Goal: Task Accomplishment & Management: Use online tool/utility

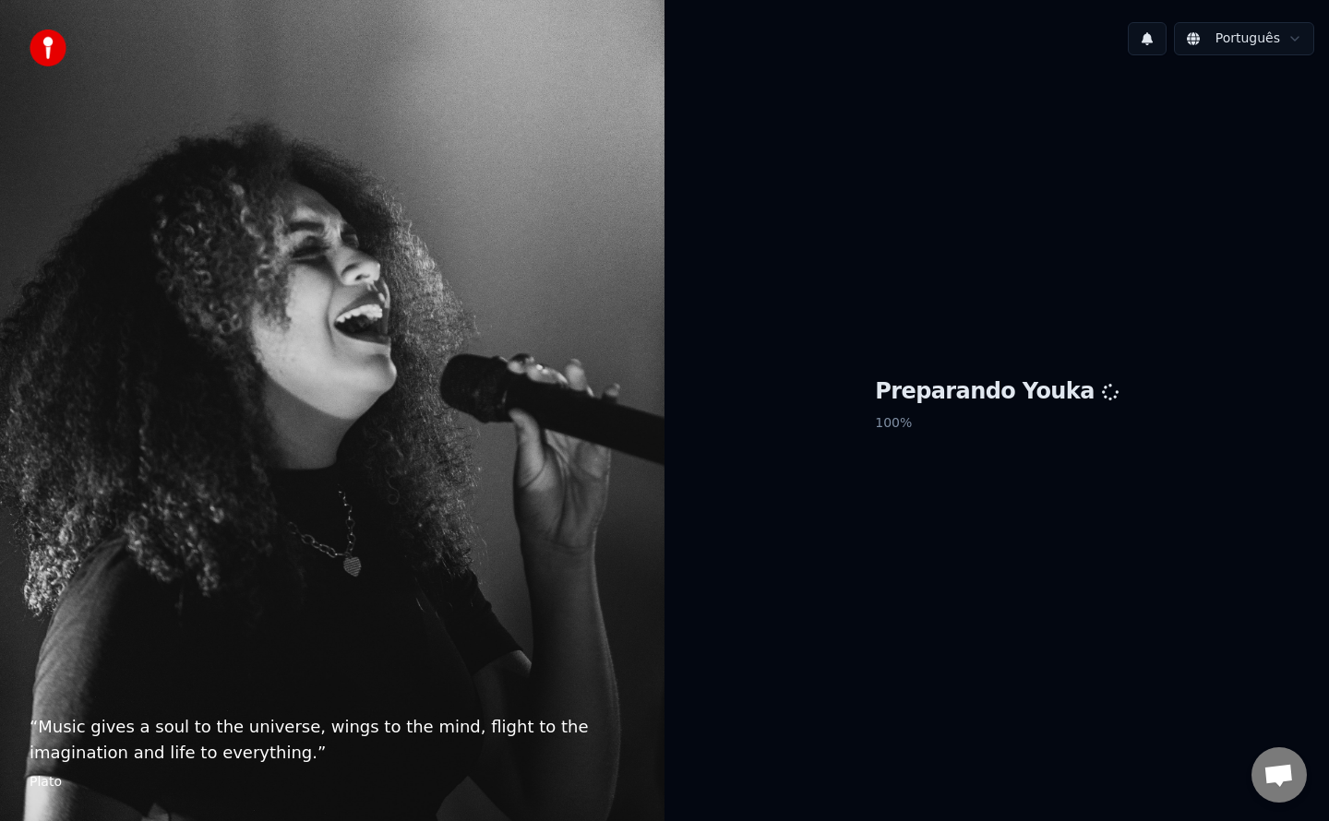
scroll to position [2470, 0]
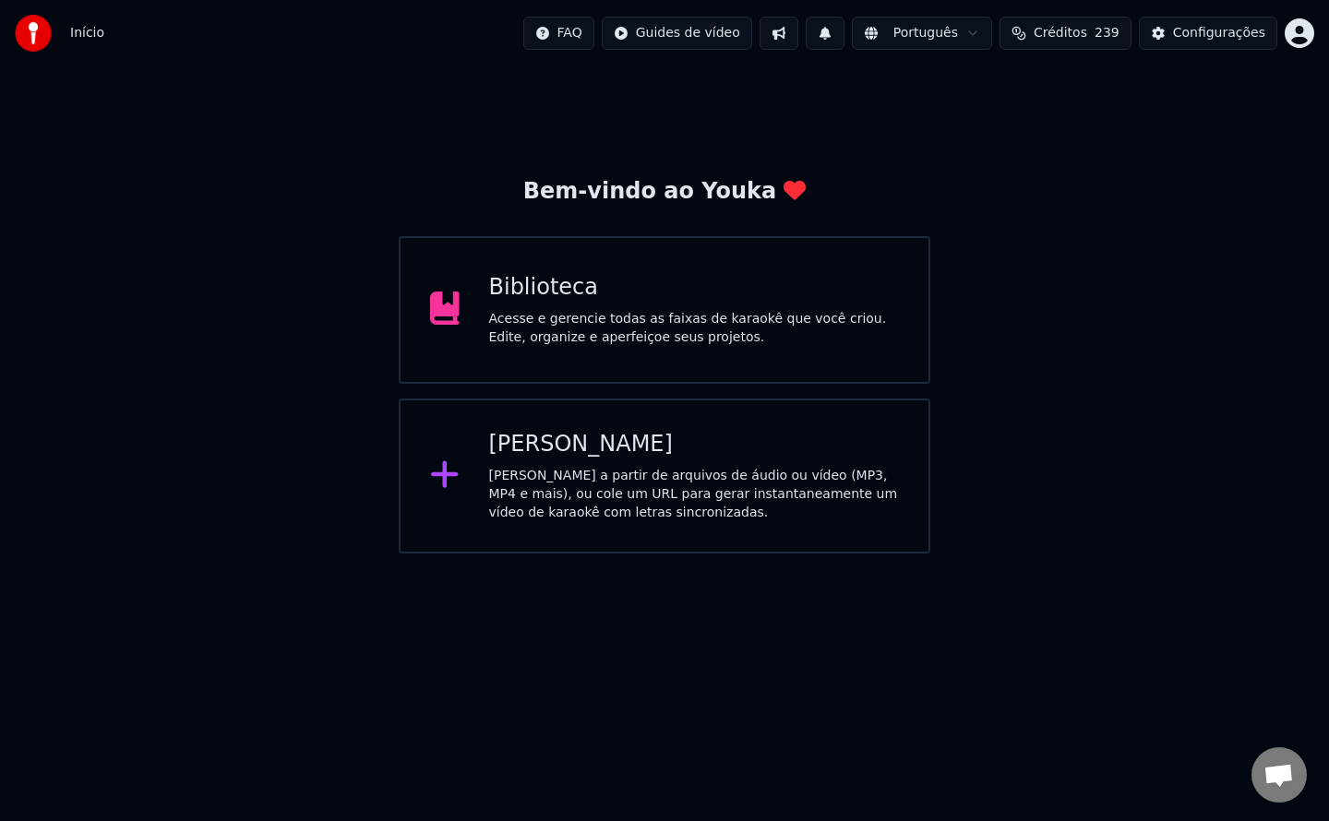
click at [713, 266] on div "Biblioteca Acesse e gerencie todas as faixas de karaokê que você criou. Edite, …" at bounding box center [665, 310] width 532 height 148
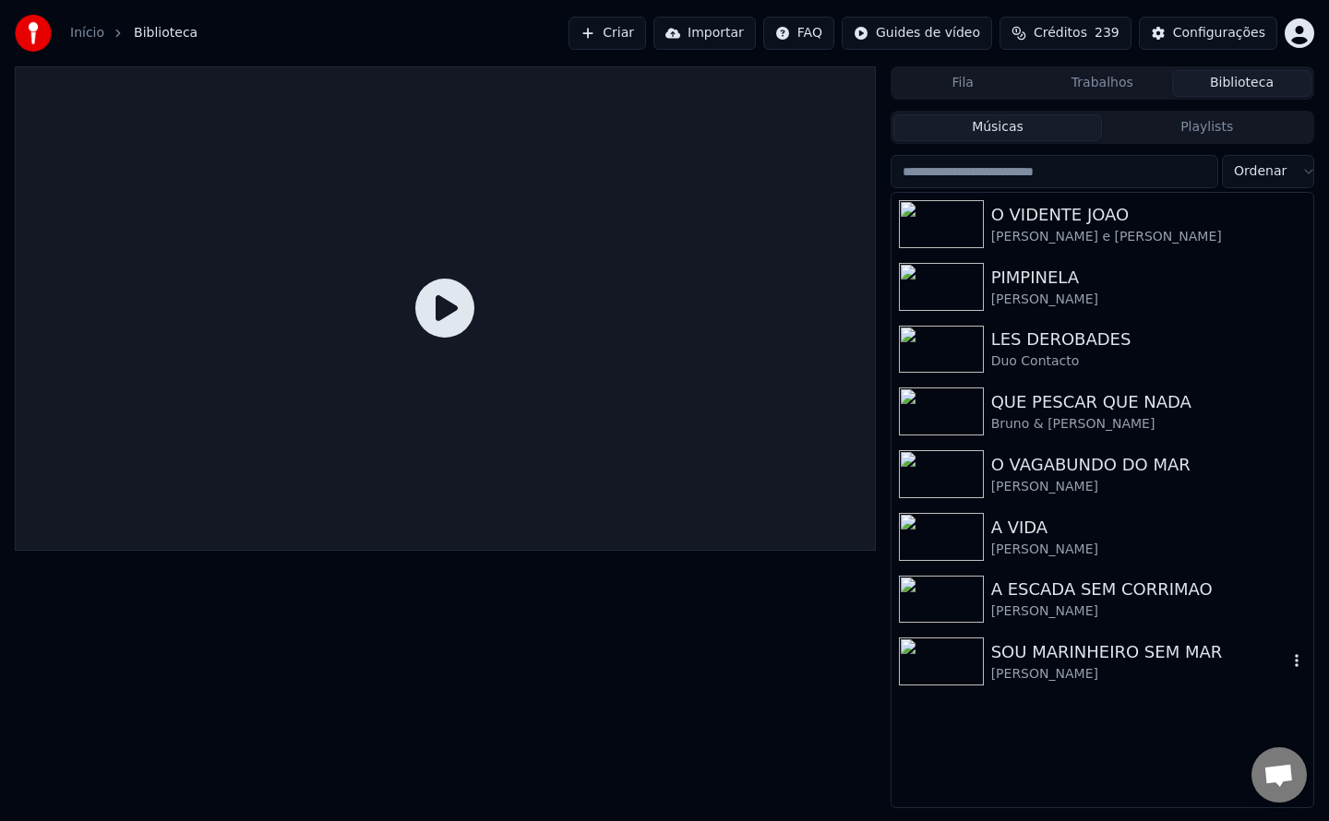
click at [973, 654] on img at bounding box center [941, 662] width 85 height 48
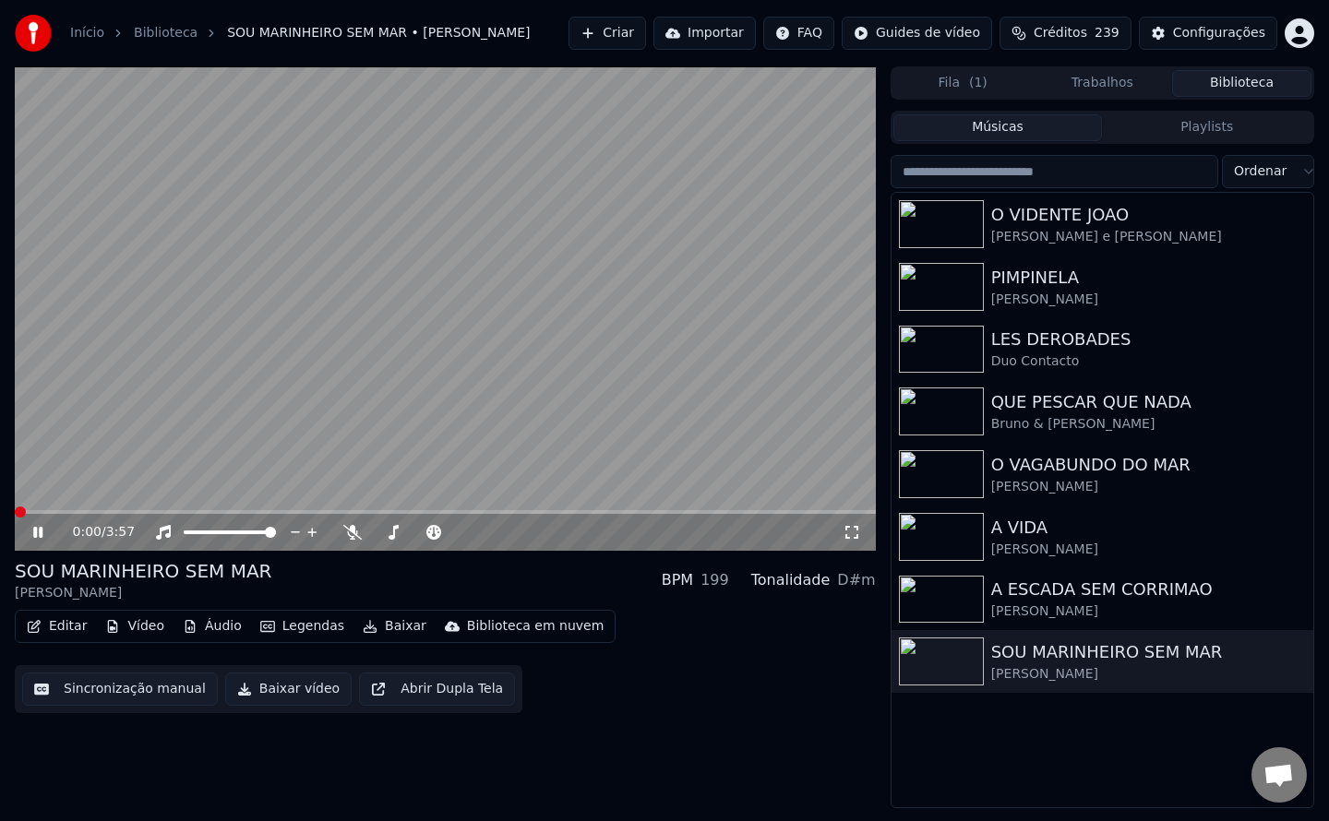
click at [56, 624] on button "Editar" at bounding box center [56, 627] width 75 height 26
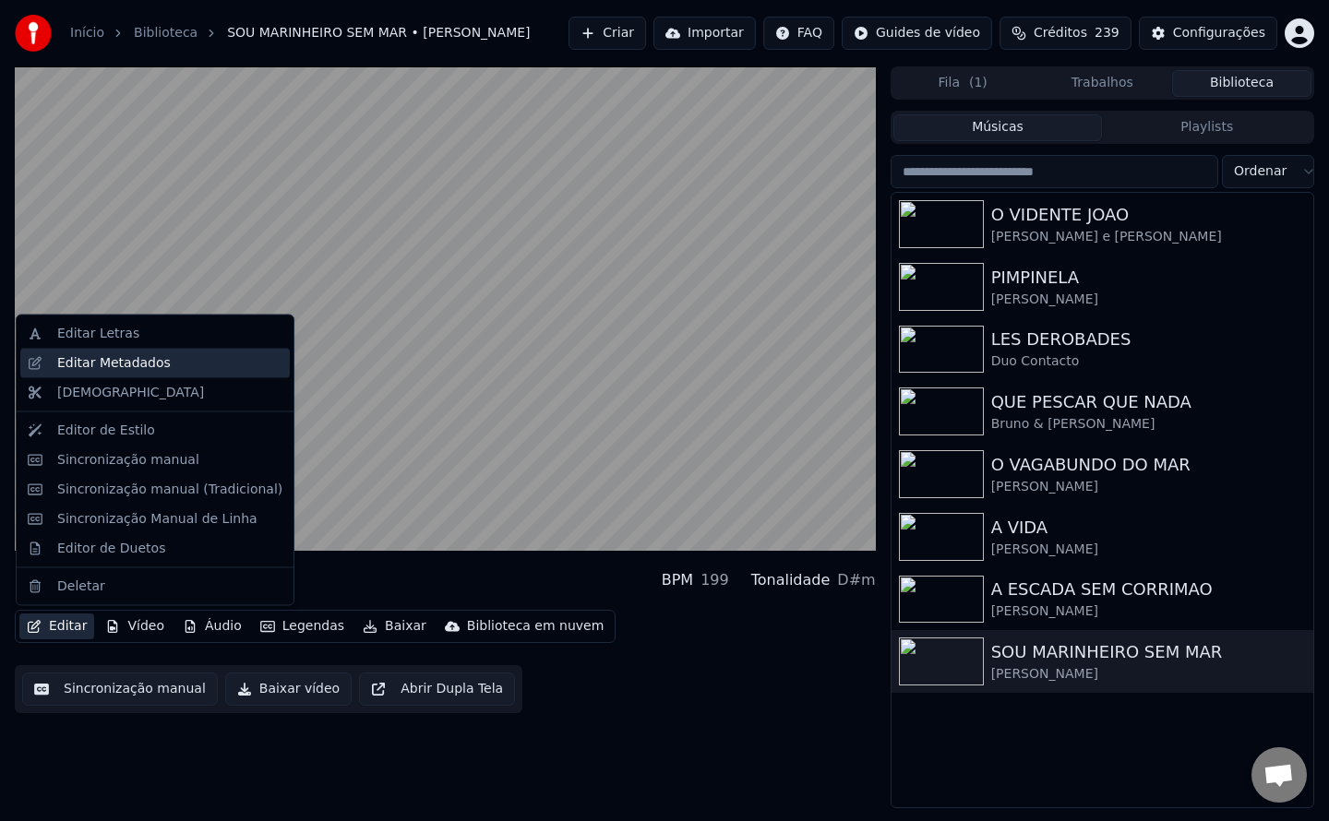
click at [163, 361] on div "Editar Metadados" at bounding box center [169, 362] width 225 height 18
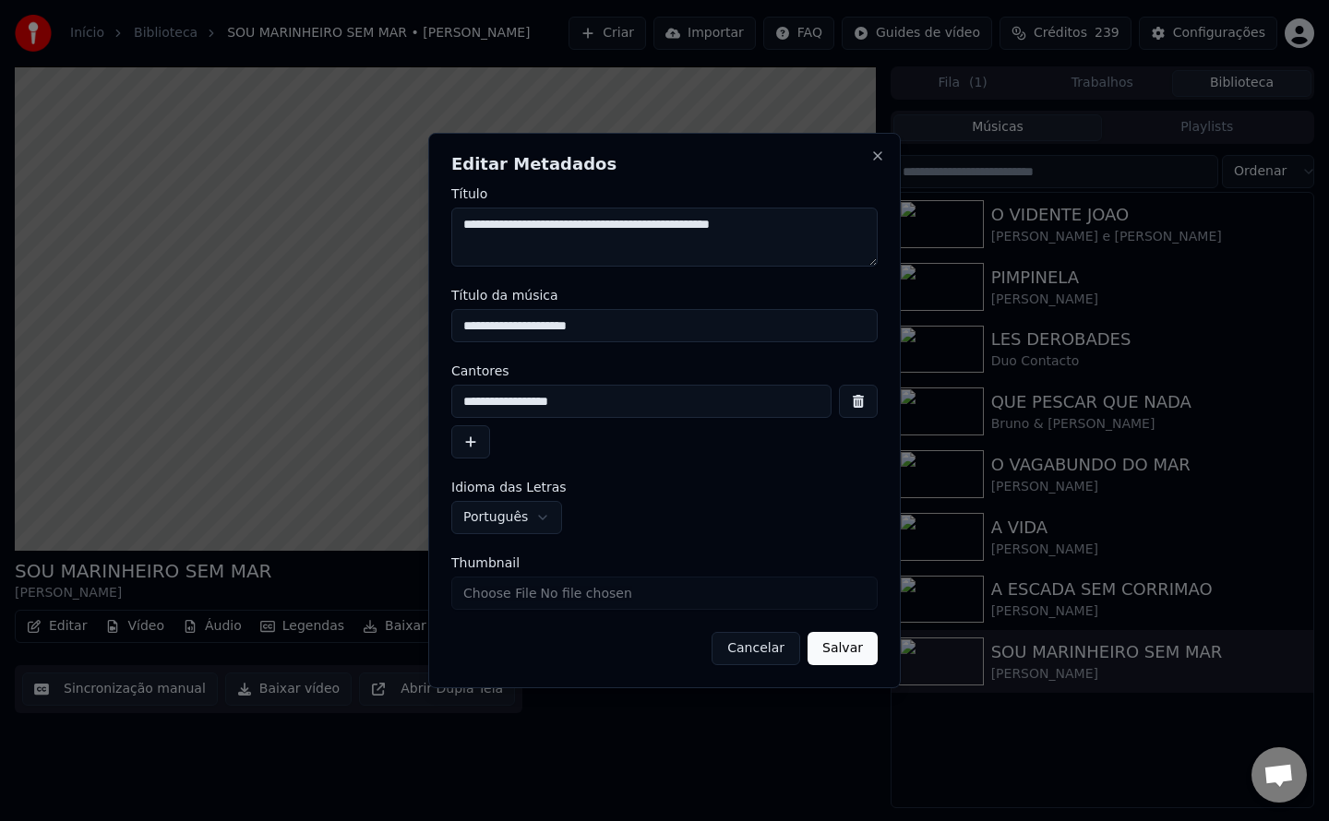
click at [777, 653] on button "Cancelar" at bounding box center [756, 648] width 89 height 33
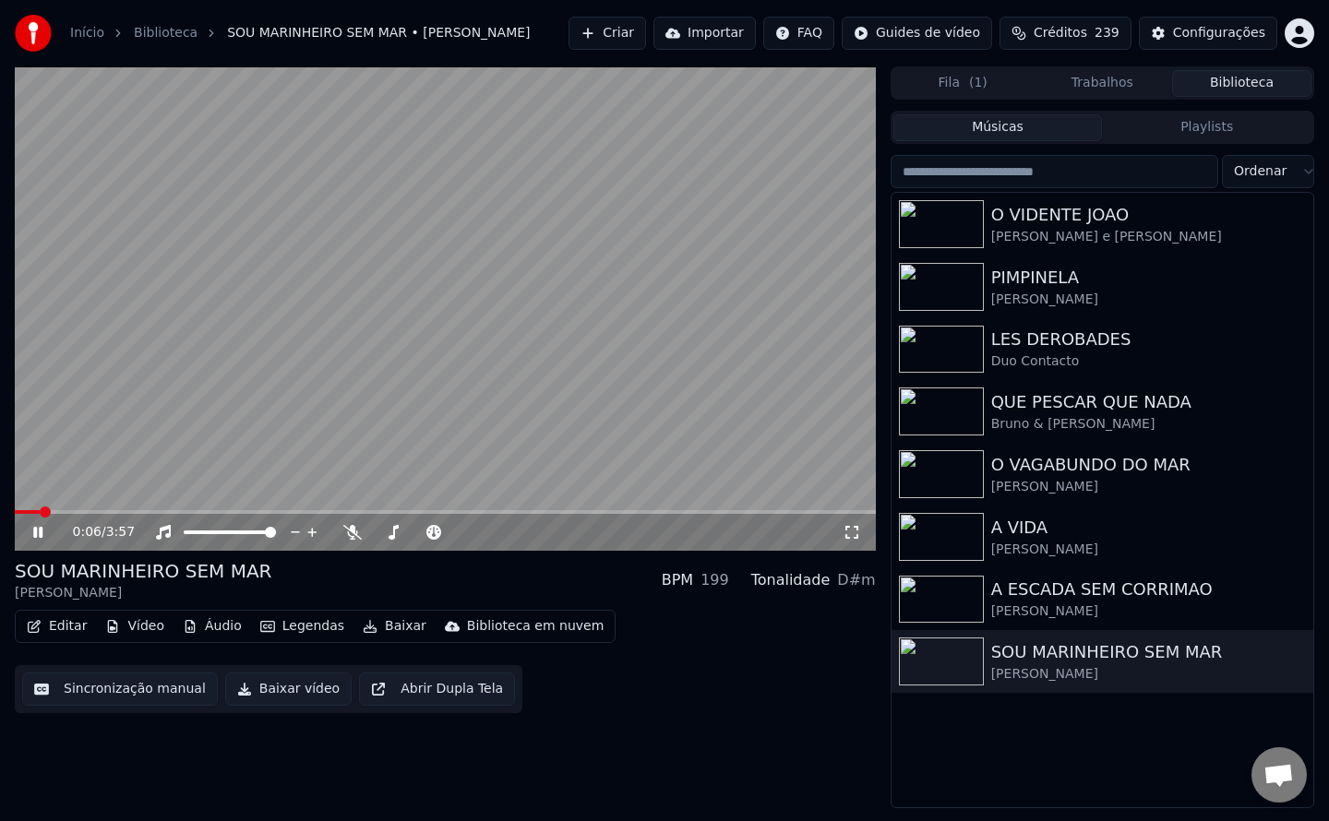
click at [421, 455] on video at bounding box center [445, 308] width 861 height 485
click at [643, 34] on button "Criar" at bounding box center [608, 33] width 78 height 33
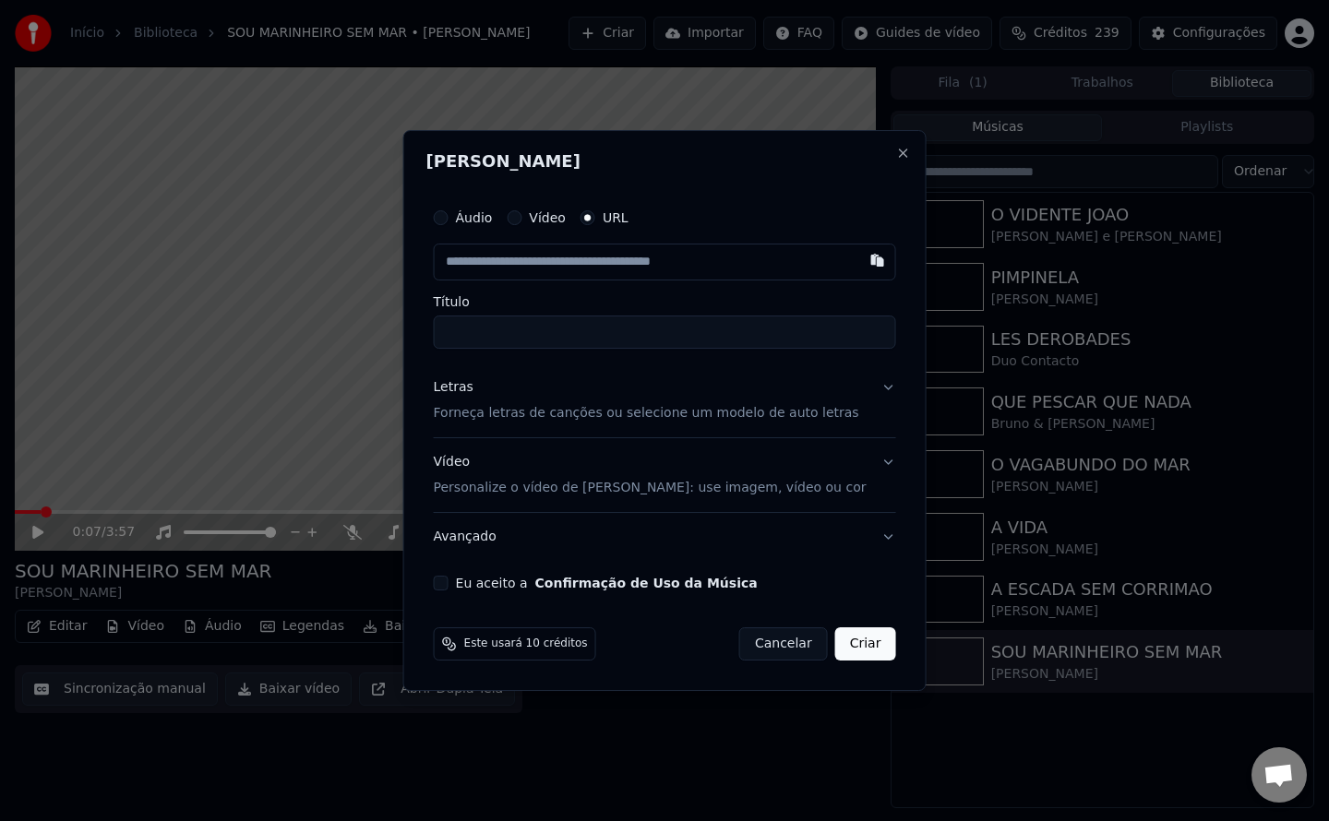
click at [449, 587] on button "Eu aceito a Confirmação de Uso da Música" at bounding box center [441, 583] width 15 height 15
click at [858, 257] on button "button" at bounding box center [876, 260] width 37 height 33
type input "**********"
click at [466, 327] on input "**********" at bounding box center [665, 332] width 462 height 33
type input "**********"
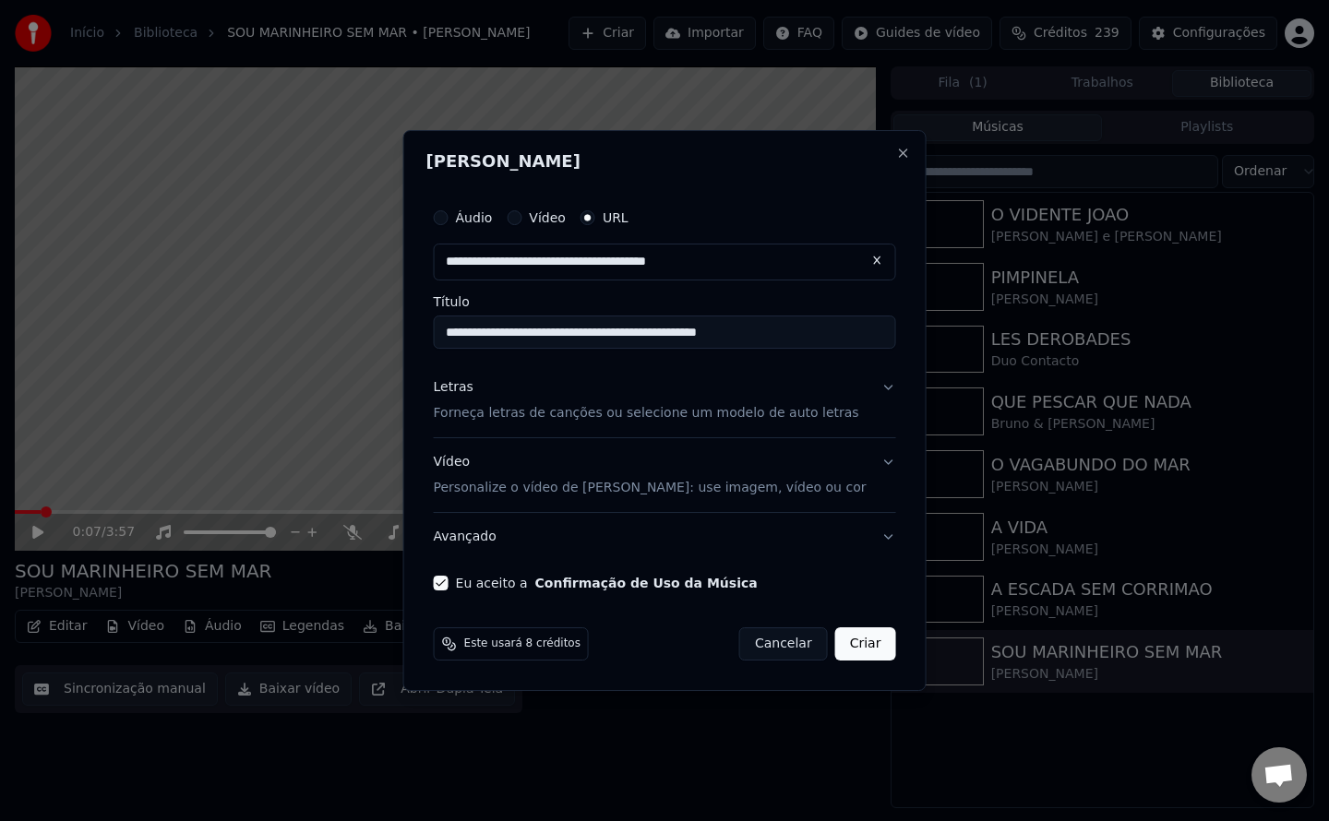
click at [837, 651] on button "Criar" at bounding box center [865, 644] width 61 height 33
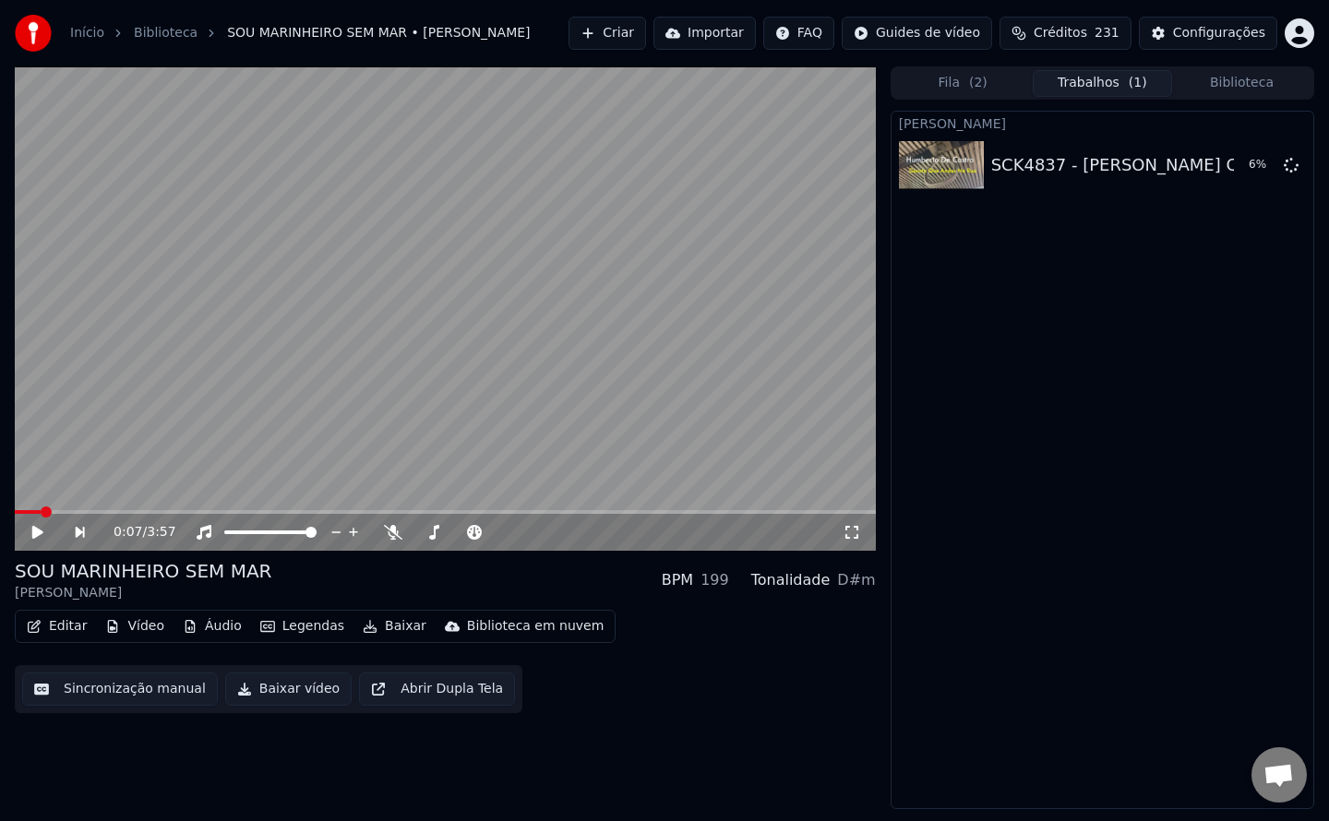
click at [635, 42] on button "Criar" at bounding box center [608, 33] width 78 height 33
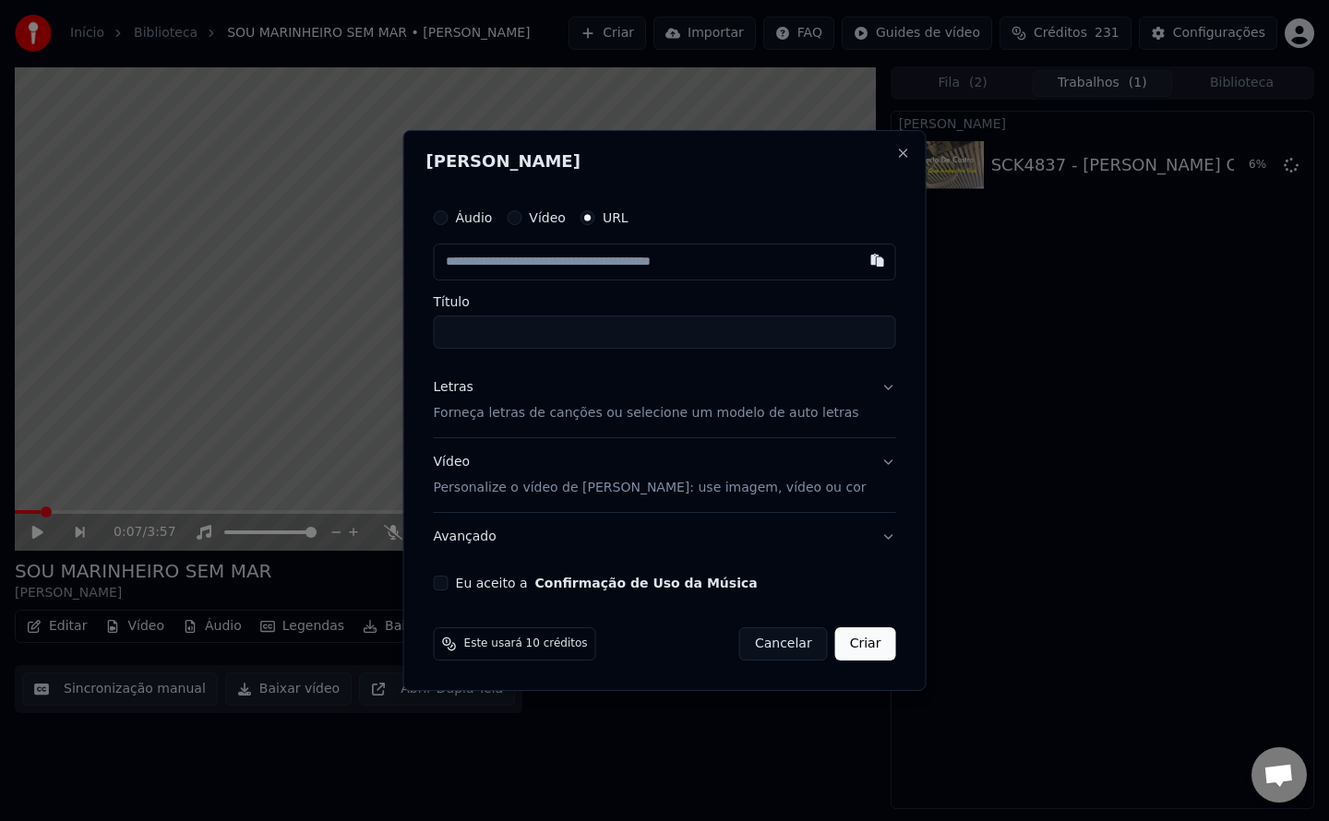
click at [449, 583] on button "Eu aceito a Confirmação de Uso da Música" at bounding box center [441, 583] width 15 height 15
click at [858, 265] on button "button" at bounding box center [876, 260] width 37 height 33
type input "**********"
click at [463, 335] on input "**********" at bounding box center [665, 332] width 462 height 33
type input "**********"
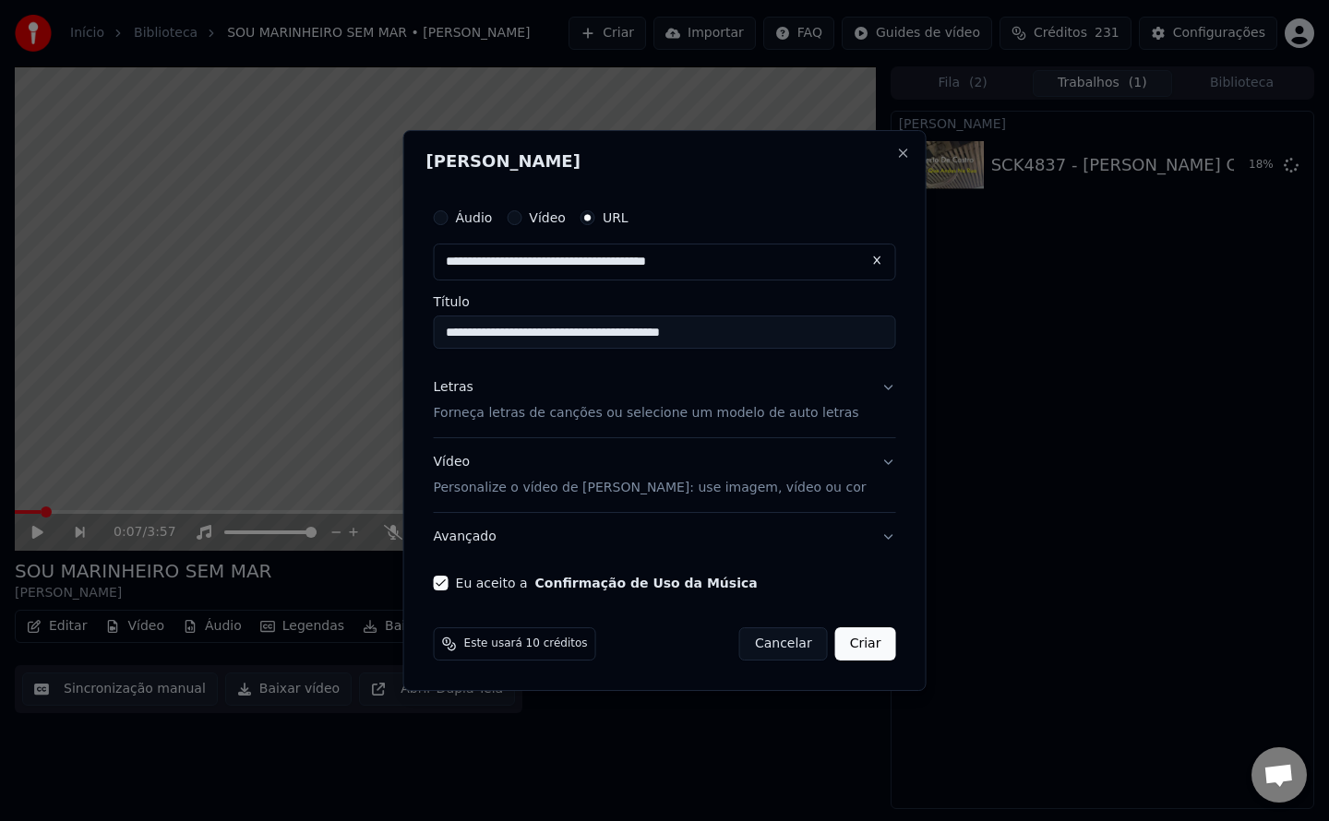
click at [852, 653] on button "Criar" at bounding box center [865, 644] width 61 height 33
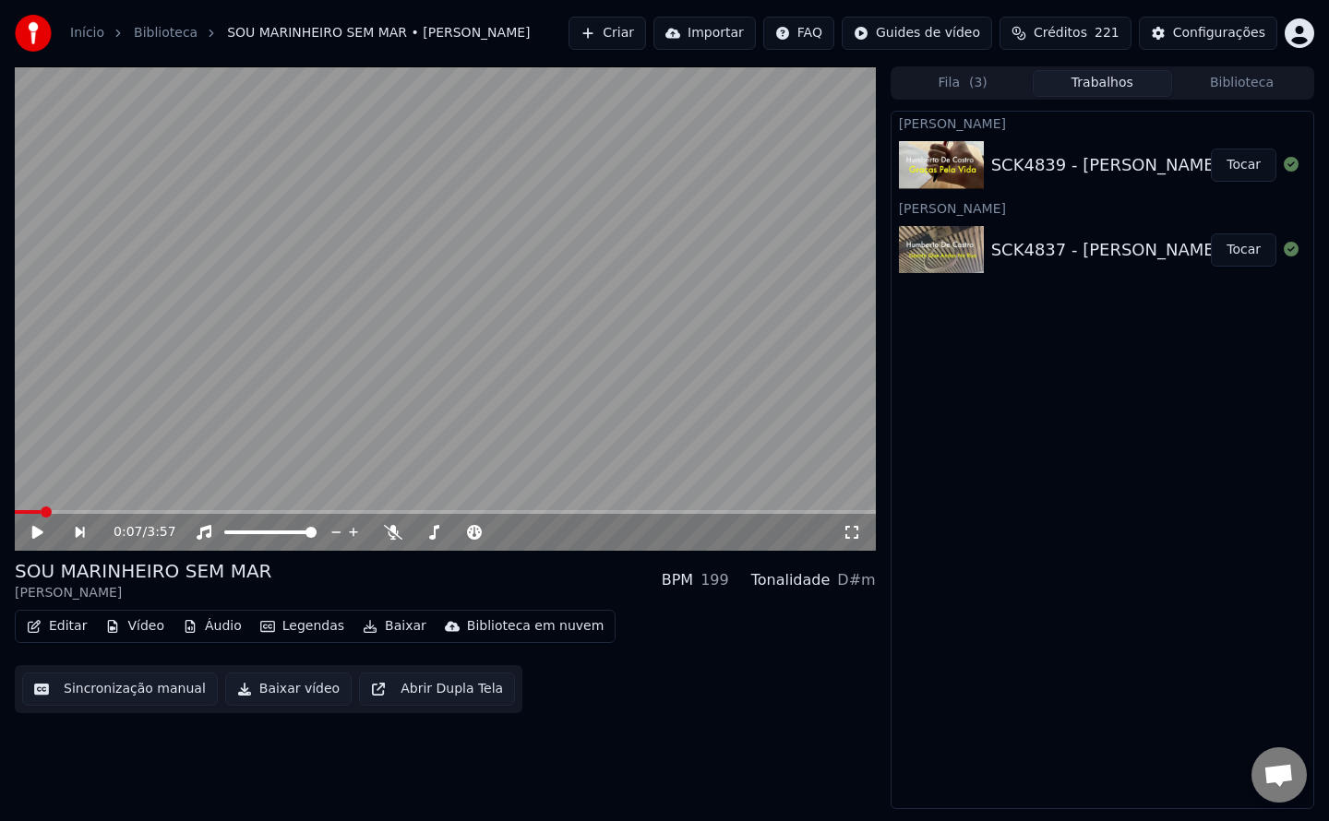
drag, startPoint x: 1256, startPoint y: 251, endPoint x: 721, endPoint y: 498, distance: 589.7
click at [1255, 252] on button "Tocar" at bounding box center [1244, 249] width 66 height 33
click at [56, 625] on button "Editar" at bounding box center [56, 627] width 75 height 26
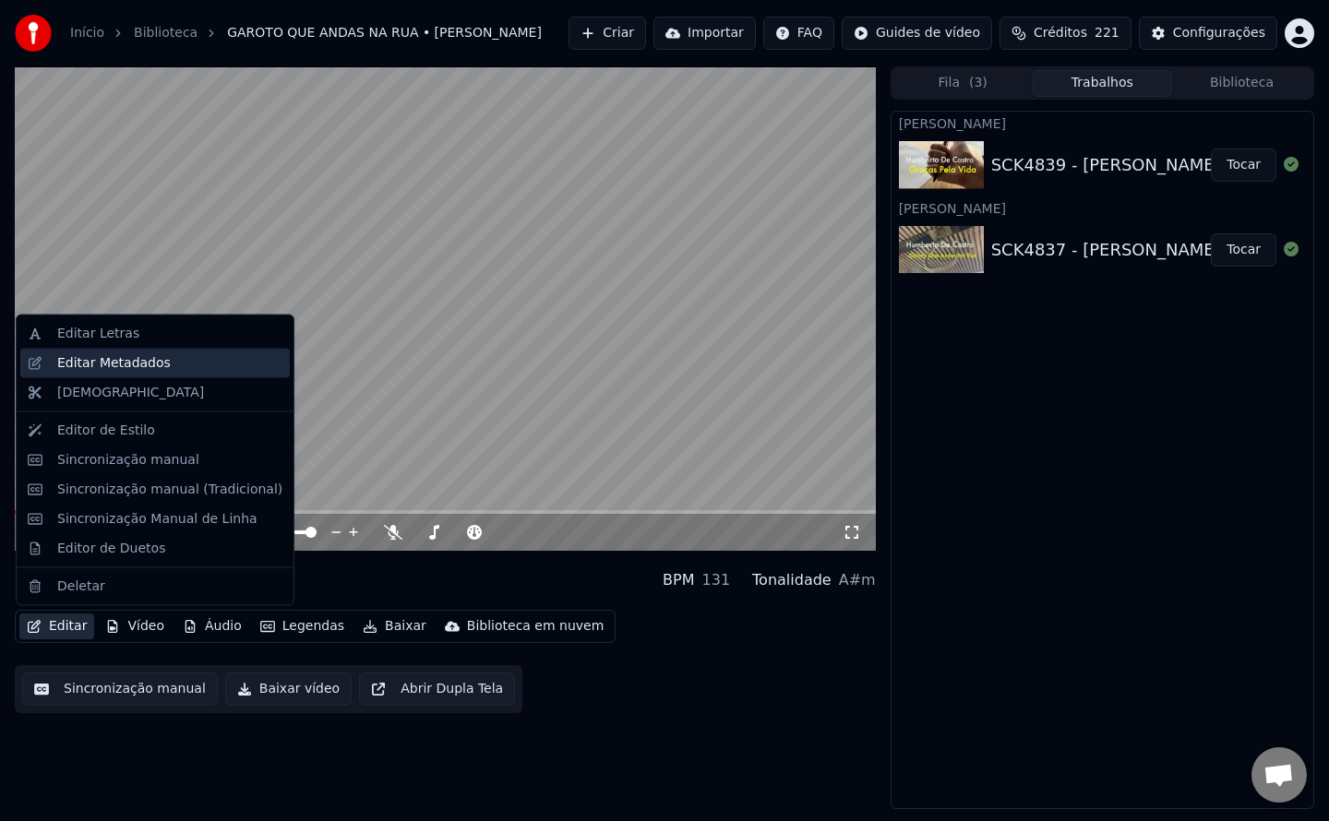
click at [158, 360] on div "Editar Metadados" at bounding box center [169, 362] width 225 height 18
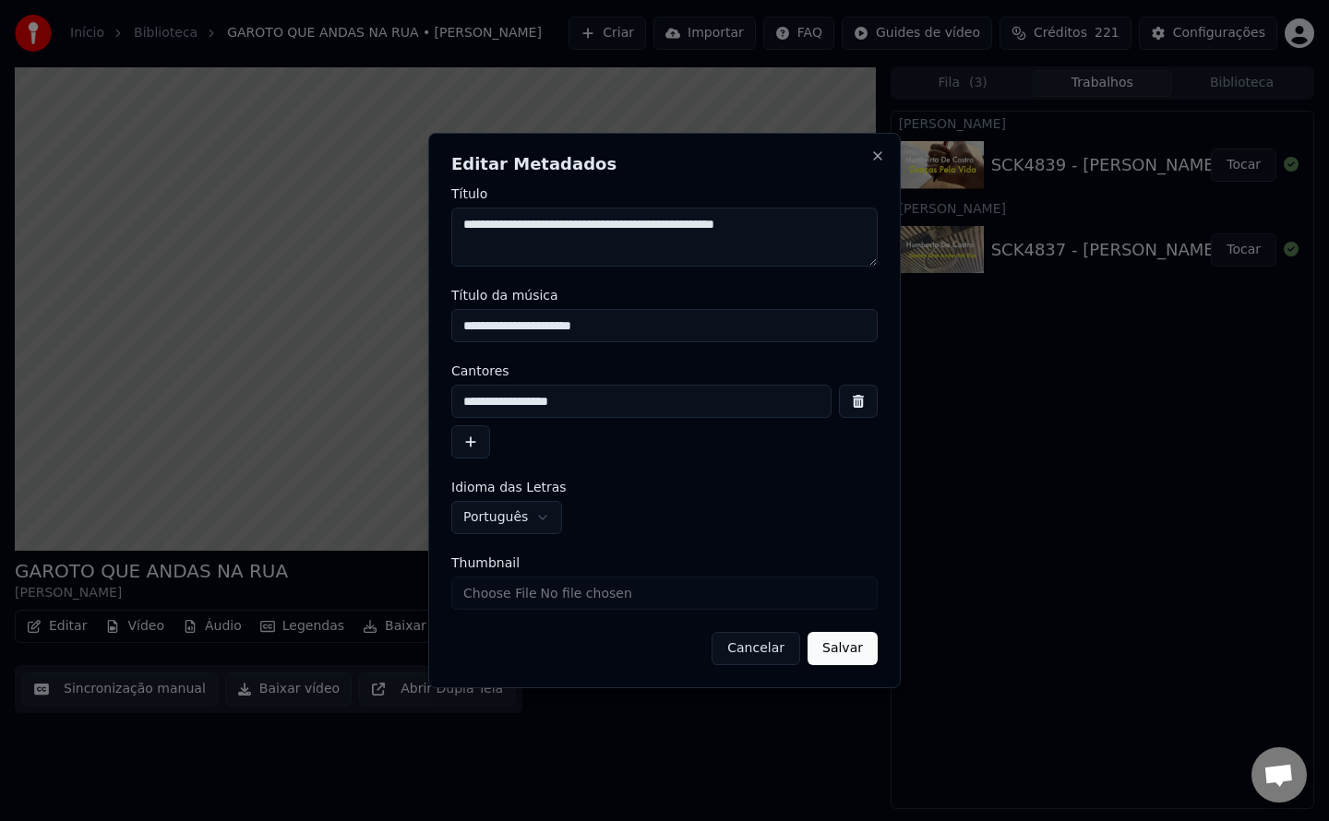
drag, startPoint x: 516, startPoint y: 226, endPoint x: 505, endPoint y: 231, distance: 12.0
click at [505, 231] on textarea "**********" at bounding box center [664, 237] width 426 height 59
type textarea "**********"
click at [845, 659] on button "Salvar" at bounding box center [843, 648] width 70 height 33
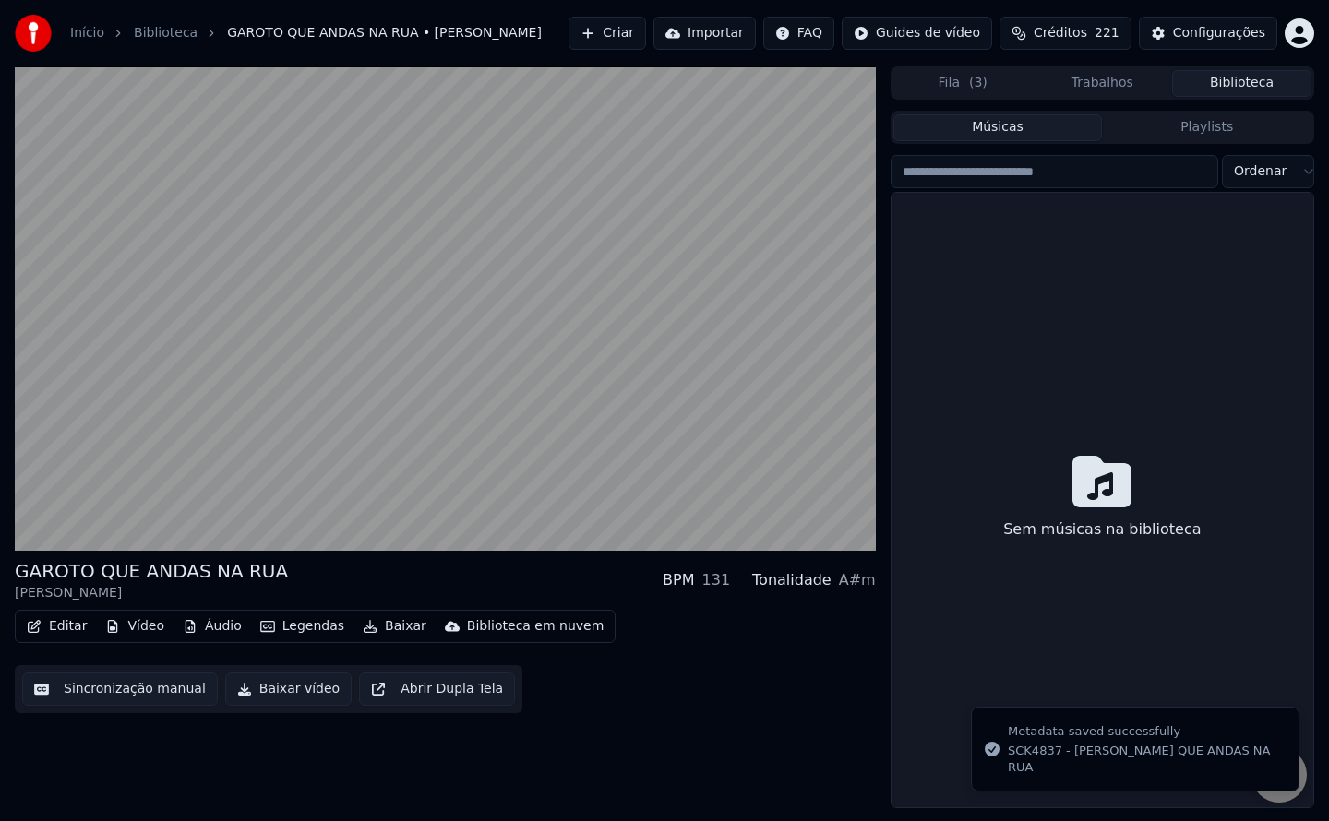
click at [1251, 95] on button "Biblioteca" at bounding box center [1241, 83] width 139 height 27
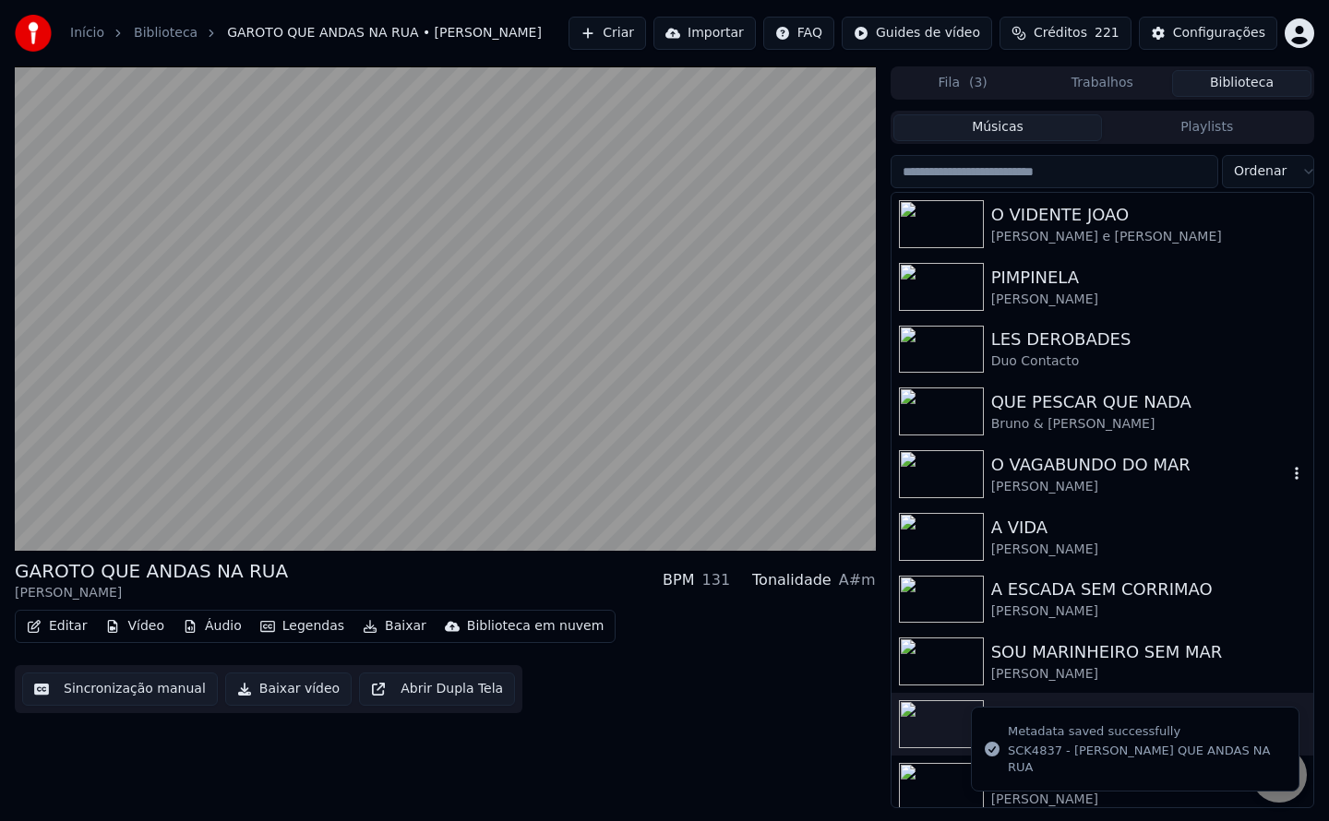
scroll to position [11, 0]
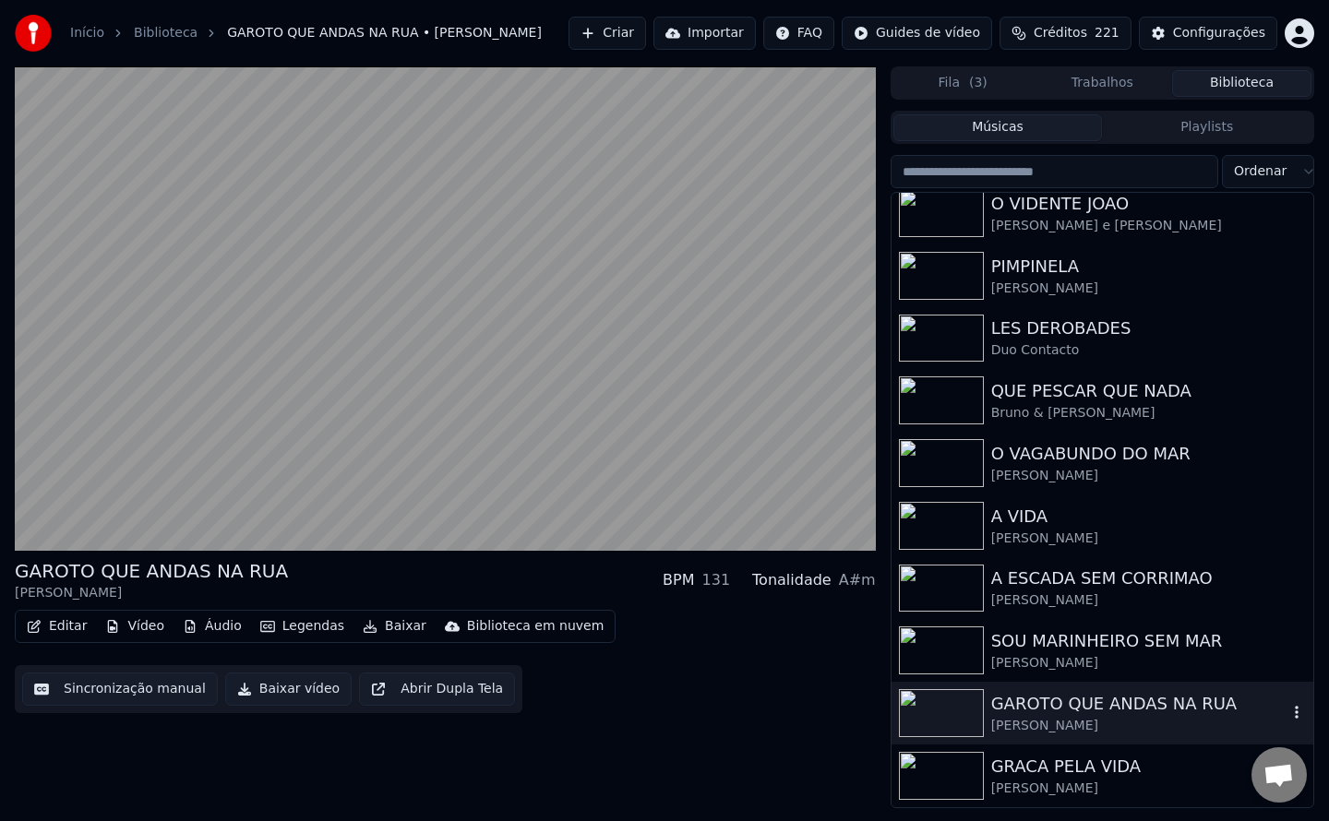
click at [1127, 719] on div "[PERSON_NAME]" at bounding box center [1139, 726] width 296 height 18
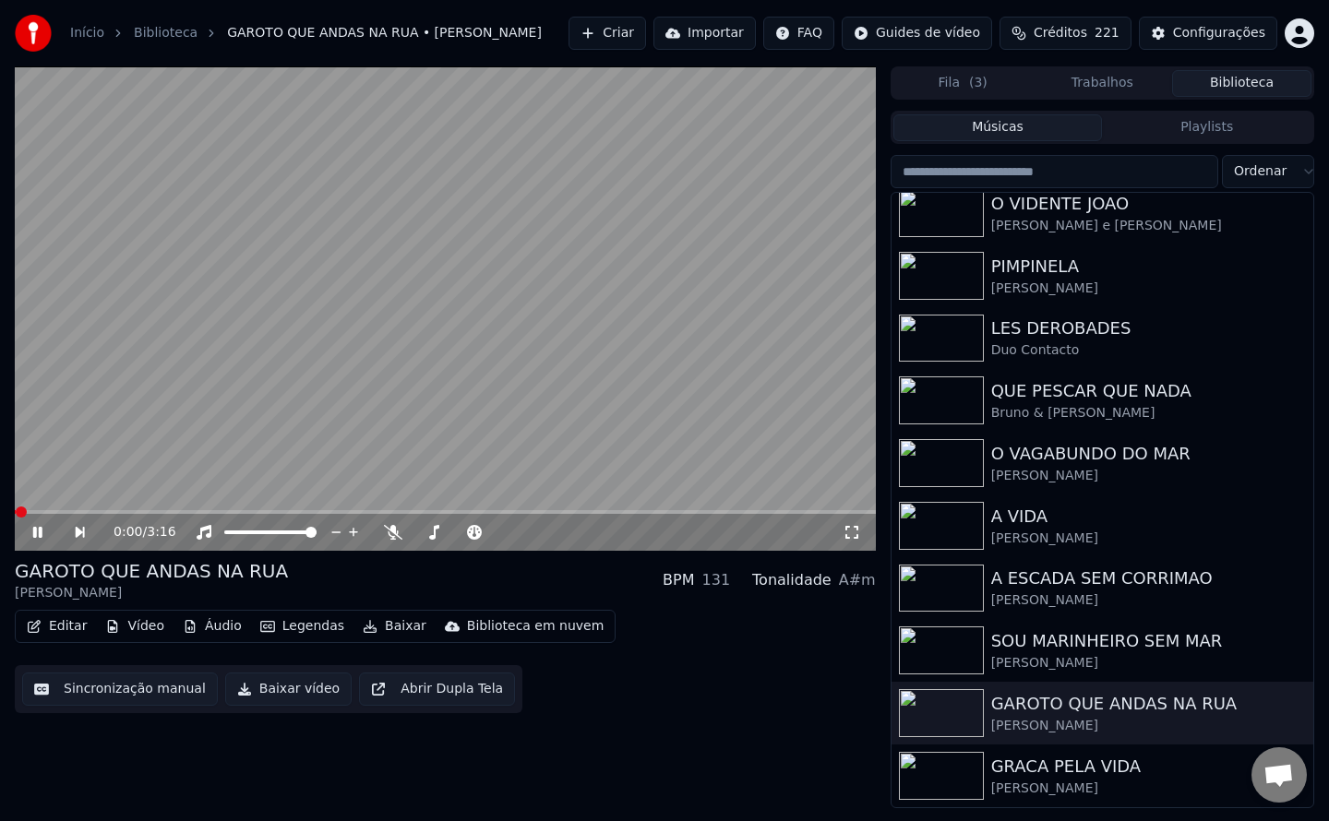
click at [158, 690] on button "Sincronização manual" at bounding box center [120, 689] width 196 height 33
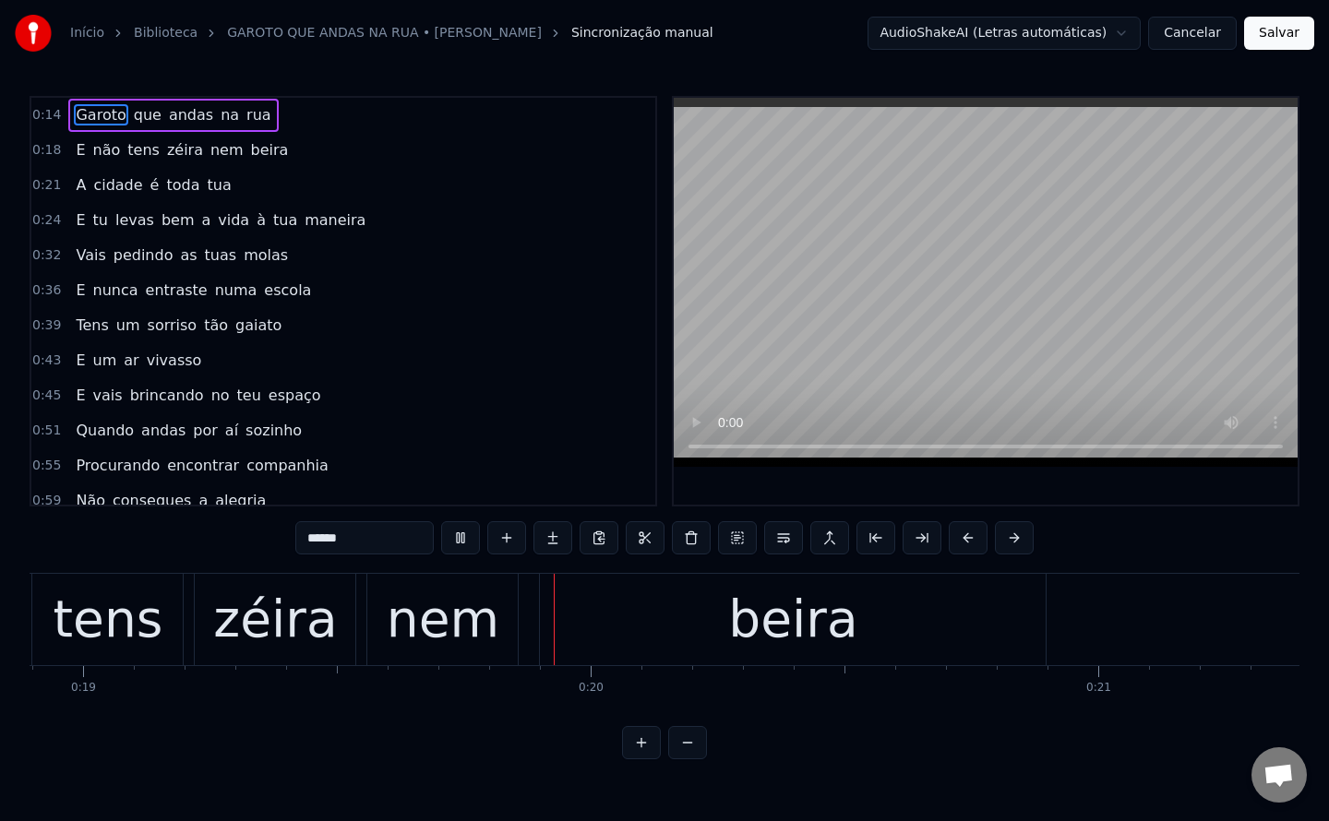
scroll to position [0, 9659]
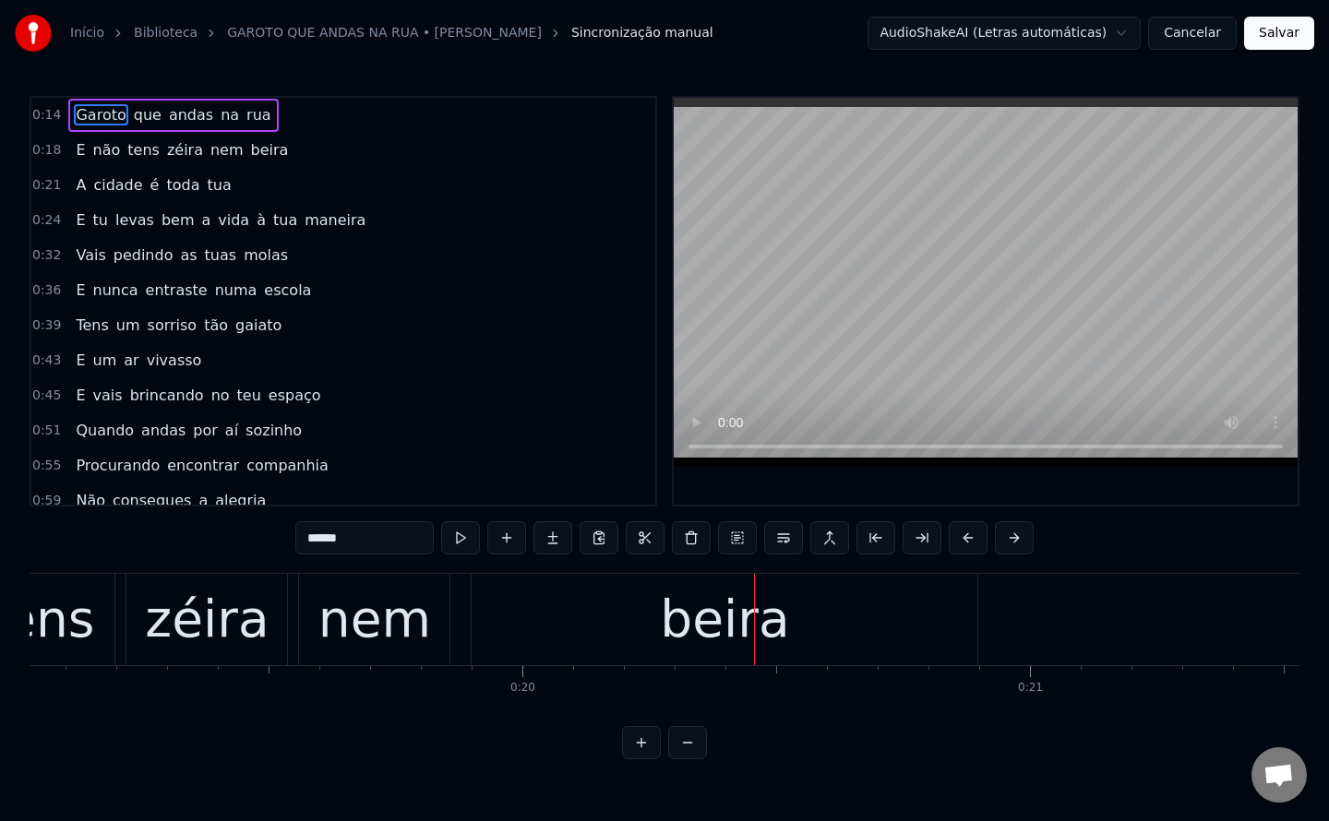
click at [199, 620] on div "zéira" at bounding box center [207, 619] width 124 height 77
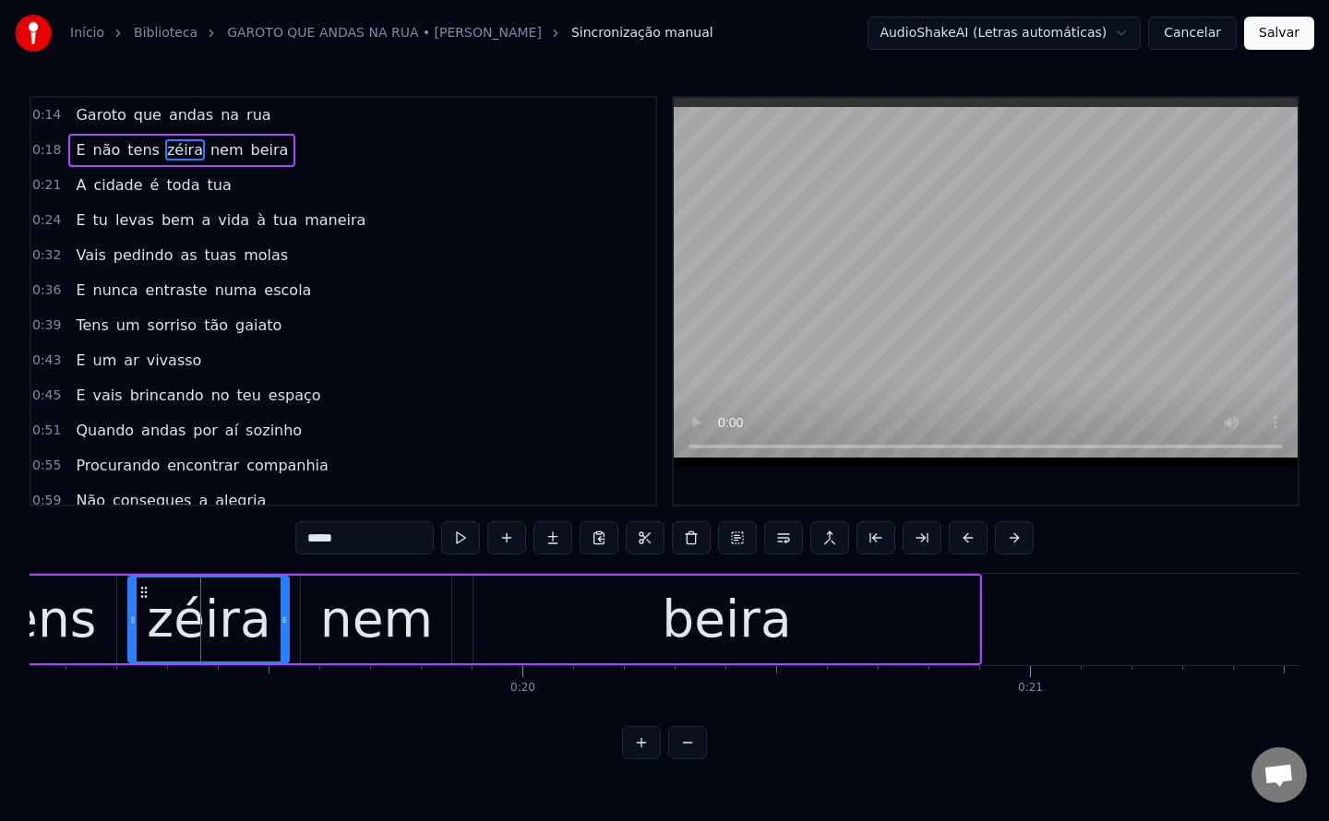
drag, startPoint x: 357, startPoint y: 541, endPoint x: -34, endPoint y: 473, distance: 397.1
click at [0, 473] on html "Início Biblioteca GAROTO QUE ANDAS NA RUA • [PERSON_NAME] manual AudioShakeAI (…" at bounding box center [664, 394] width 1329 height 789
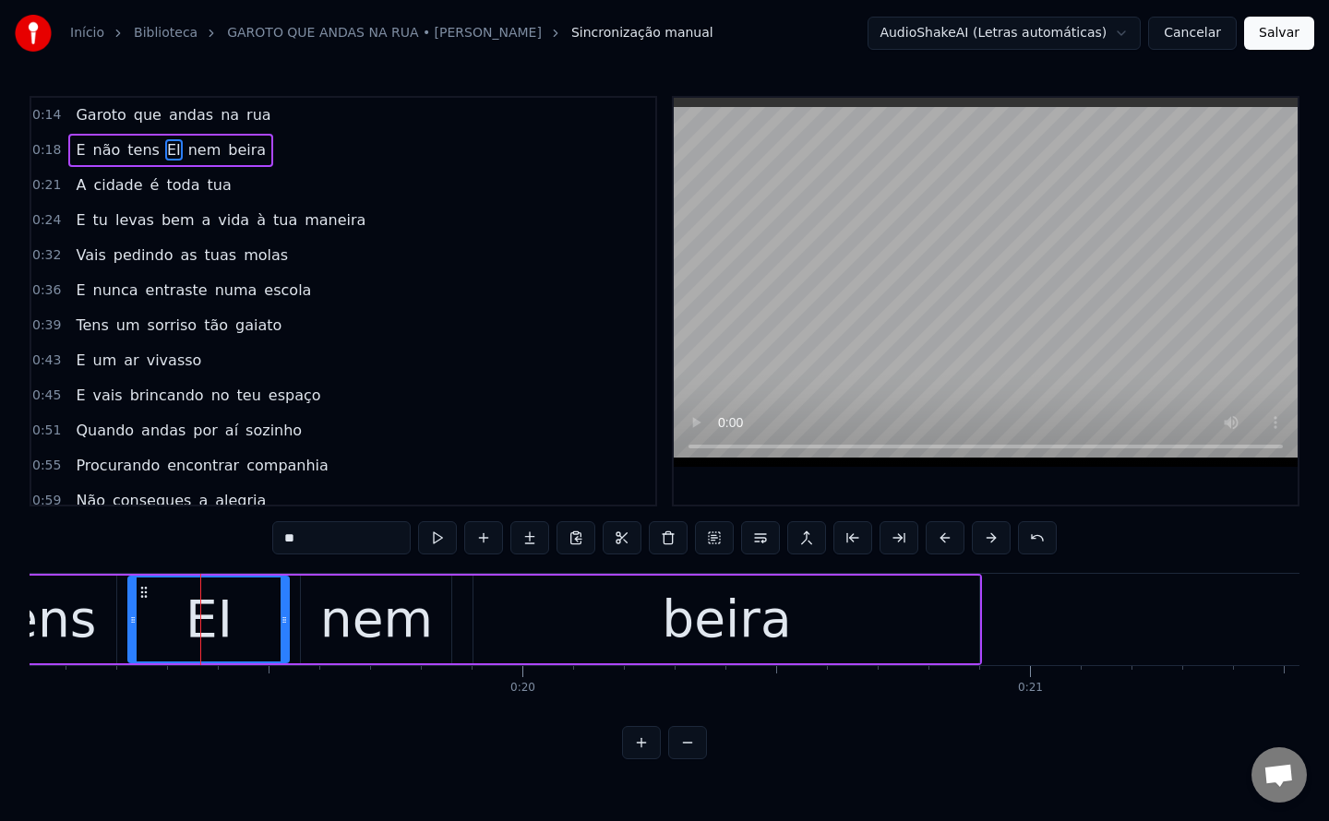
type input "*"
type input "****"
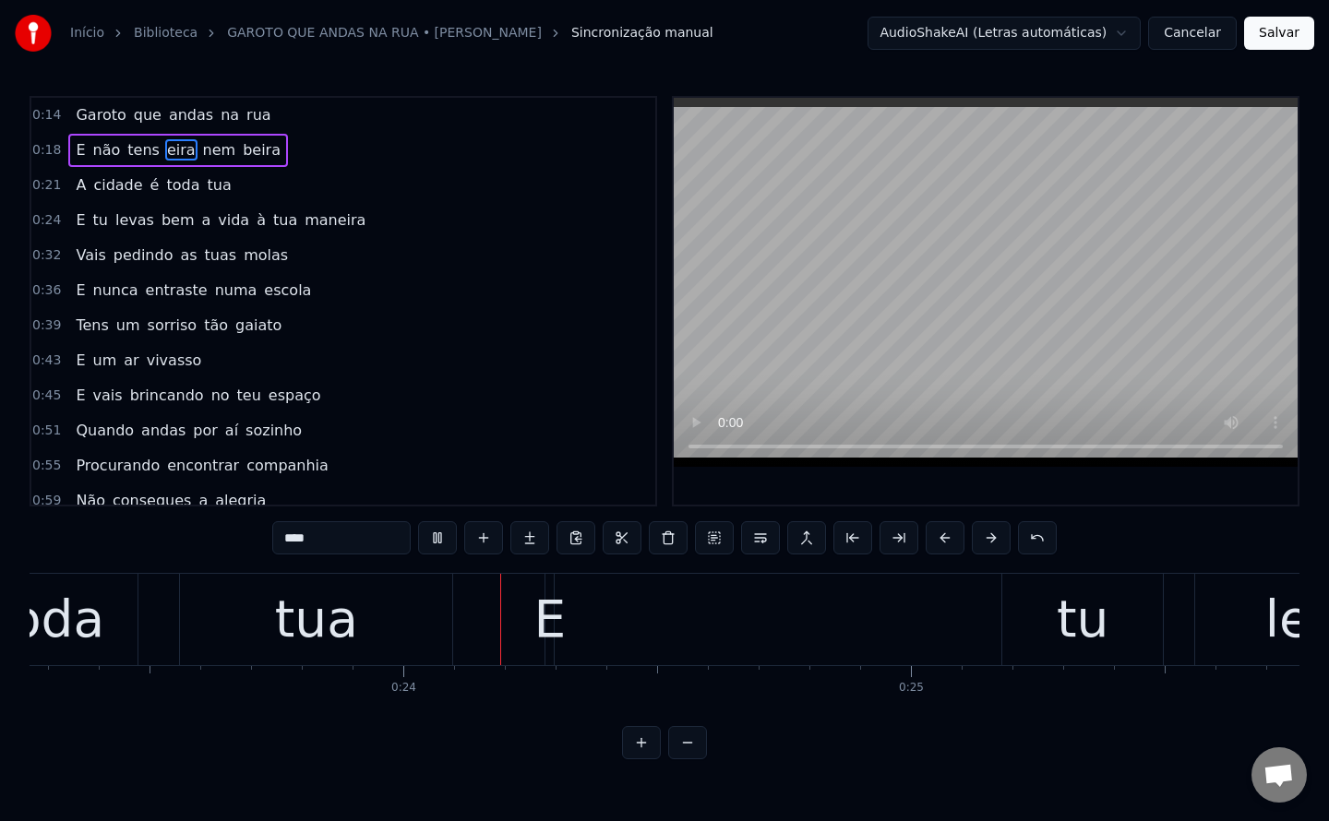
scroll to position [0, 11870]
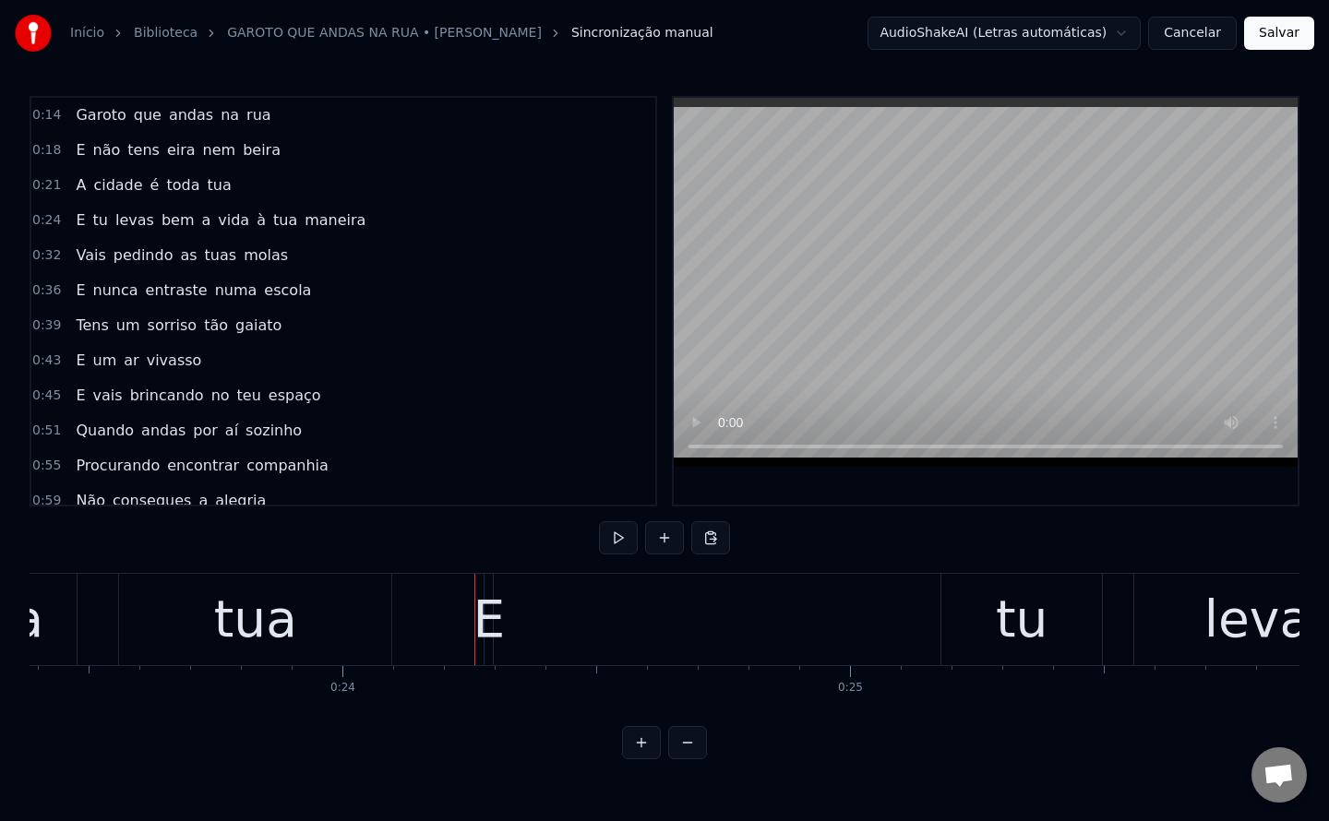
click at [491, 630] on div "E" at bounding box center [489, 619] width 32 height 77
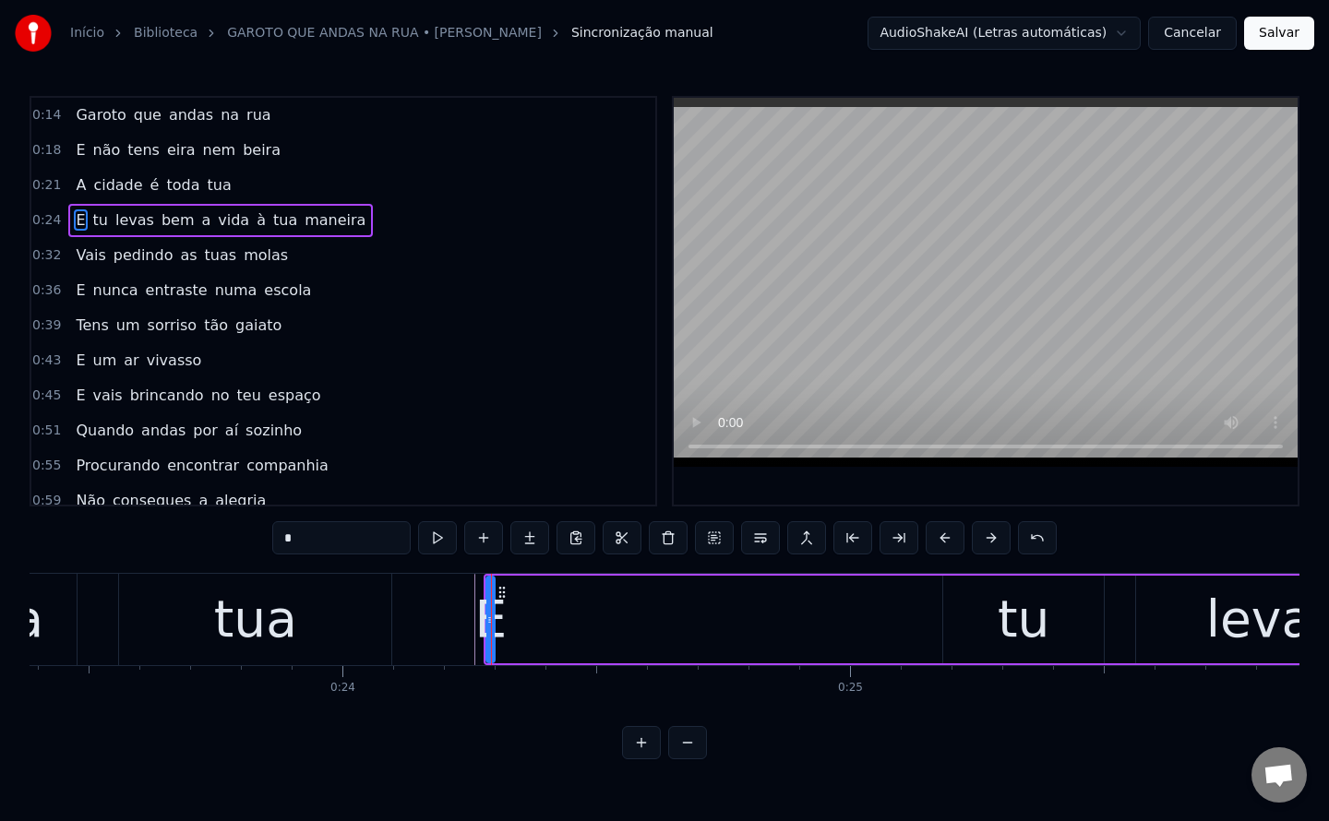
click at [482, 629] on div "E" at bounding box center [490, 619] width 32 height 77
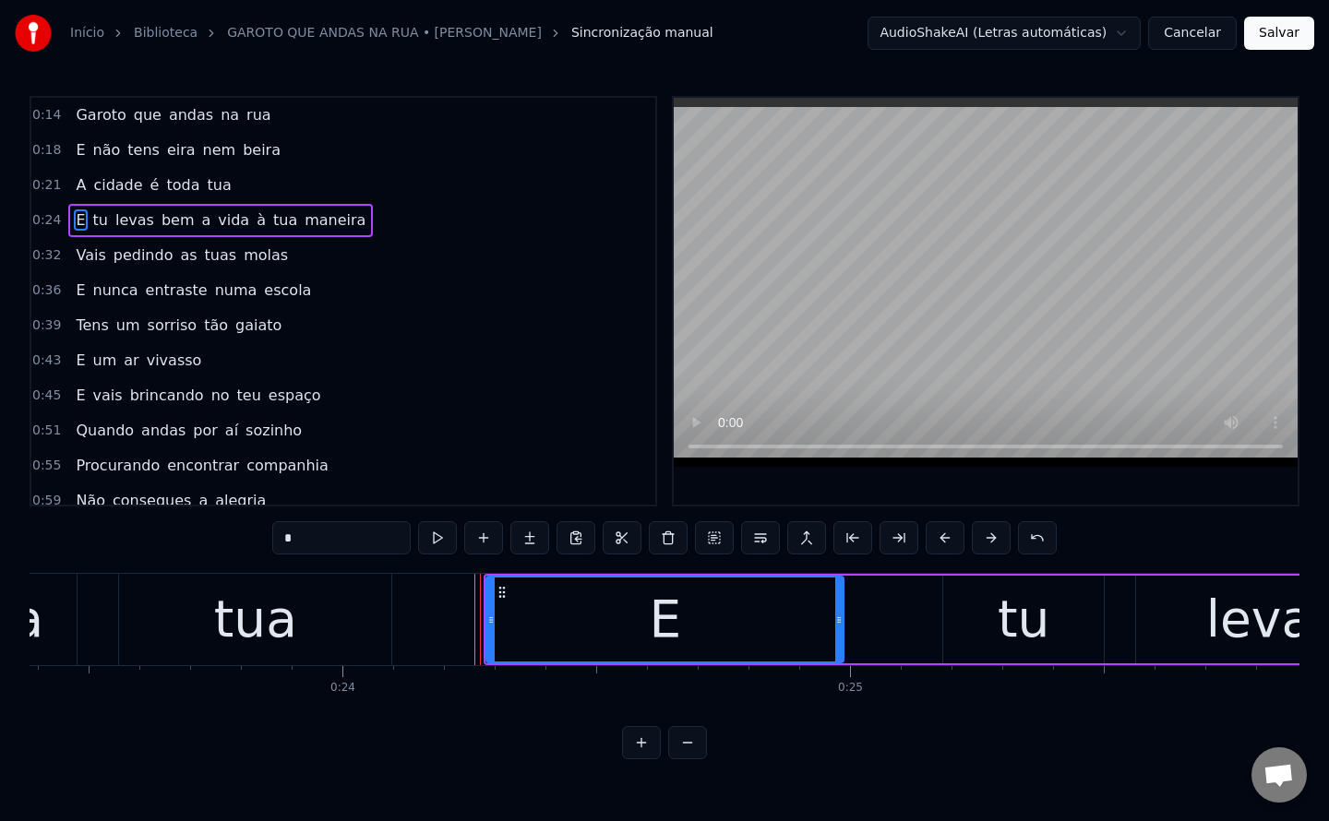
drag, startPoint x: 491, startPoint y: 619, endPoint x: 840, endPoint y: 626, distance: 348.9
click at [840, 626] on icon at bounding box center [838, 620] width 7 height 15
click at [964, 624] on div "tu" at bounding box center [1023, 620] width 161 height 88
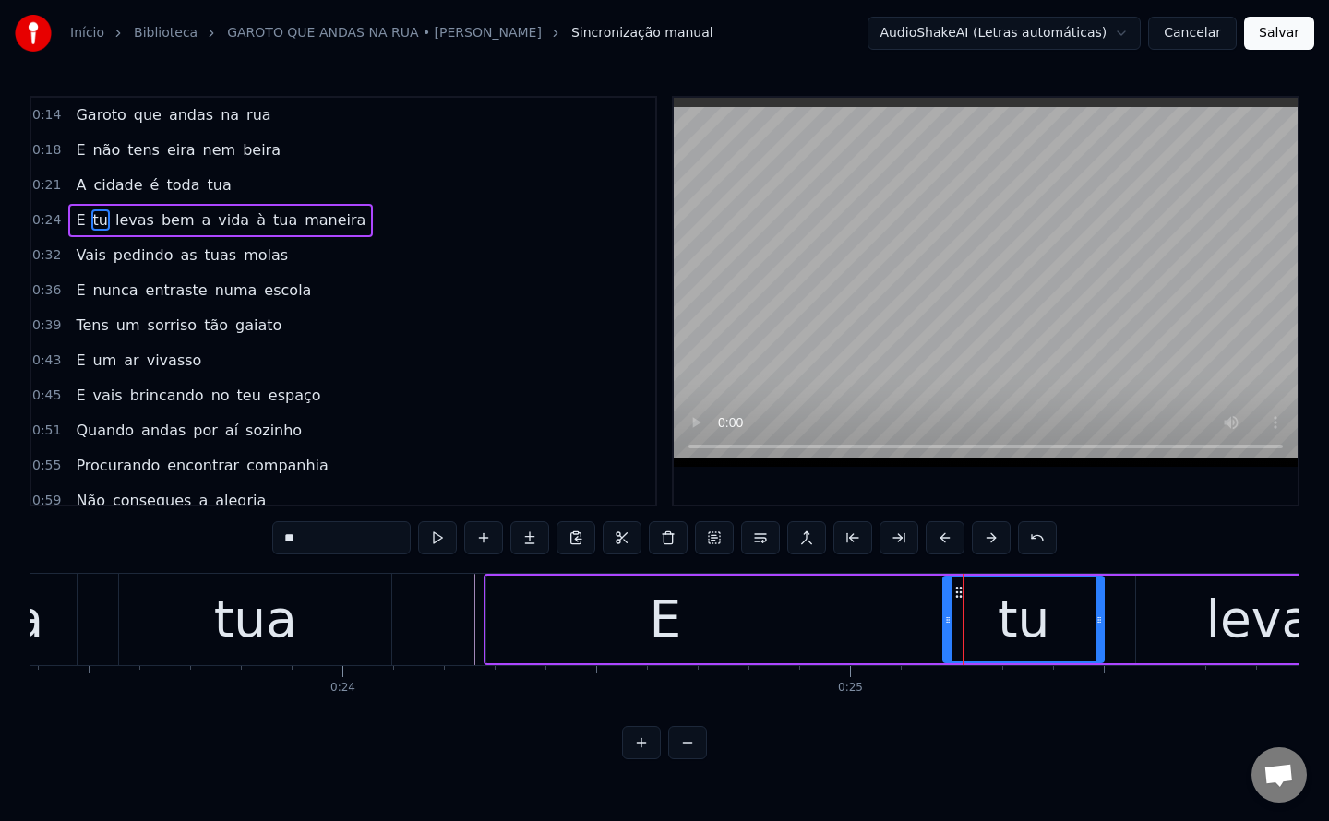
click at [683, 636] on div "E" at bounding box center [664, 620] width 357 height 88
type input "*"
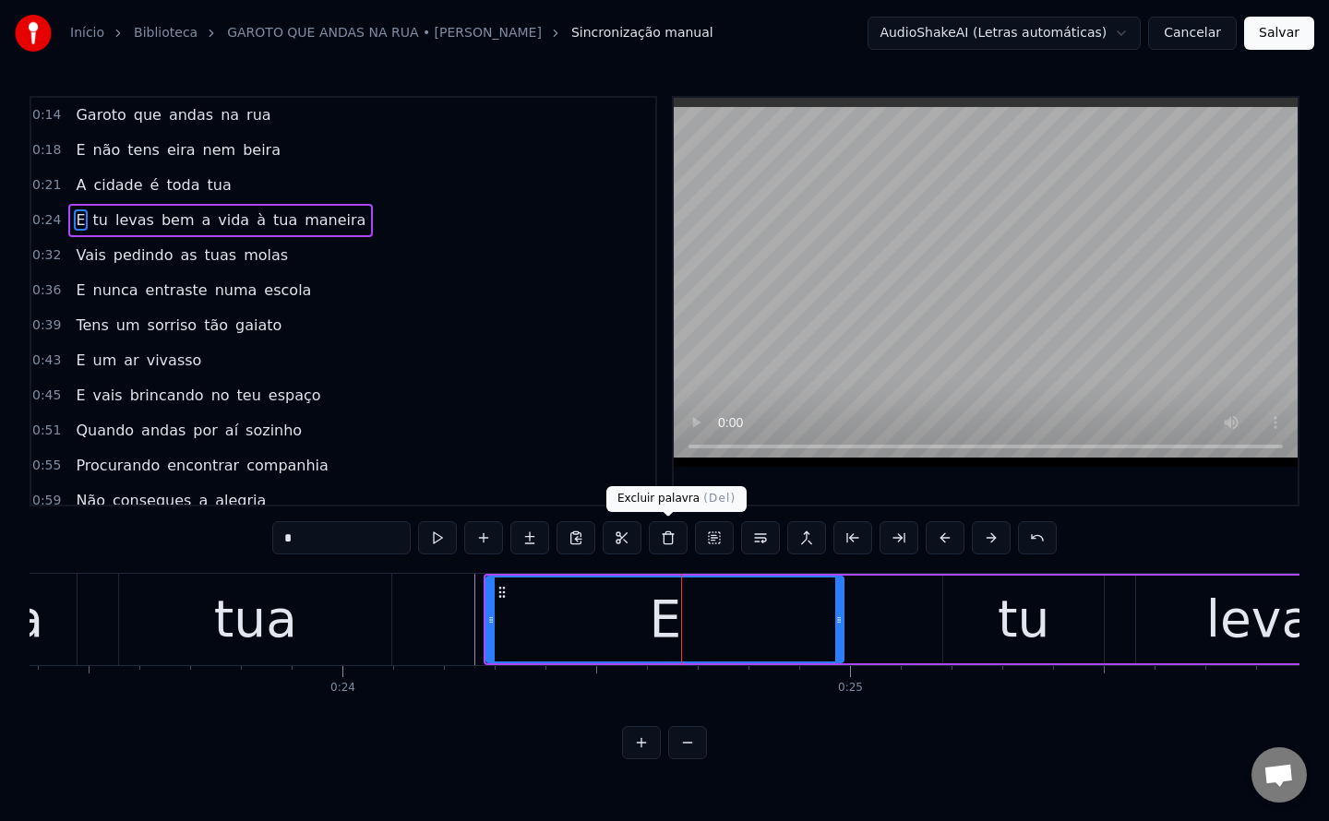
click at [665, 542] on button at bounding box center [668, 537] width 39 height 33
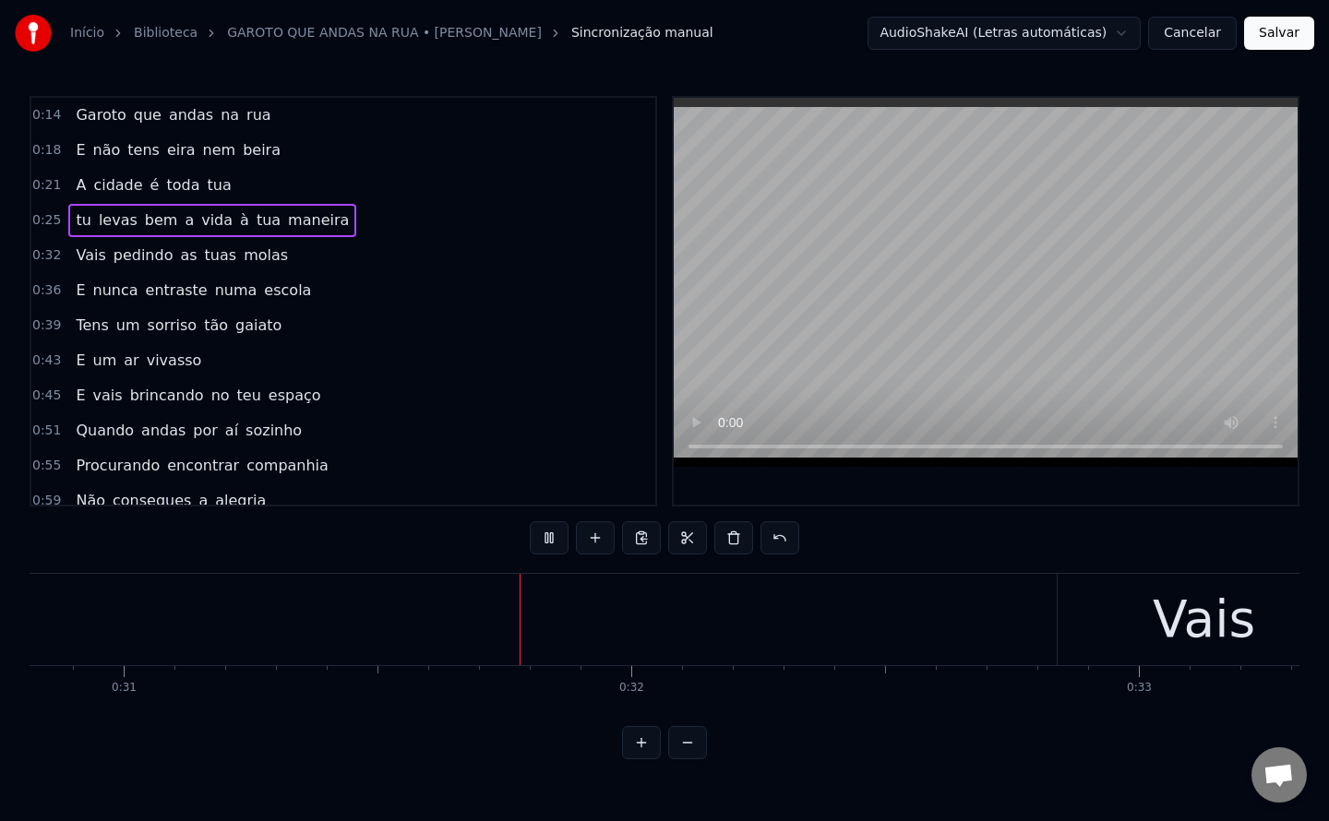
scroll to position [0, 15644]
click at [74, 221] on span "tu" at bounding box center [83, 220] width 18 height 21
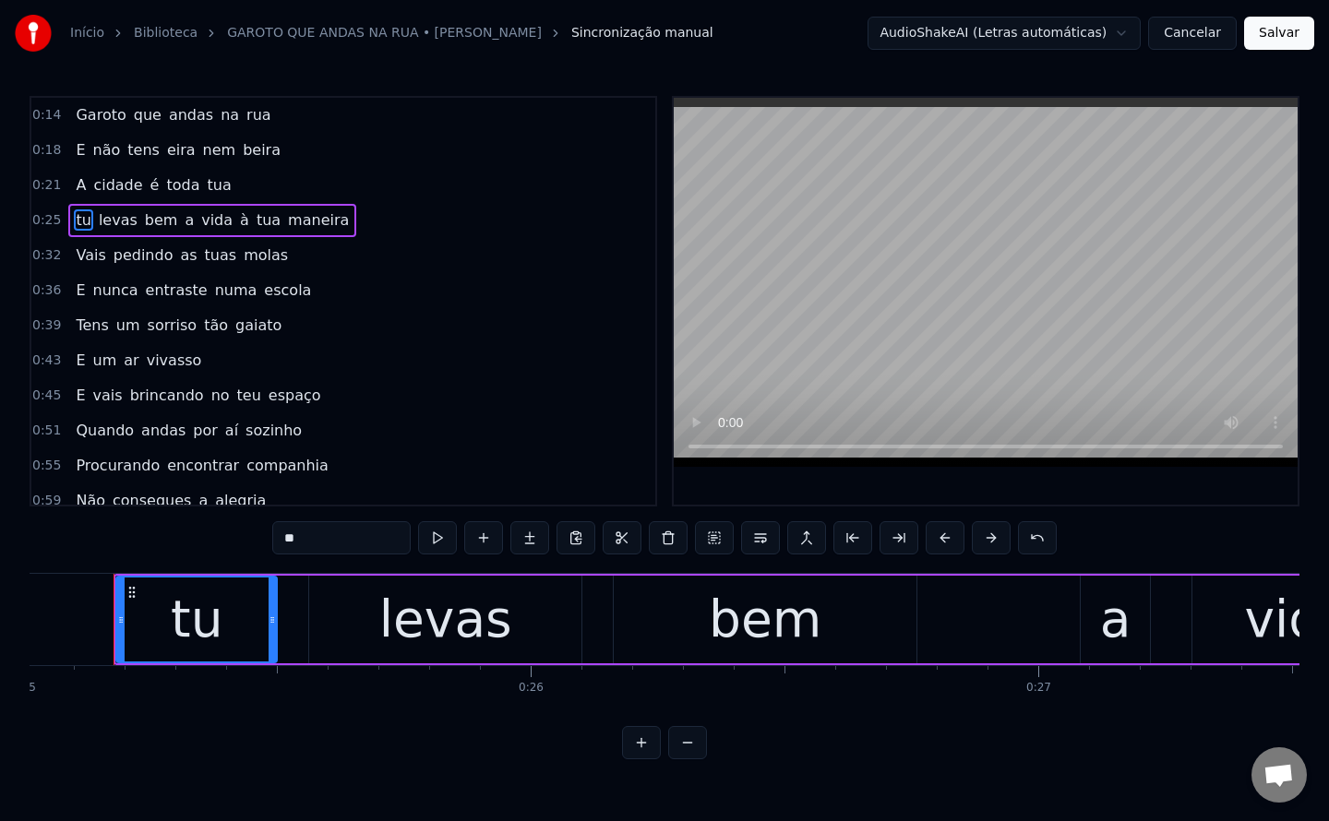
scroll to position [0, 12688]
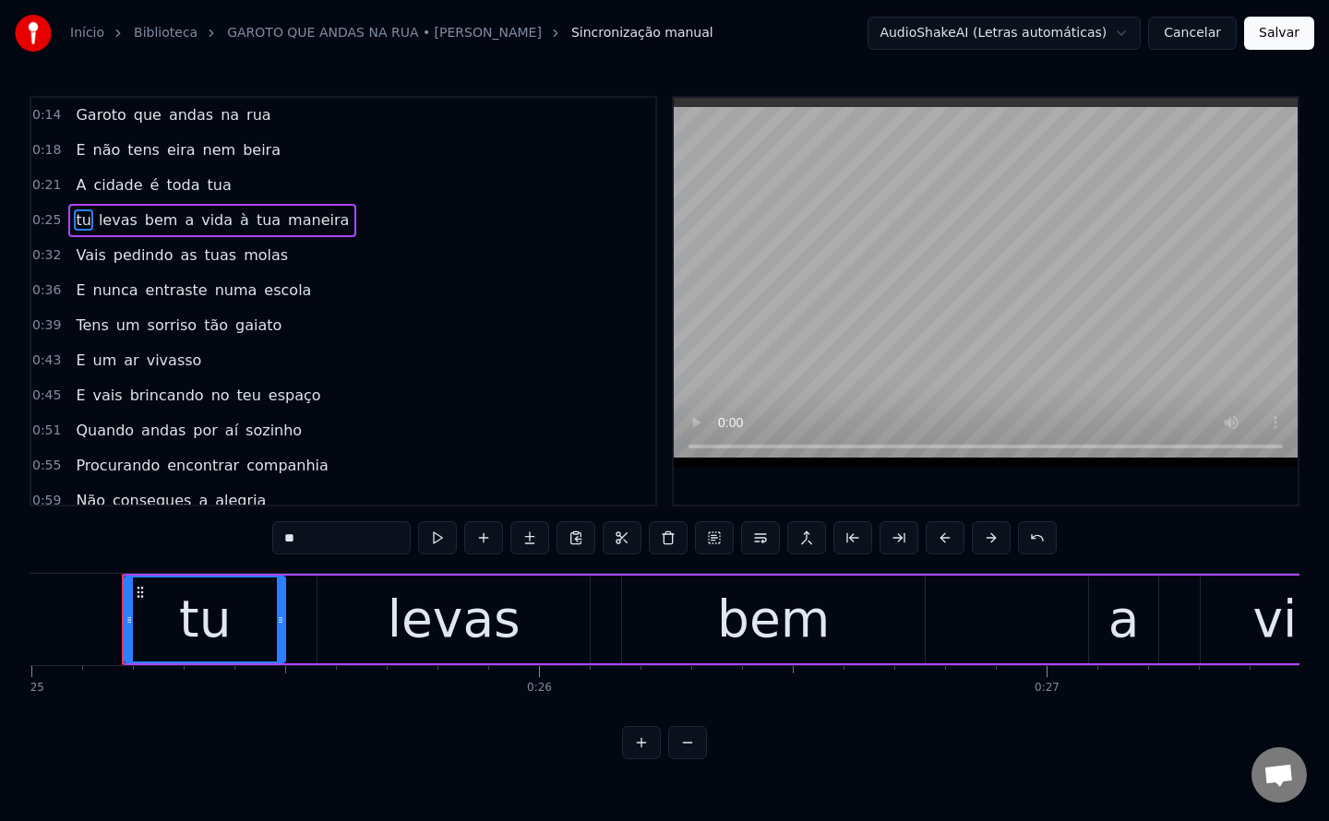
drag, startPoint x: 344, startPoint y: 528, endPoint x: 144, endPoint y: 491, distance: 203.6
click at [228, 560] on div "0:14 Garoto que andas na rua 0:18 E não tens eira nem beira 0:21 A cidade é tod…" at bounding box center [665, 428] width 1270 height 664
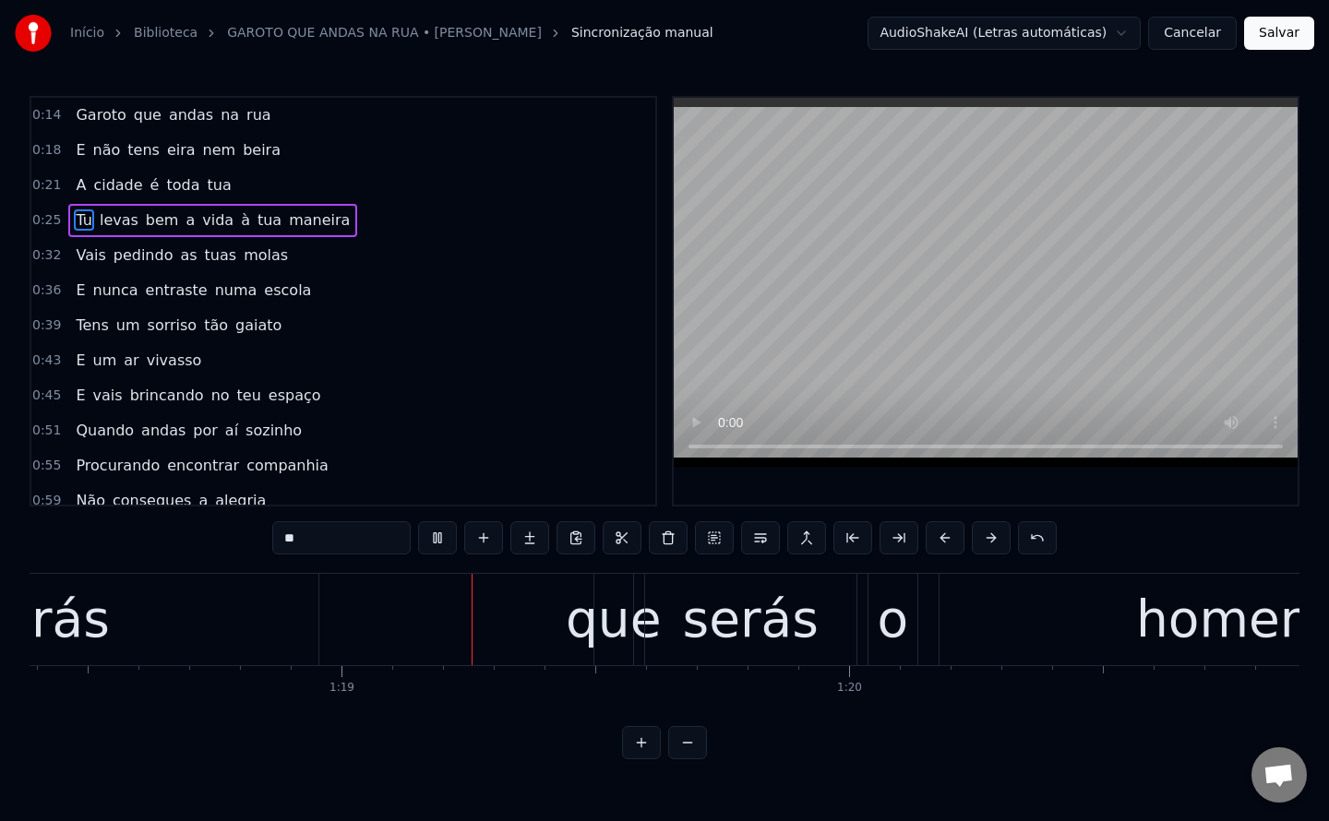
scroll to position [0, 39790]
click at [895, 248] on video at bounding box center [986, 282] width 624 height 369
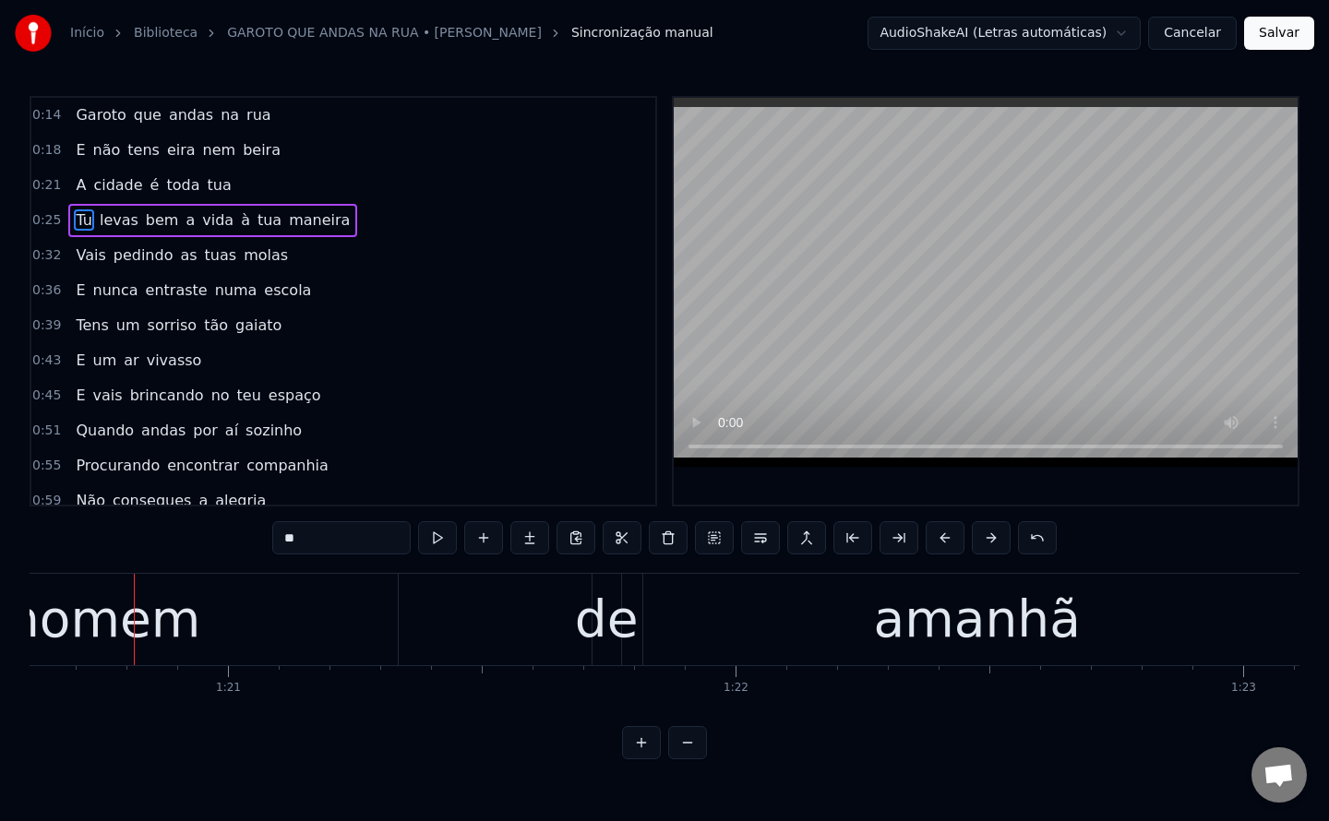
scroll to position [0, 40928]
click at [78, 221] on span "Tu" at bounding box center [83, 220] width 19 height 21
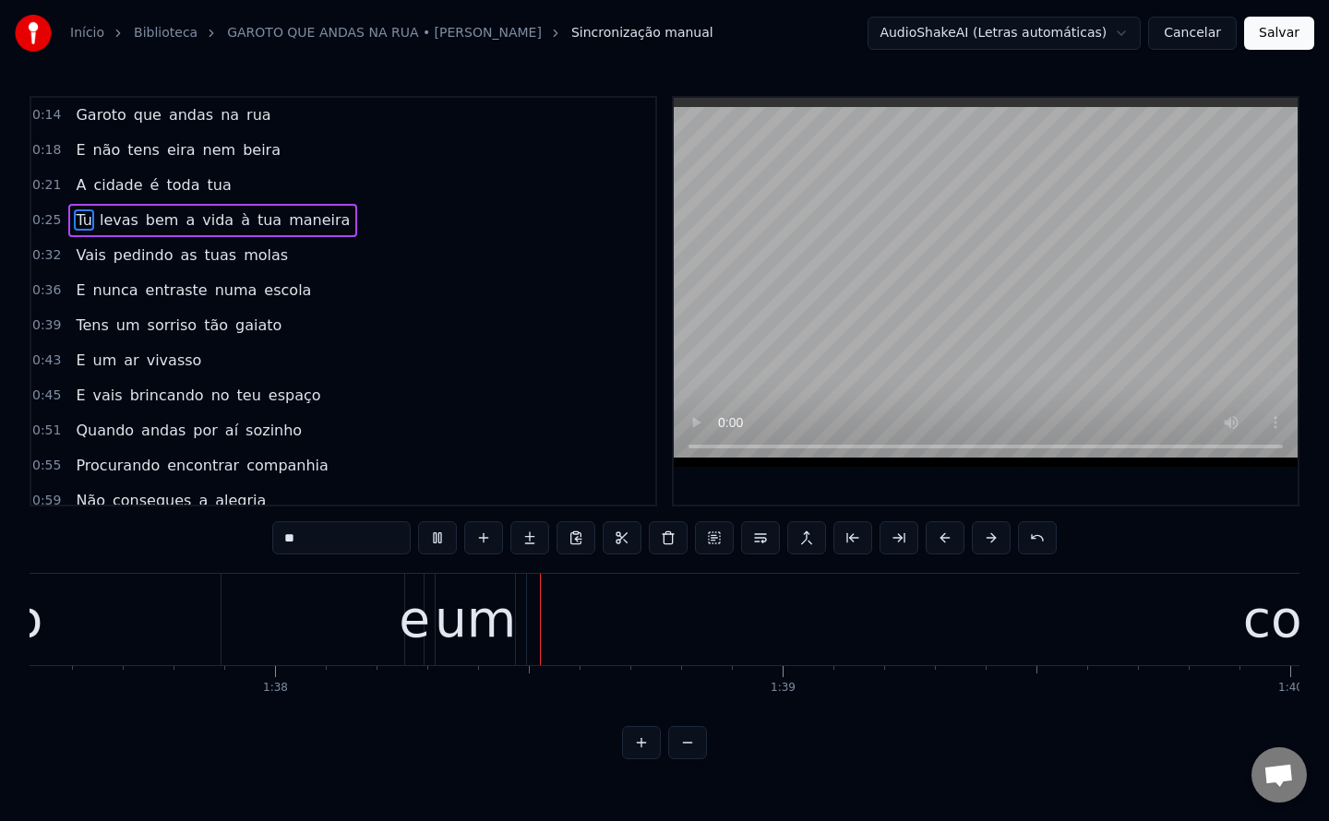
scroll to position [0, 49569]
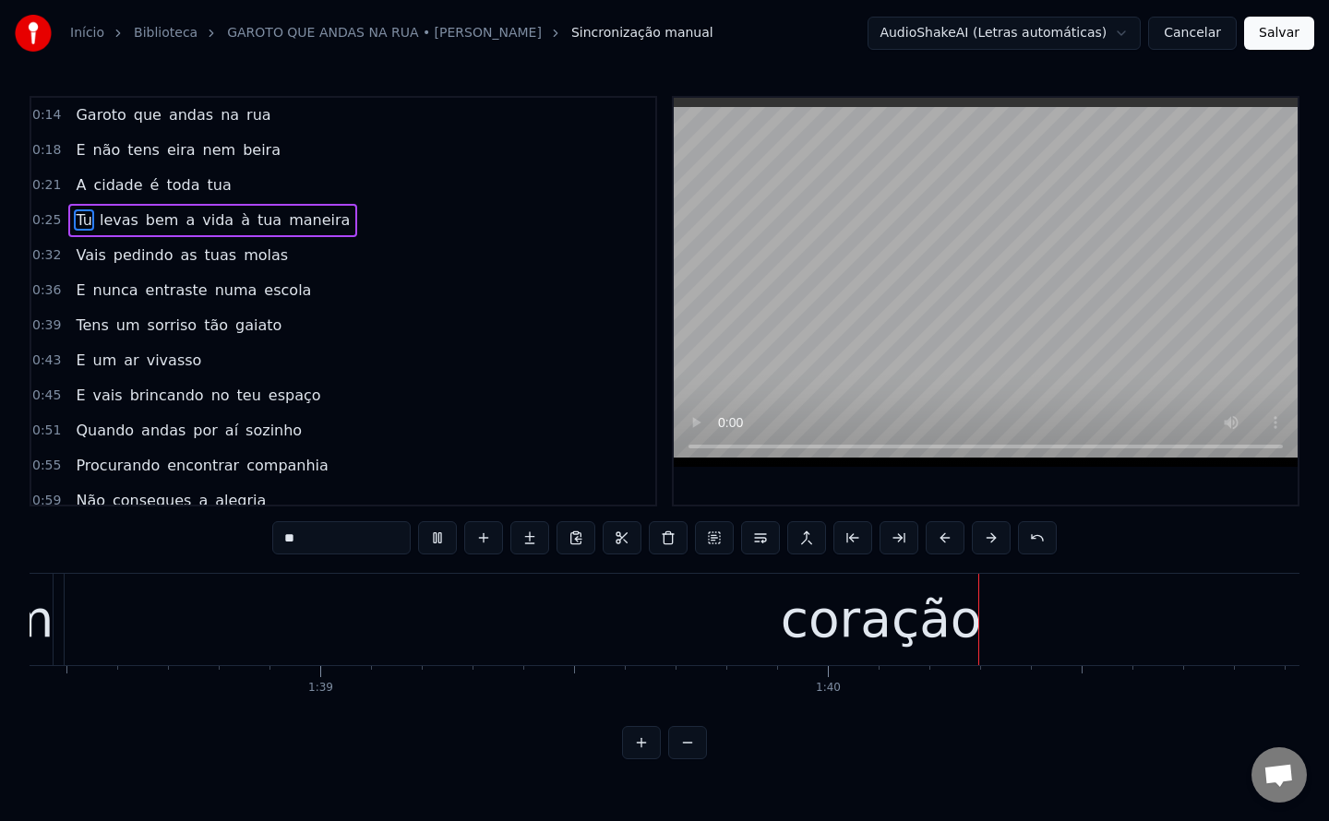
click at [85, 220] on span "Tu" at bounding box center [83, 220] width 19 height 21
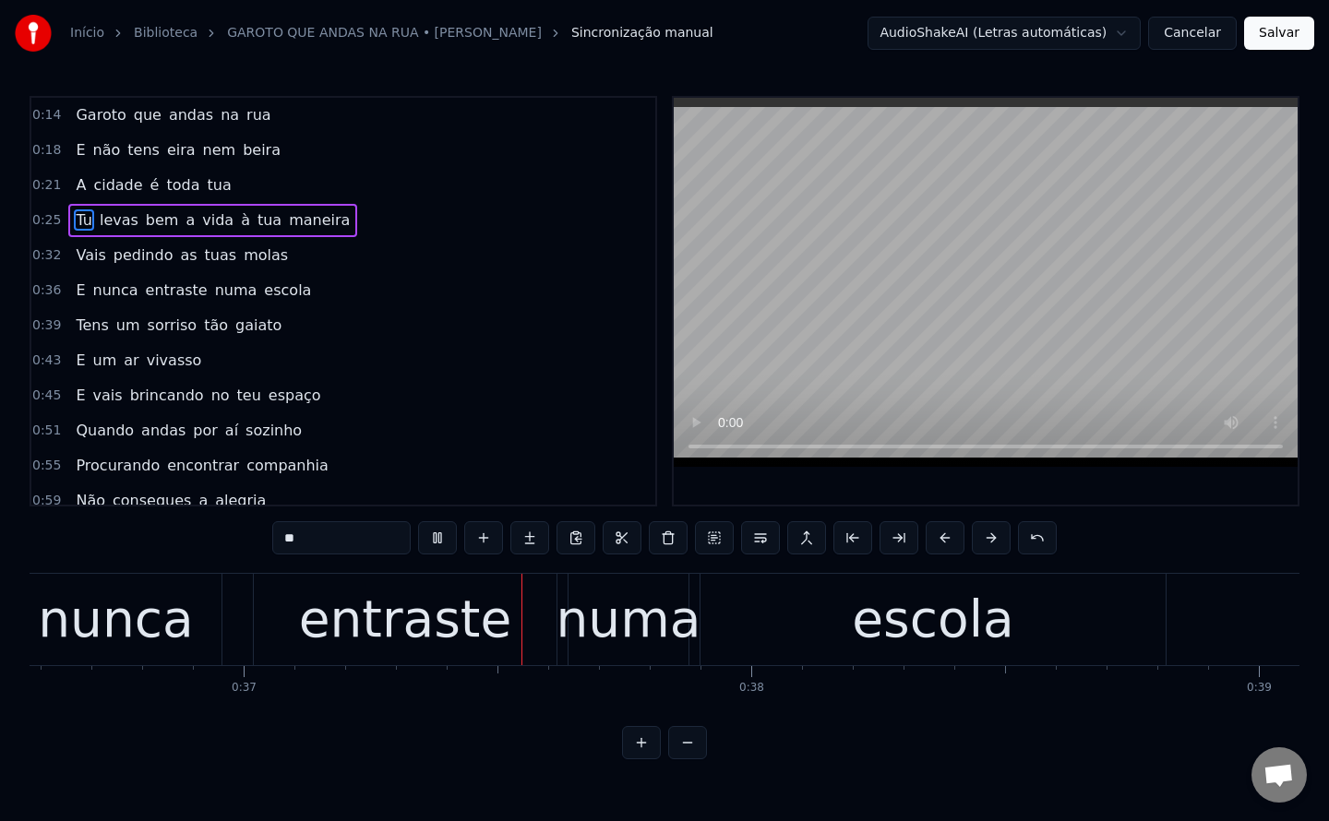
scroll to position [0, 18579]
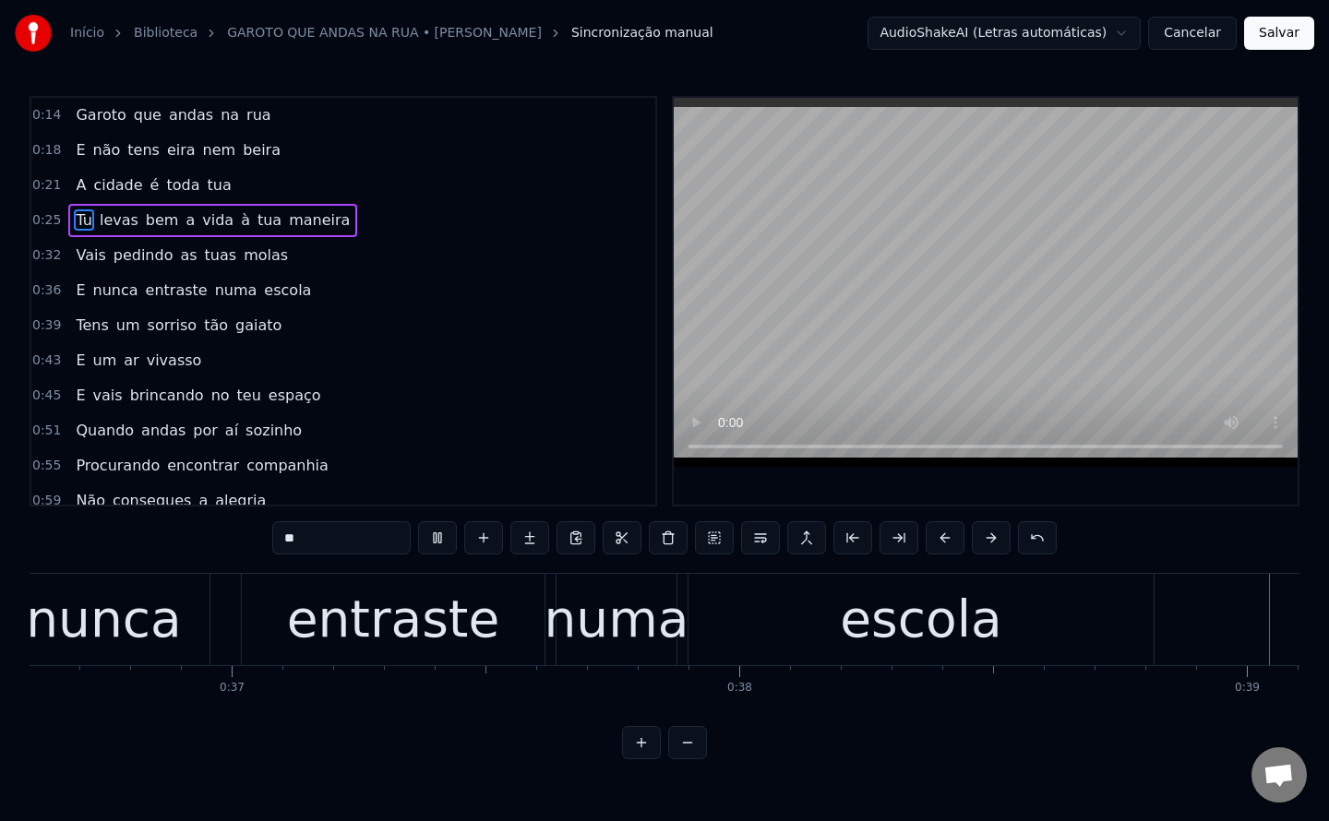
click at [242, 257] on span "molas" at bounding box center [266, 255] width 48 height 21
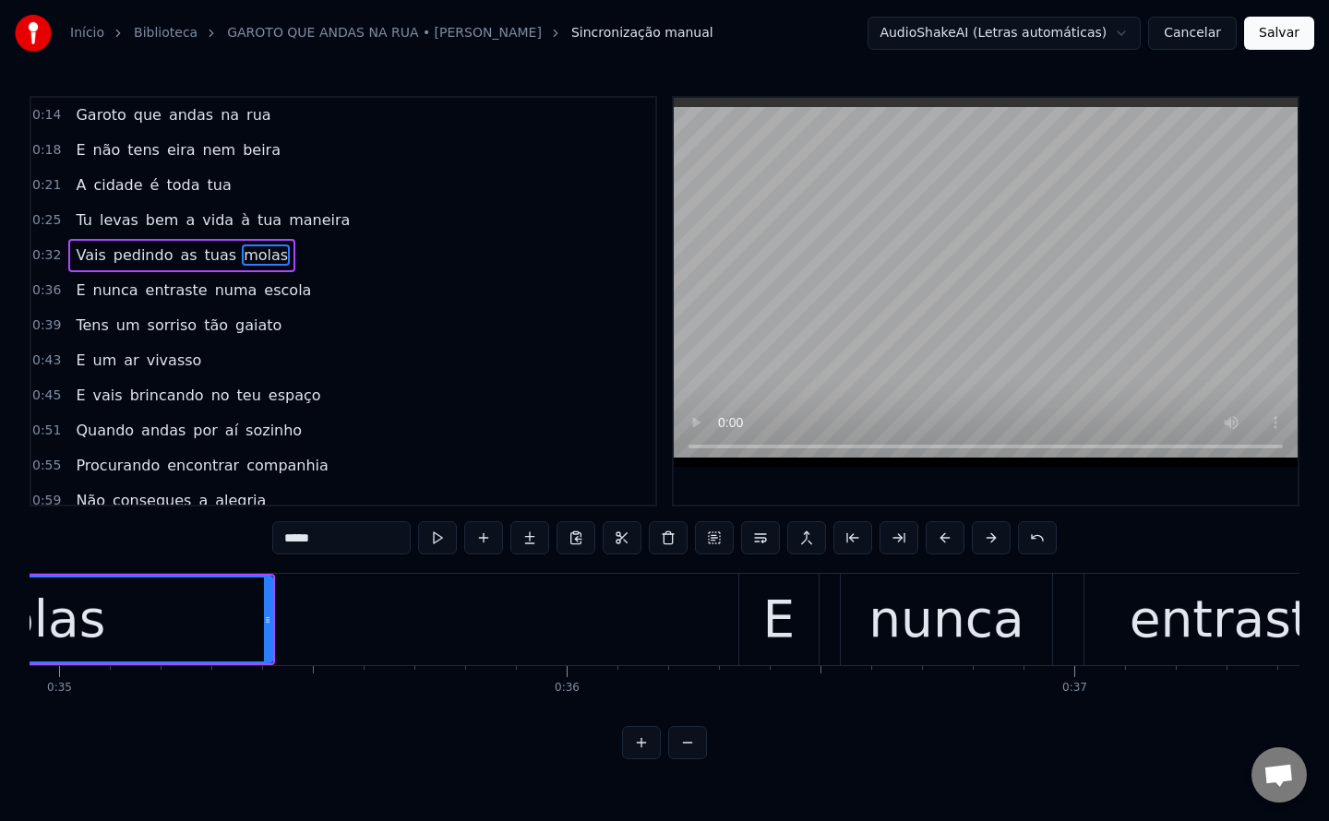
scroll to position [0, 17399]
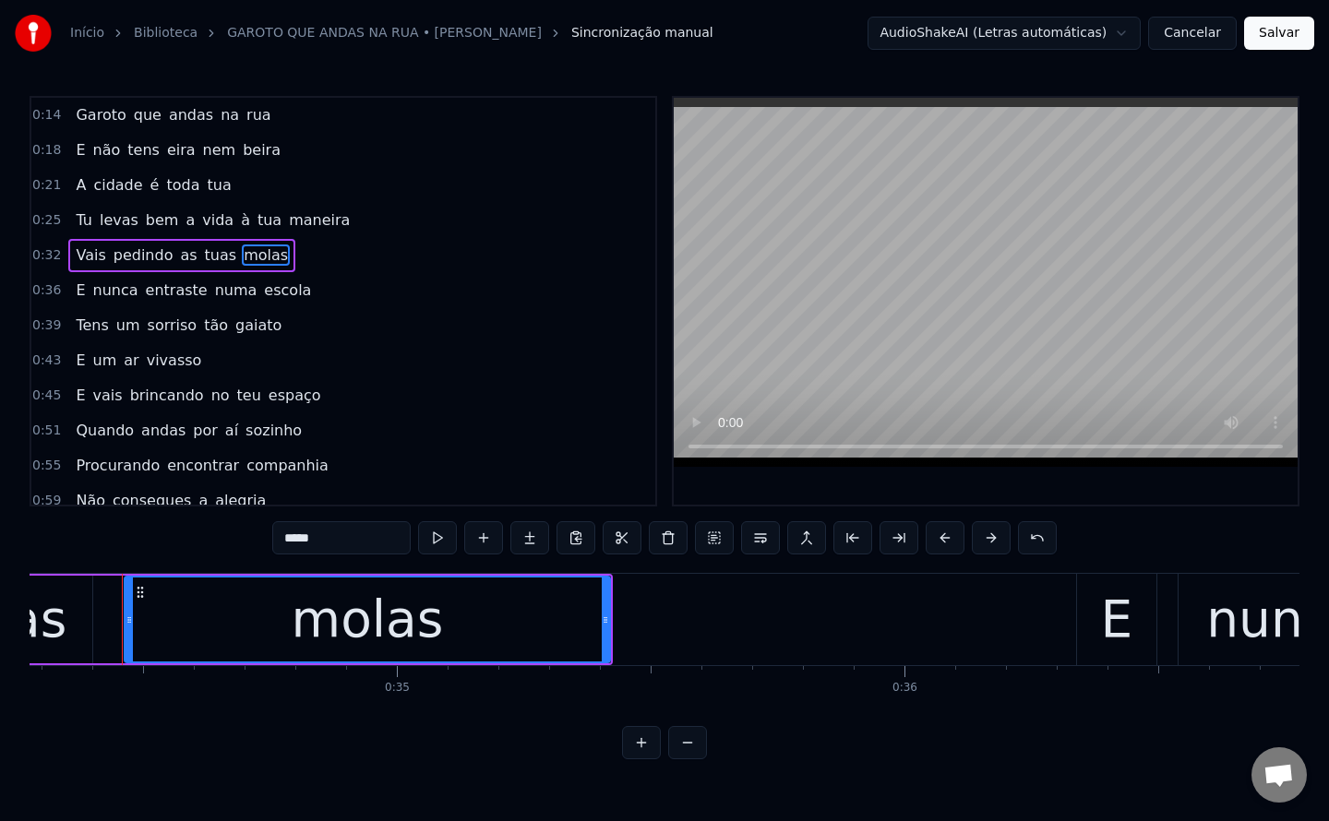
drag, startPoint x: 342, startPoint y: 533, endPoint x: -141, endPoint y: 464, distance: 488.5
click at [0, 464] on html "Início Biblioteca GAROTO QUE ANDAS NA RUA • [PERSON_NAME] manual AudioShakeAI (…" at bounding box center [664, 394] width 1329 height 789
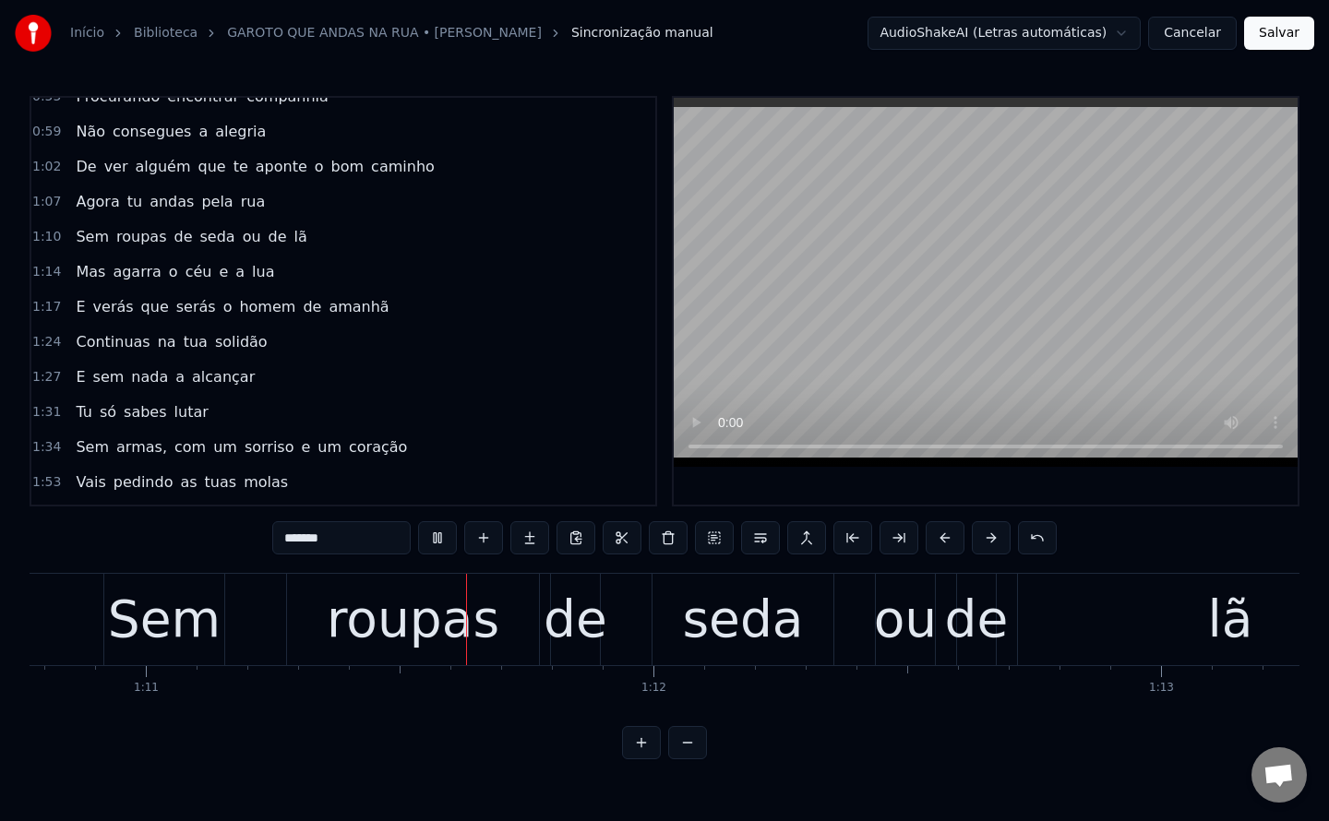
scroll to position [0, 0]
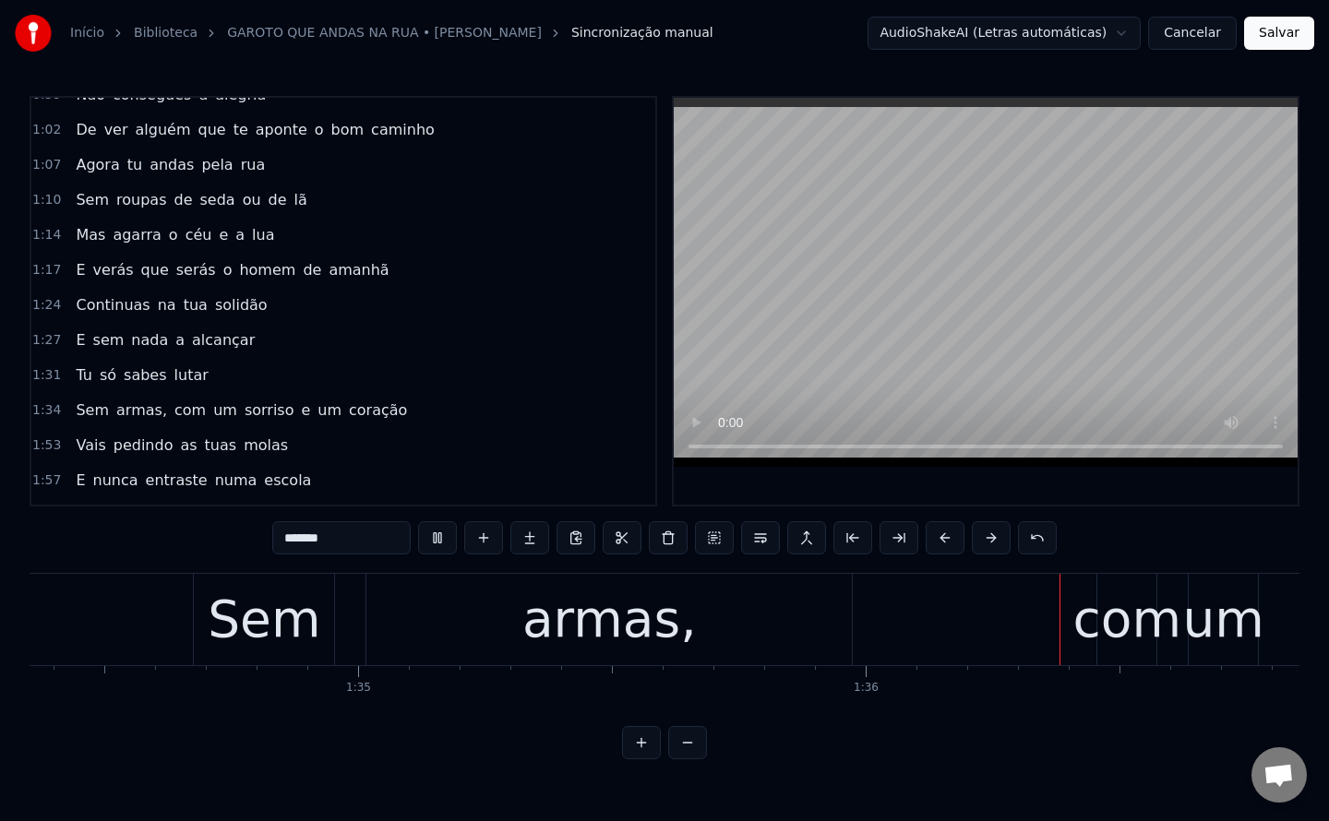
click at [174, 341] on span "a" at bounding box center [180, 339] width 13 height 21
type input "*"
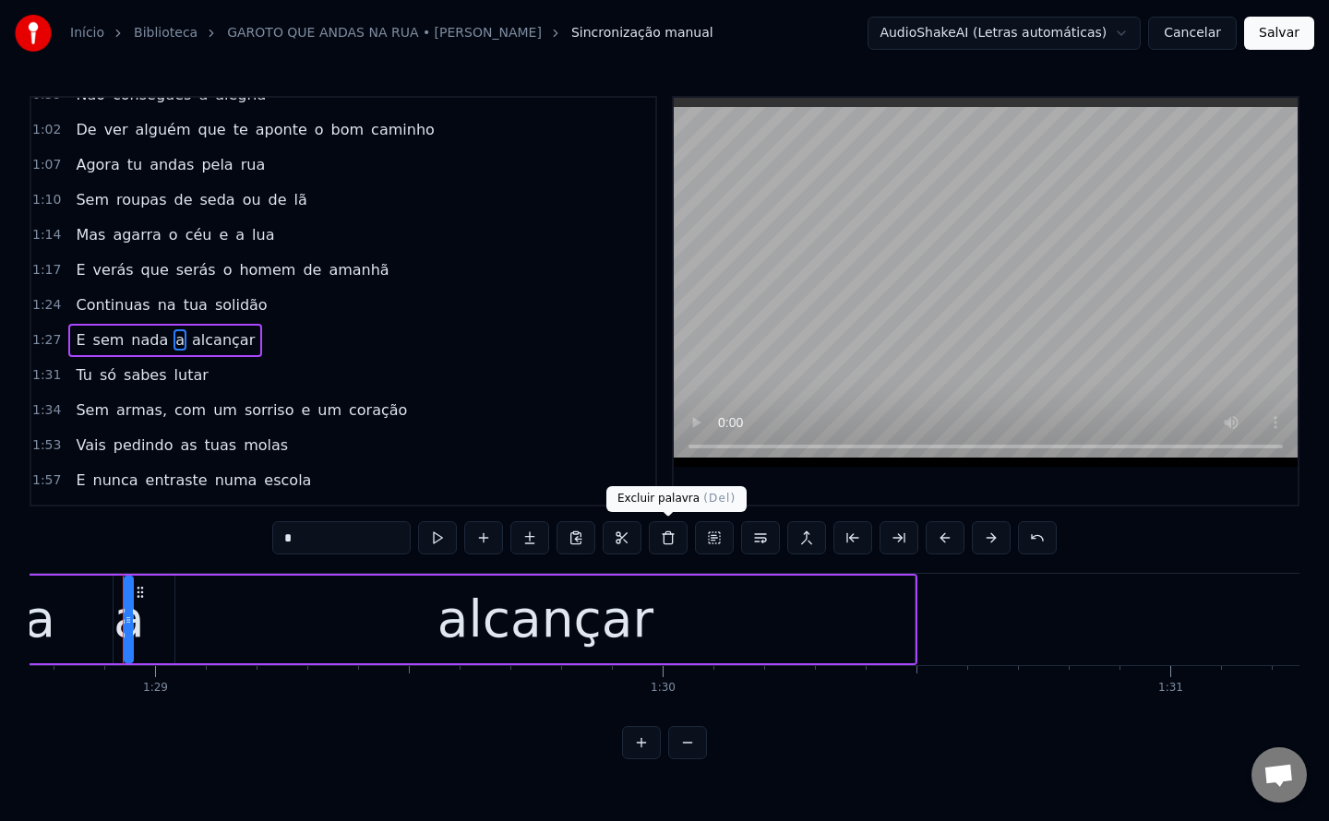
click at [664, 543] on button at bounding box center [668, 537] width 39 height 33
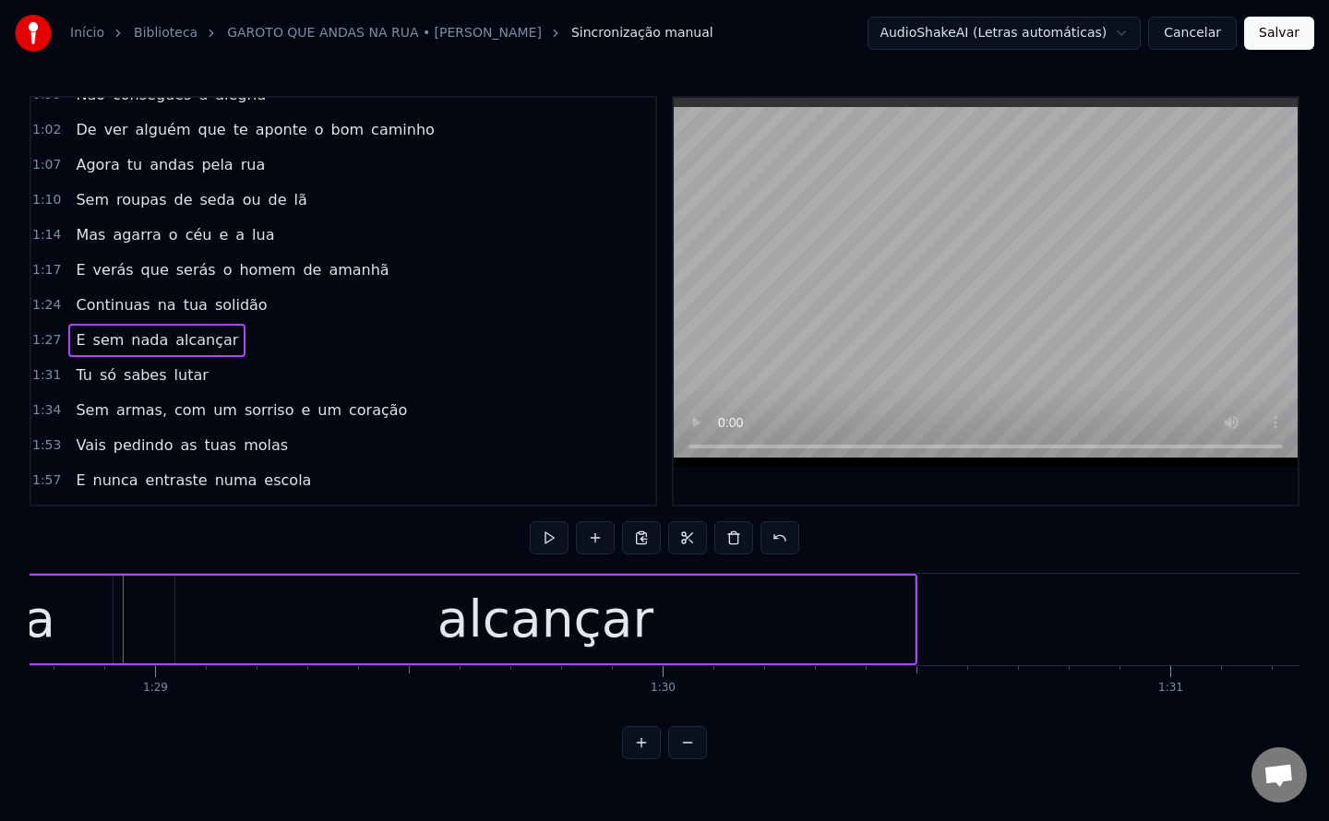
click at [139, 416] on span "armas," at bounding box center [141, 410] width 54 height 21
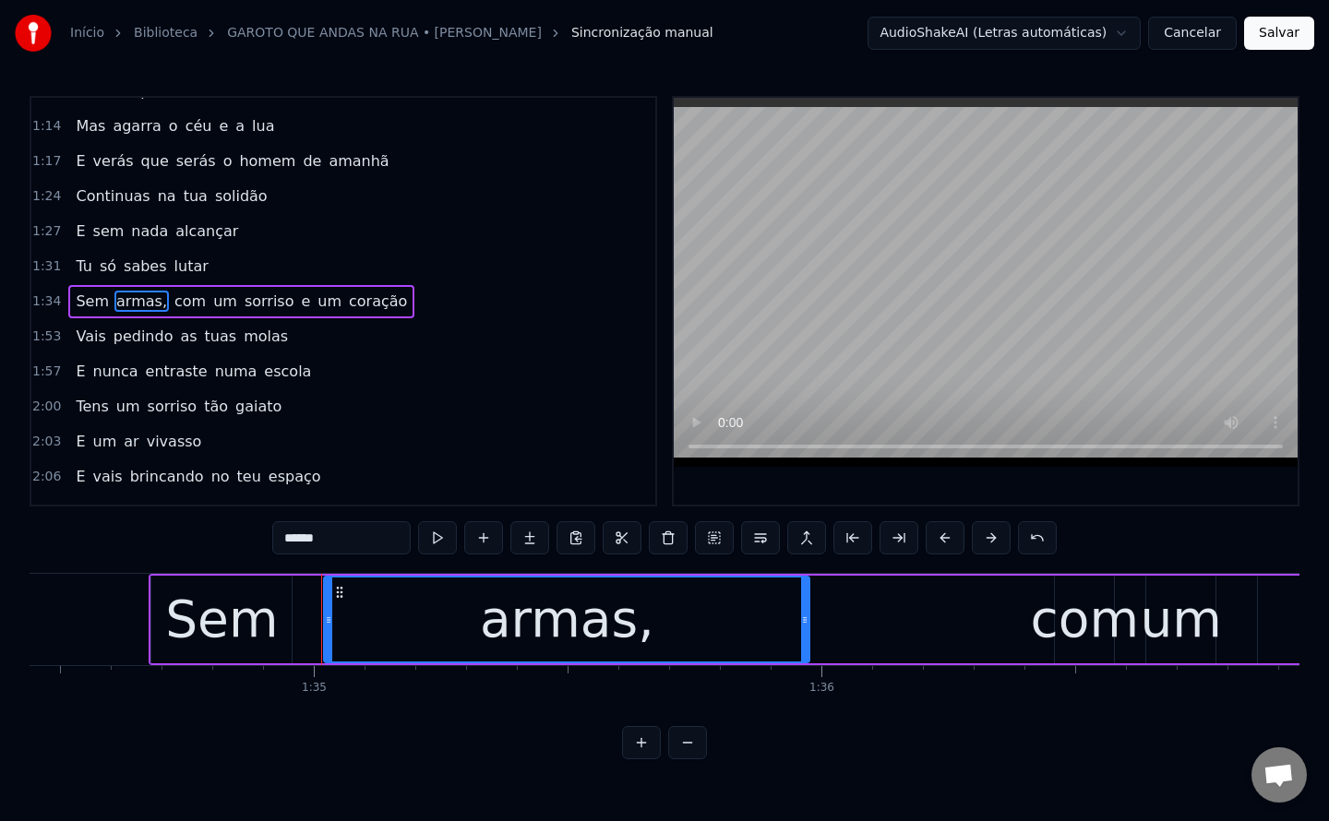
click at [369, 540] on input "******" at bounding box center [341, 537] width 138 height 33
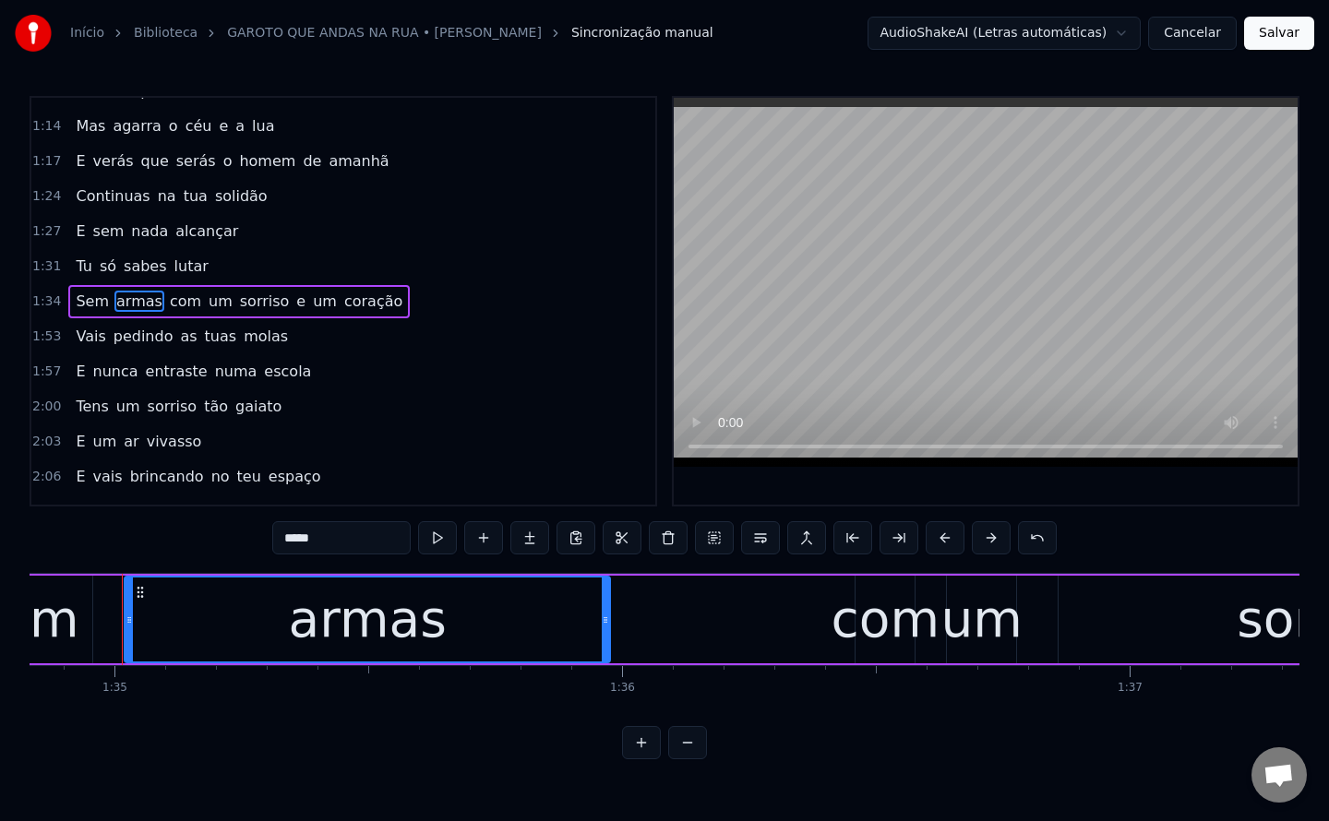
click at [168, 297] on span "com" at bounding box center [185, 301] width 35 height 21
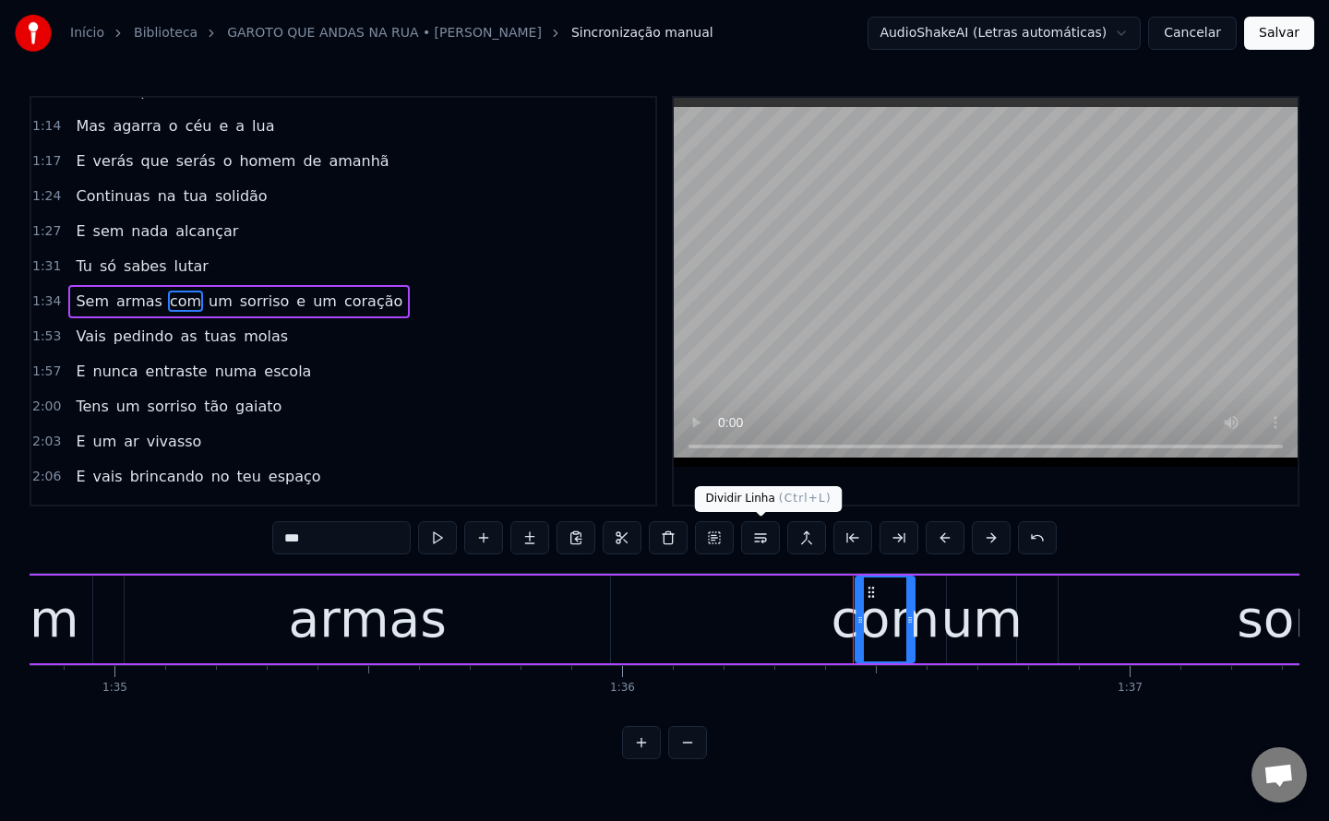
click at [760, 534] on button at bounding box center [760, 537] width 39 height 33
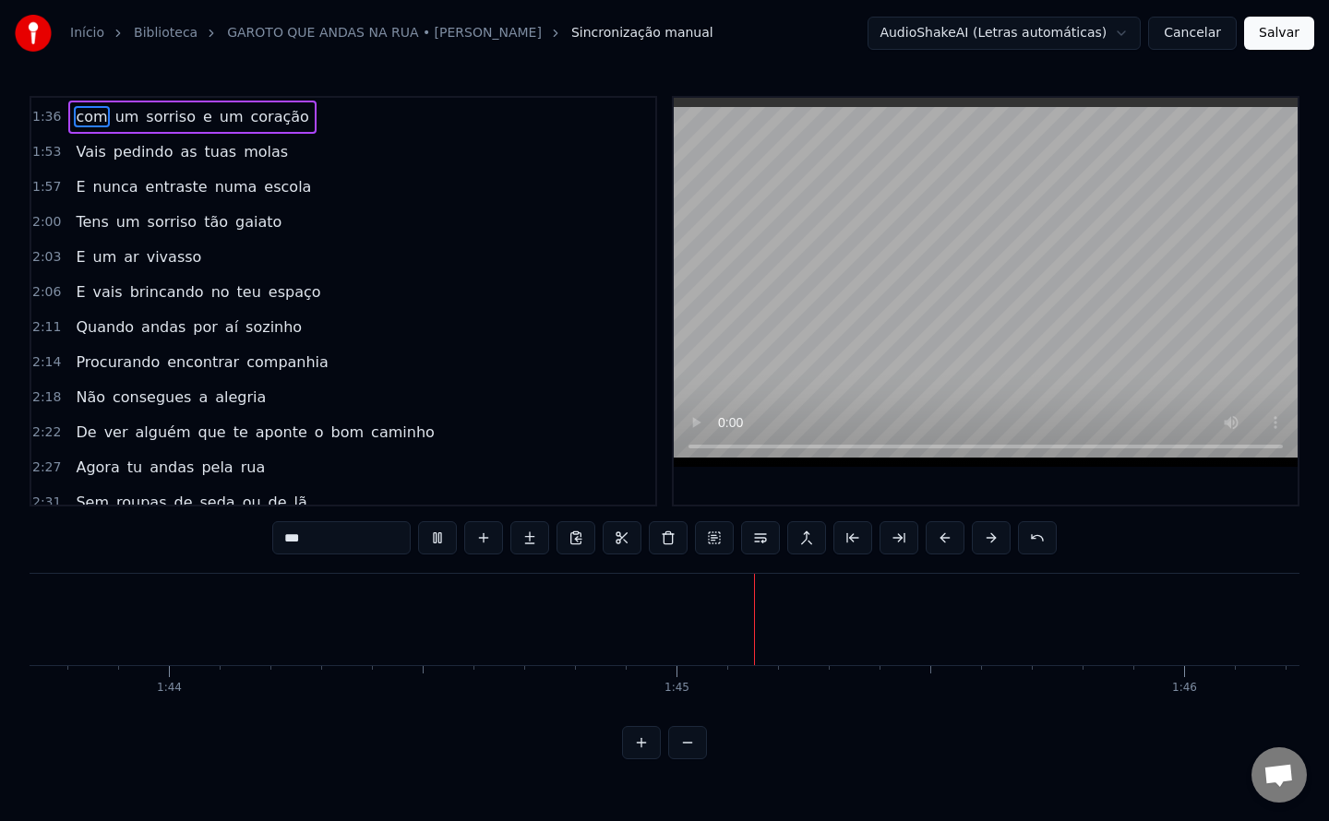
click at [250, 113] on span "coração" at bounding box center [280, 116] width 62 height 21
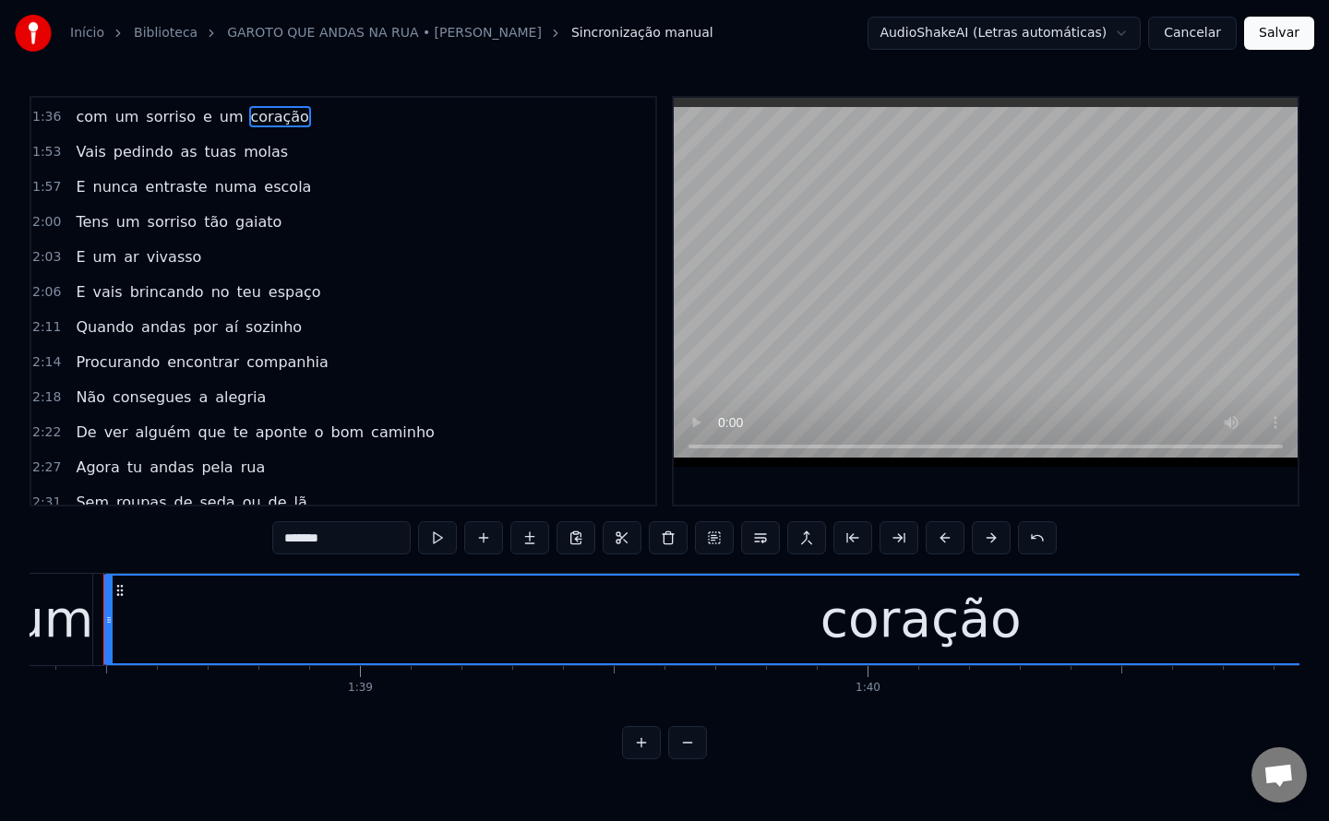
scroll to position [0, 49904]
click at [382, 547] on input "*******" at bounding box center [341, 537] width 138 height 33
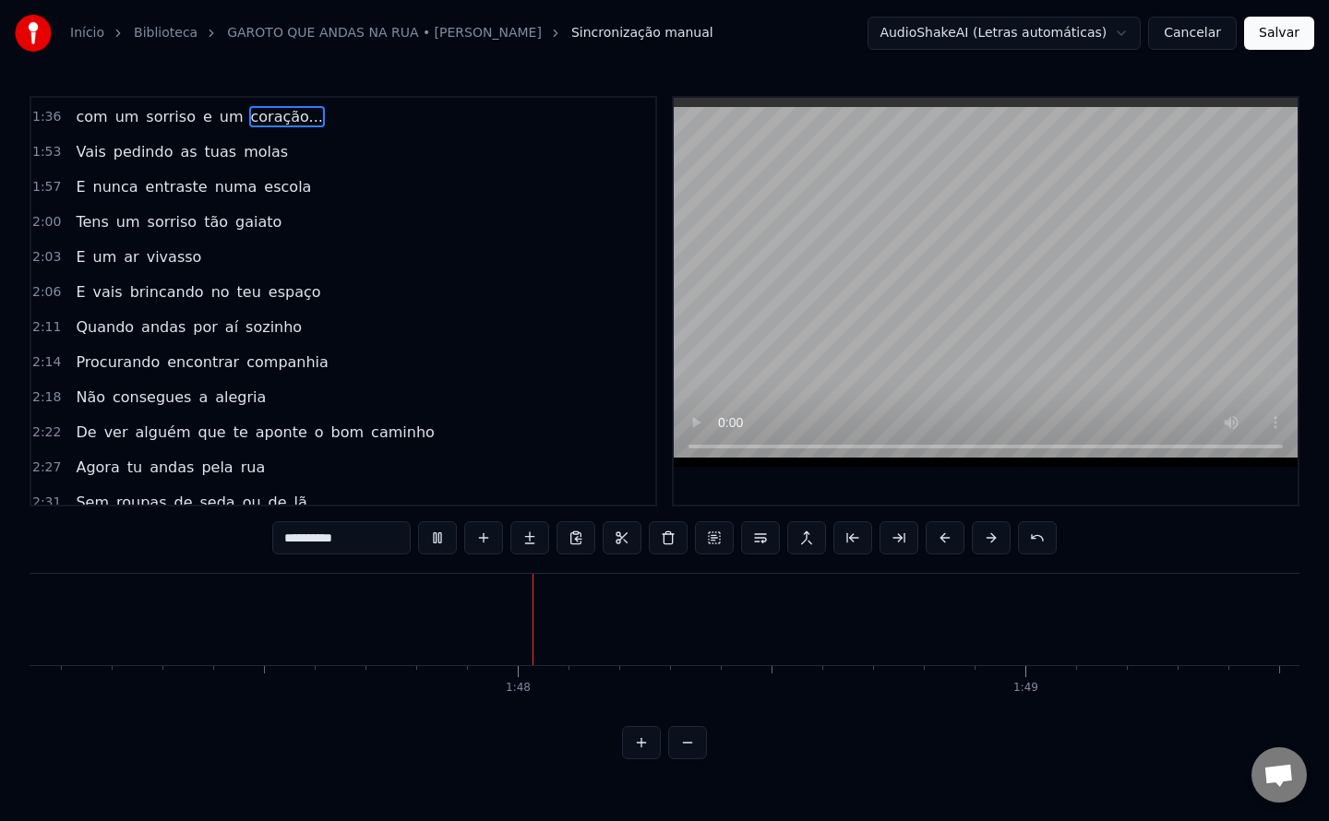
scroll to position [0, 54363]
click at [78, 152] on span "Vais" at bounding box center [90, 151] width 33 height 21
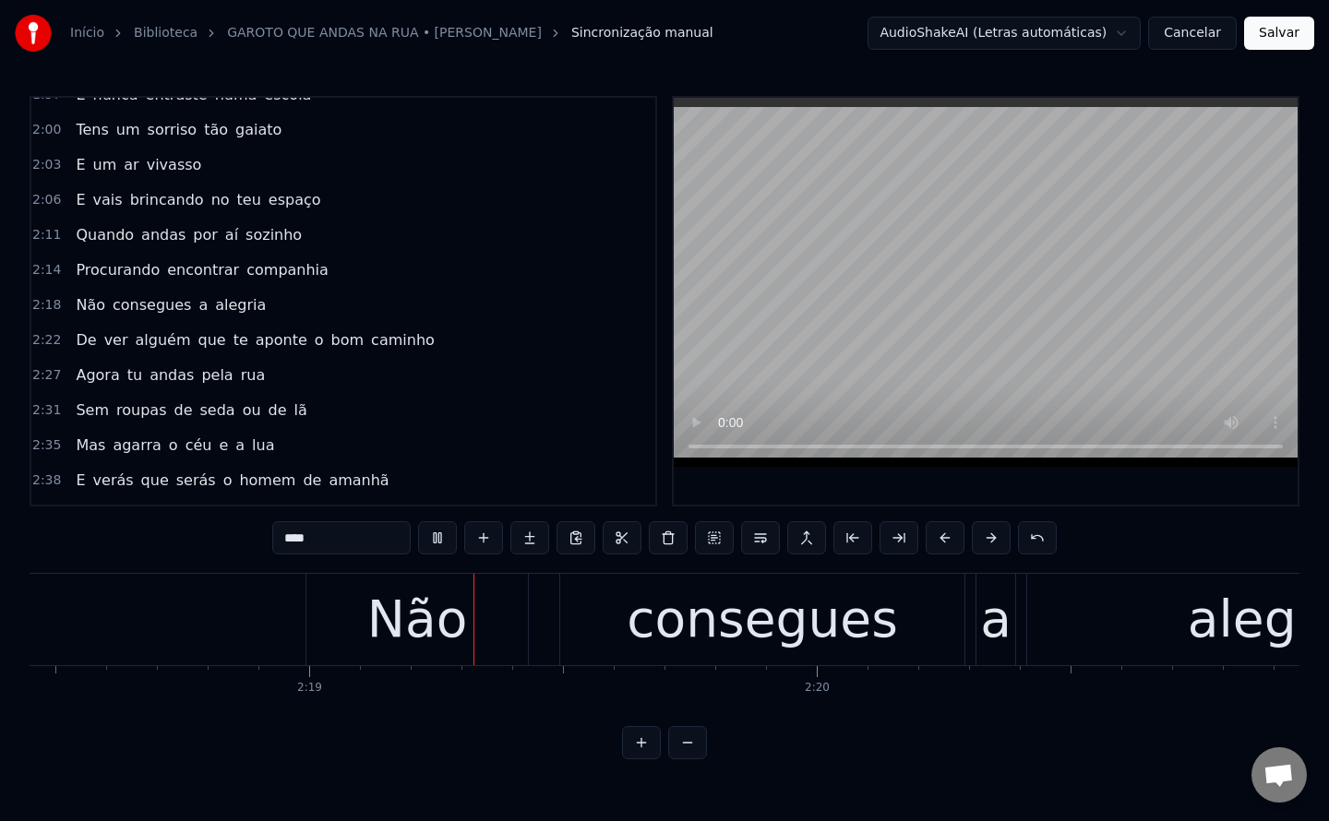
scroll to position [0, 70278]
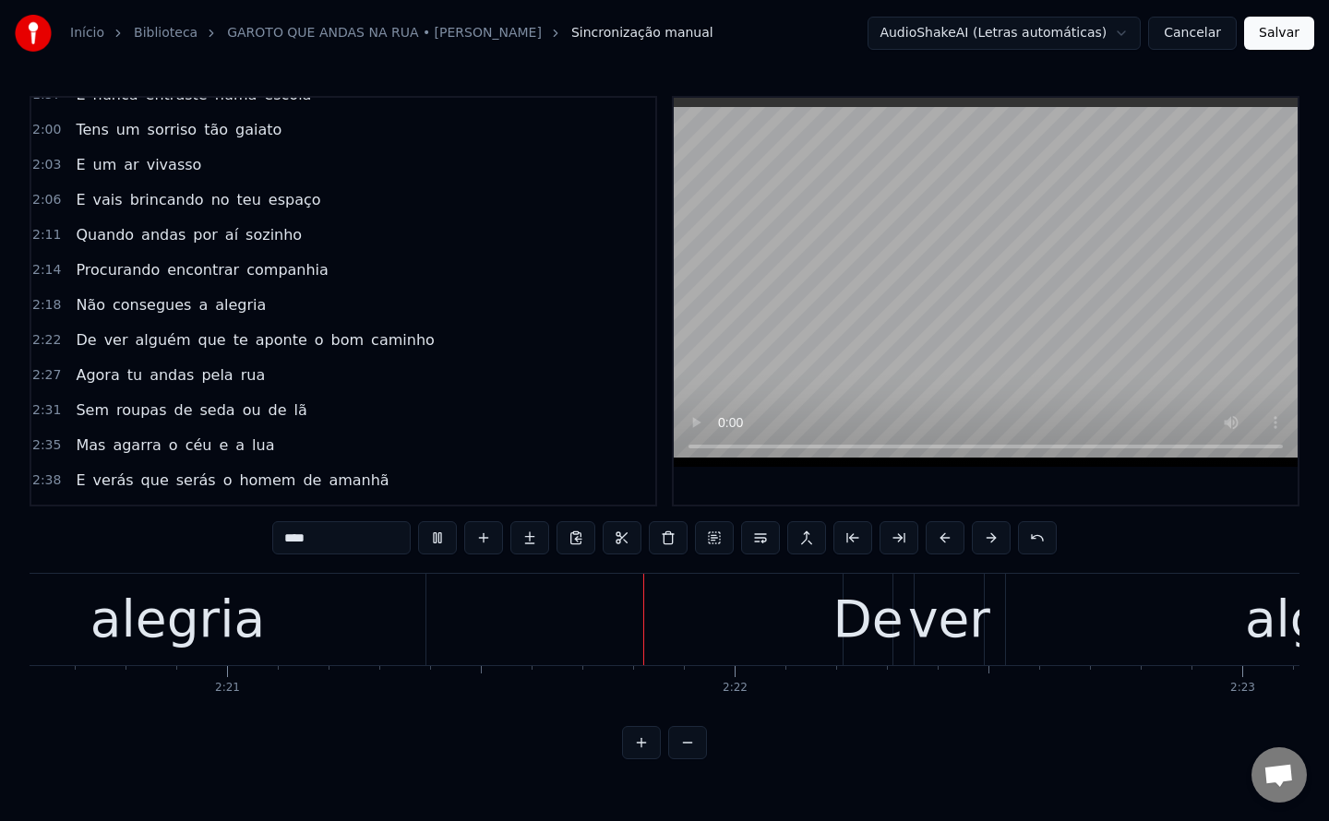
click at [197, 338] on span "que" at bounding box center [212, 339] width 31 height 21
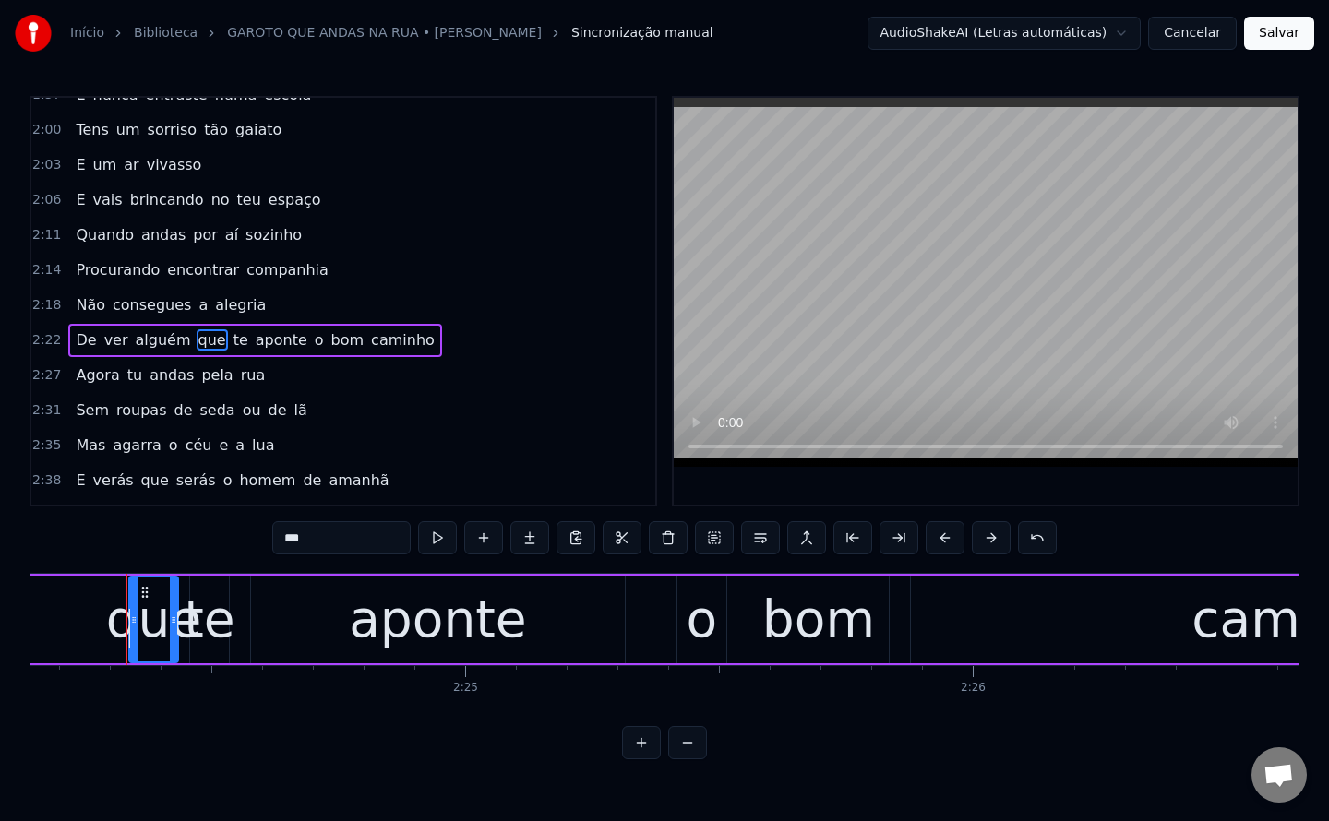
scroll to position [0, 73171]
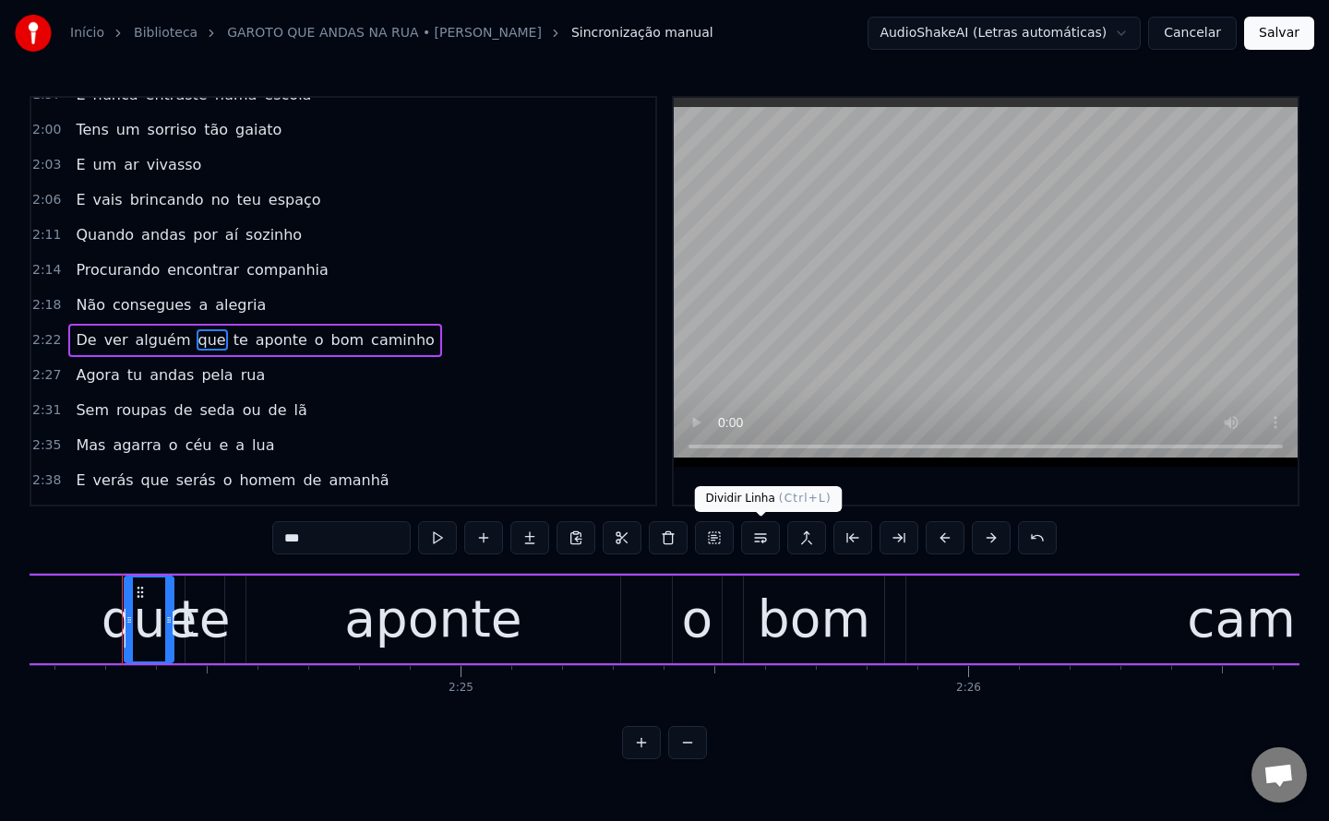
click at [760, 552] on button at bounding box center [760, 537] width 39 height 33
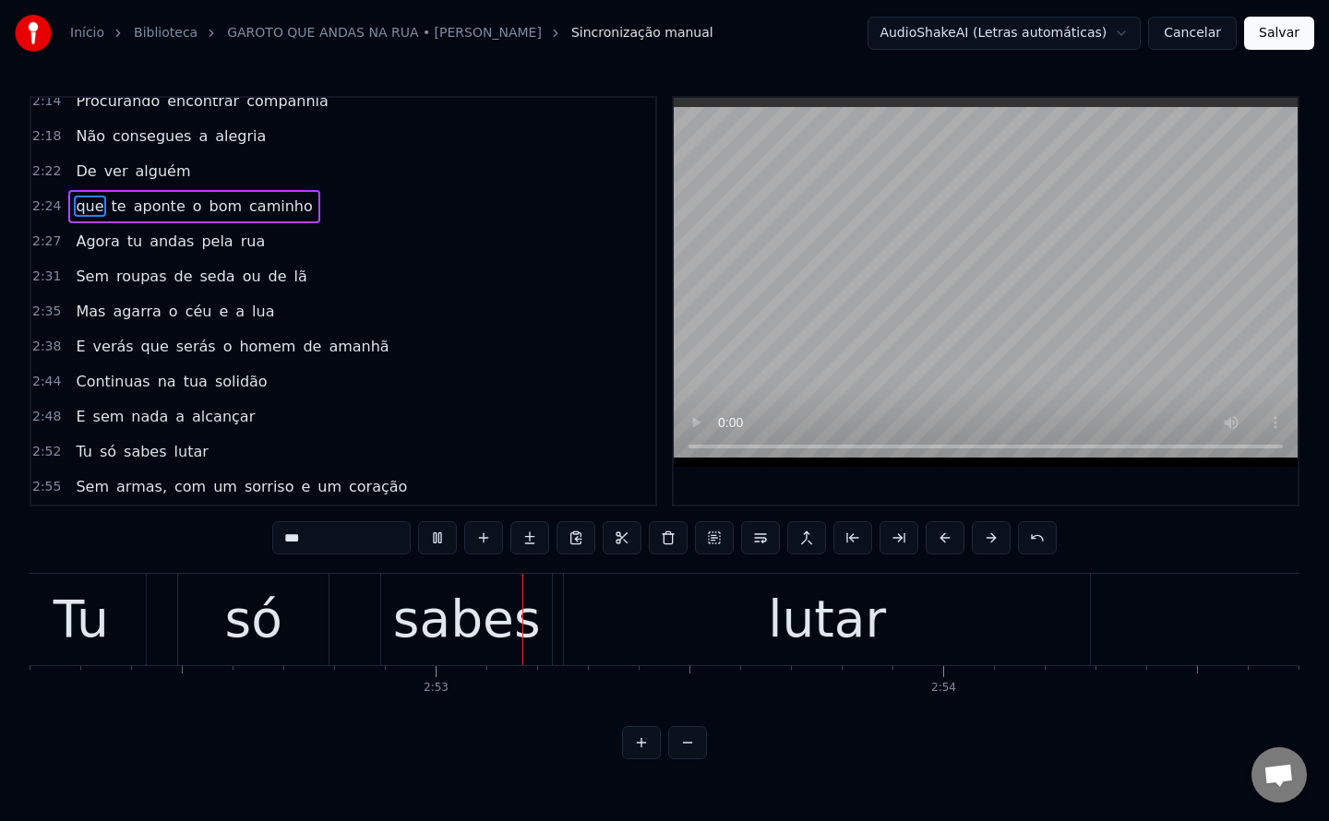
scroll to position [0, 87499]
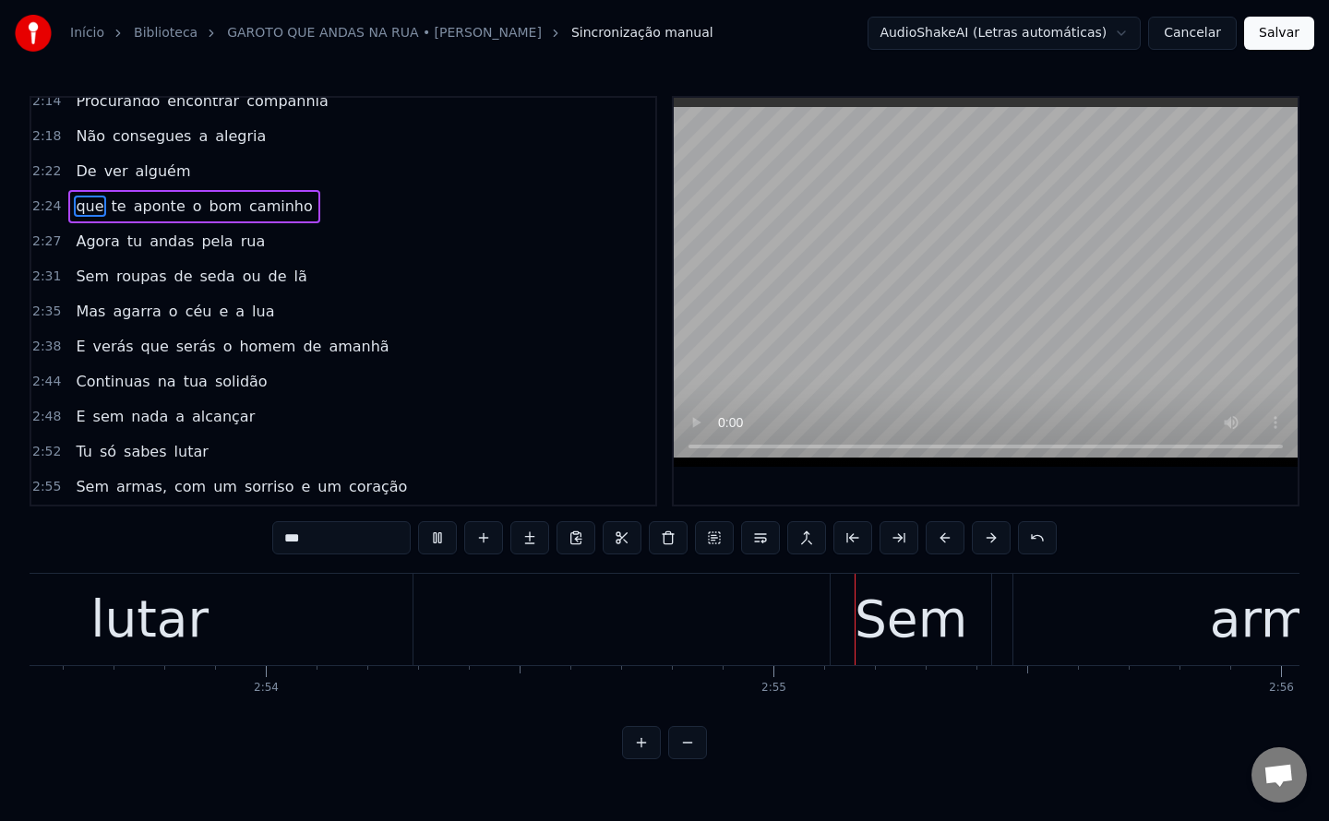
click at [174, 417] on span "a" at bounding box center [180, 416] width 13 height 21
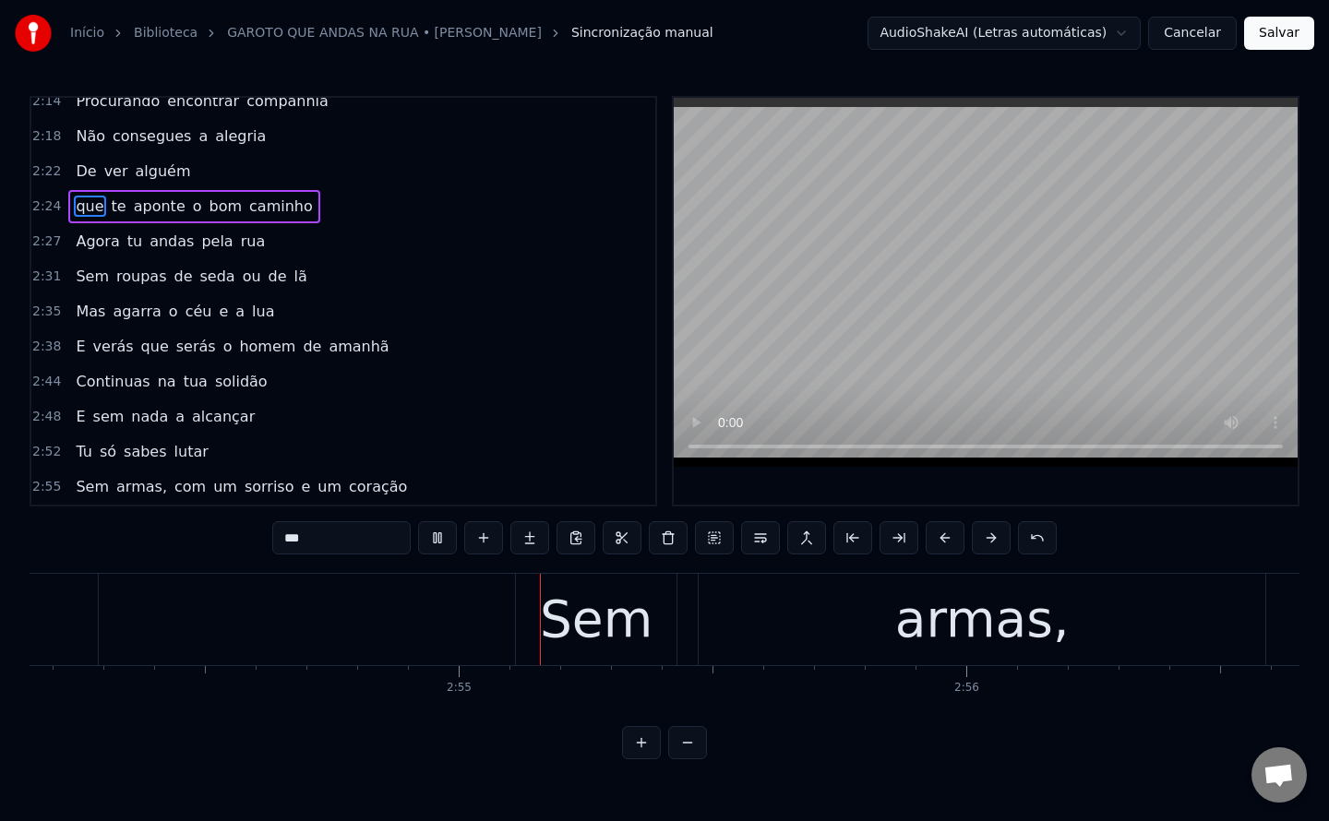
type input "*"
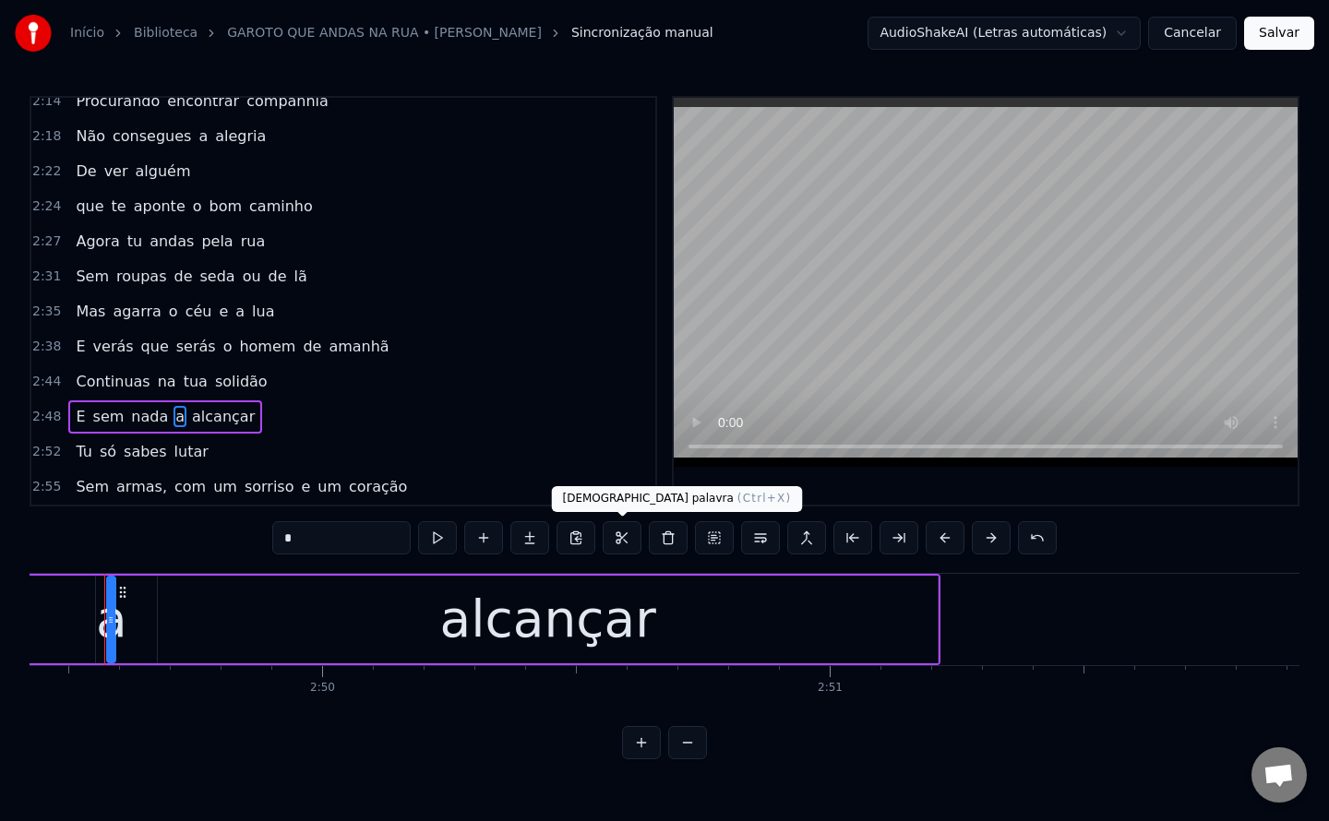
scroll to position [0, 85982]
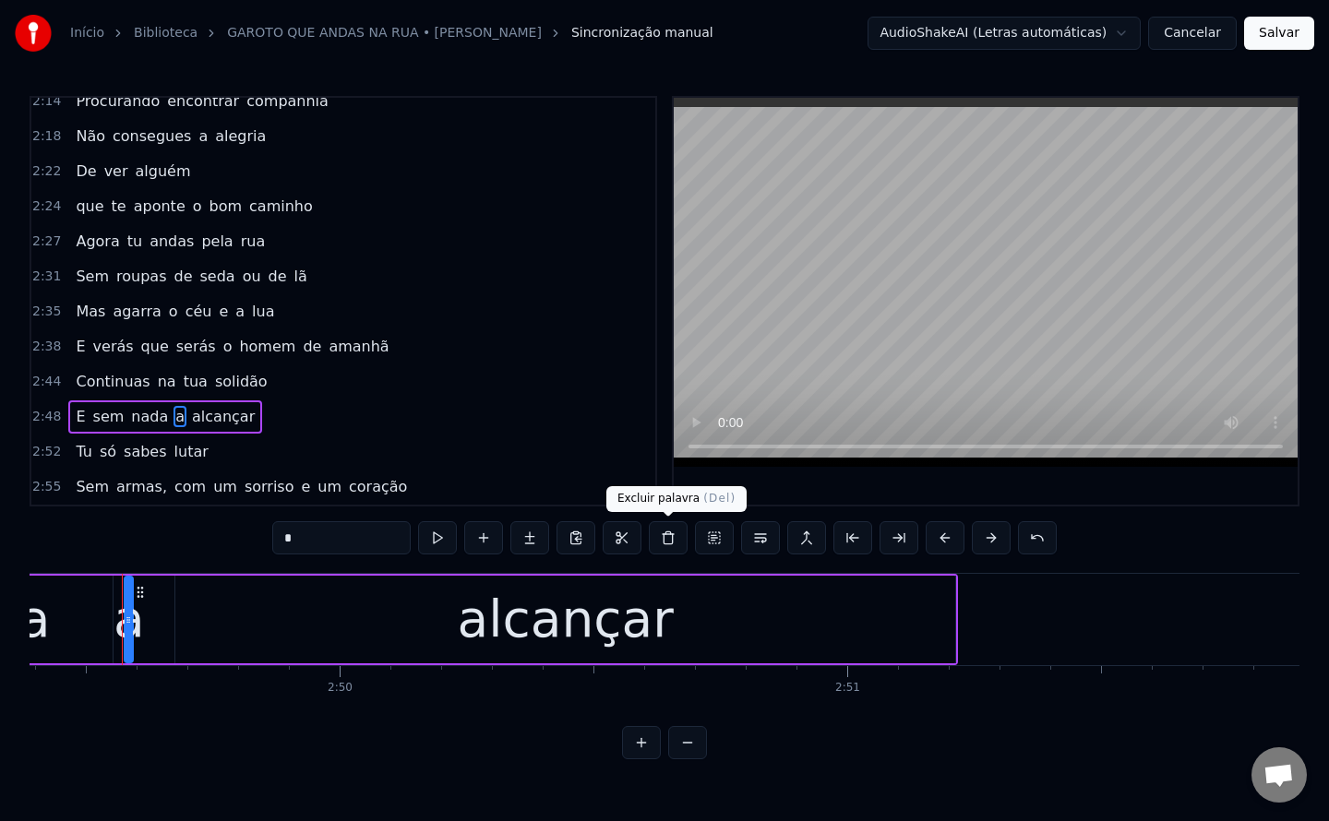
click at [673, 542] on button at bounding box center [668, 537] width 39 height 33
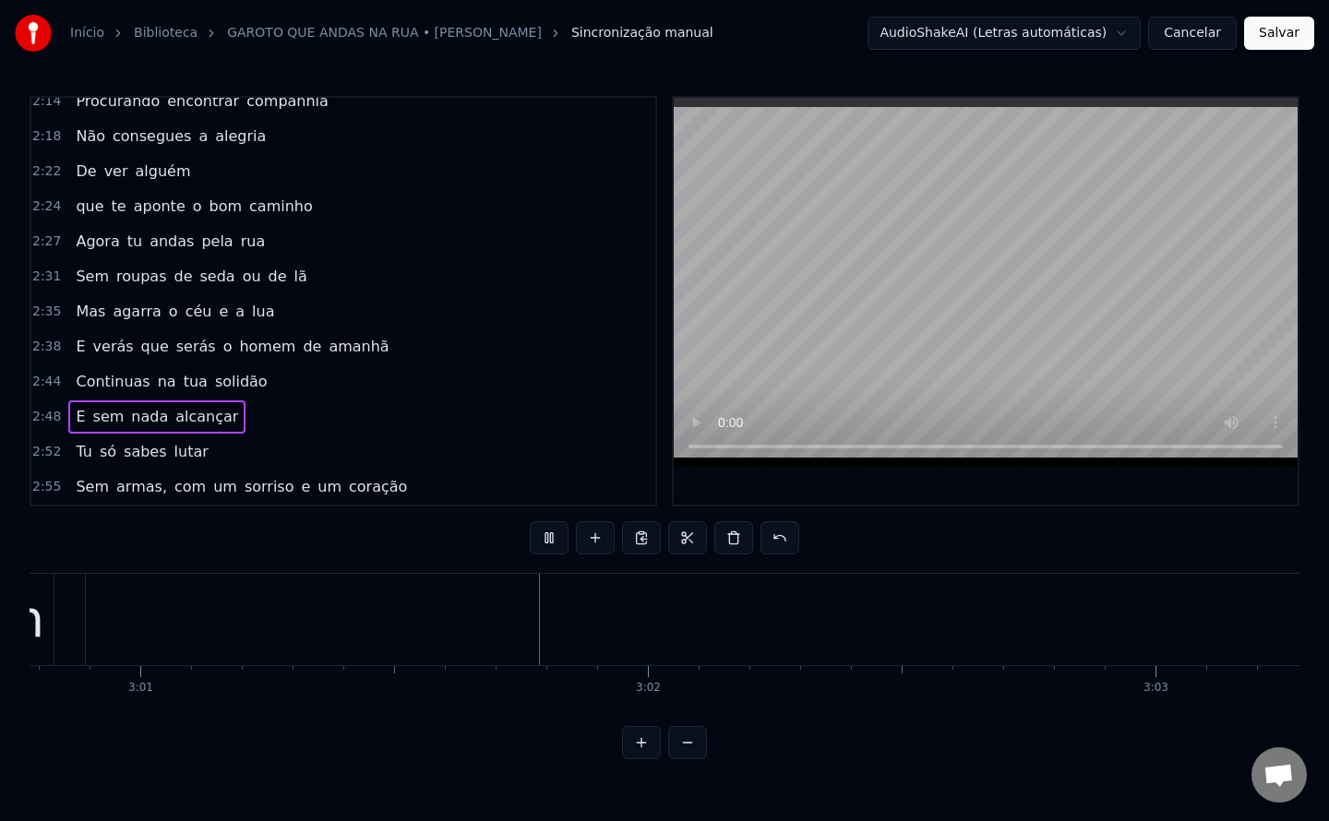
scroll to position [0, 91770]
click at [142, 492] on span "armas," at bounding box center [141, 486] width 54 height 21
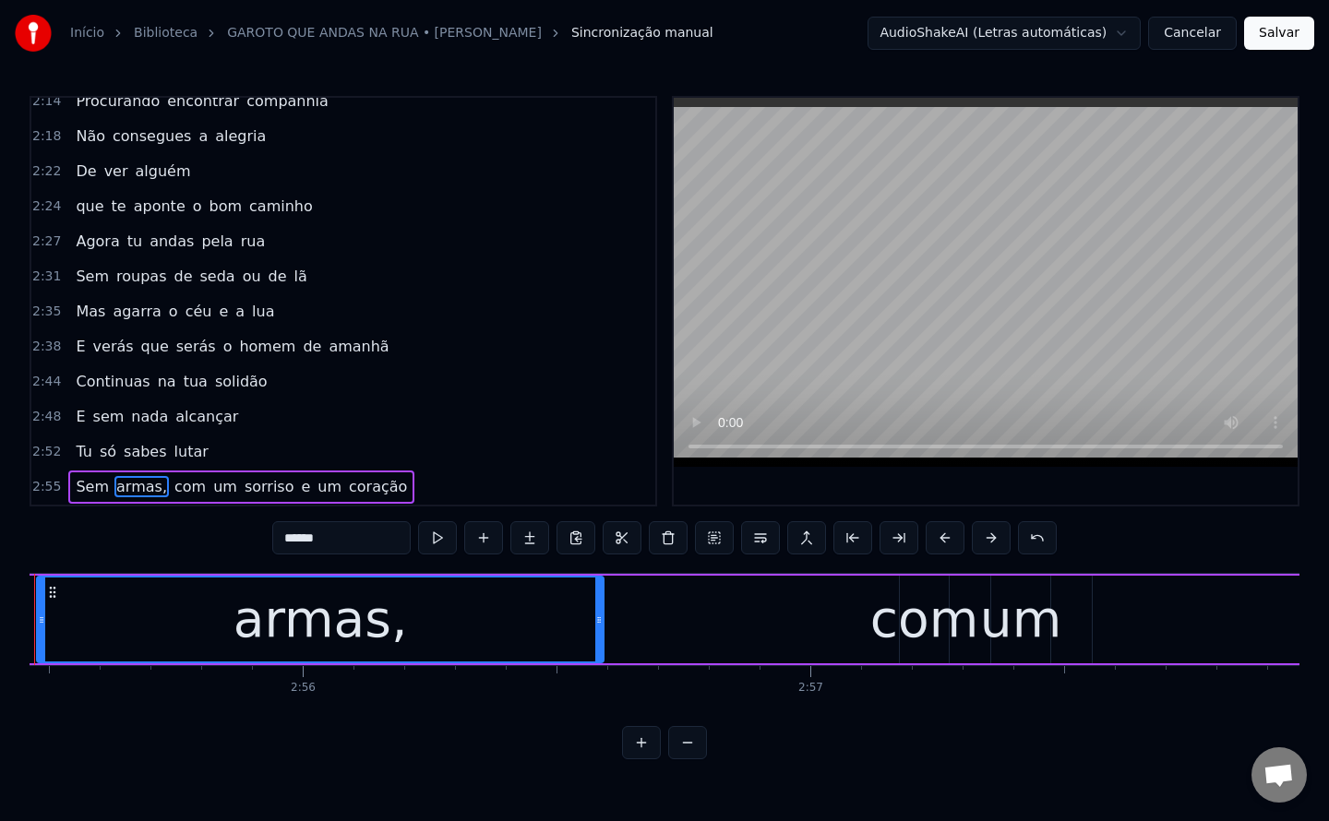
scroll to position [0, 88977]
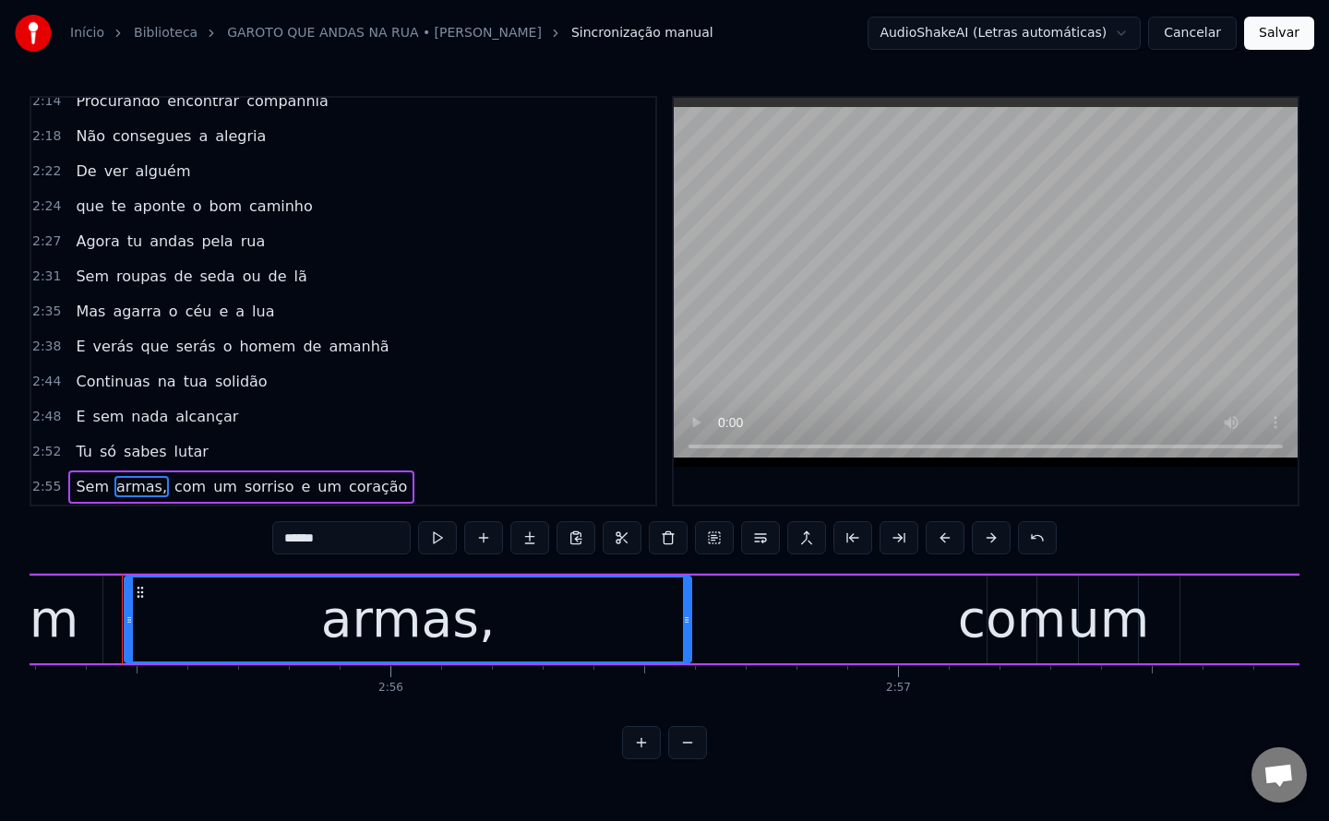
click at [360, 549] on input "******" at bounding box center [341, 537] width 138 height 33
click at [168, 489] on span "com" at bounding box center [185, 486] width 35 height 21
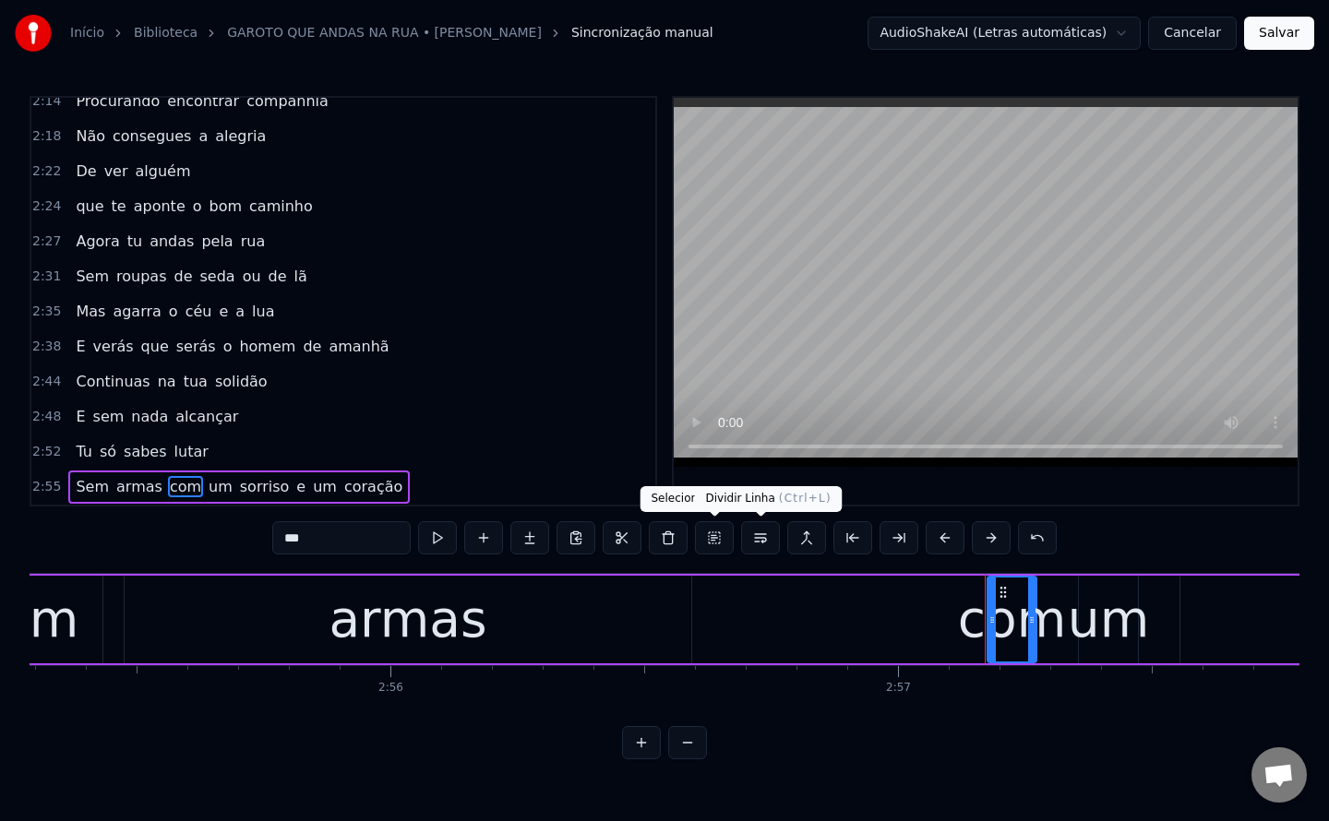
click at [755, 542] on button at bounding box center [760, 537] width 39 height 33
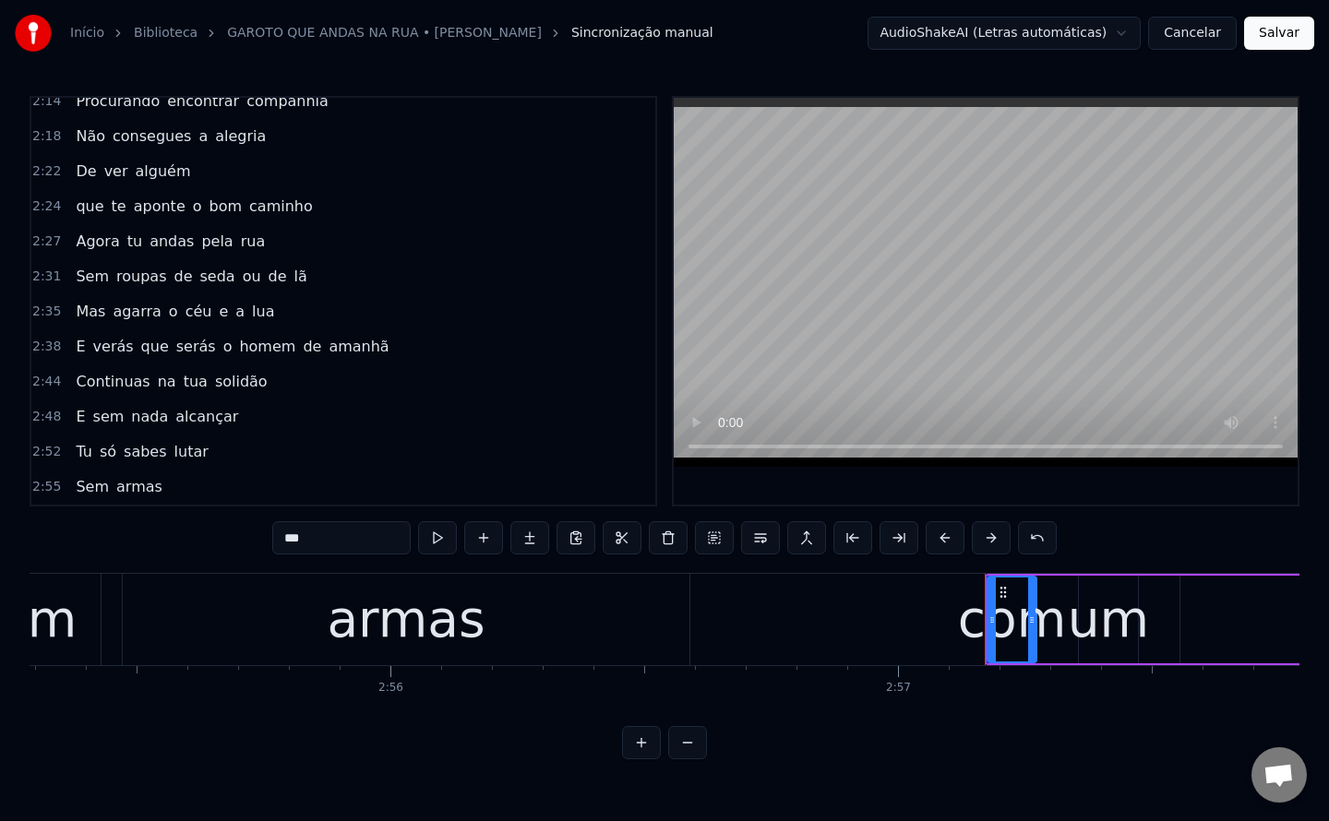
scroll to position [1031, 0]
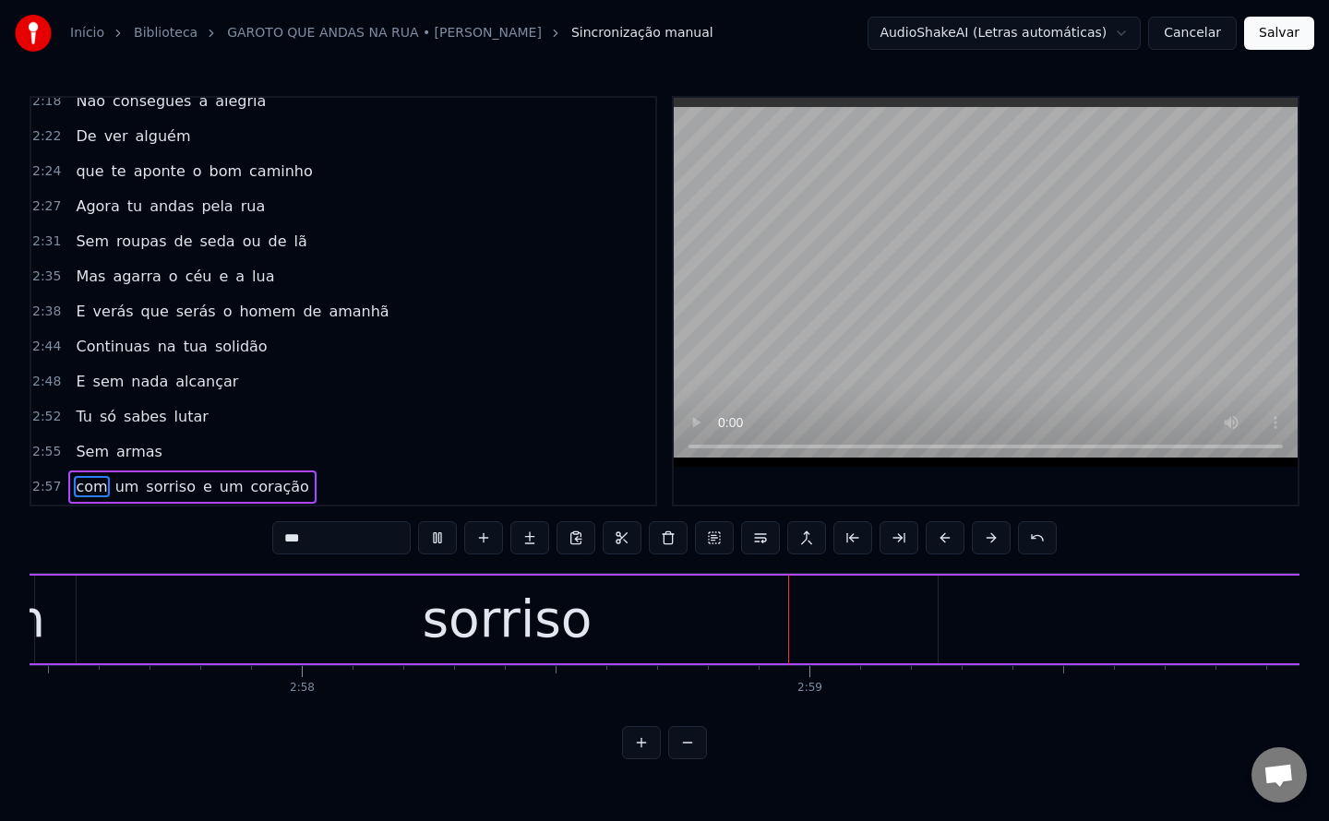
click at [255, 485] on span "coração" at bounding box center [280, 486] width 62 height 21
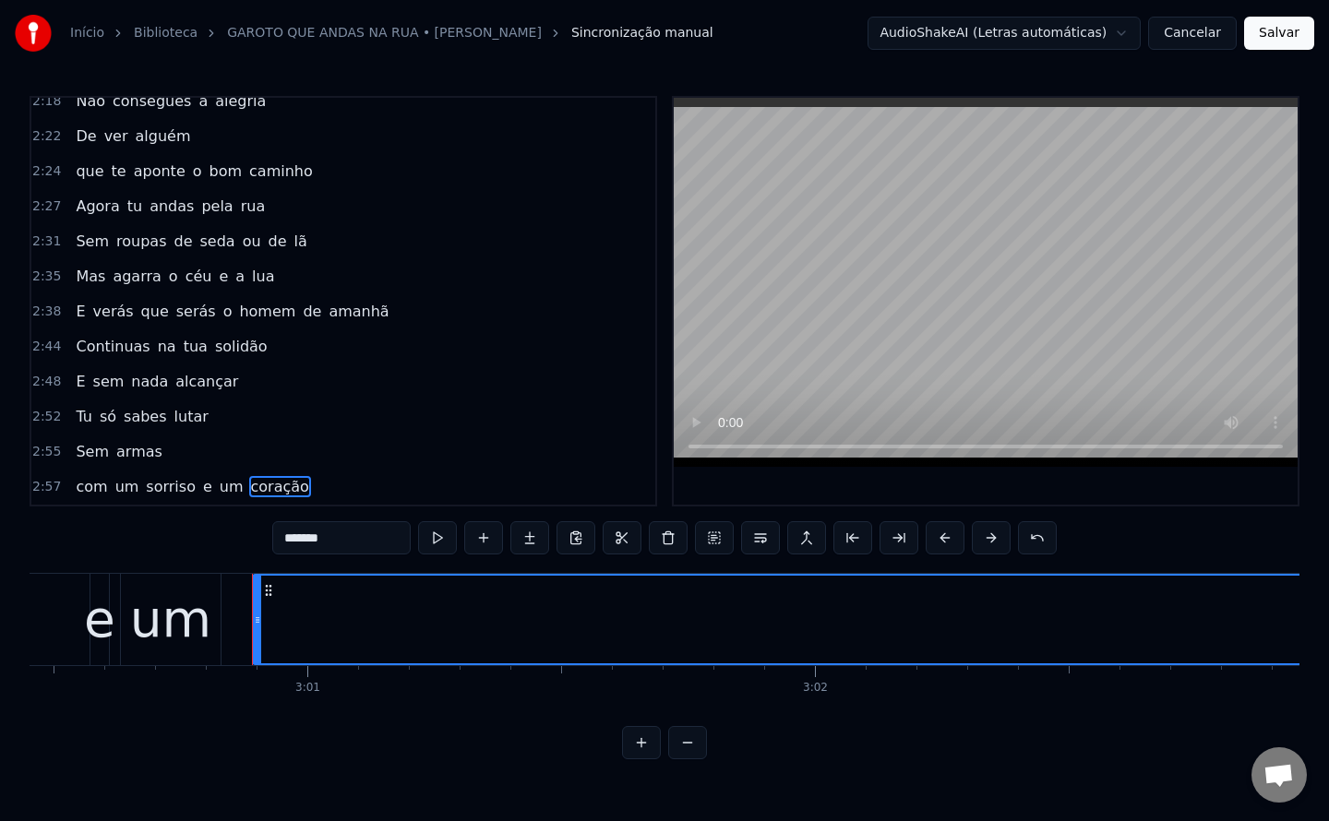
click at [365, 541] on input "*******" at bounding box center [341, 537] width 138 height 33
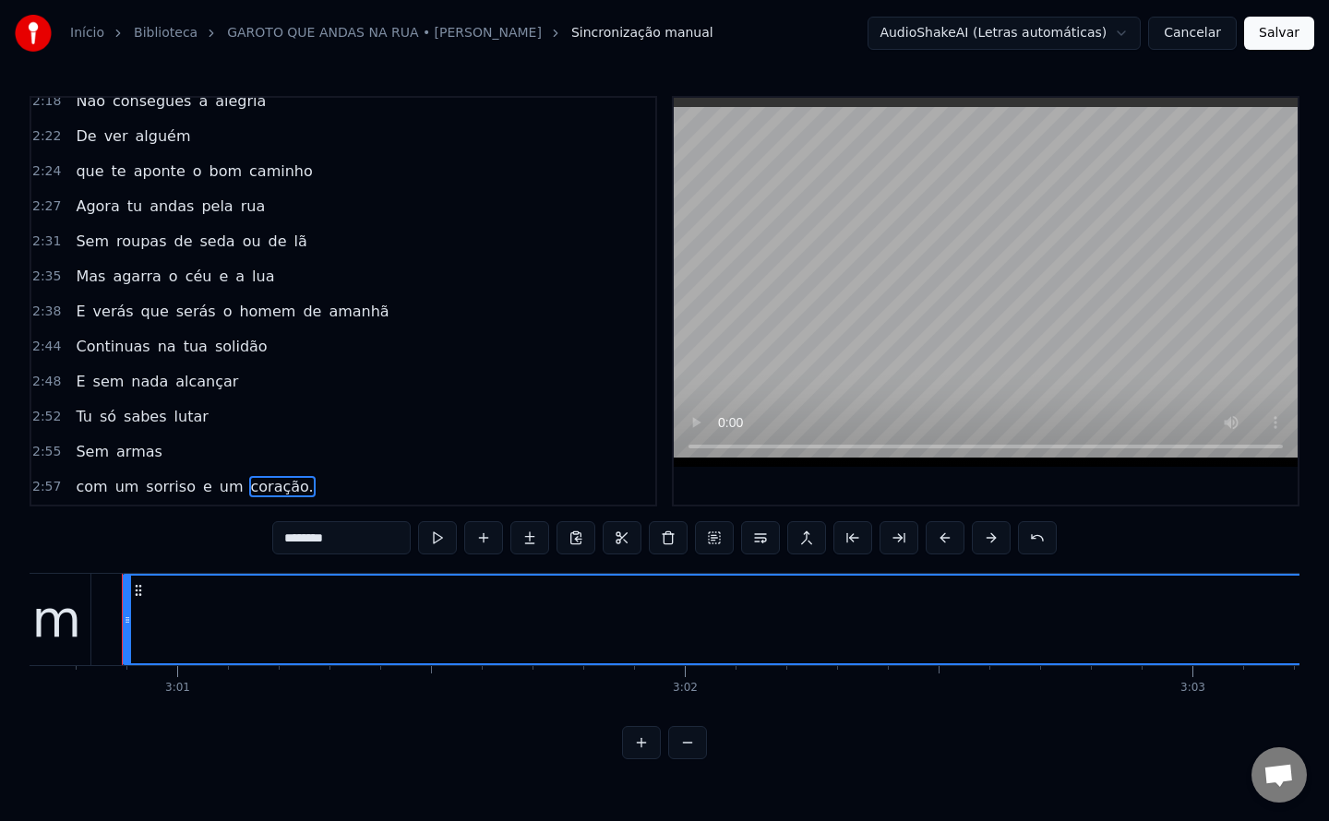
type input "********"
click at [1276, 43] on button "Salvar" at bounding box center [1279, 33] width 70 height 33
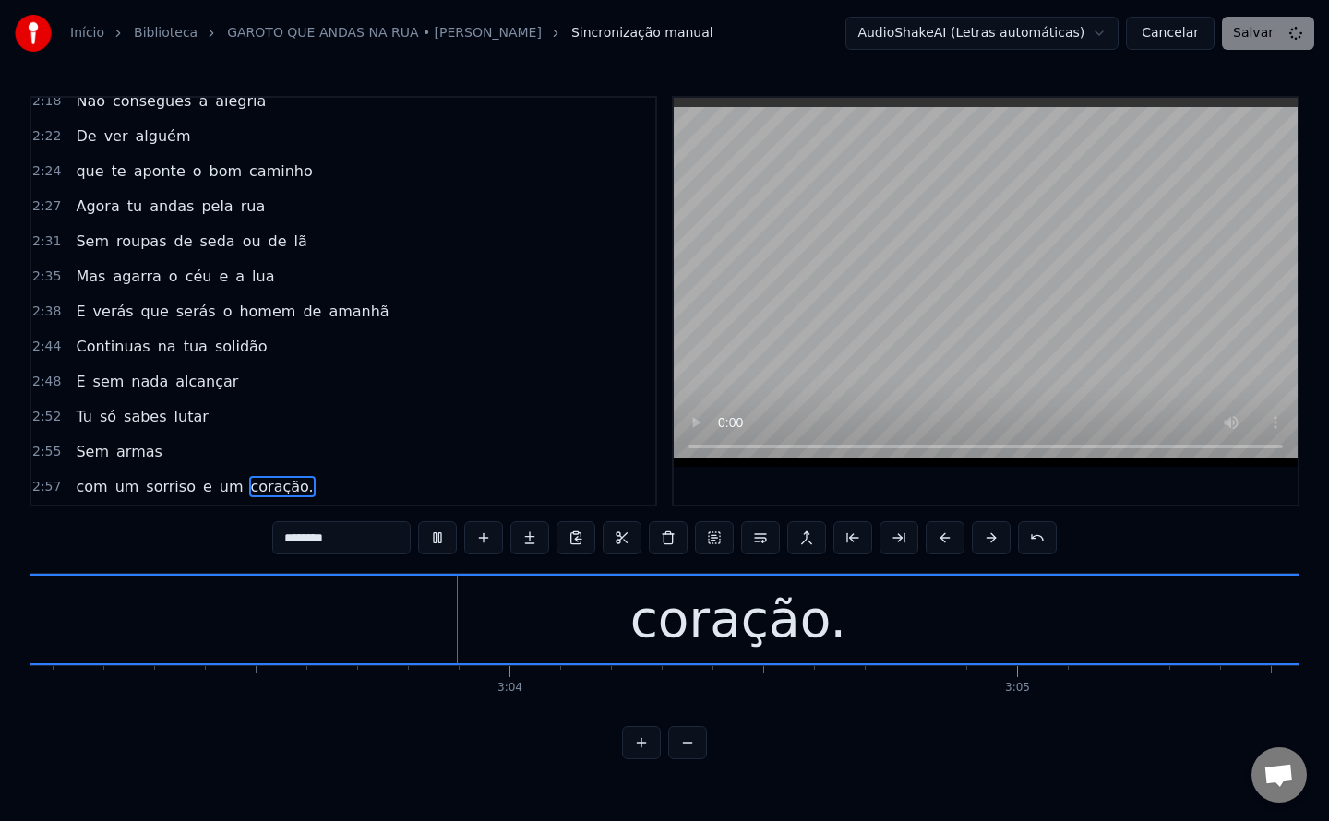
scroll to position [0, 92921]
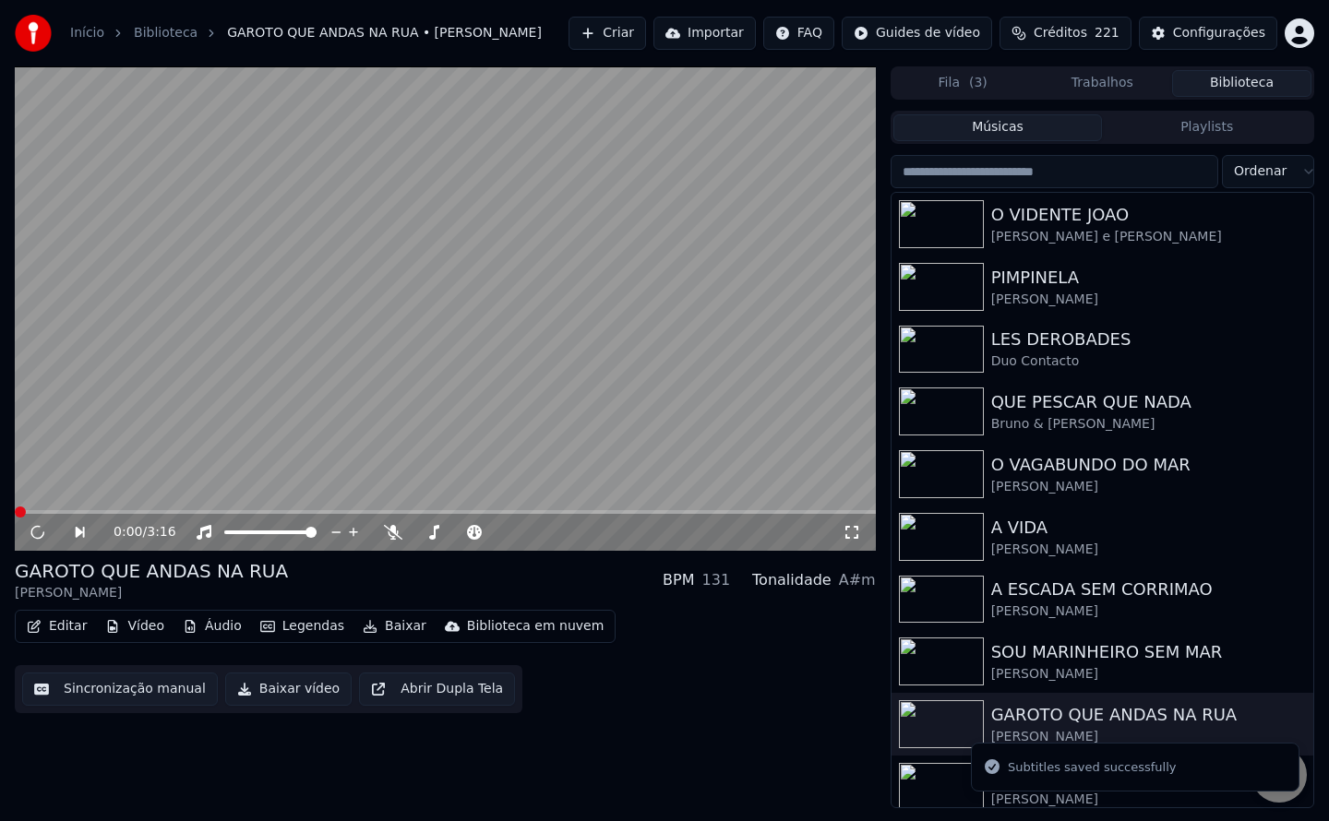
click at [271, 699] on button "Baixar vídeo" at bounding box center [288, 689] width 126 height 33
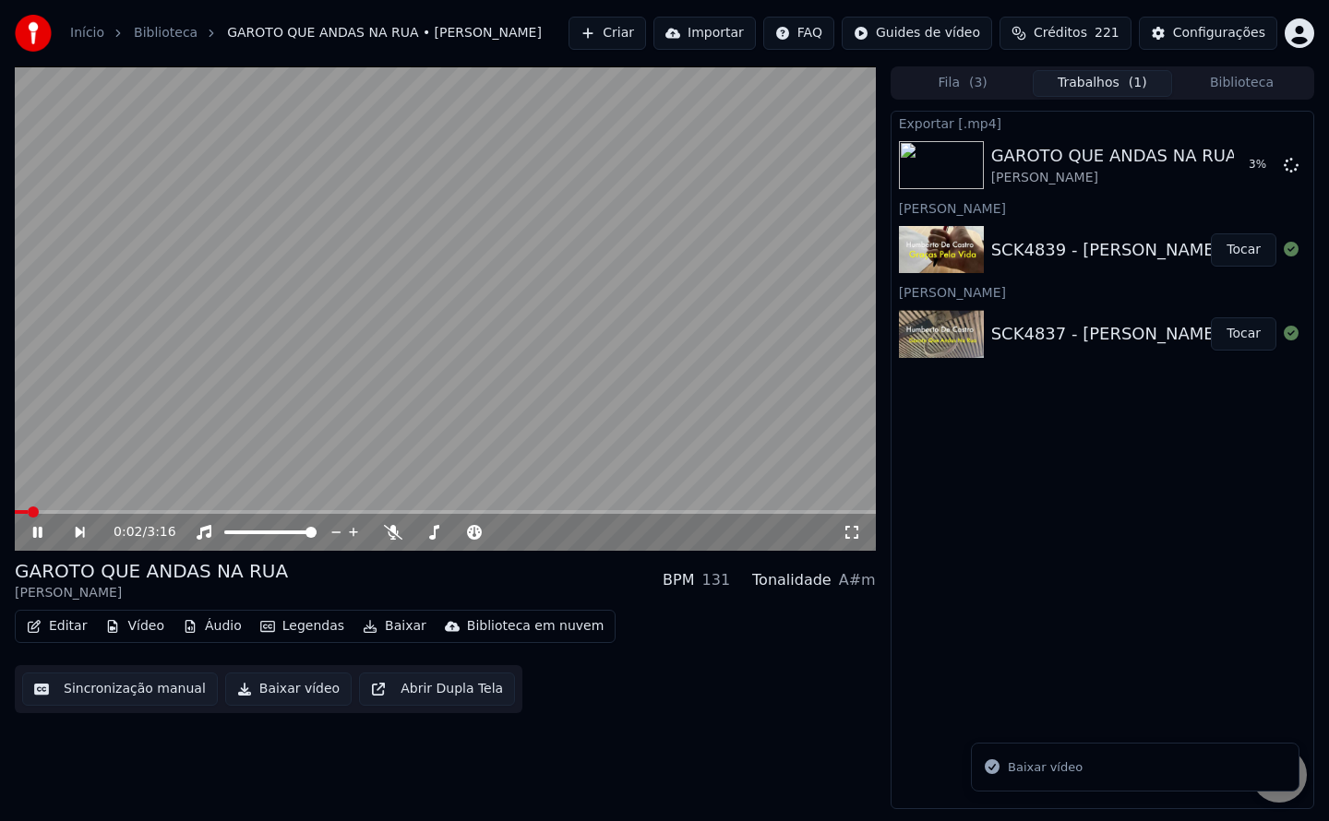
click at [1240, 248] on button "Tocar" at bounding box center [1244, 249] width 66 height 33
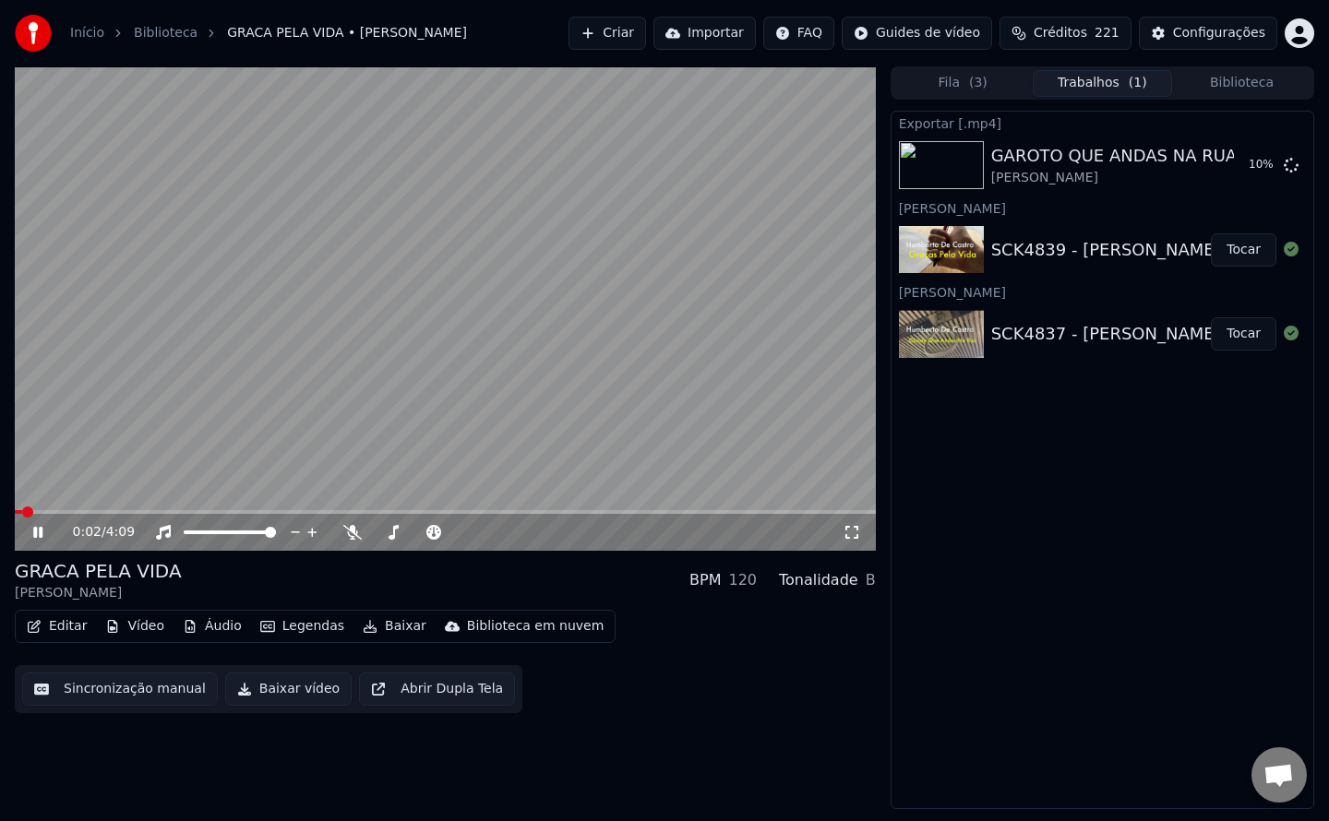
click at [58, 629] on button "Editar" at bounding box center [56, 627] width 75 height 26
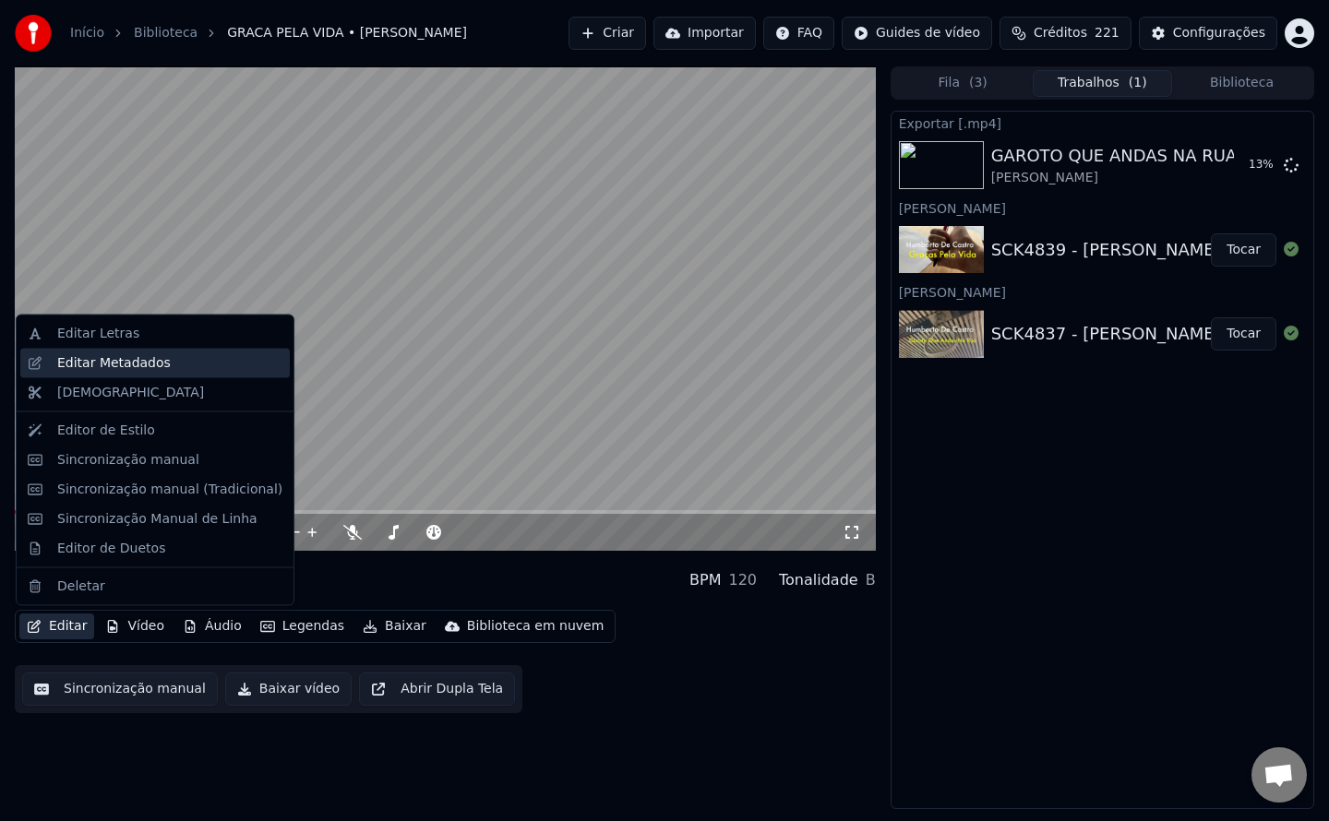
click at [85, 365] on div "Editar Metadados" at bounding box center [114, 362] width 114 height 18
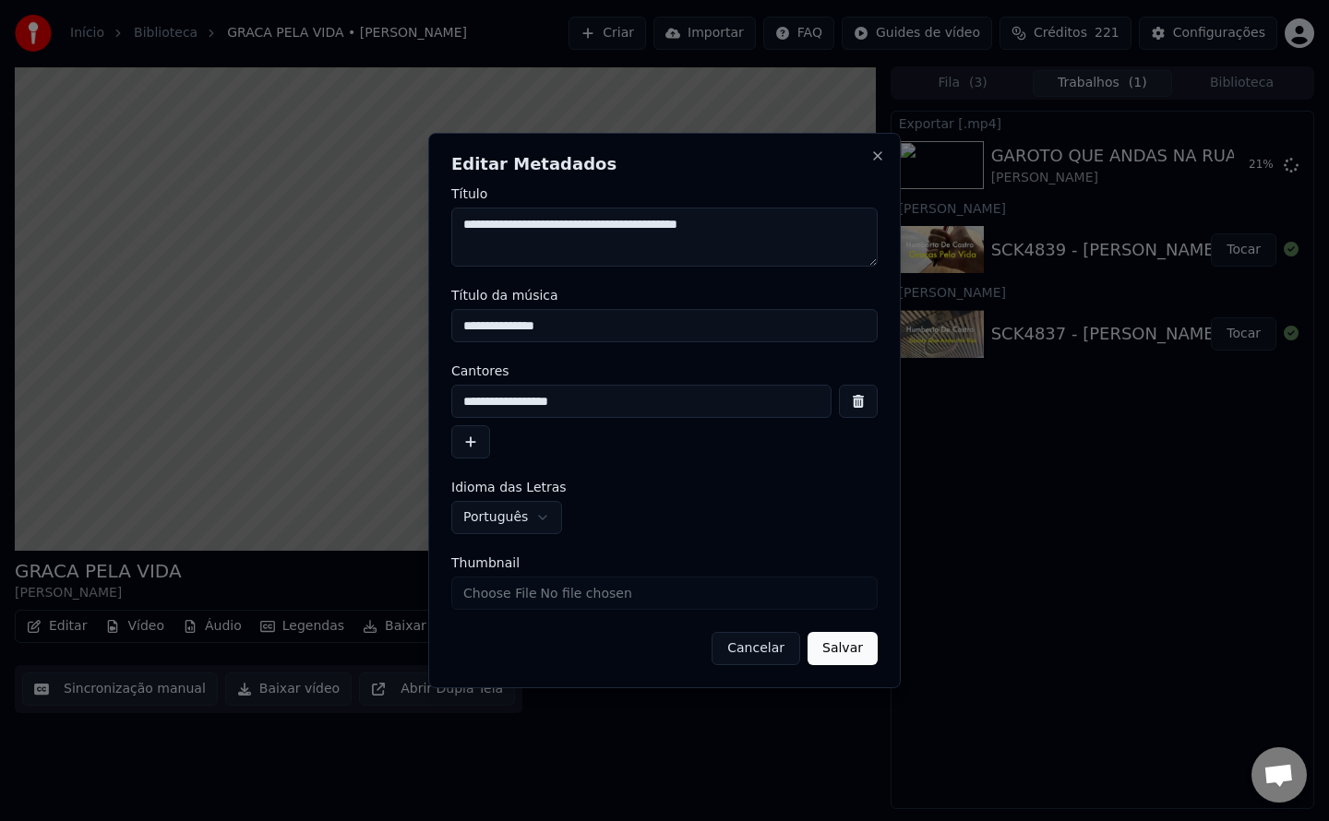
drag, startPoint x: 771, startPoint y: 654, endPoint x: 703, endPoint y: 649, distance: 67.6
click at [770, 653] on button "Cancelar" at bounding box center [756, 648] width 89 height 33
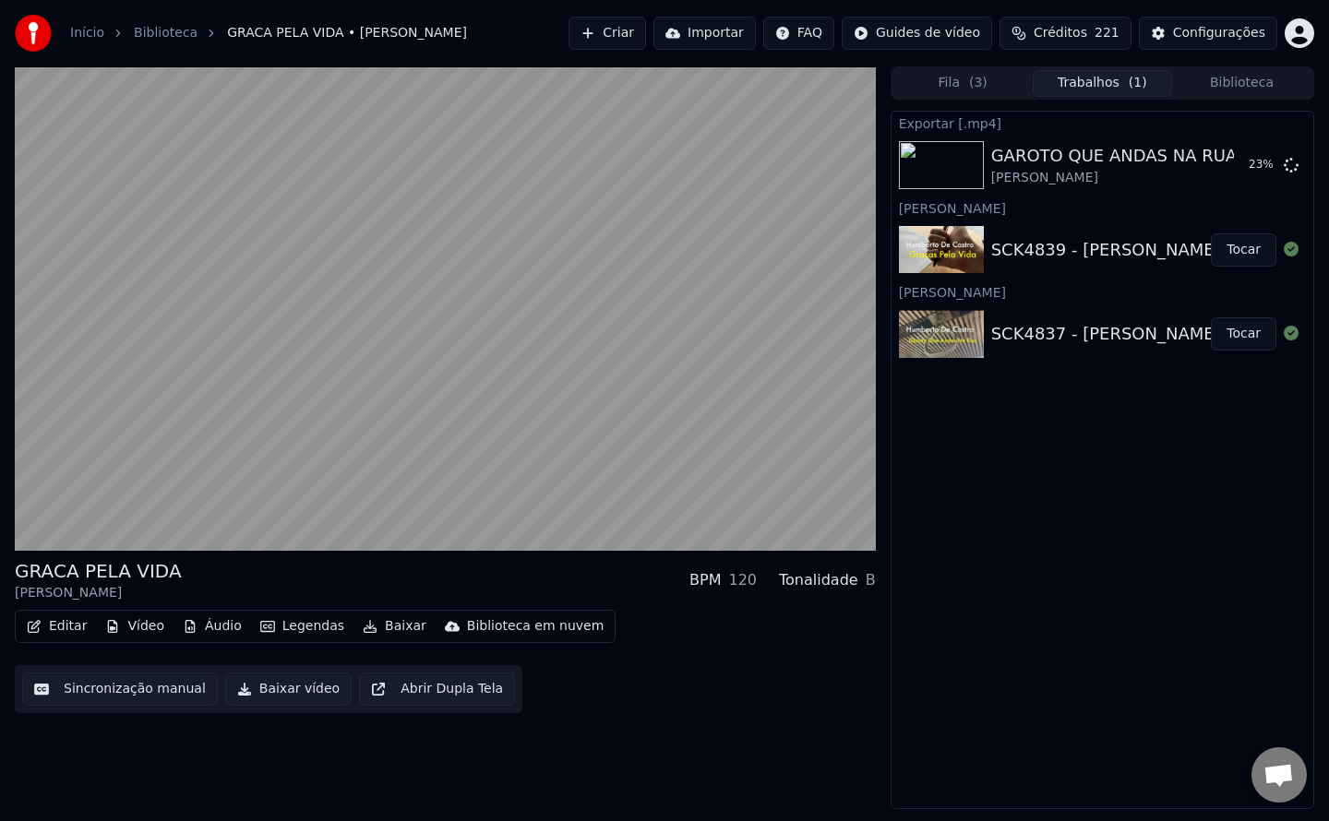
click at [392, 449] on video at bounding box center [445, 308] width 861 height 485
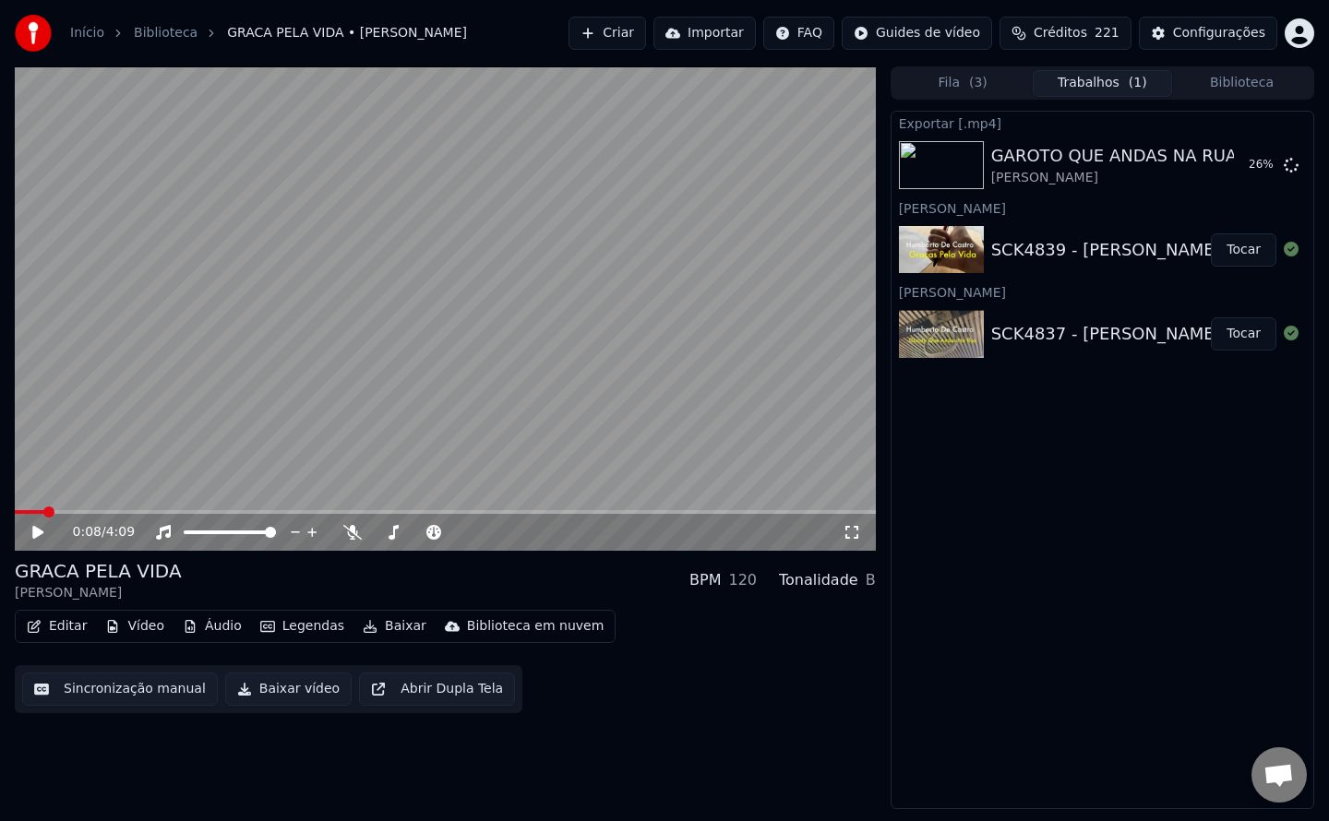
click at [167, 695] on button "Sincronização manual" at bounding box center [120, 689] width 196 height 33
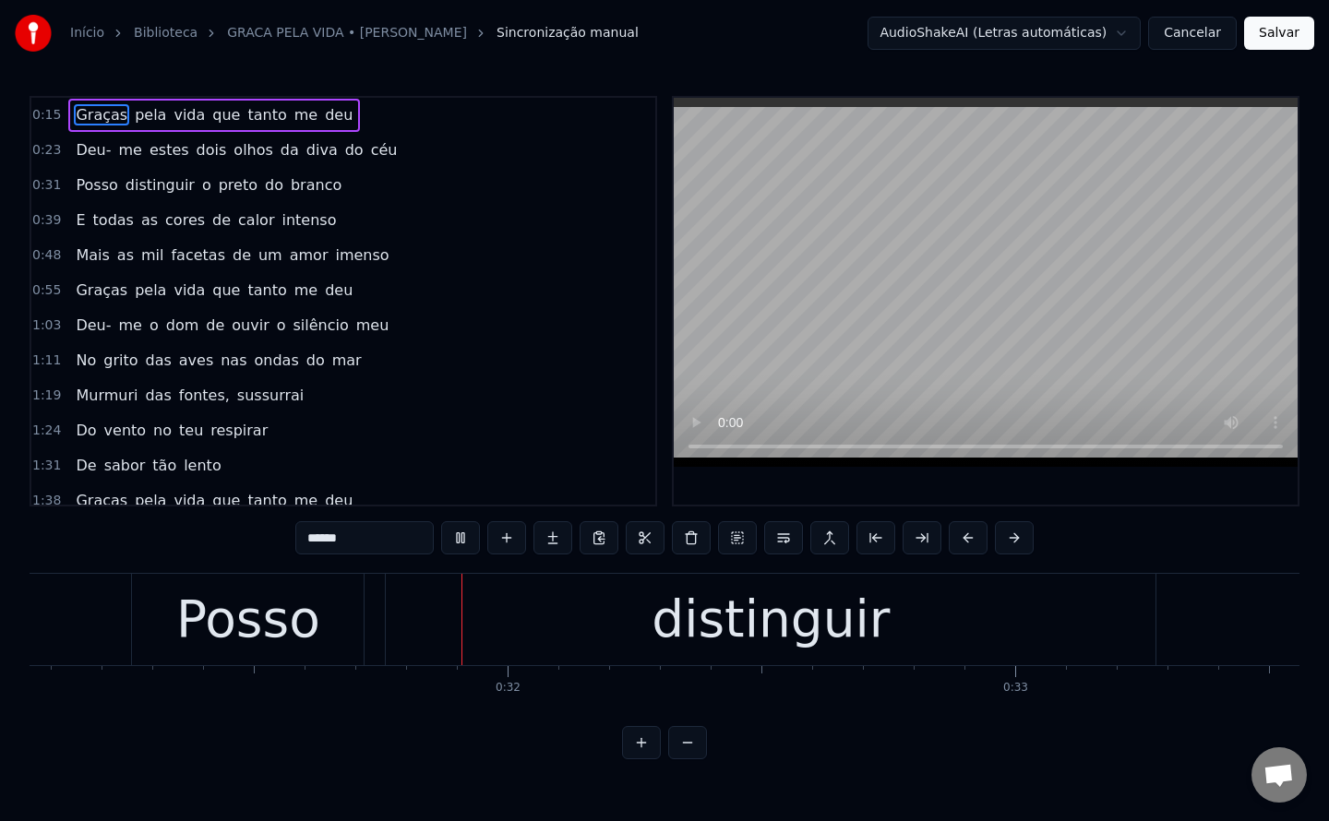
scroll to position [0, 15770]
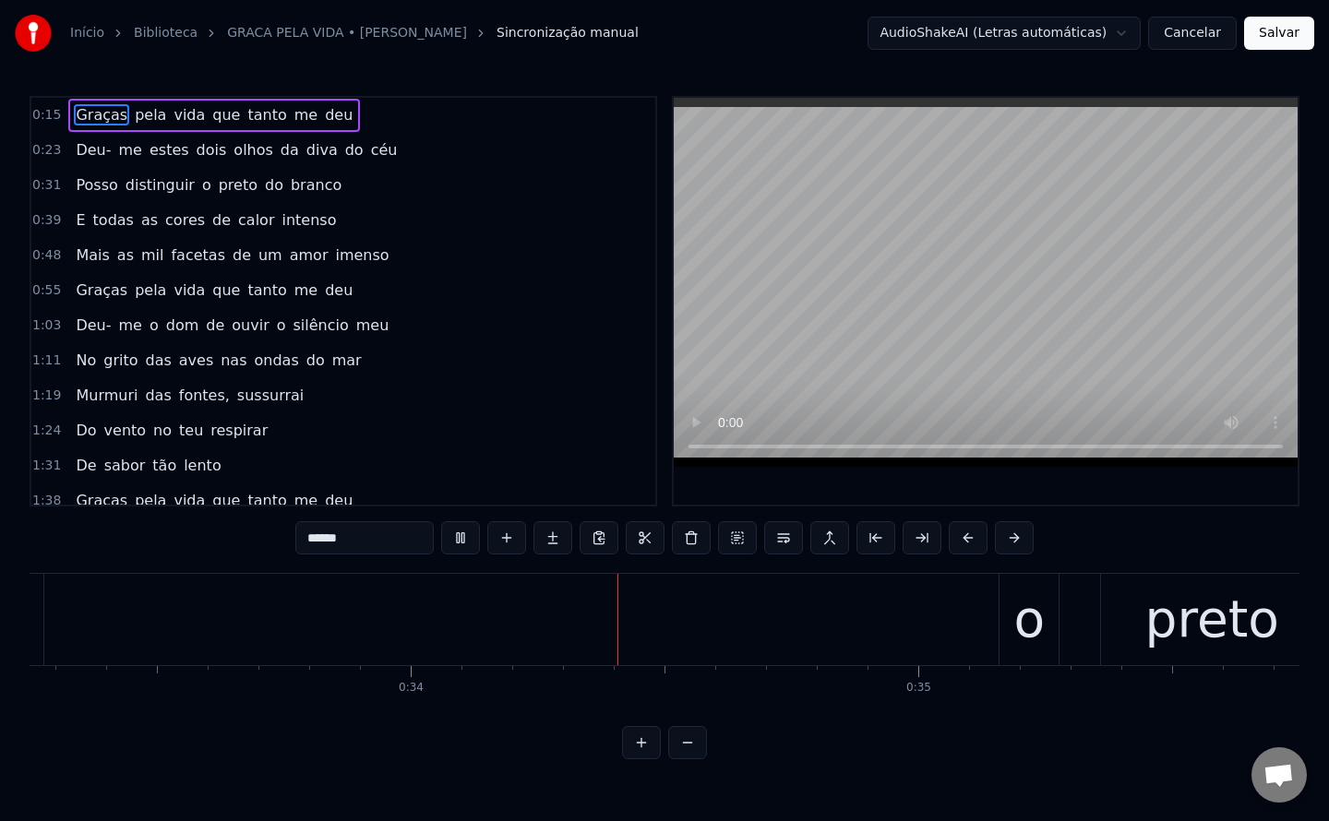
click at [279, 151] on span "da" at bounding box center [290, 149] width 22 height 21
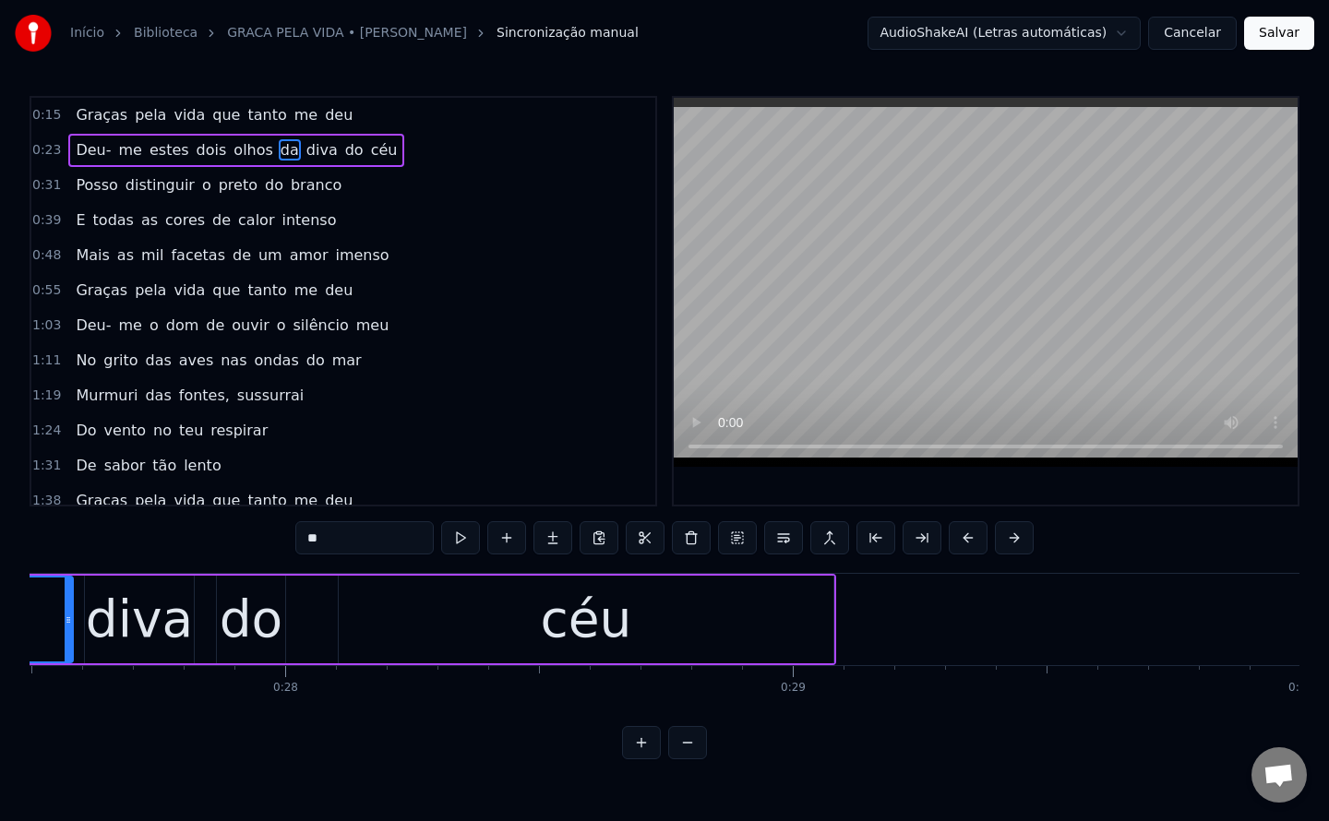
scroll to position [0, 13724]
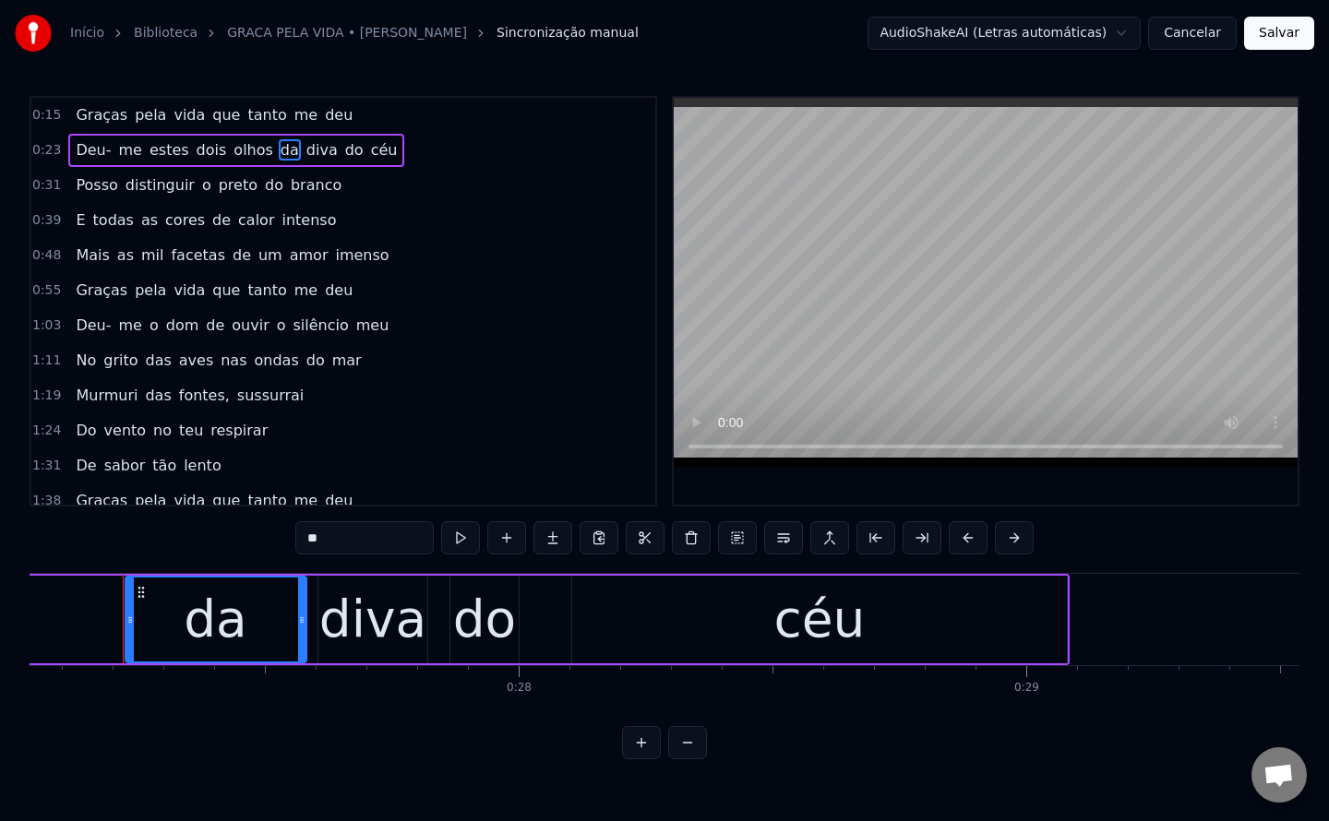
click at [358, 542] on input "**" at bounding box center [364, 537] width 138 height 33
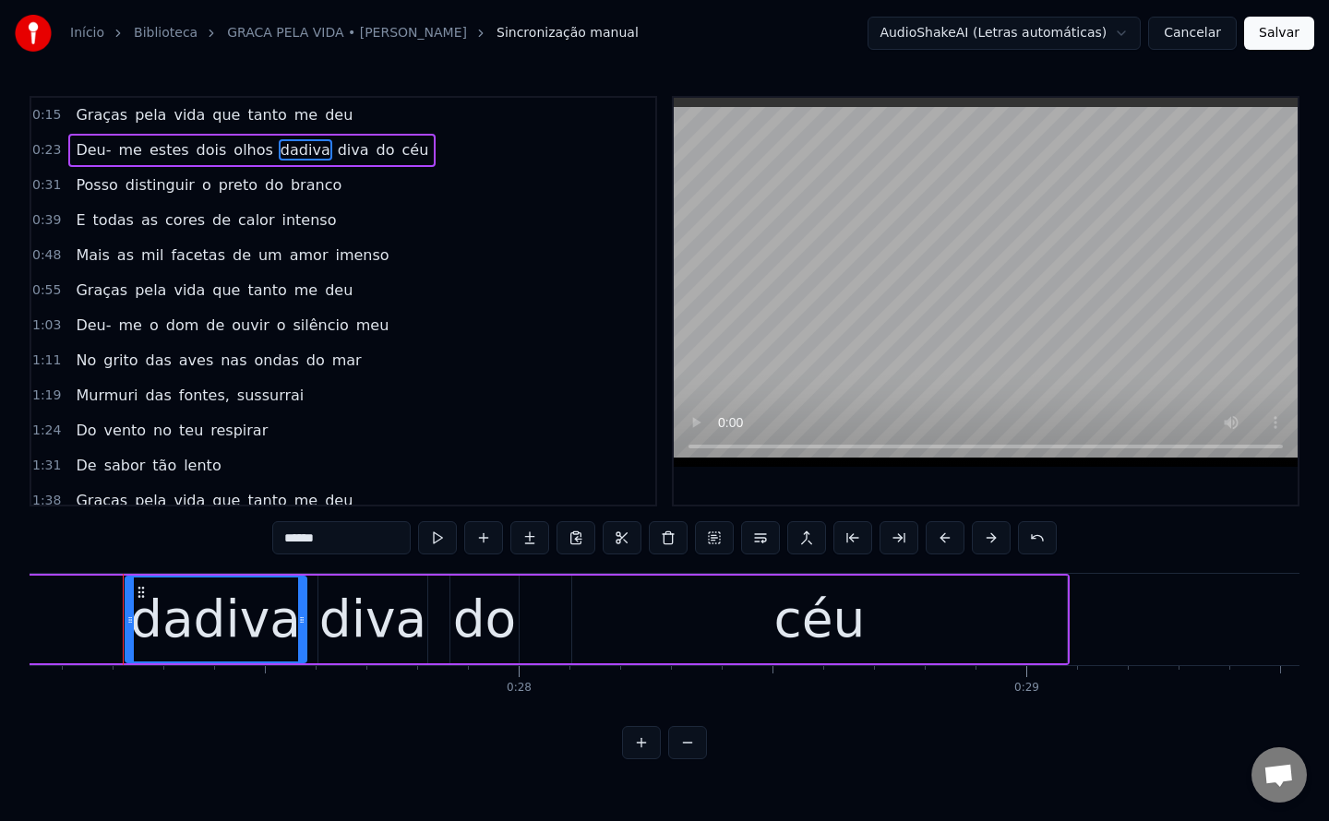
click at [395, 629] on div "diva" at bounding box center [372, 619] width 107 height 77
type input "****"
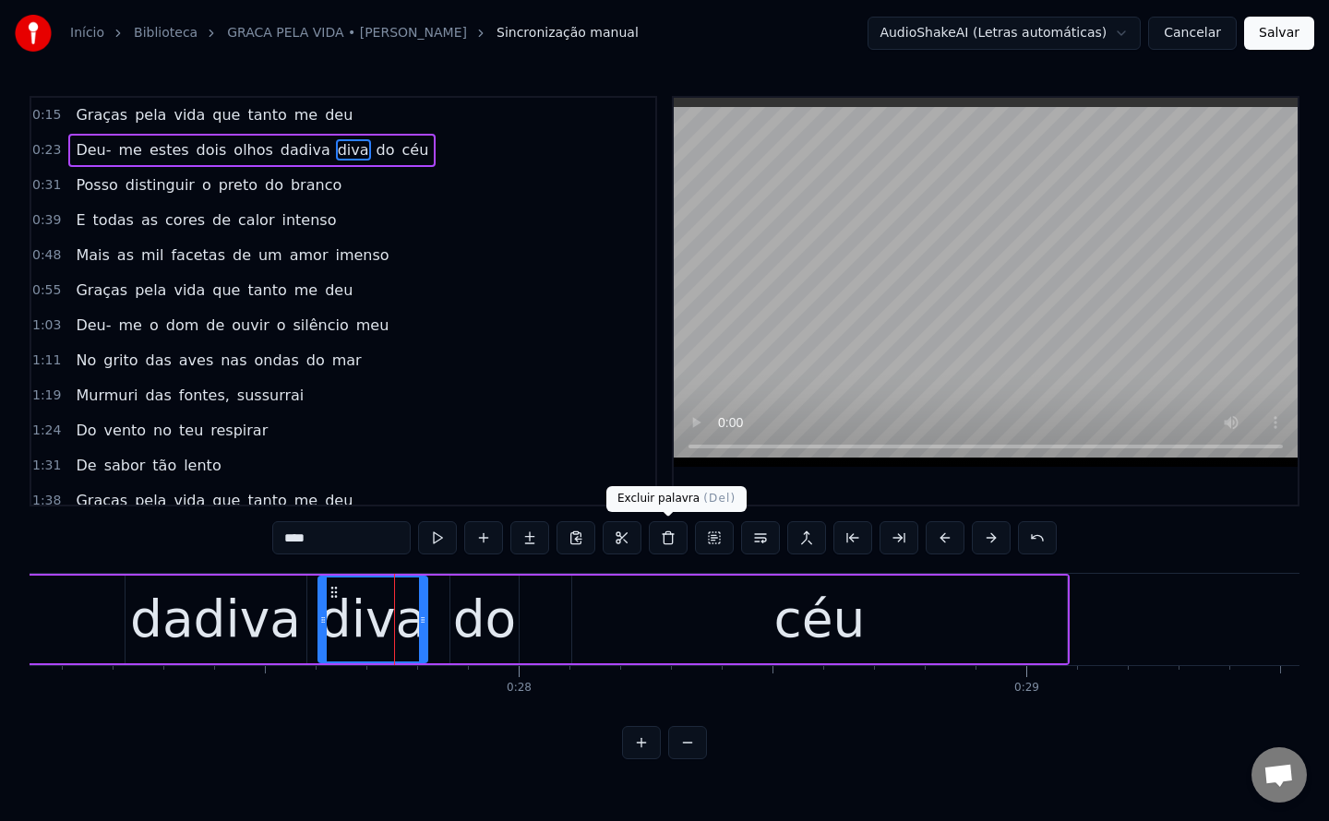
click at [671, 545] on button at bounding box center [668, 537] width 39 height 33
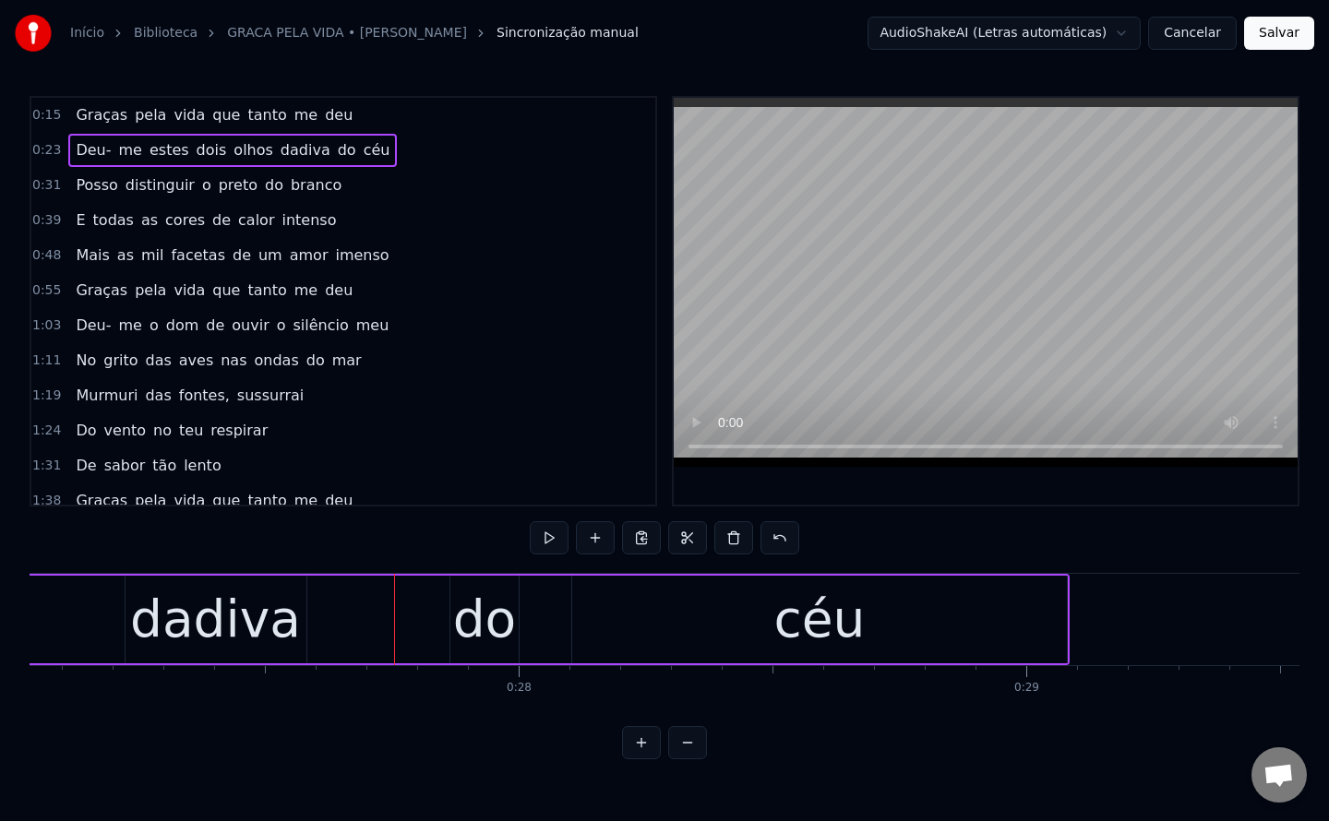
click at [203, 607] on div "dadiva" at bounding box center [215, 619] width 171 height 77
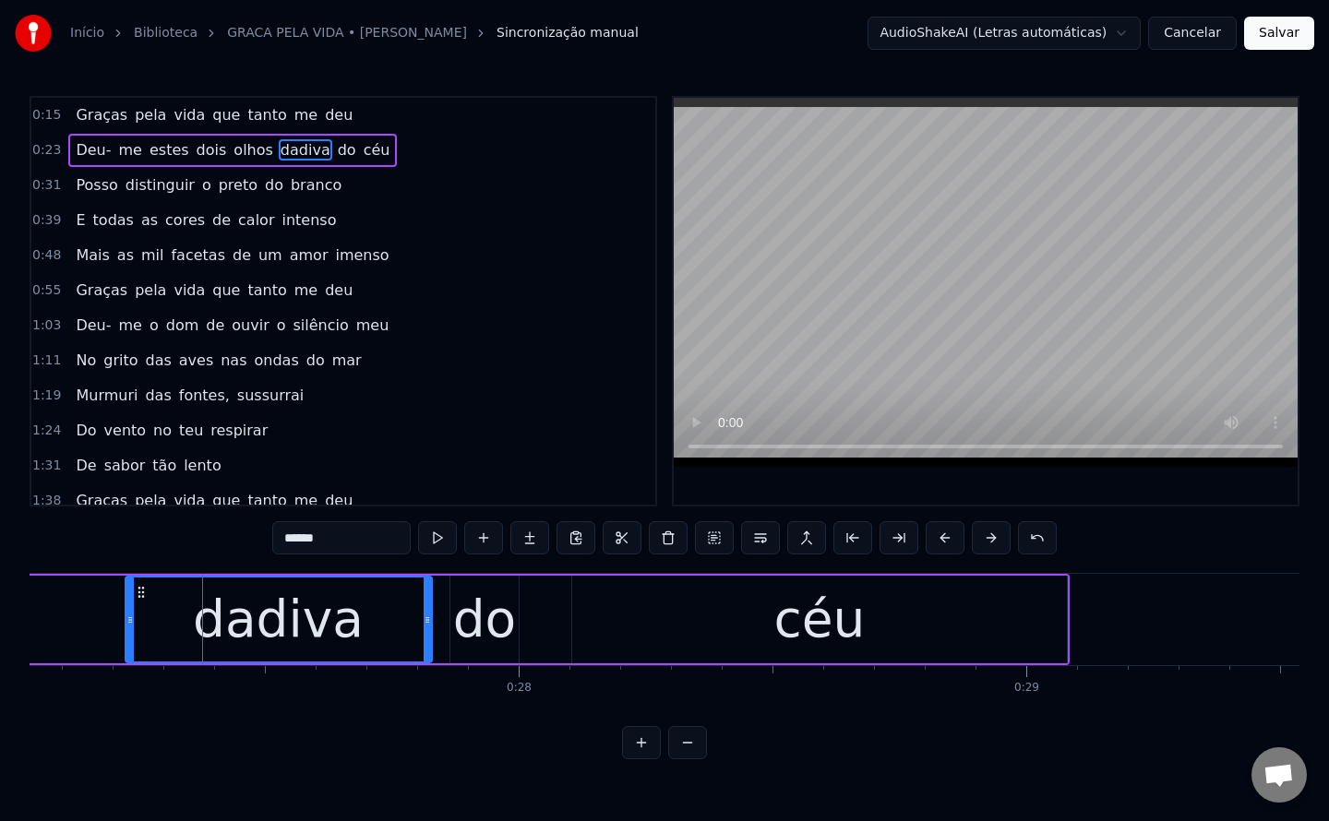
drag, startPoint x: 300, startPoint y: 619, endPoint x: 425, endPoint y: 612, distance: 125.7
click at [425, 613] on icon at bounding box center [427, 620] width 7 height 15
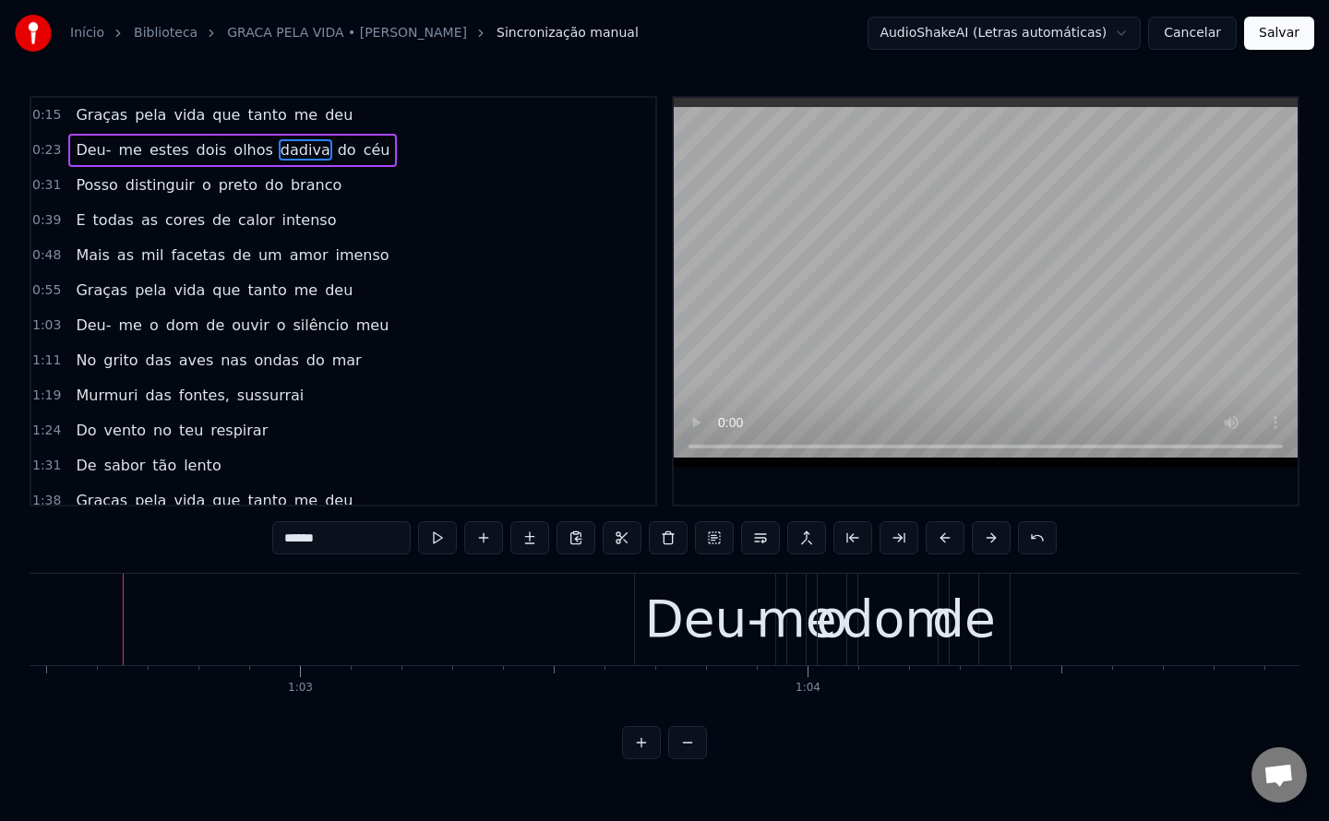
scroll to position [0, 31709]
click at [1027, 760] on div "0:15 Graças pela vida que tanto me deu 0:23 Deu- me estes dois olhos dadiva do …" at bounding box center [665, 428] width 1270 height 664
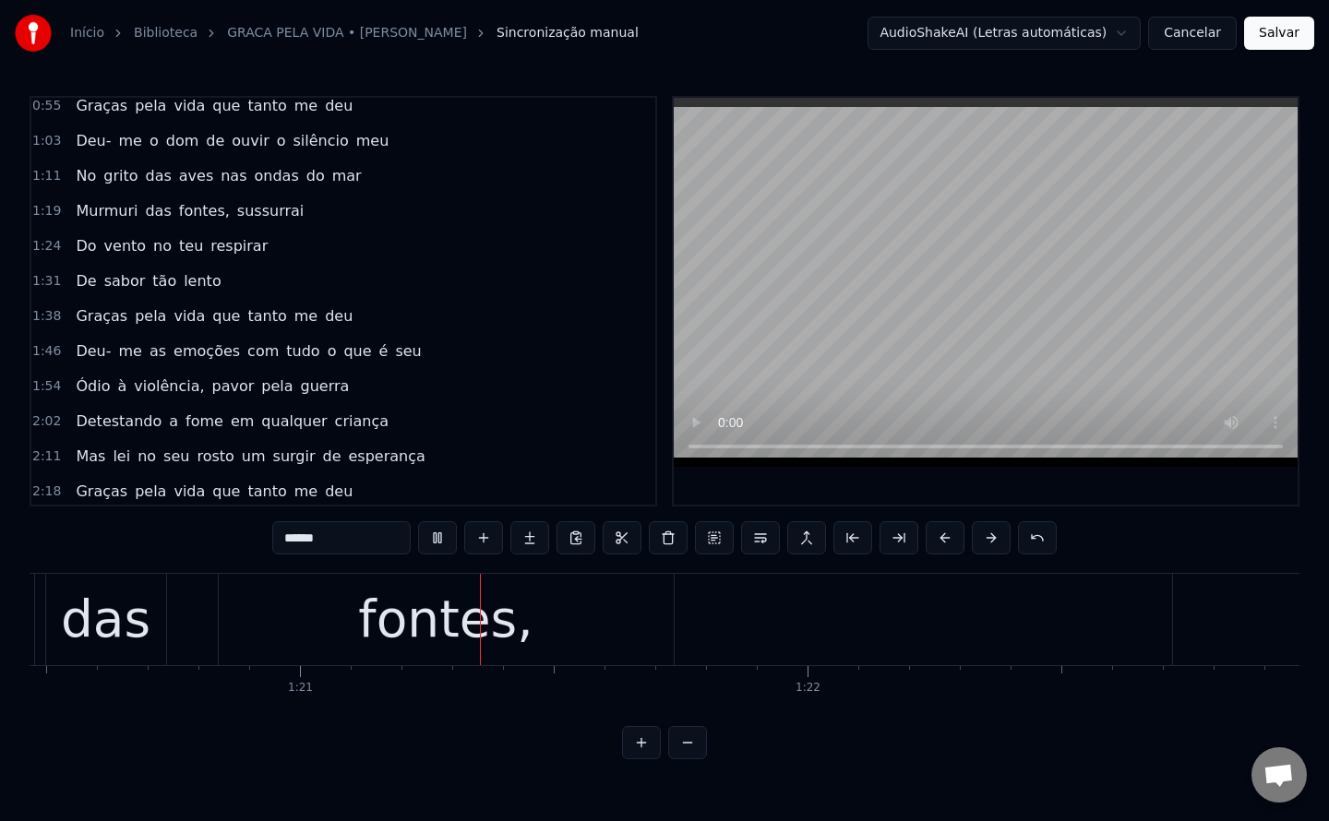
scroll to position [0, 40882]
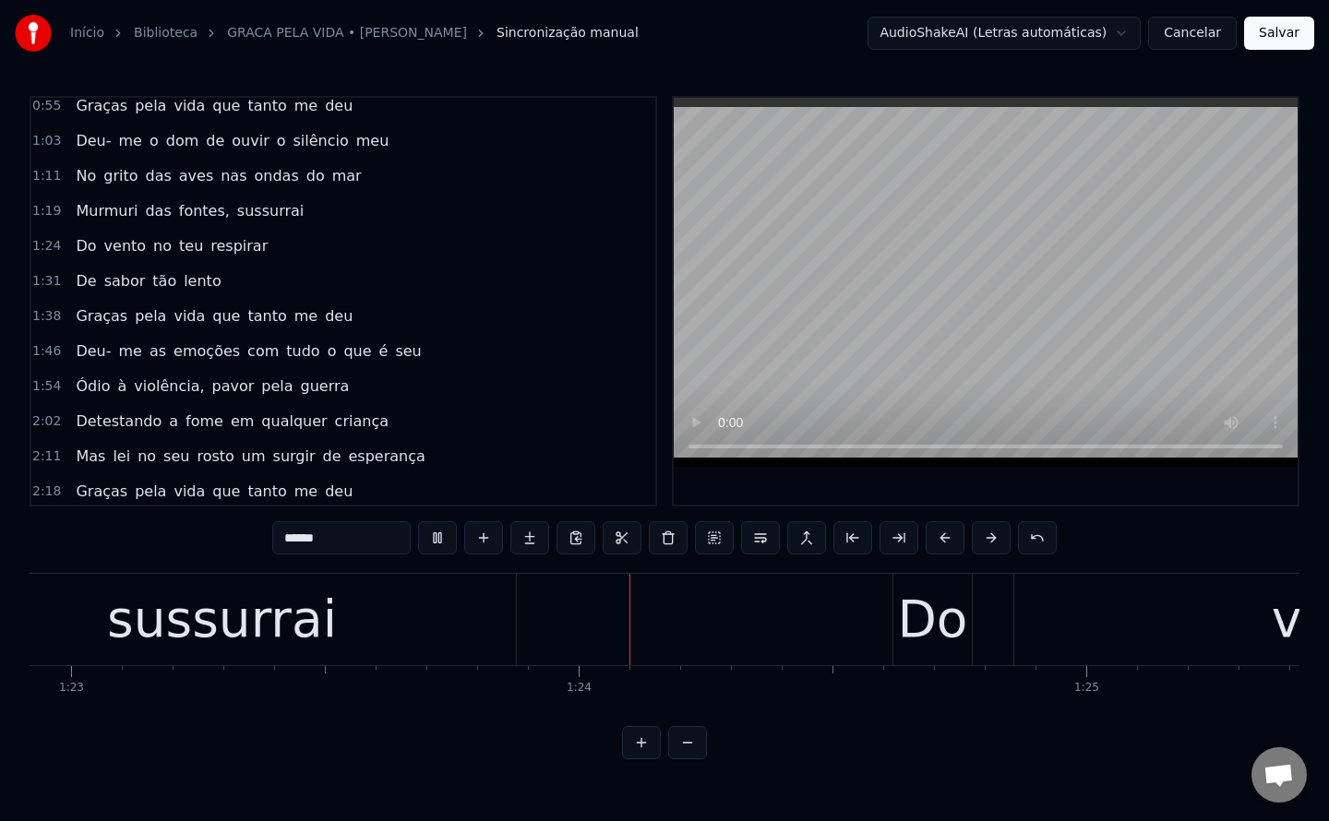
click at [105, 217] on span "Murmuri" at bounding box center [107, 210] width 66 height 21
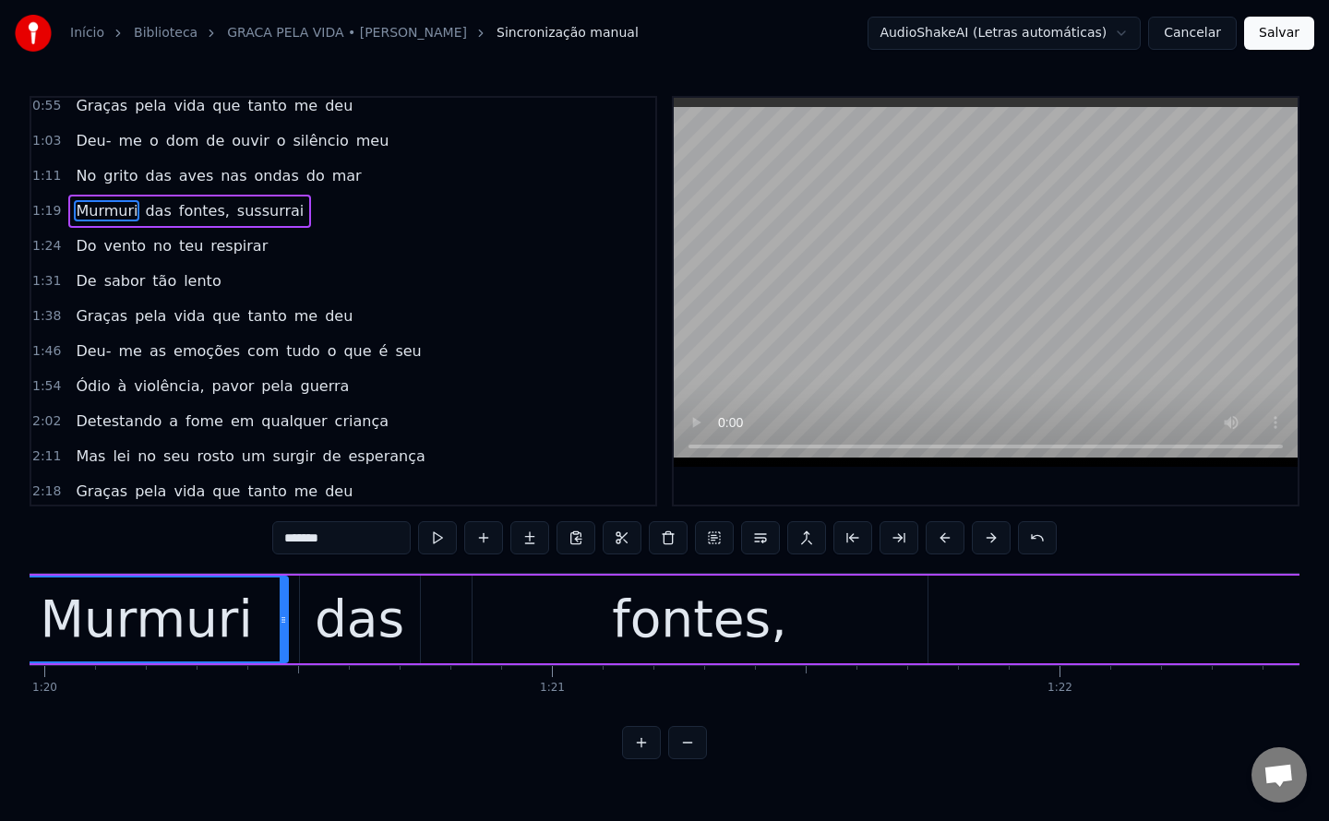
scroll to position [0, 40473]
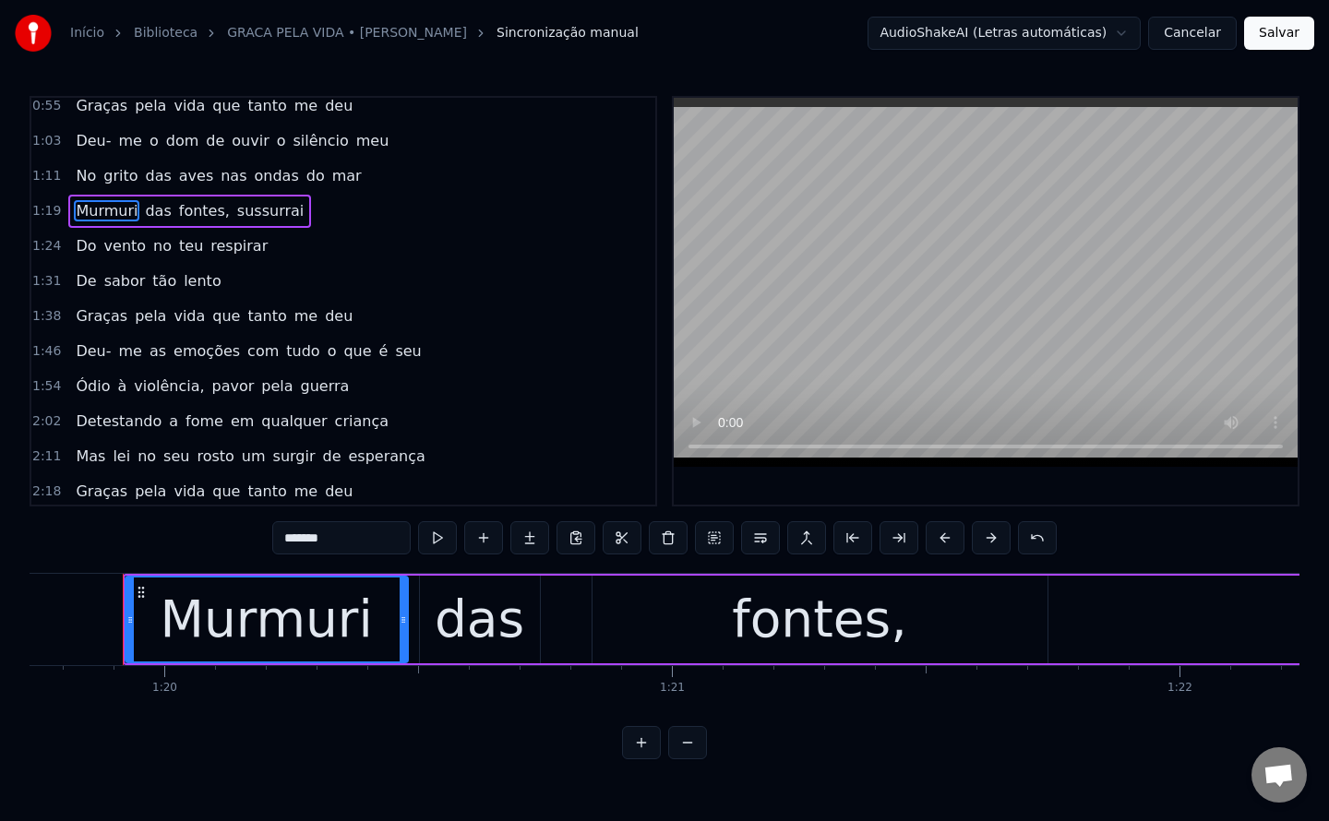
click at [336, 635] on div "Murmuri" at bounding box center [266, 619] width 212 height 77
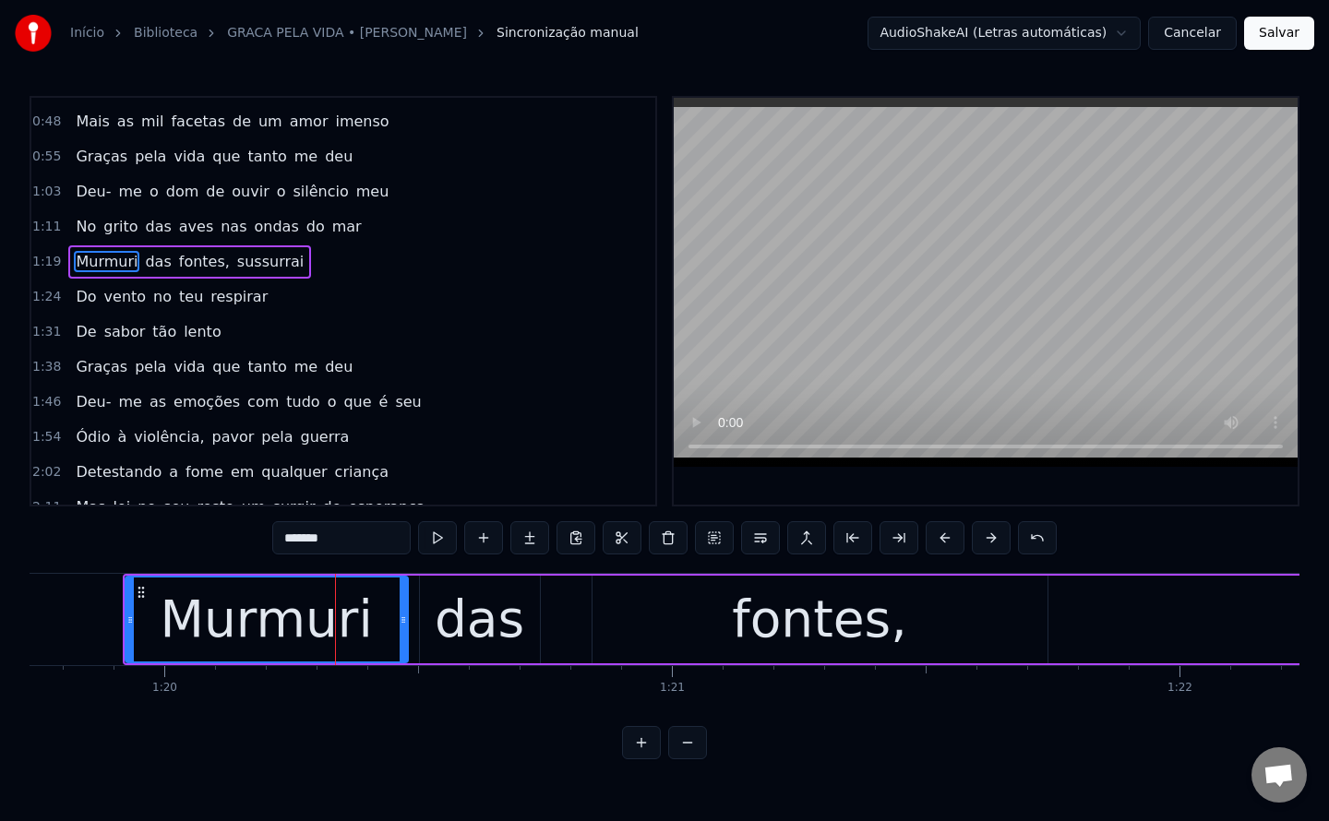
scroll to position [94, 0]
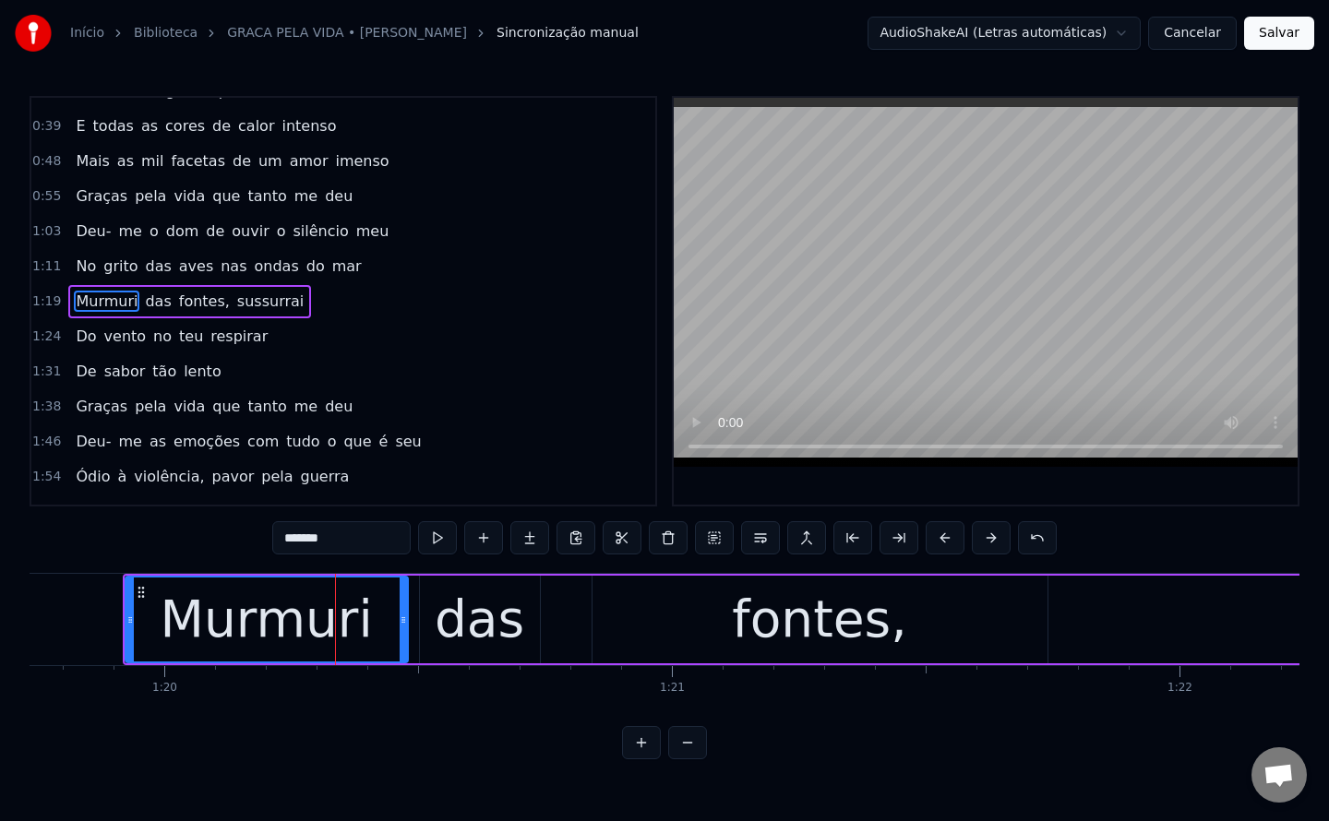
click at [315, 515] on div "0:15 Graças pela vida que tanto me deu 0:23 Deu- me estes dois olhos dadiva do …" at bounding box center [665, 428] width 1270 height 664
click at [357, 537] on input "*******" at bounding box center [341, 537] width 138 height 33
click at [307, 625] on div "Murmurio" at bounding box center [267, 619] width 244 height 77
click at [371, 533] on input "********" at bounding box center [341, 537] width 138 height 33
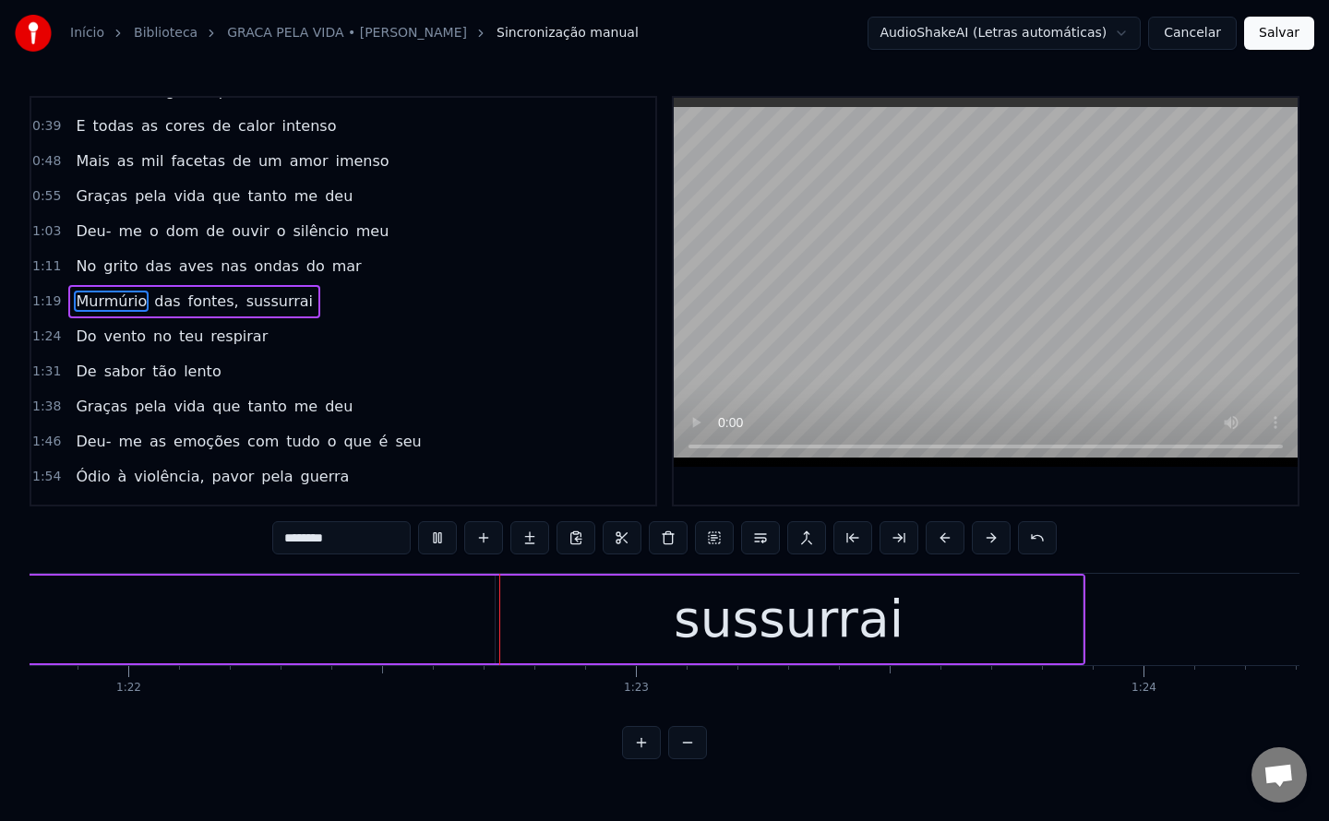
scroll to position [0, 41587]
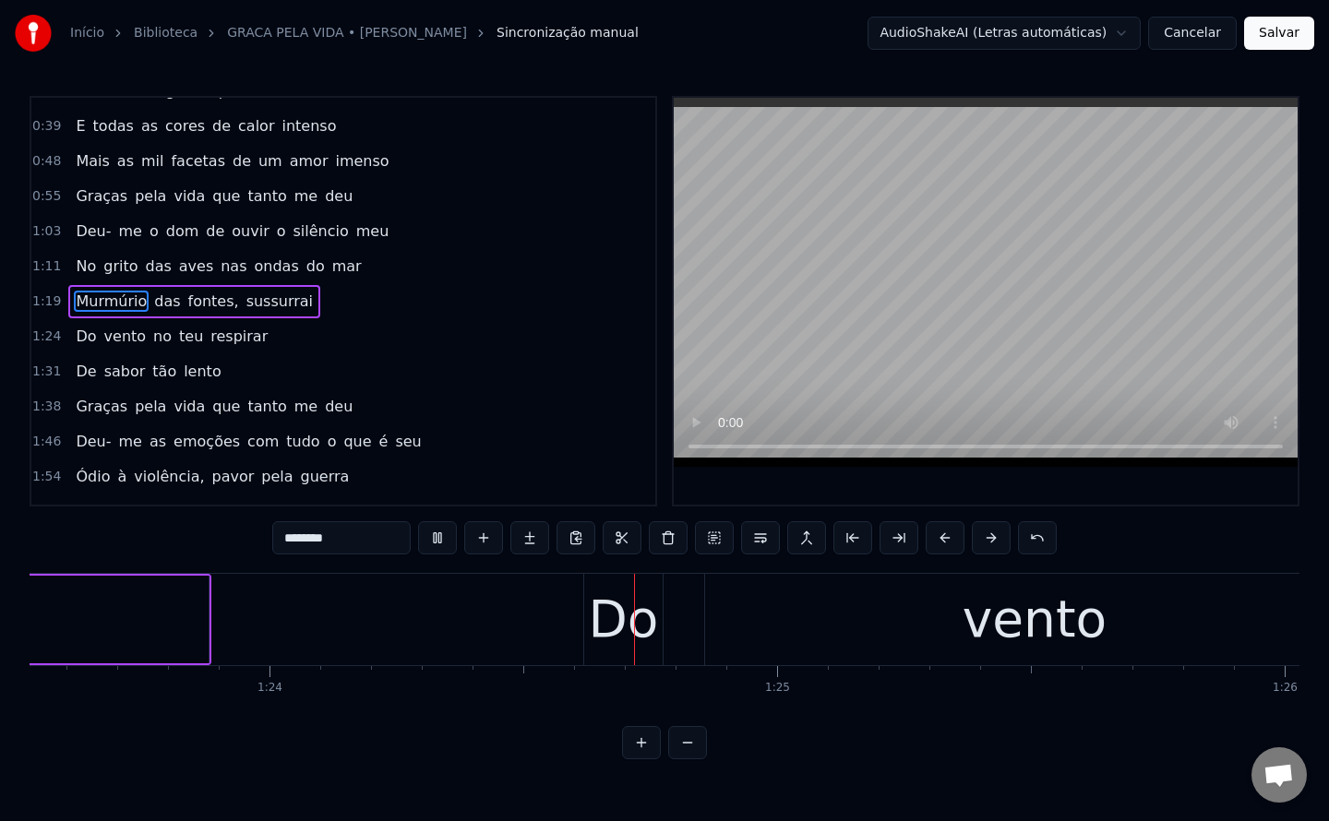
click at [260, 306] on span "sussurrai" at bounding box center [280, 301] width 70 height 21
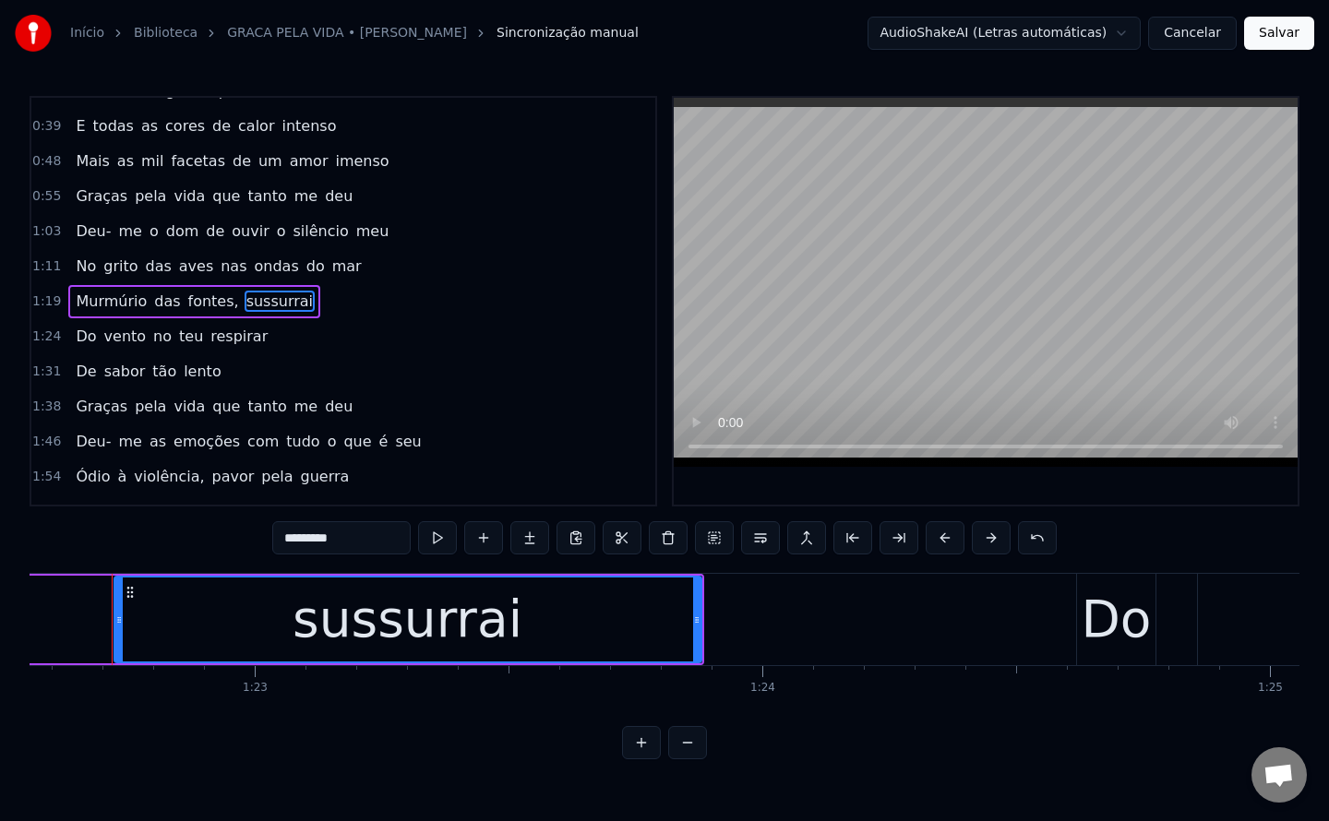
scroll to position [0, 41895]
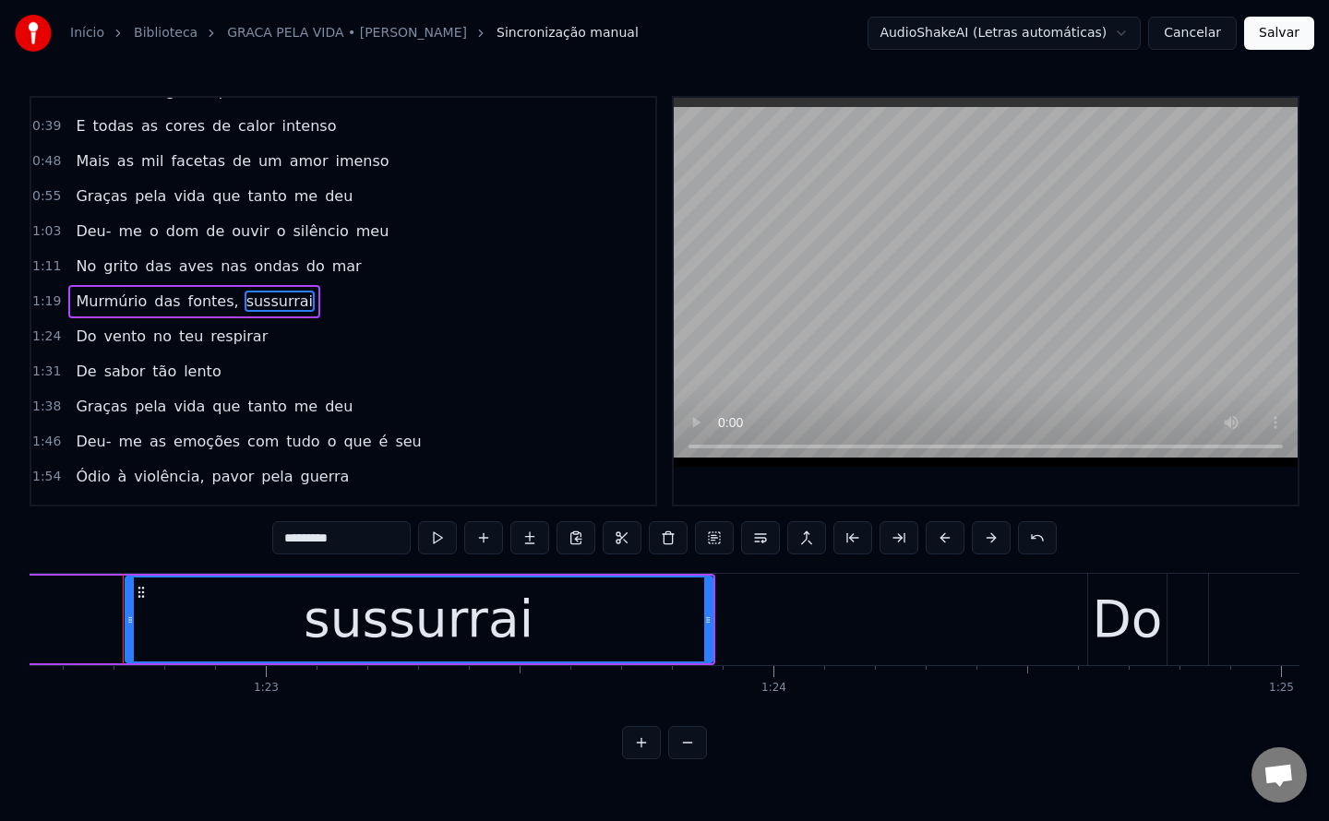
click at [368, 543] on input "*********" at bounding box center [341, 537] width 138 height 33
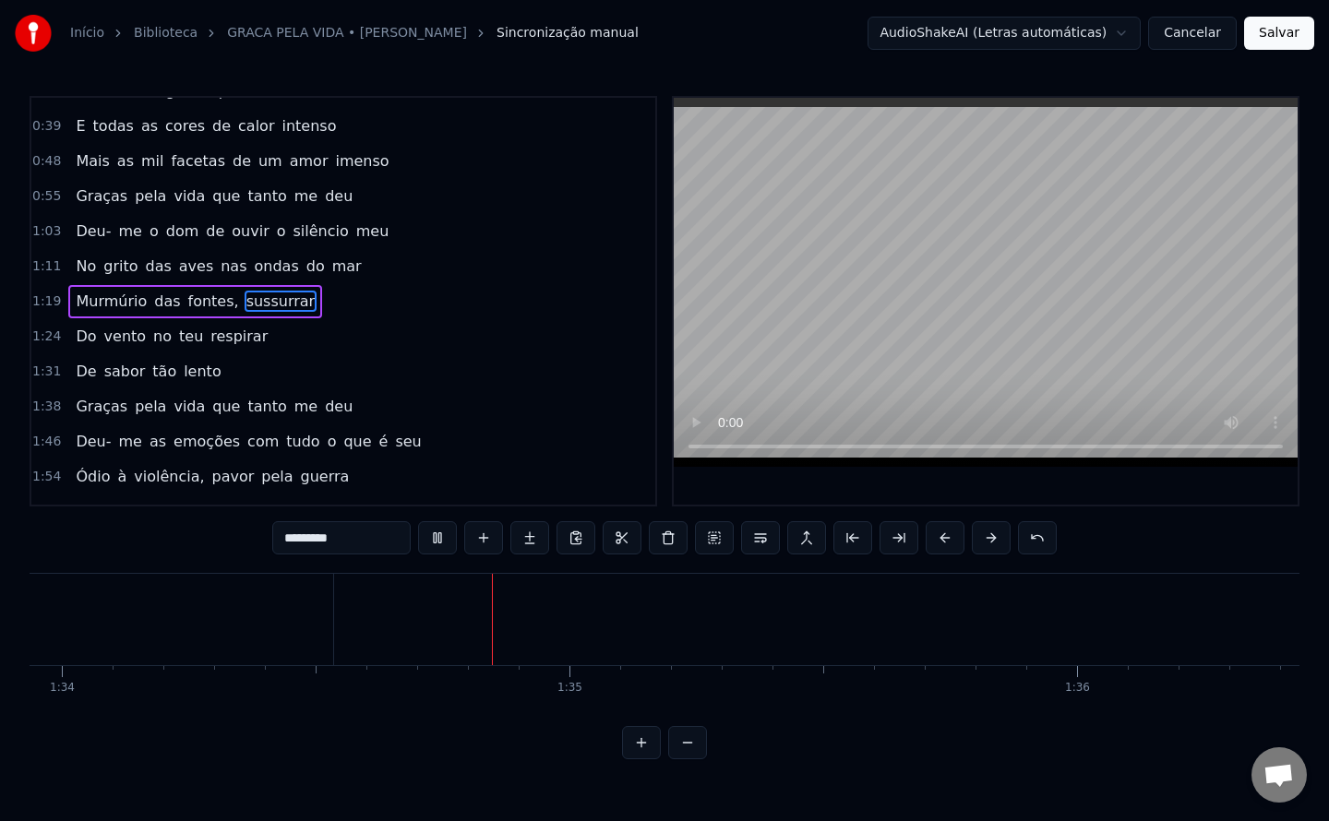
scroll to position [0, 47717]
click at [182, 368] on span "lento" at bounding box center [203, 371] width 42 height 21
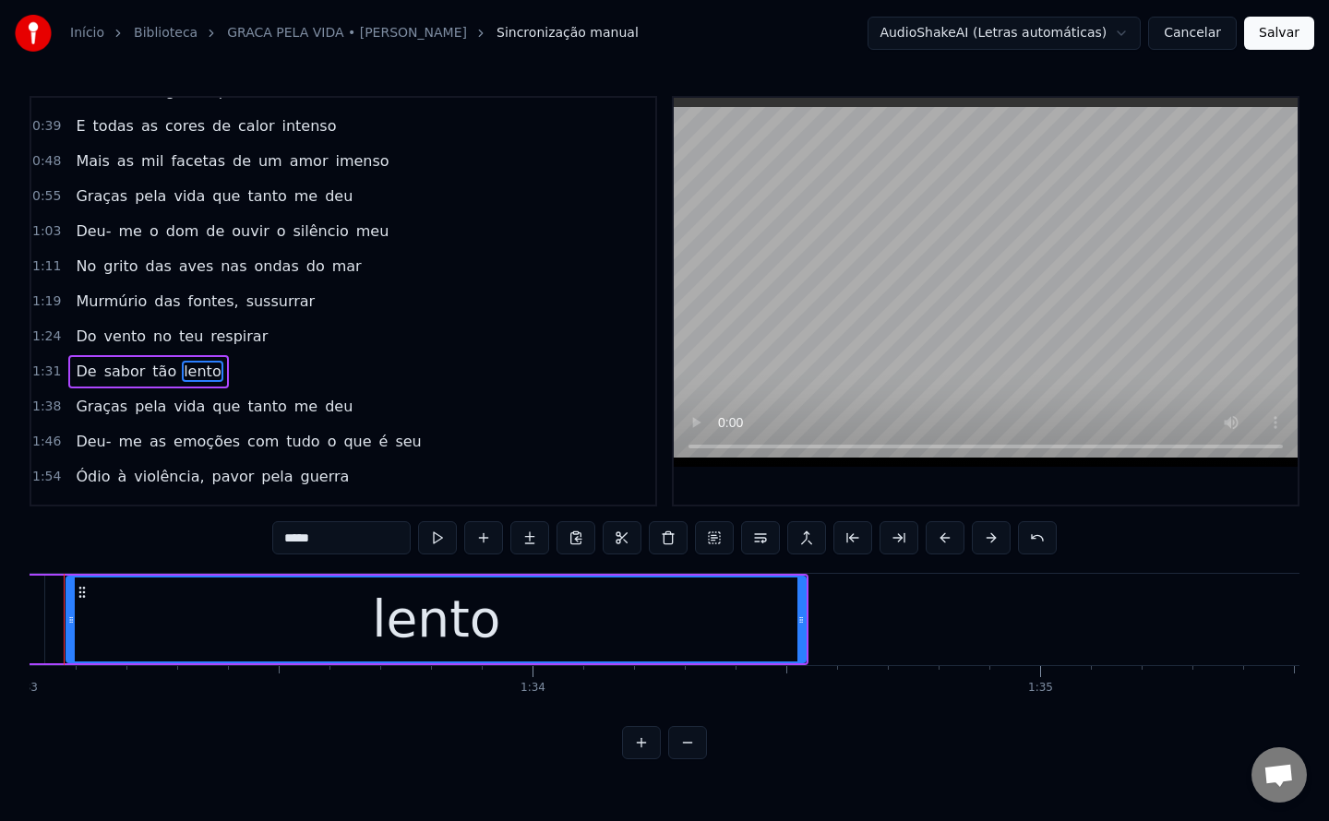
scroll to position [0, 47154]
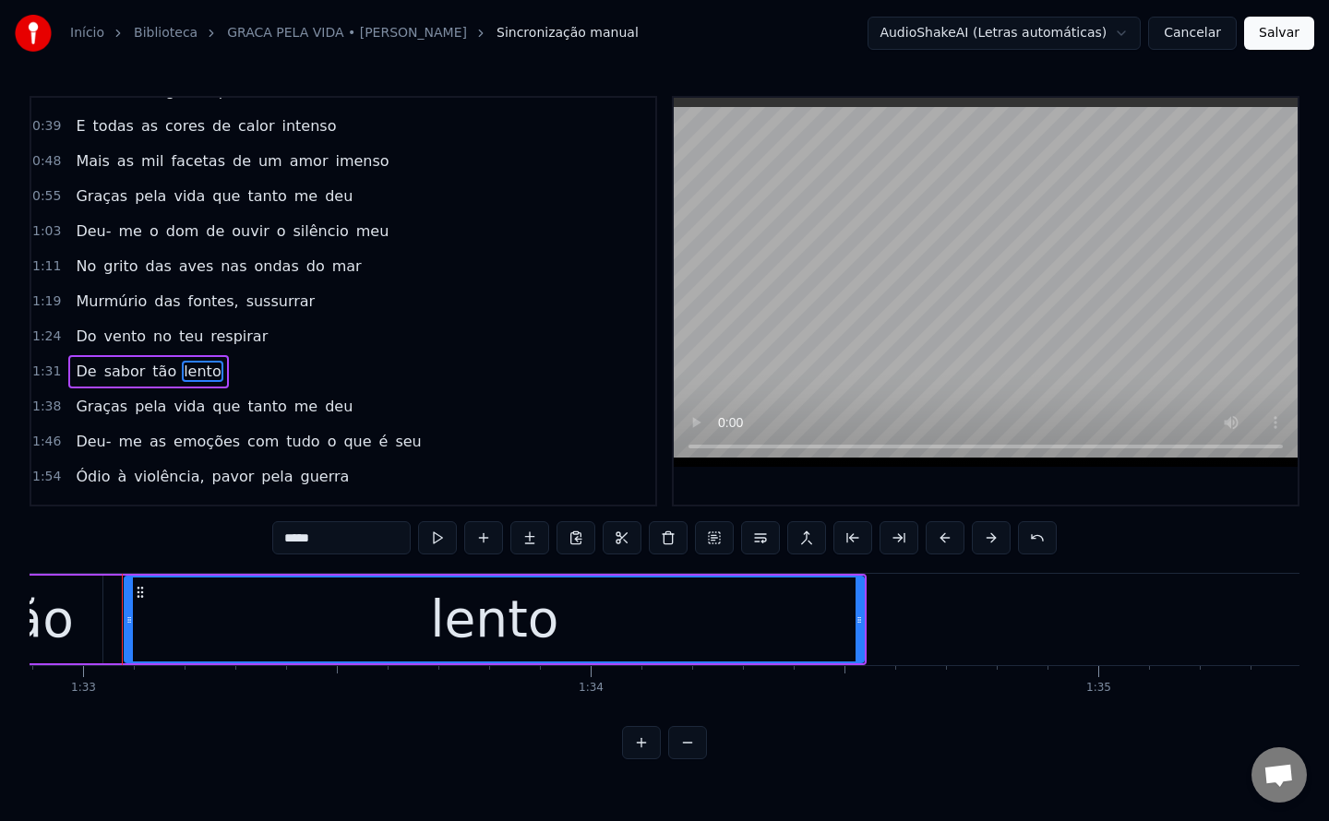
click at [343, 535] on input "*****" at bounding box center [341, 537] width 138 height 33
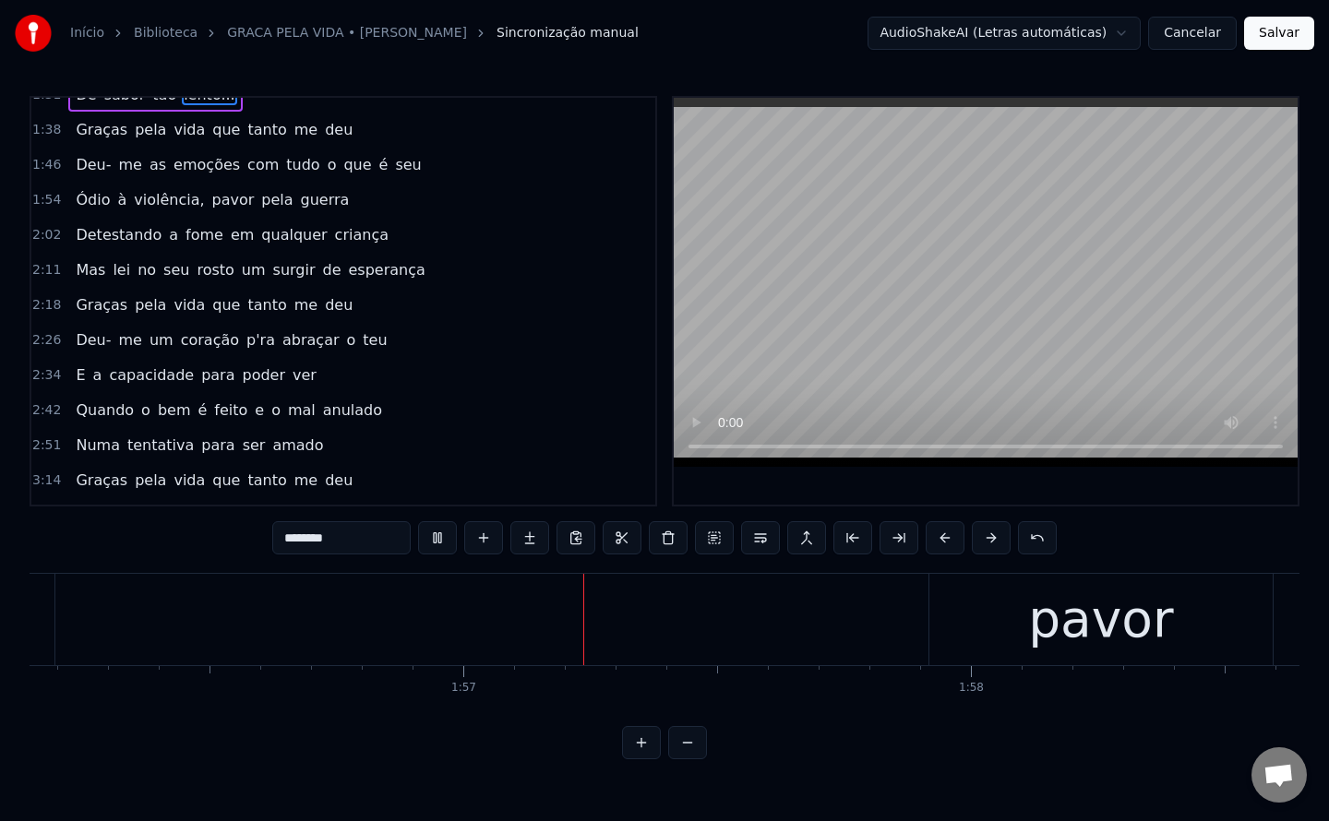
scroll to position [0, 59174]
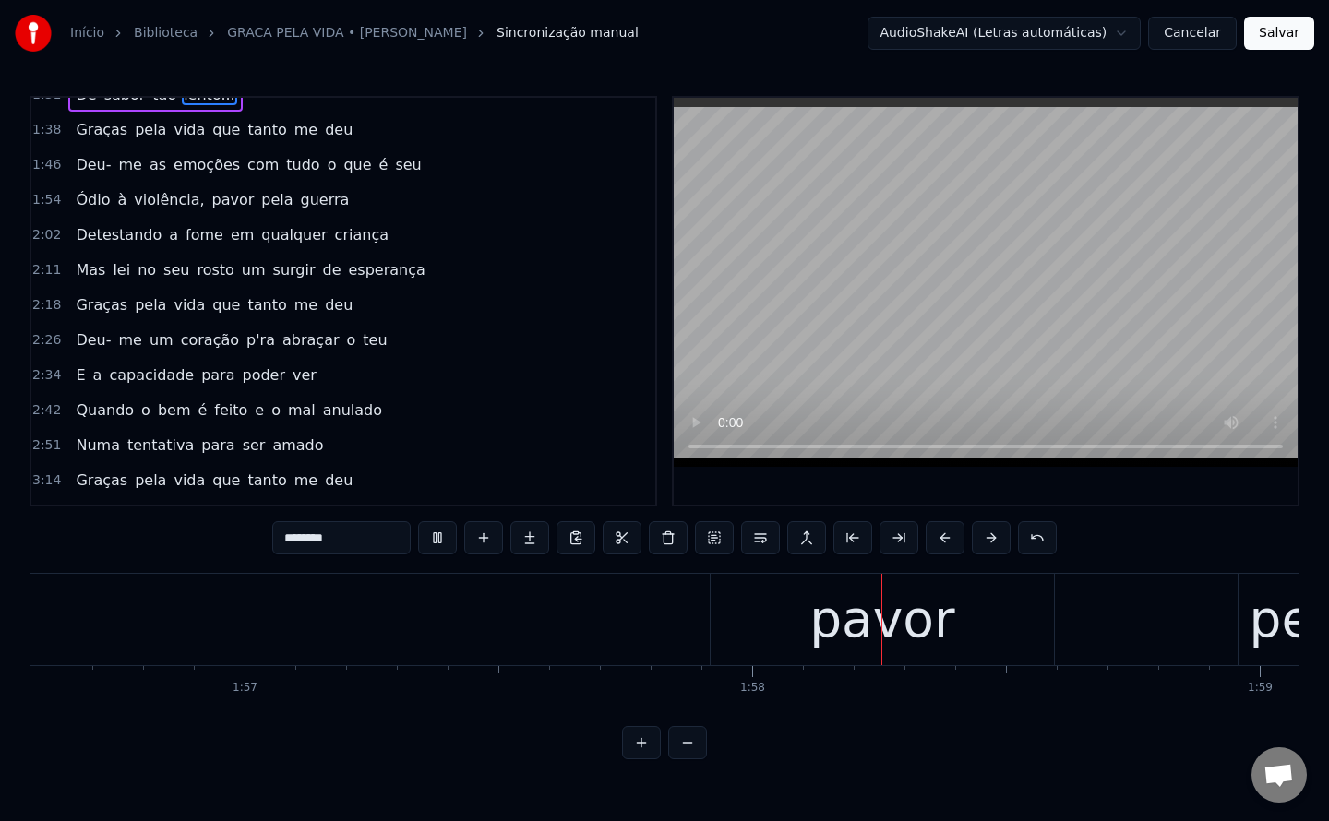
click at [167, 201] on span "violência," at bounding box center [169, 199] width 74 height 21
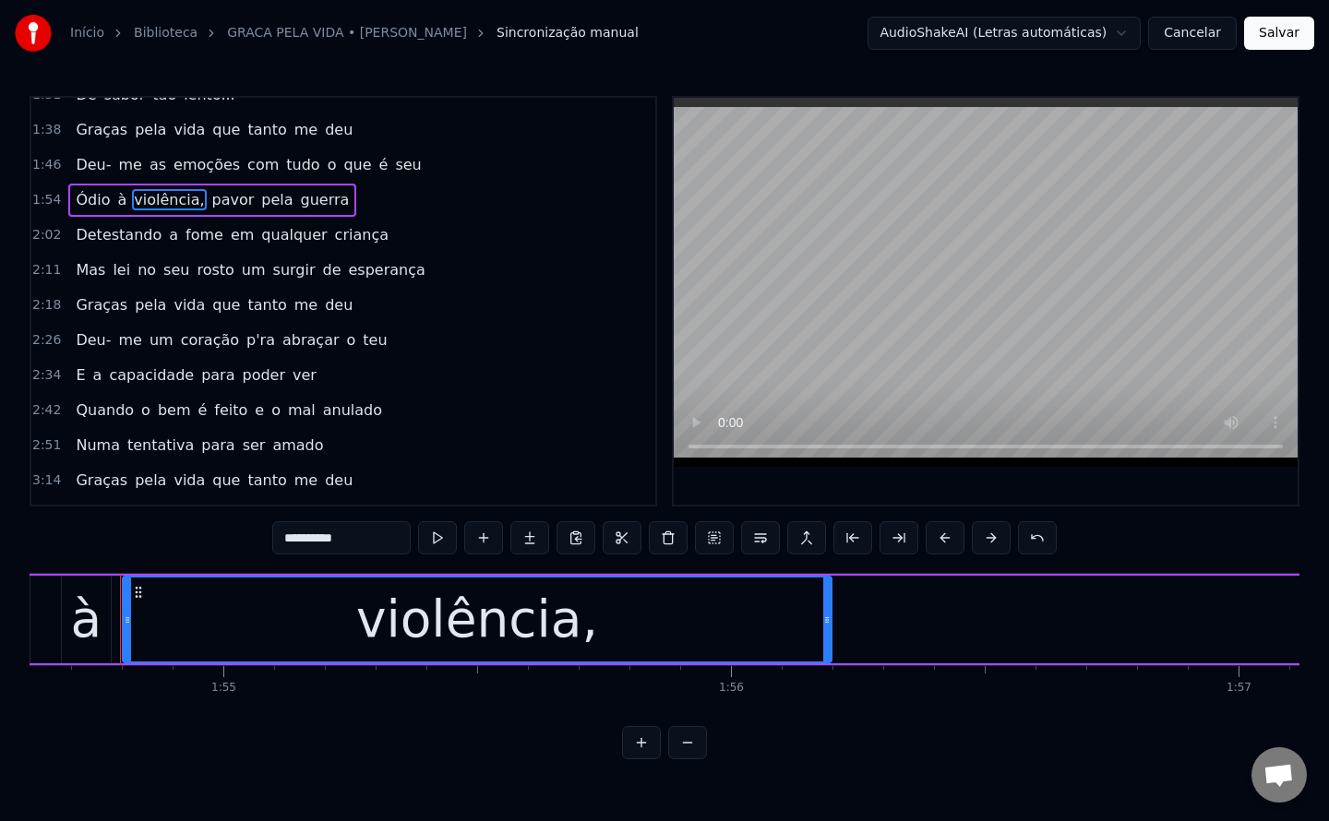
scroll to position [0, 58179]
click at [387, 538] on input "**********" at bounding box center [341, 537] width 138 height 33
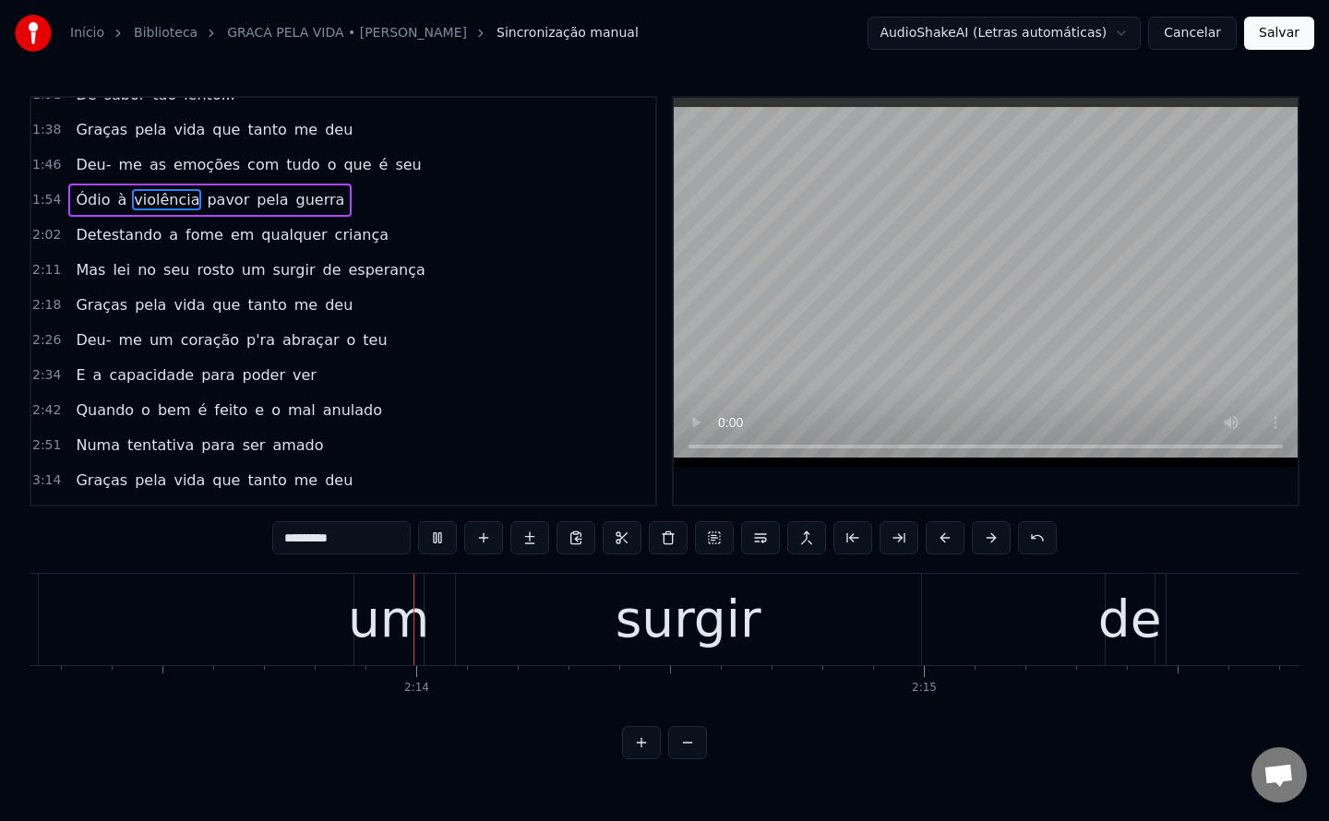
scroll to position [0, 67635]
click at [111, 268] on span "lei" at bounding box center [121, 269] width 21 height 21
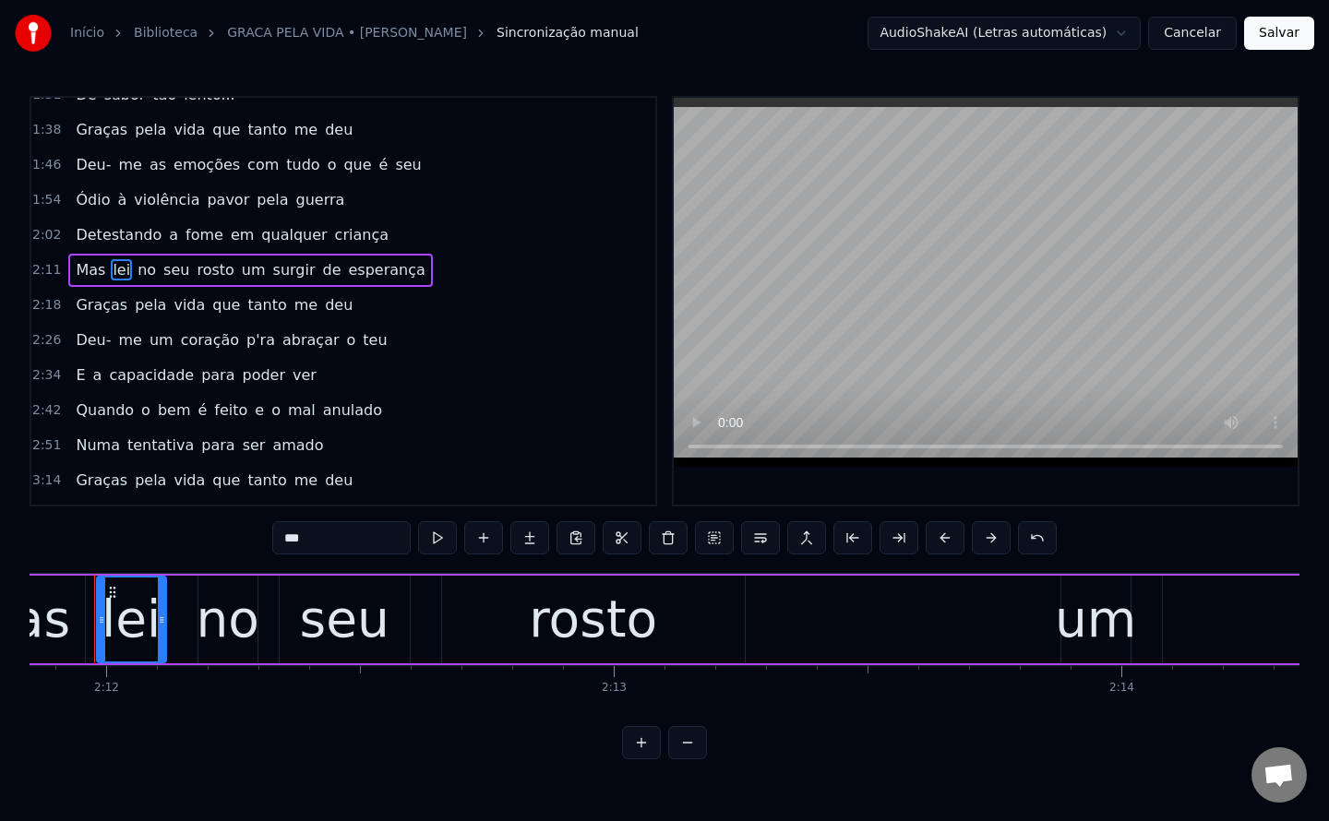
scroll to position [0, 66898]
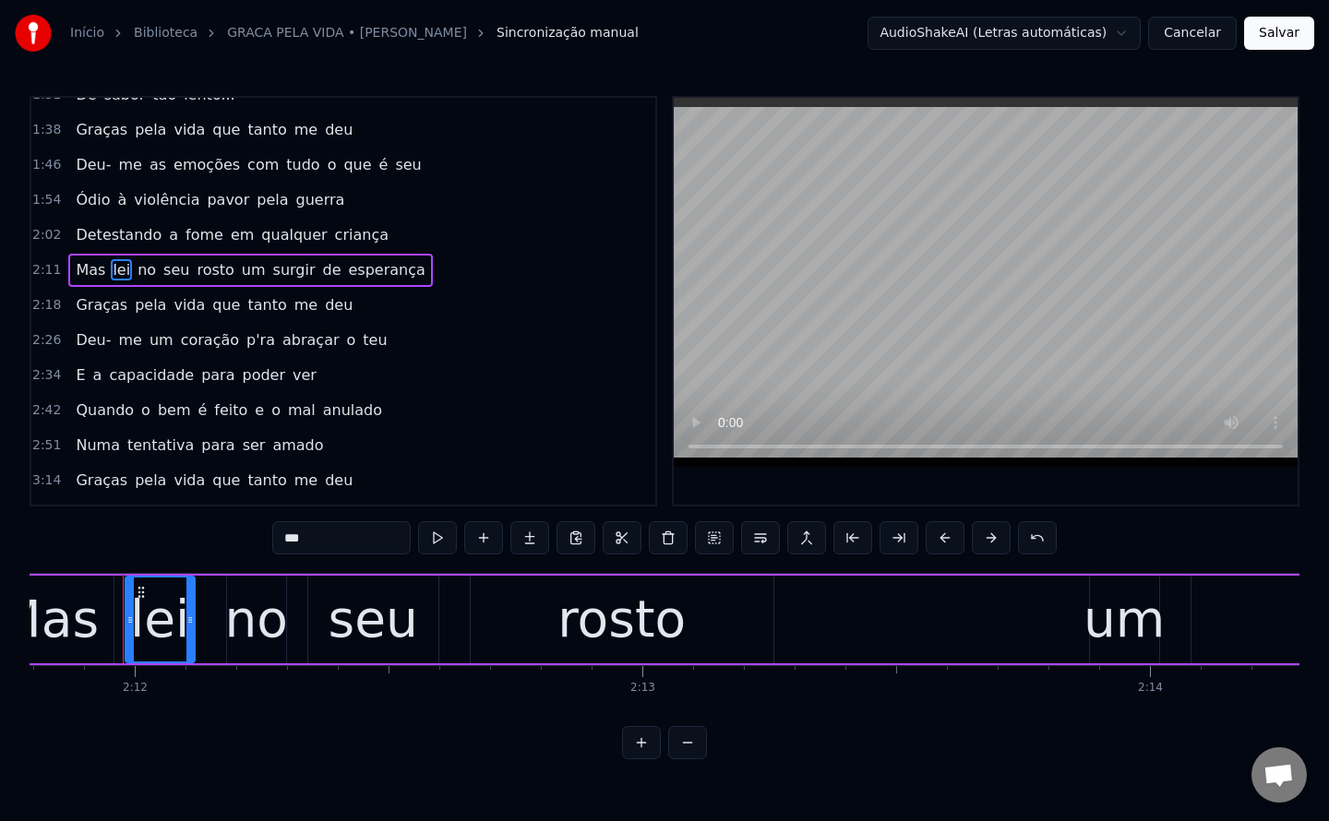
click at [344, 537] on input "***" at bounding box center [341, 537] width 138 height 33
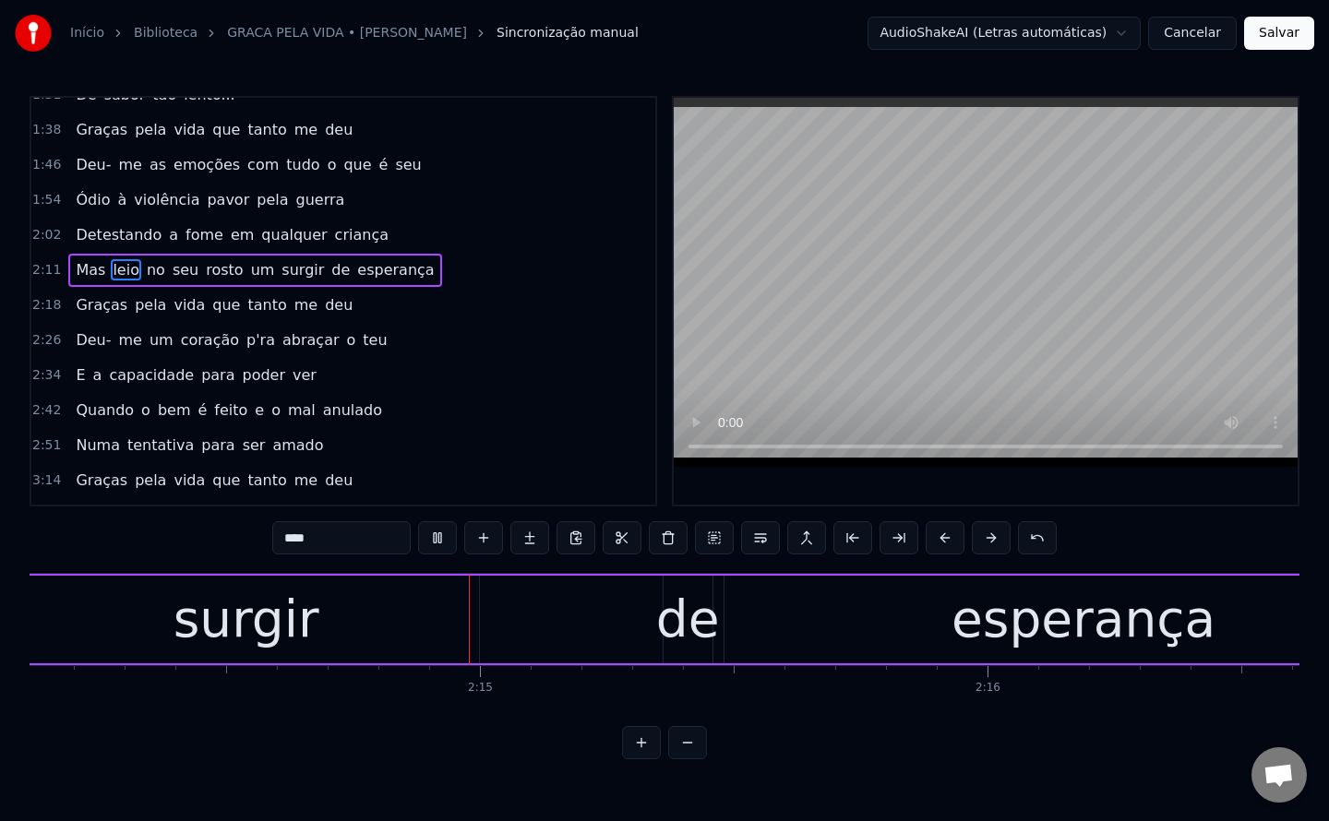
scroll to position [0, 68077]
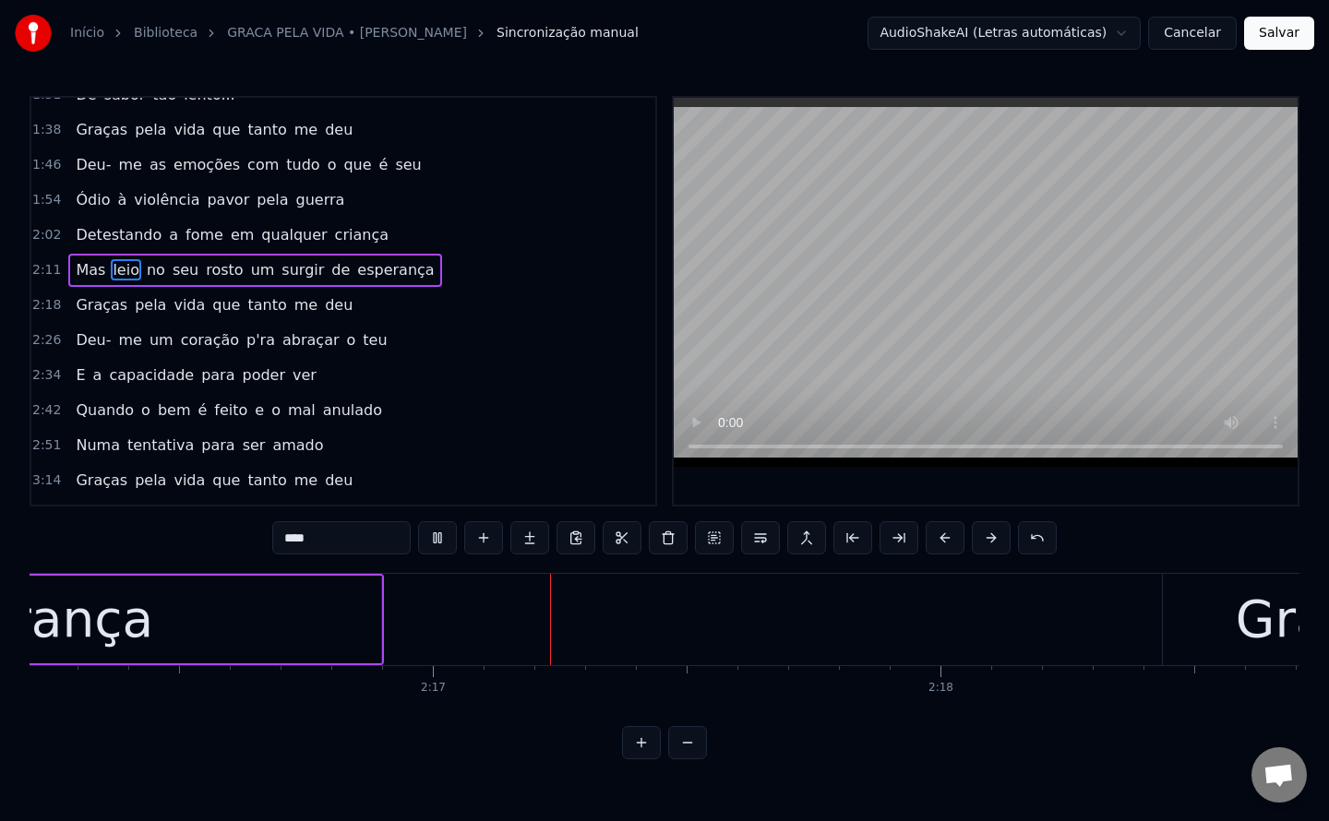
click at [249, 271] on span "um" at bounding box center [263, 269] width 28 height 21
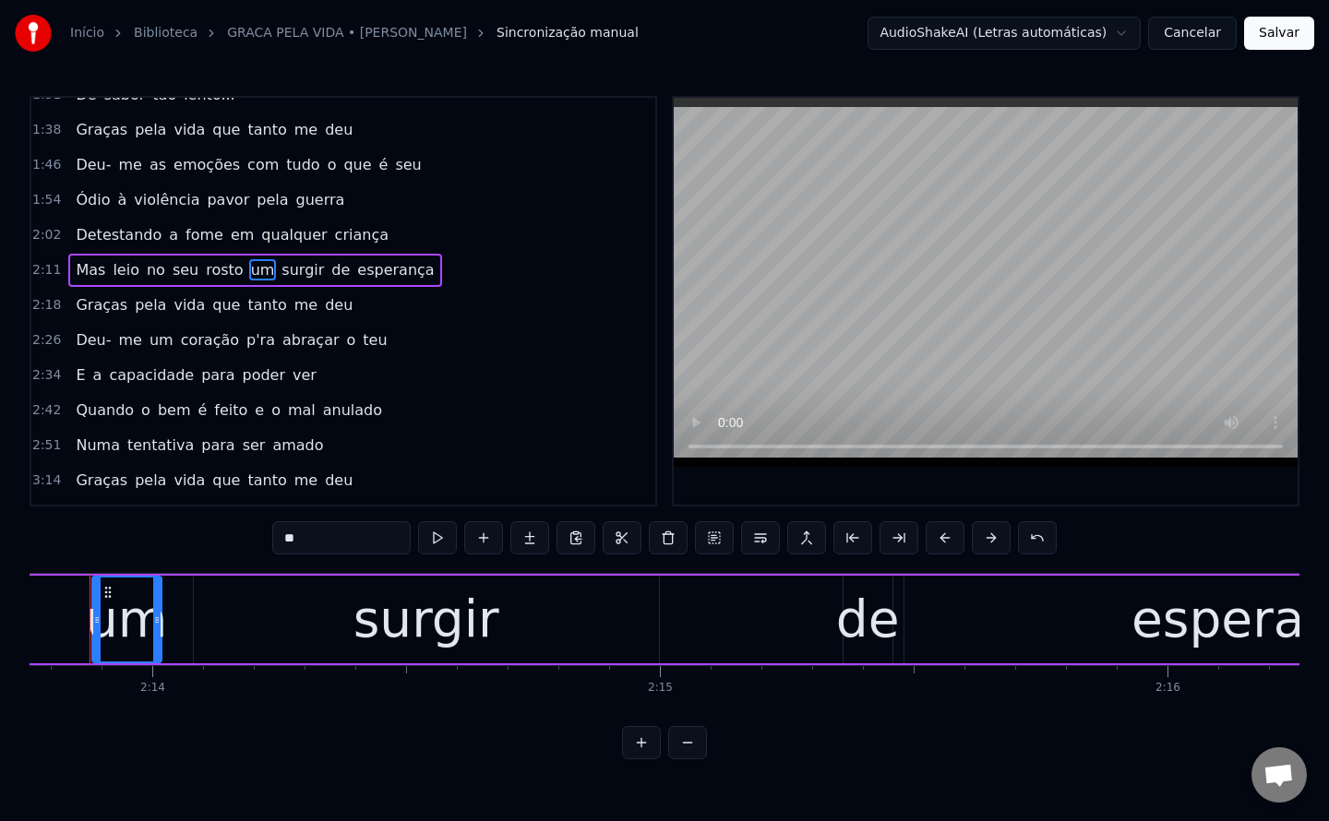
scroll to position [0, 67863]
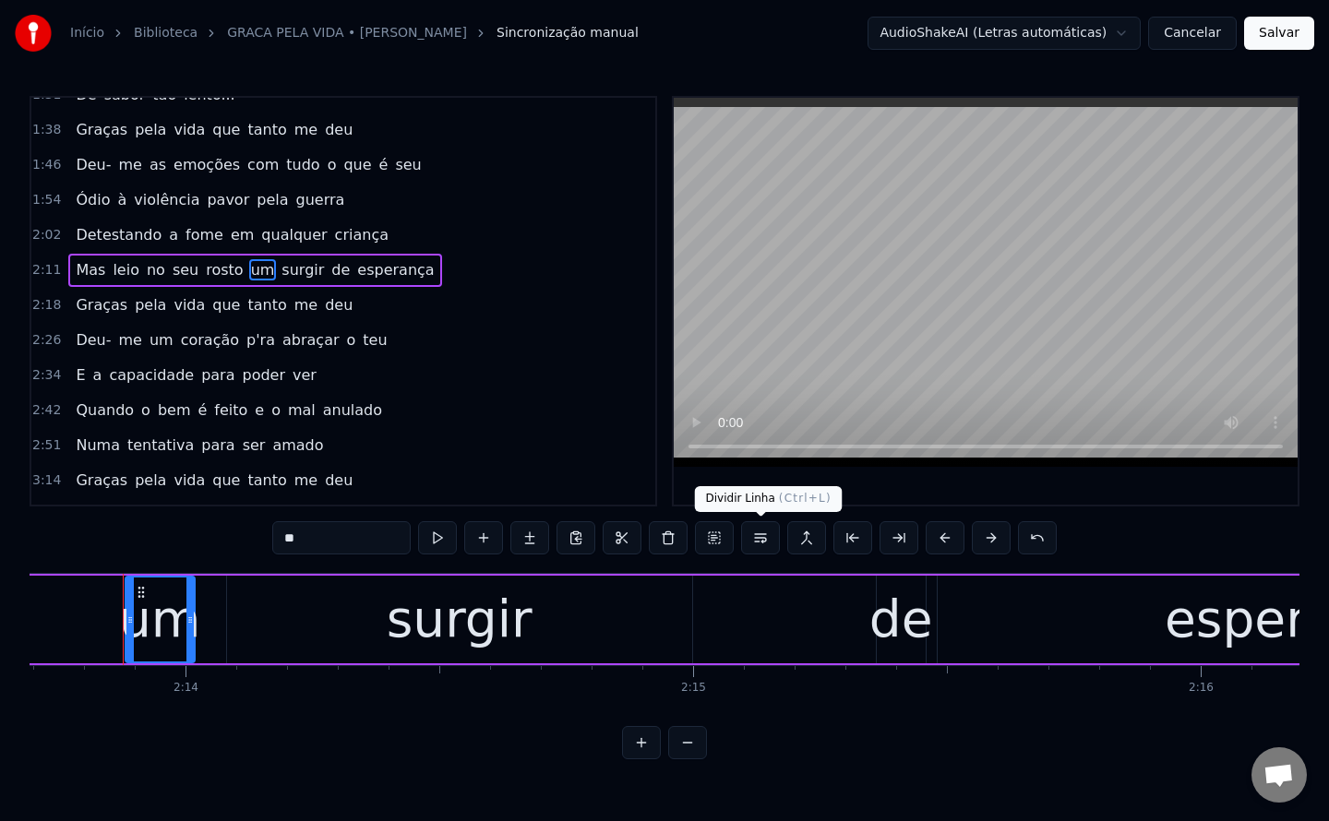
click at [759, 539] on button at bounding box center [760, 537] width 39 height 33
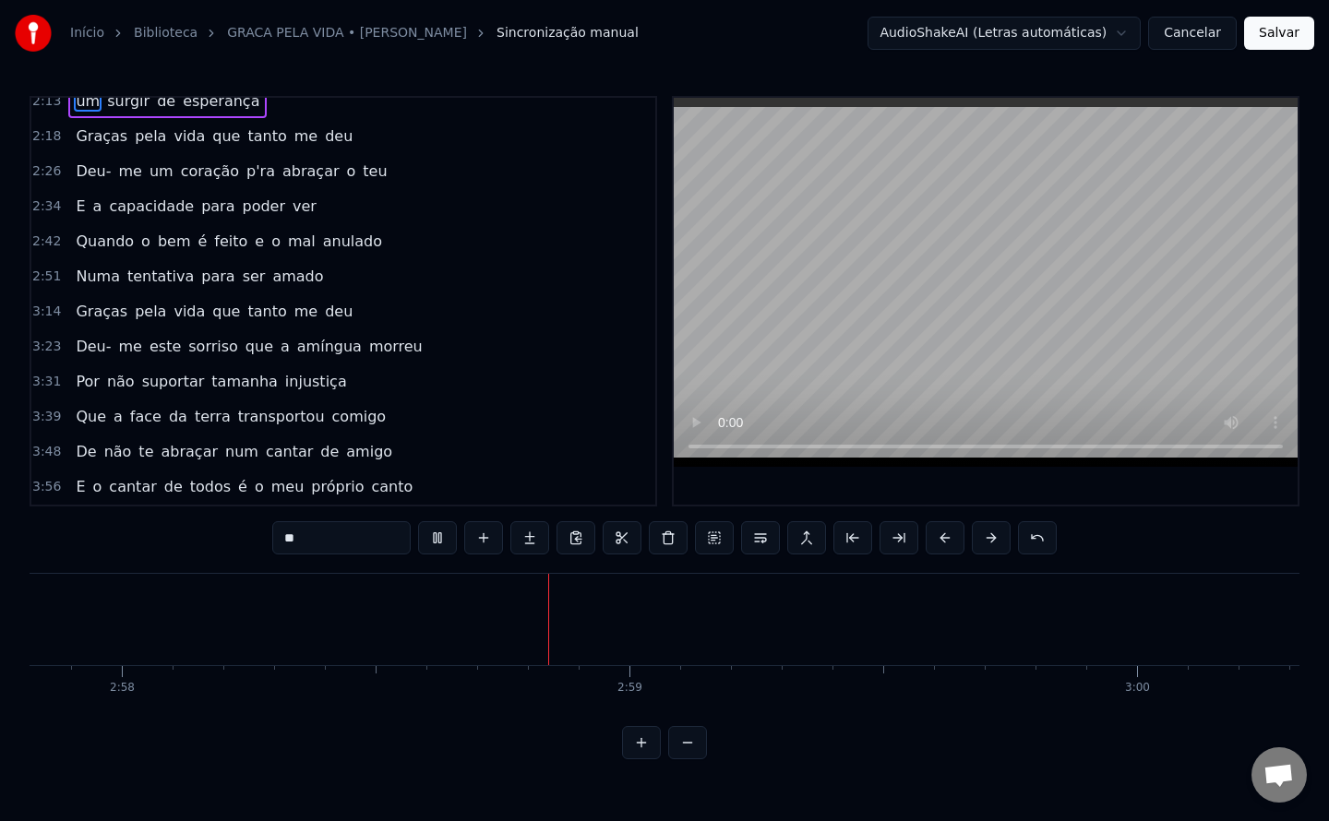
scroll to position [0, 90328]
click at [270, 271] on span "amado" at bounding box center [297, 276] width 54 height 21
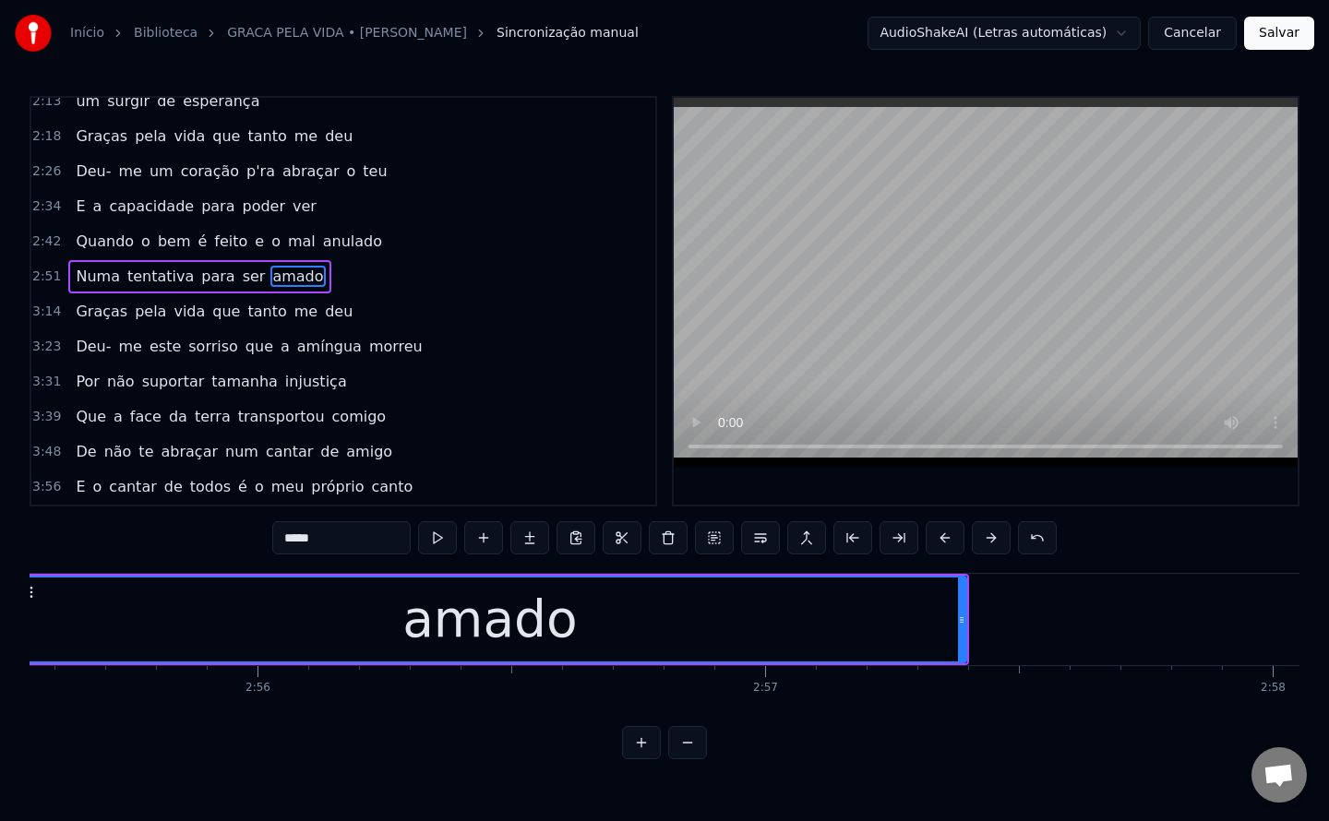
scroll to position [0, 88999]
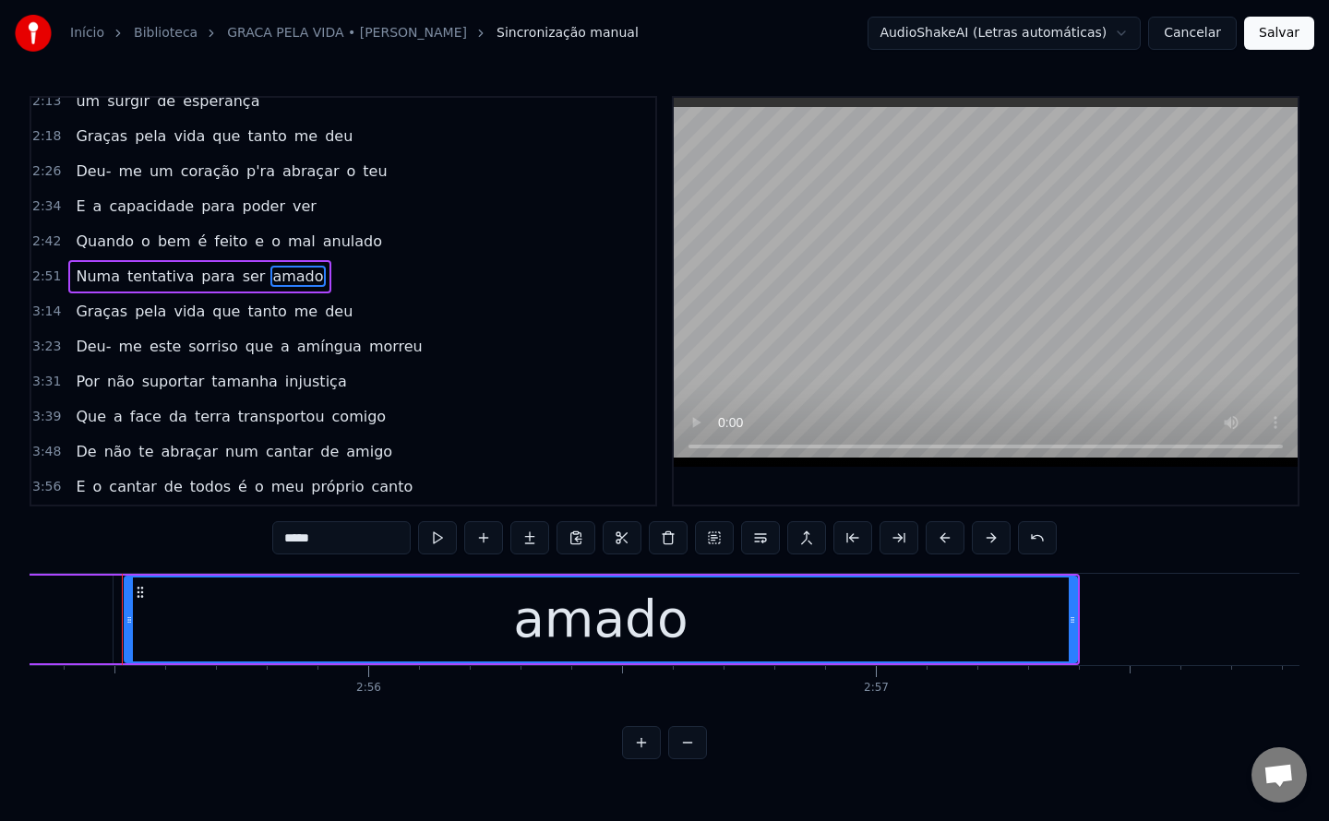
click at [377, 543] on input "*****" at bounding box center [341, 537] width 138 height 33
click at [102, 310] on span "Graças" at bounding box center [101, 311] width 55 height 21
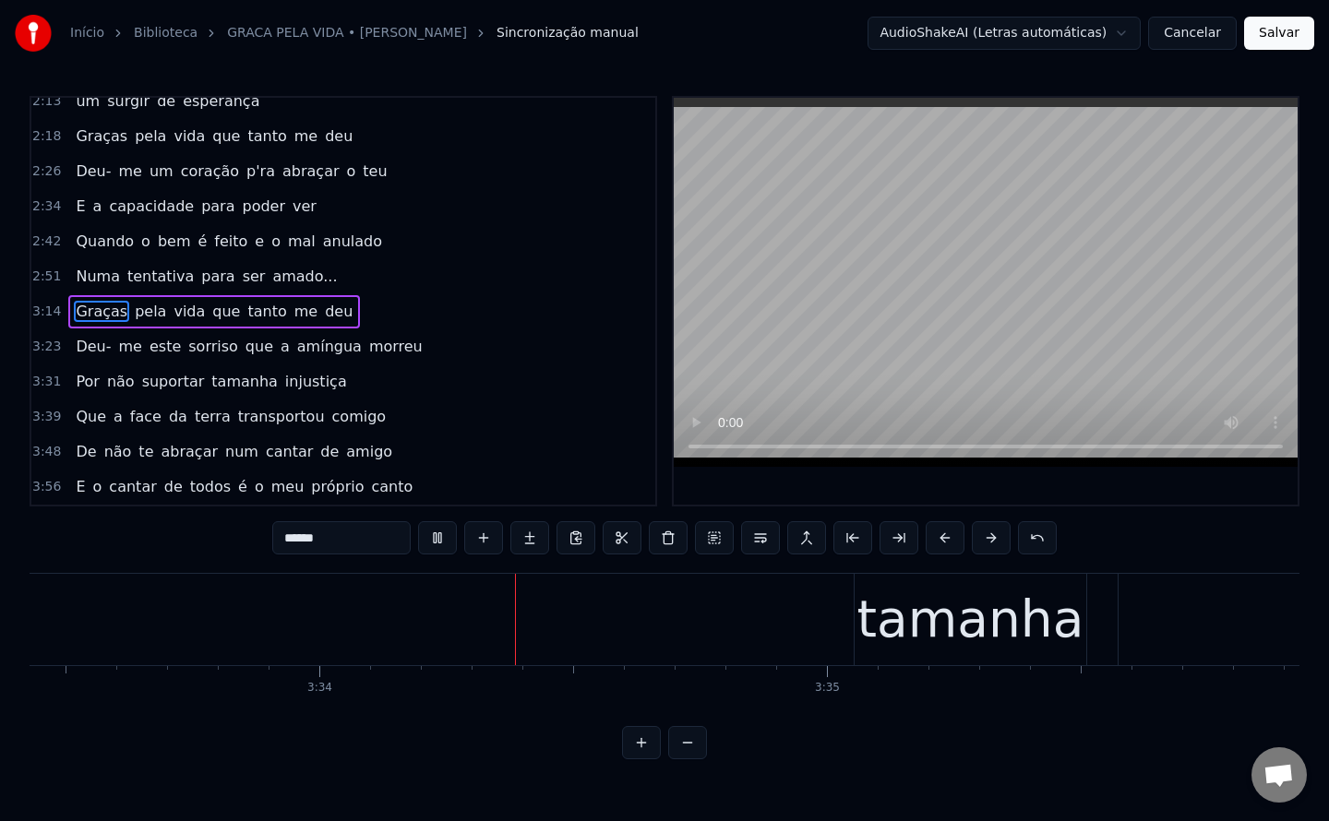
scroll to position [0, 108338]
click at [244, 347] on span "que" at bounding box center [259, 346] width 31 height 21
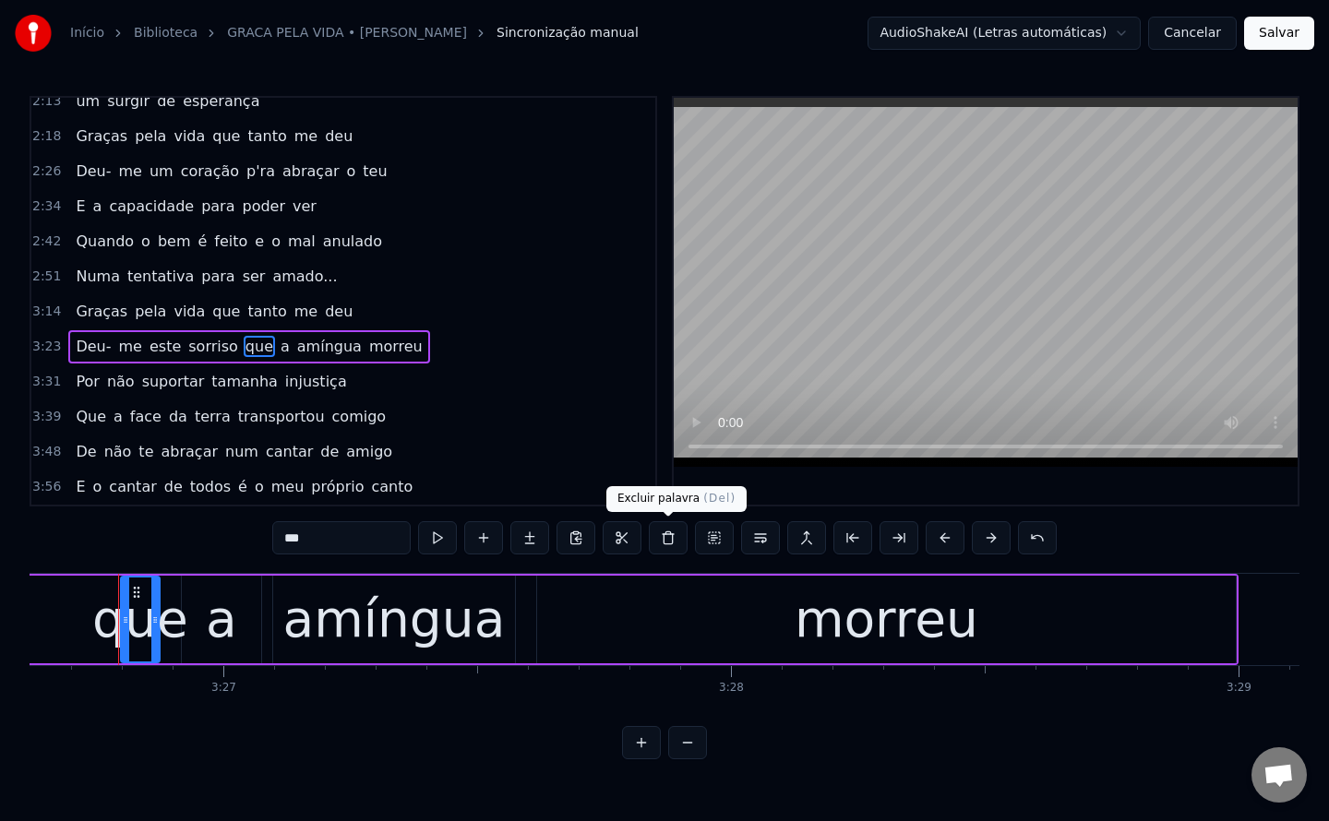
scroll to position [0, 104876]
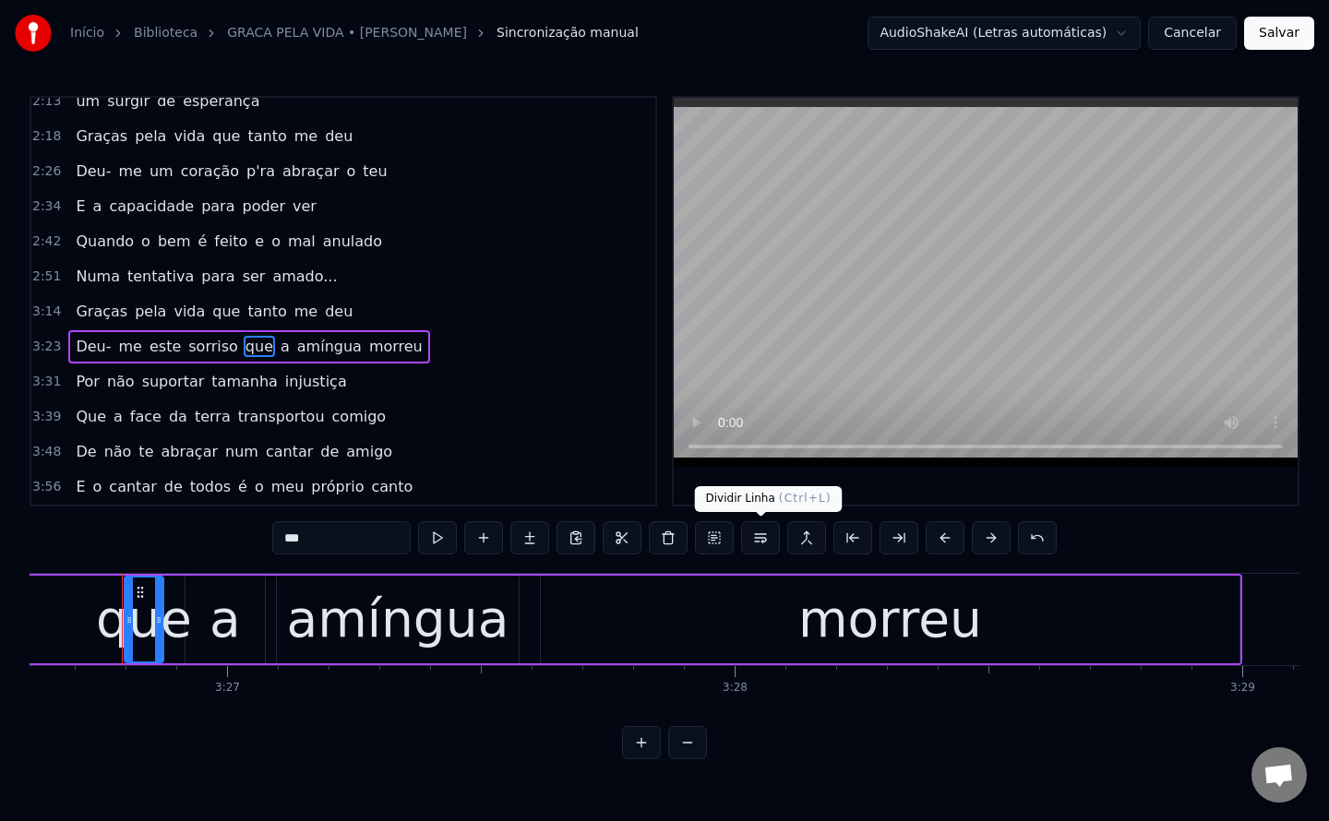
click at [760, 545] on button at bounding box center [760, 537] width 39 height 33
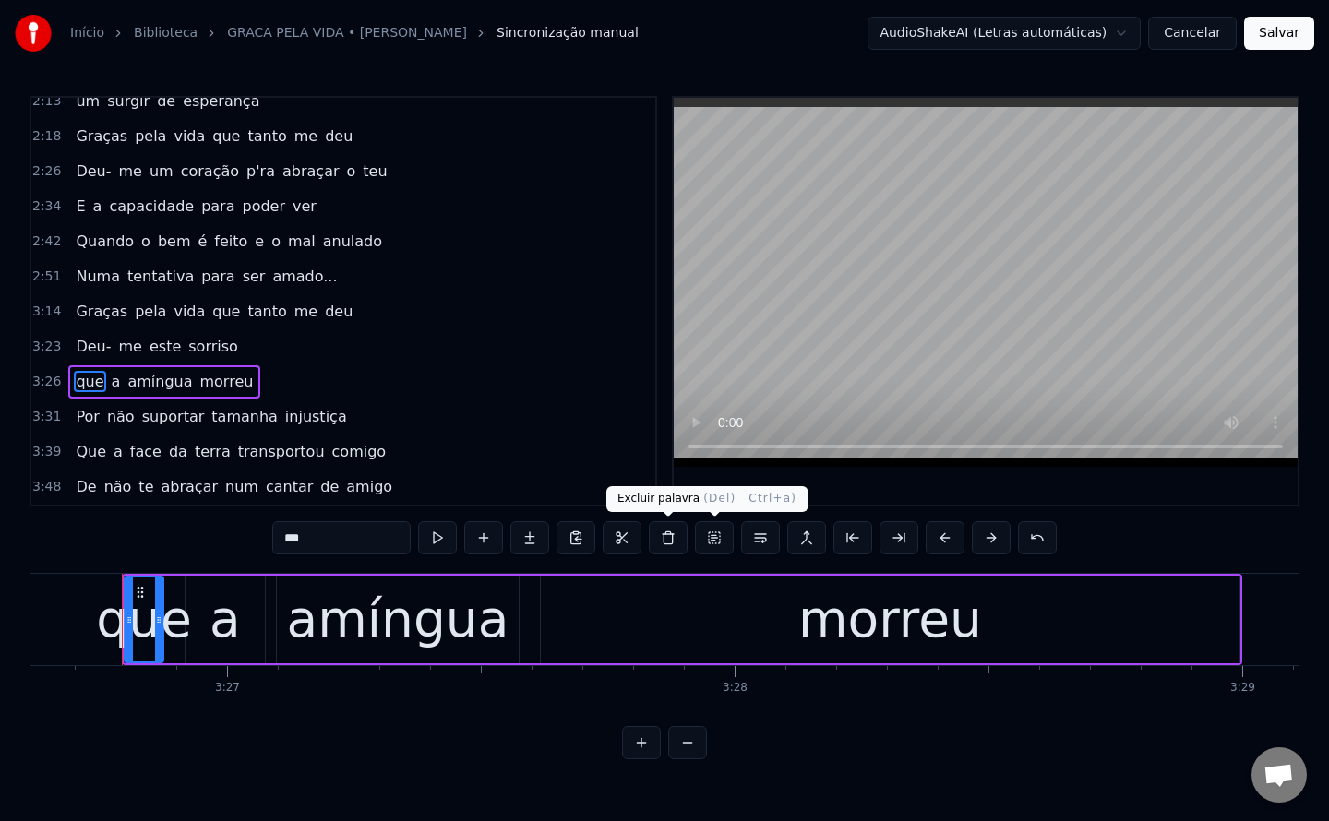
scroll to position [610, 0]
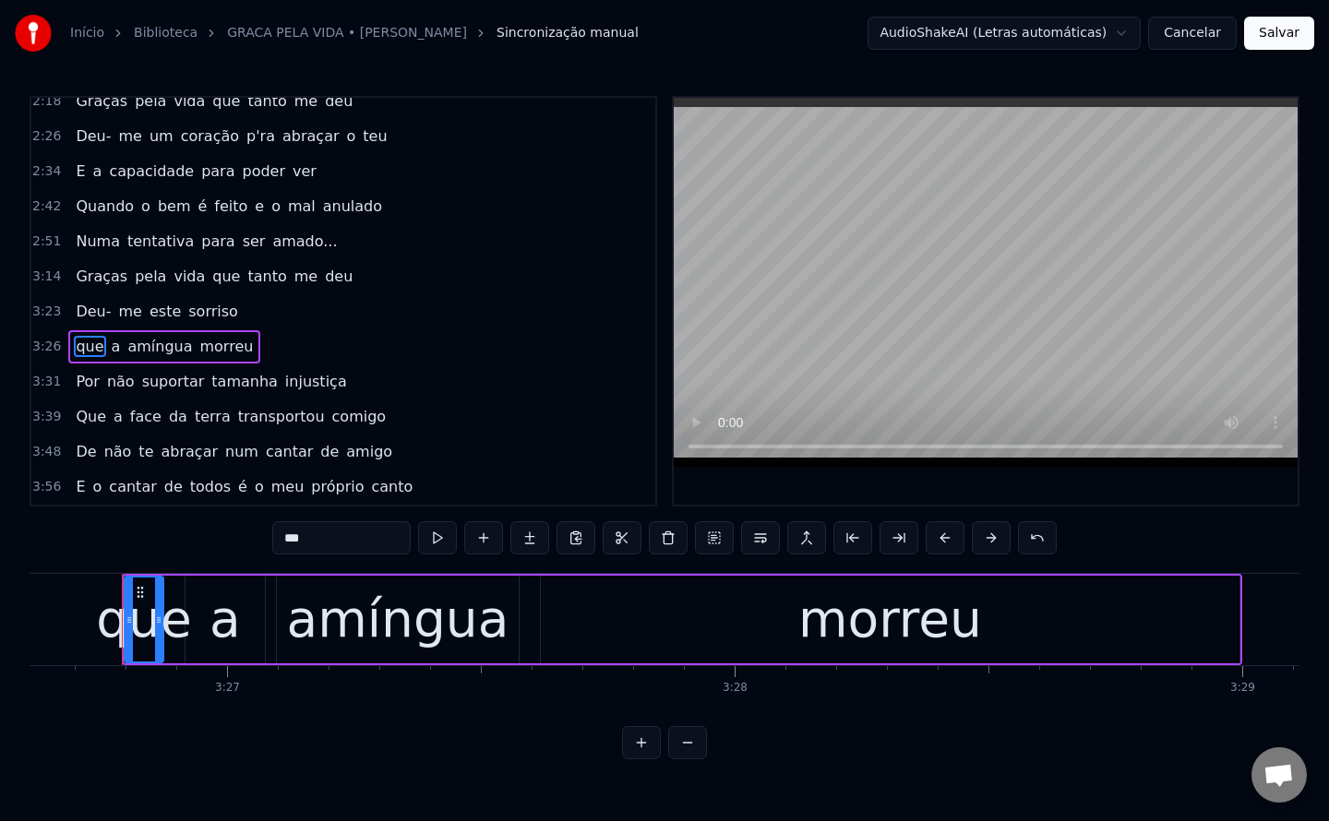
click at [110, 348] on span "a" at bounding box center [116, 346] width 13 height 21
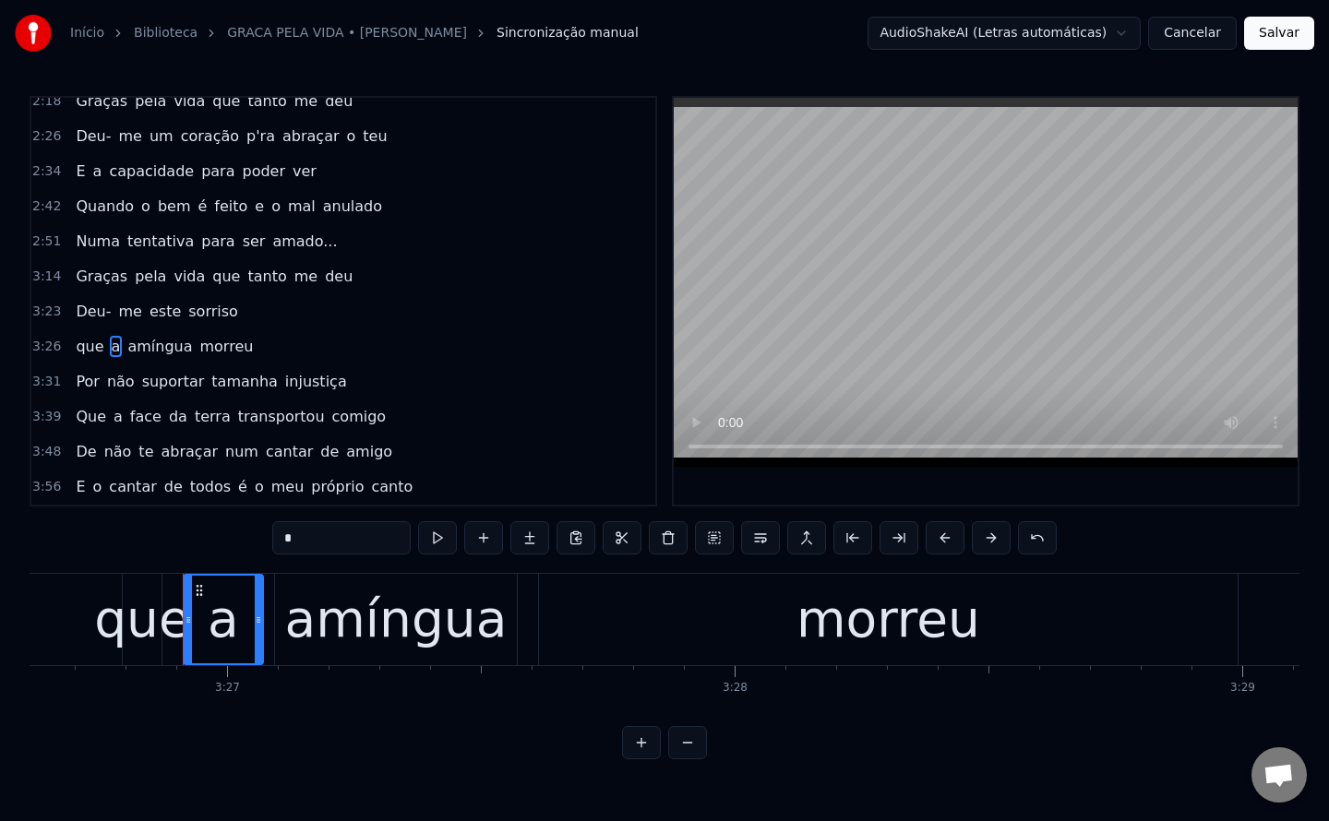
drag, startPoint x: 331, startPoint y: 546, endPoint x: 11, endPoint y: 462, distance: 331.1
click at [30, 483] on div "0:15 Graças pela vida que tanto me deu 0:23 Deu- me estes dois olhos dadiva do …" at bounding box center [665, 428] width 1270 height 664
click at [145, 347] on span "amíngua" at bounding box center [160, 346] width 68 height 21
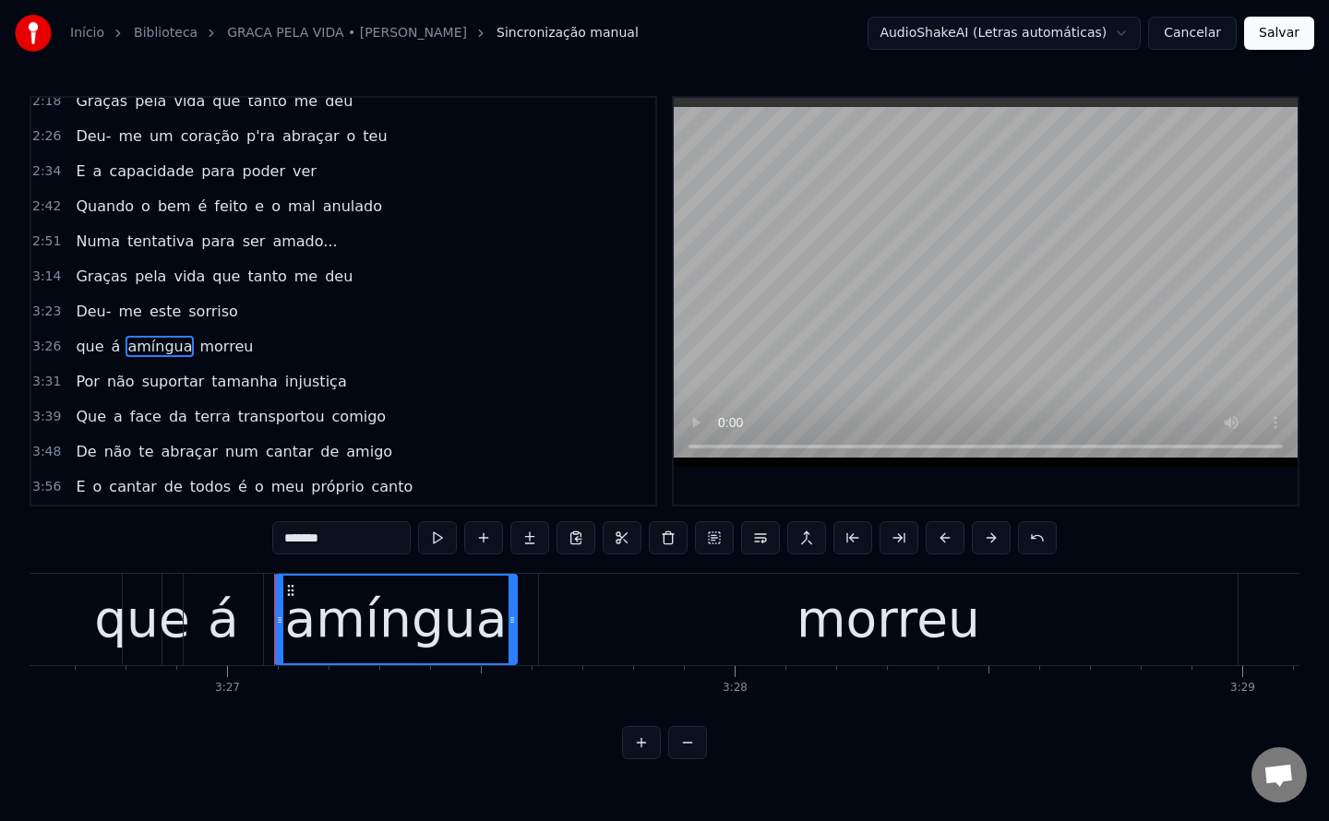
click at [338, 538] on input "*******" at bounding box center [341, 537] width 138 height 33
type input "*"
drag, startPoint x: 346, startPoint y: 540, endPoint x: 87, endPoint y: 499, distance: 262.5
click at [87, 499] on div "0:15 Graças pela vida que tanto me deu 0:23 Deu- me estes dois olhos dadiva do …" at bounding box center [665, 428] width 1270 height 664
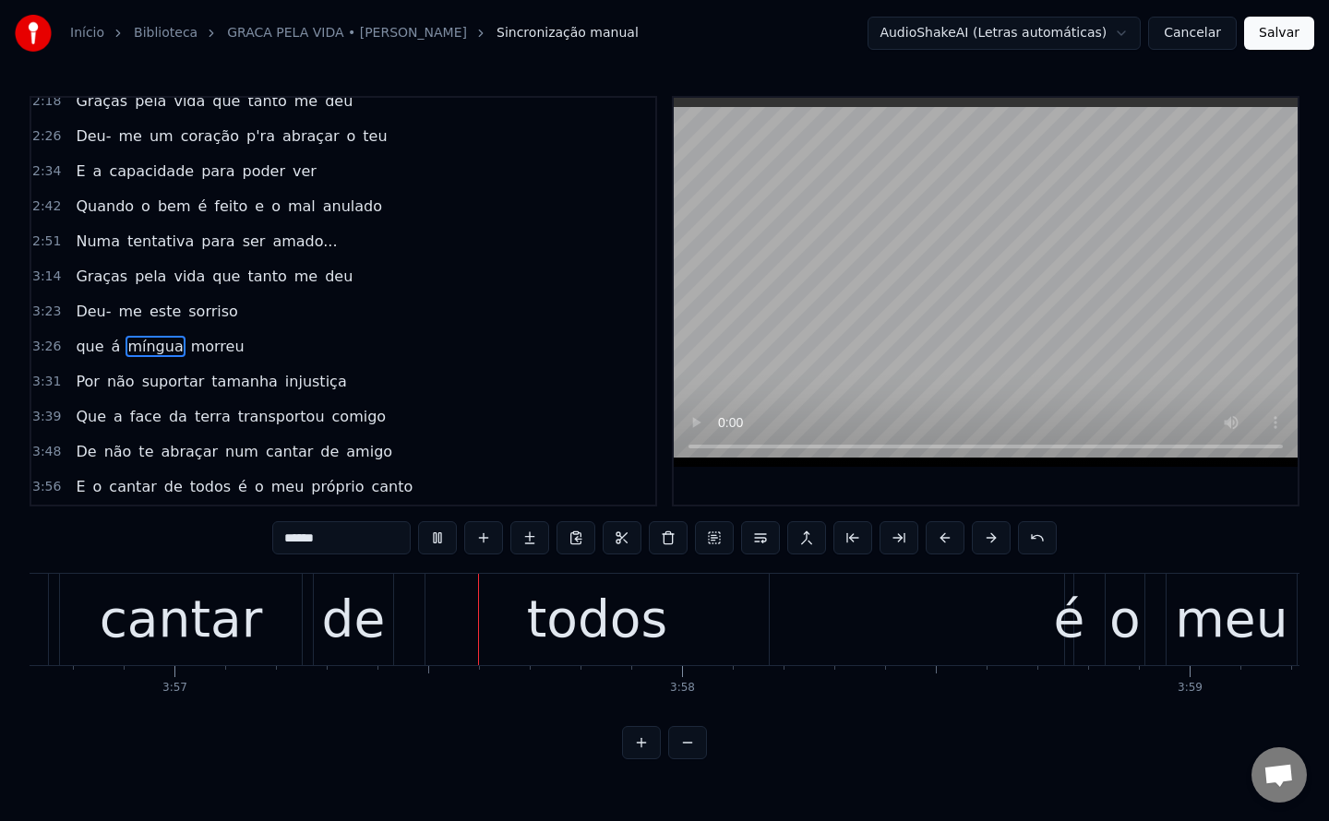
scroll to position [0, 120178]
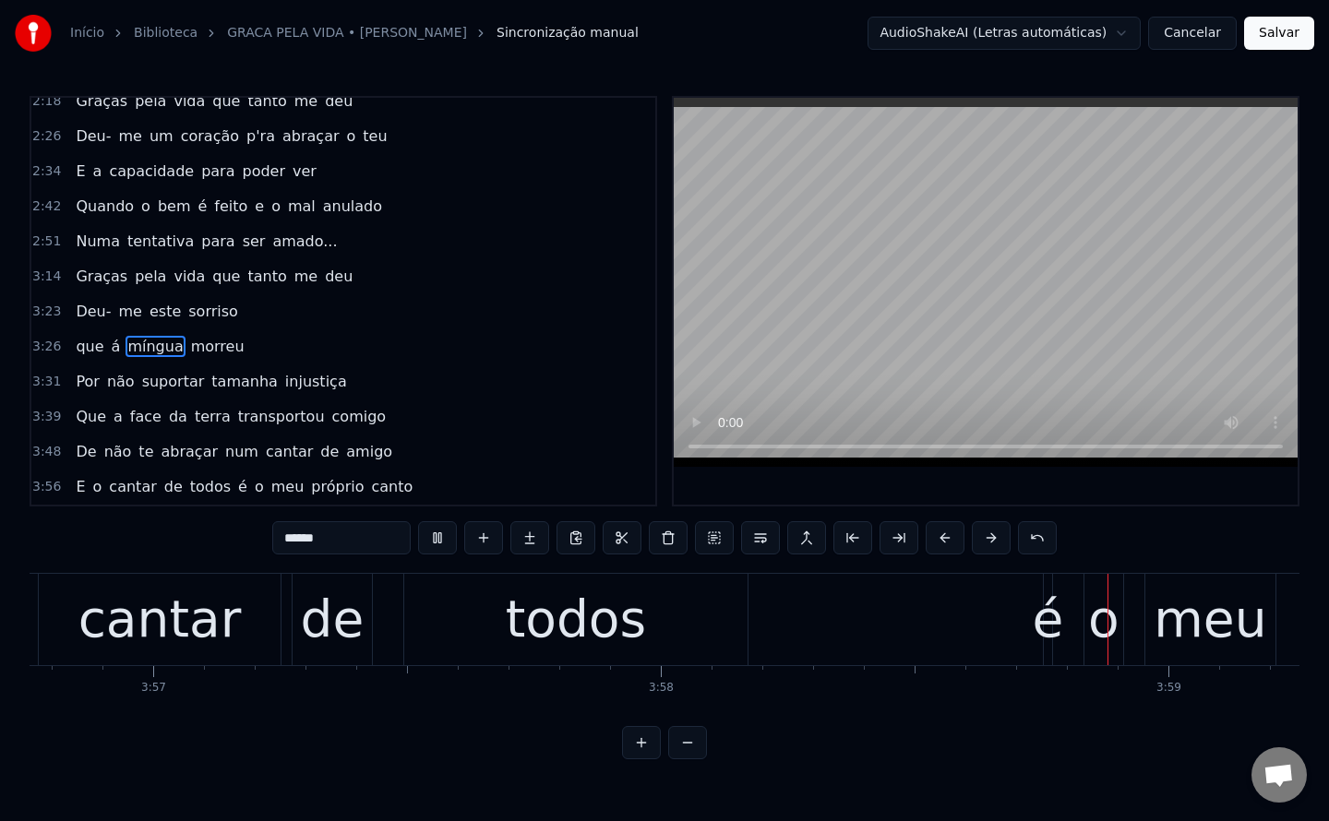
click at [236, 490] on span "é" at bounding box center [242, 486] width 13 height 21
type input "*"
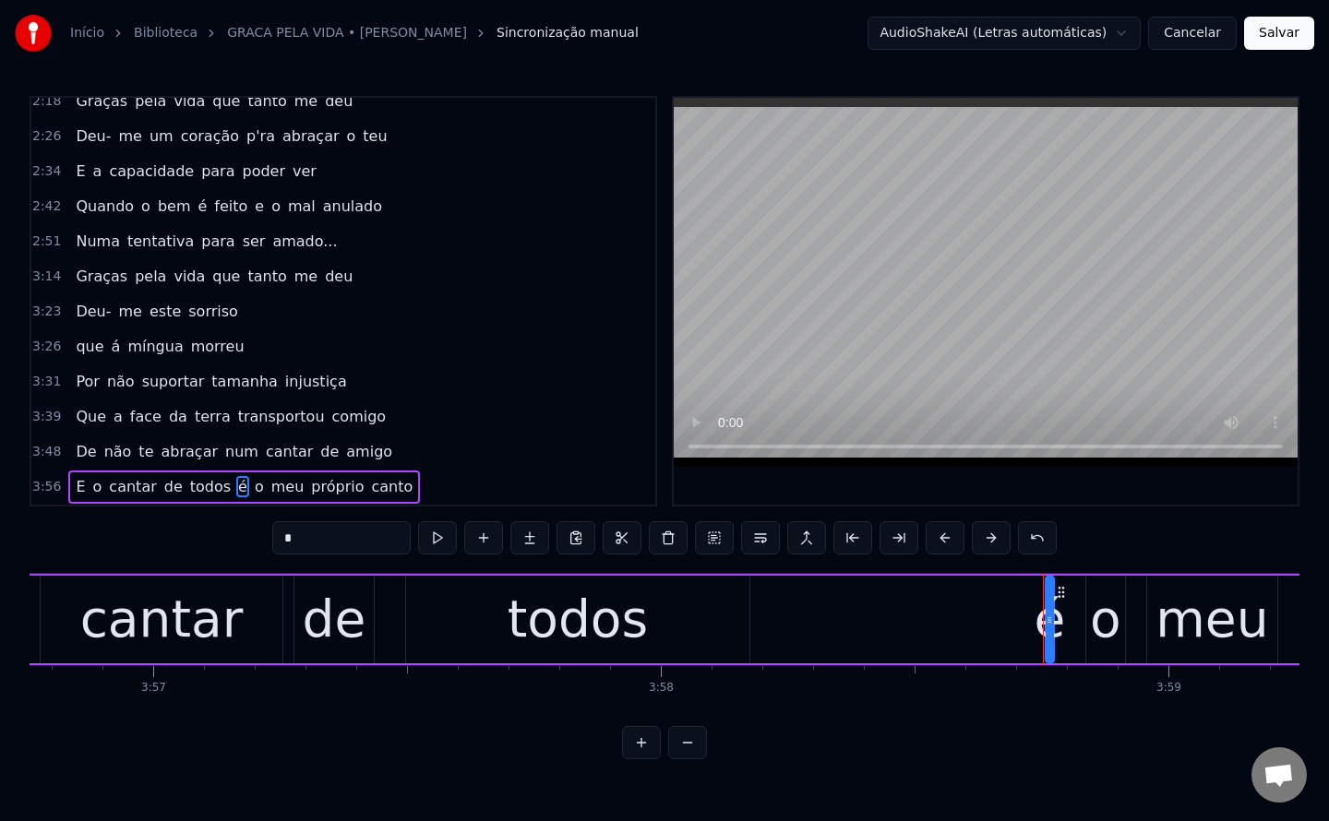
click at [765, 541] on button at bounding box center [760, 537] width 39 height 33
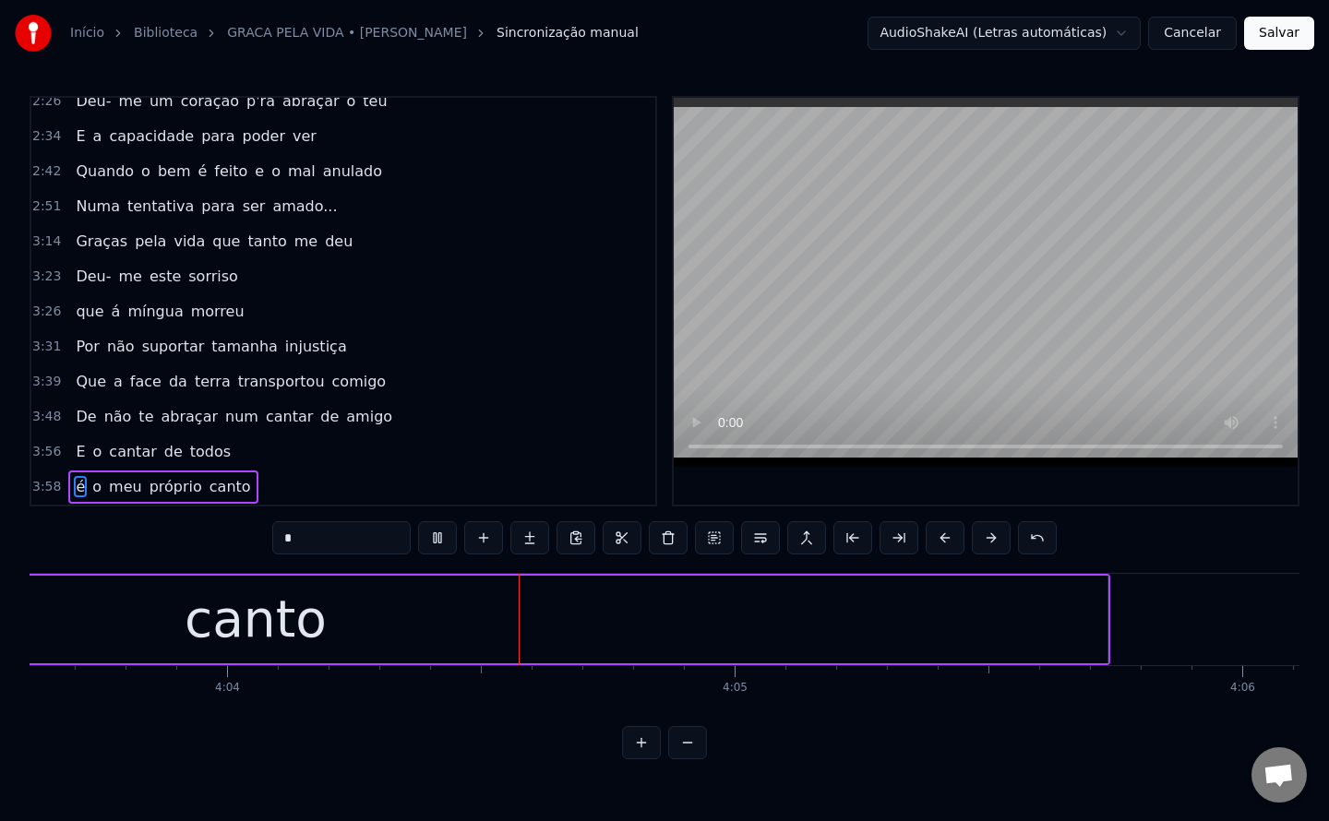
scroll to position [0, 123663]
click at [1289, 44] on button "Salvar" at bounding box center [1279, 33] width 70 height 33
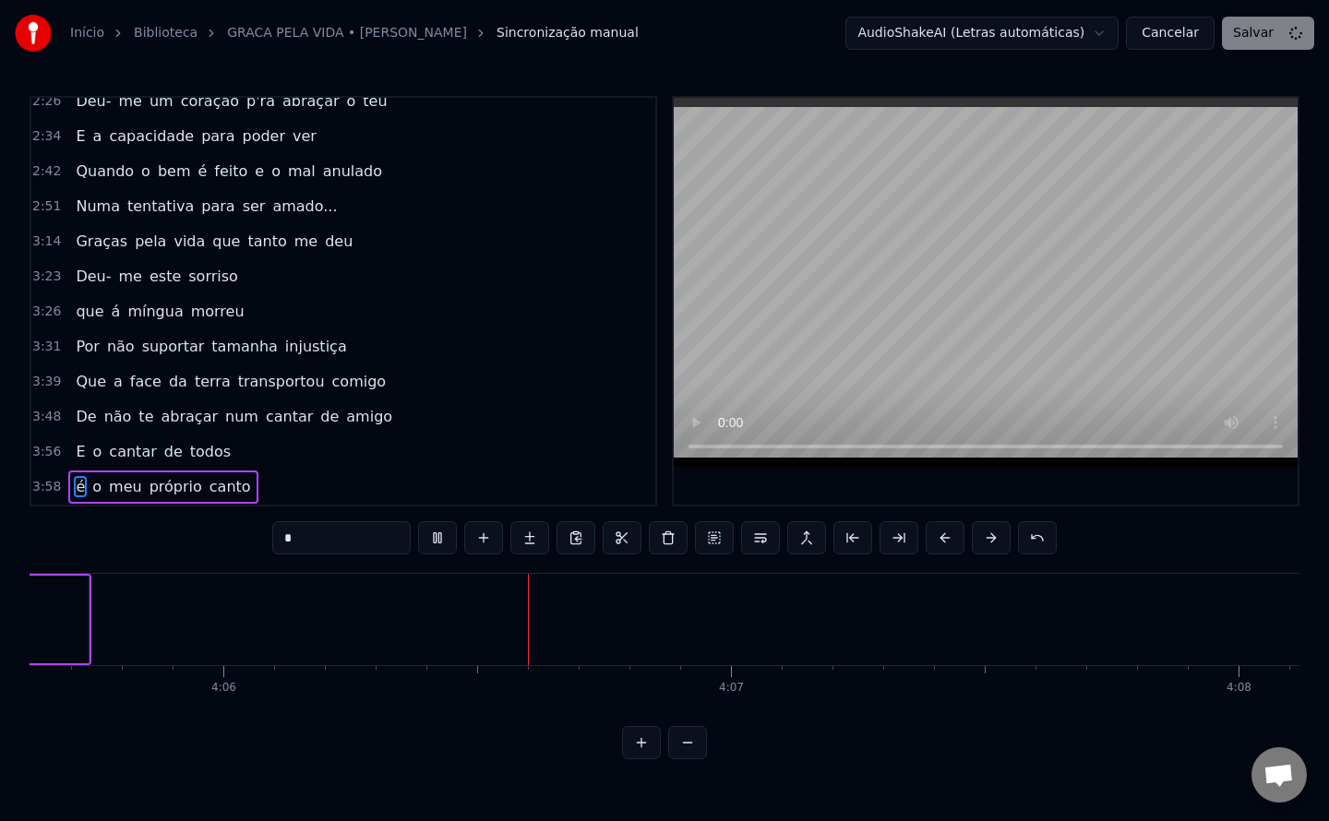
scroll to position [0, 124777]
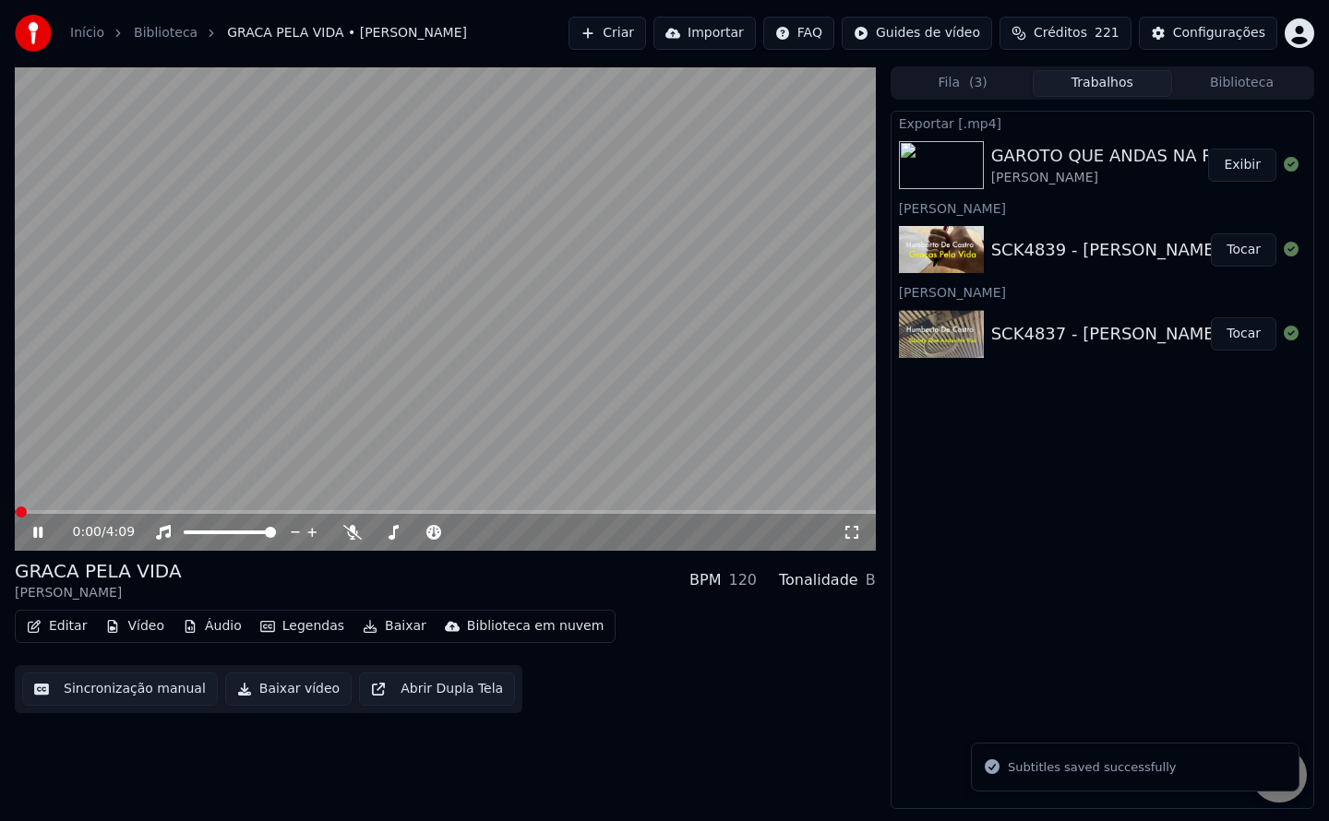
click at [280, 692] on button "Baixar vídeo" at bounding box center [288, 689] width 126 height 33
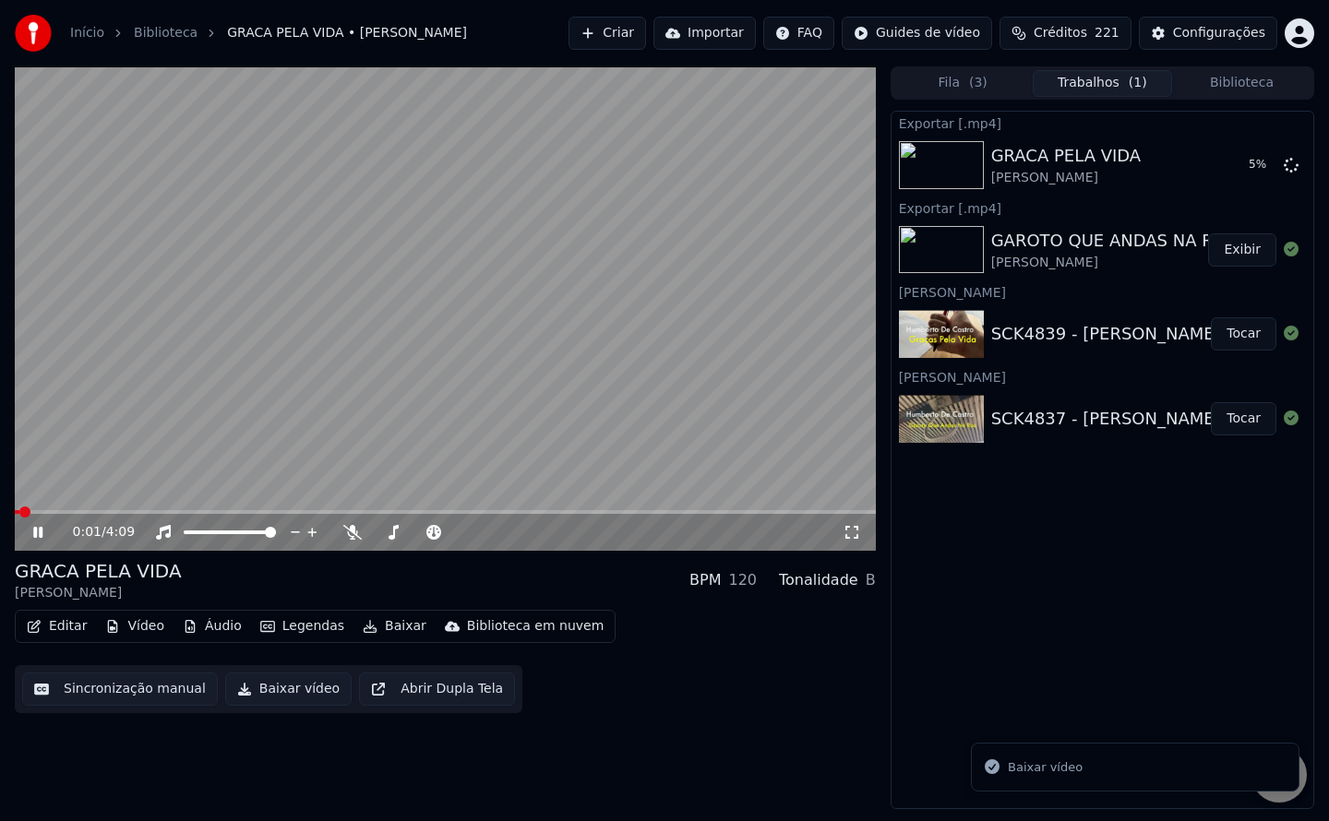
click at [1251, 255] on button "Exibir" at bounding box center [1242, 249] width 68 height 33
click at [569, 357] on video at bounding box center [445, 308] width 861 height 485
click at [1246, 175] on button "Exibir" at bounding box center [1242, 165] width 68 height 33
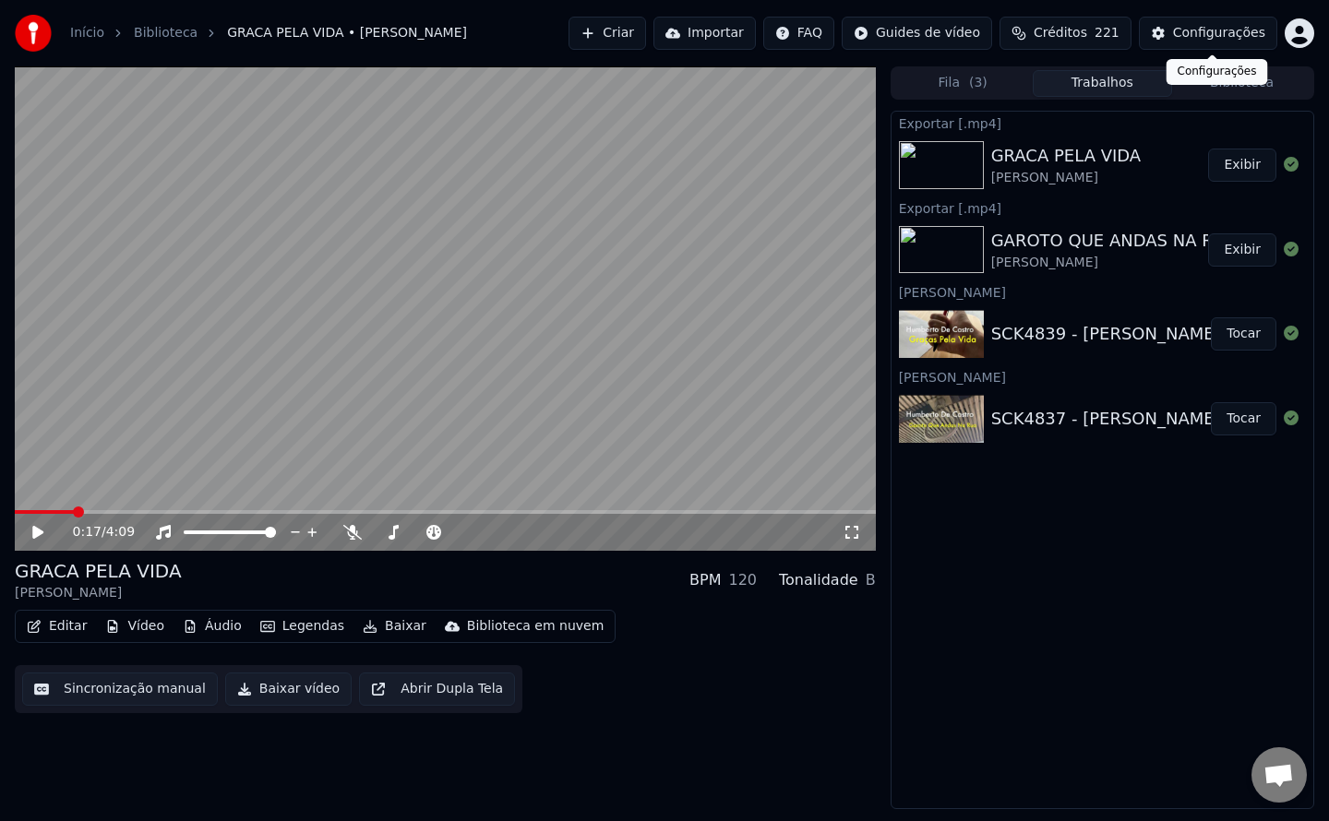
click at [1171, 32] on button "Configurações" at bounding box center [1208, 33] width 138 height 33
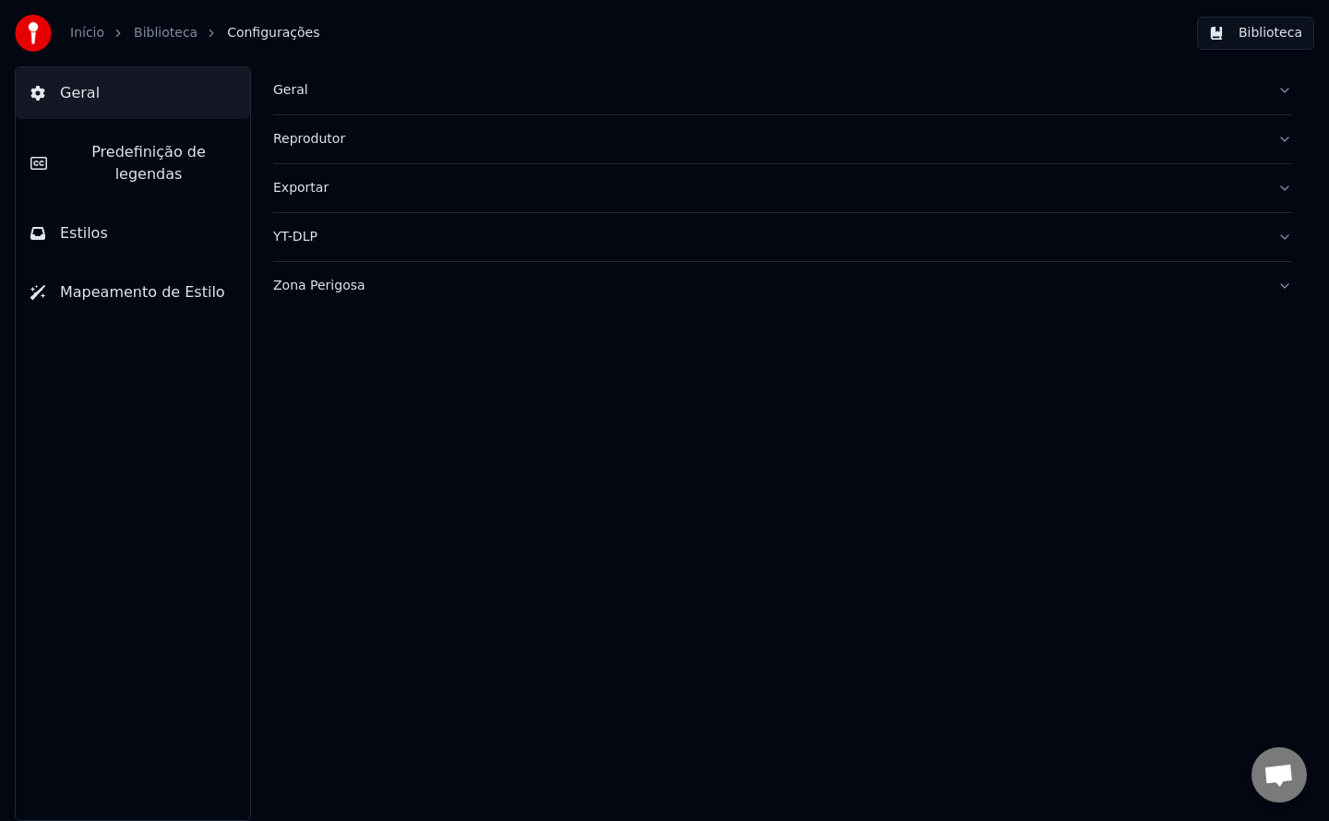
click at [290, 89] on div "Geral" at bounding box center [767, 90] width 989 height 18
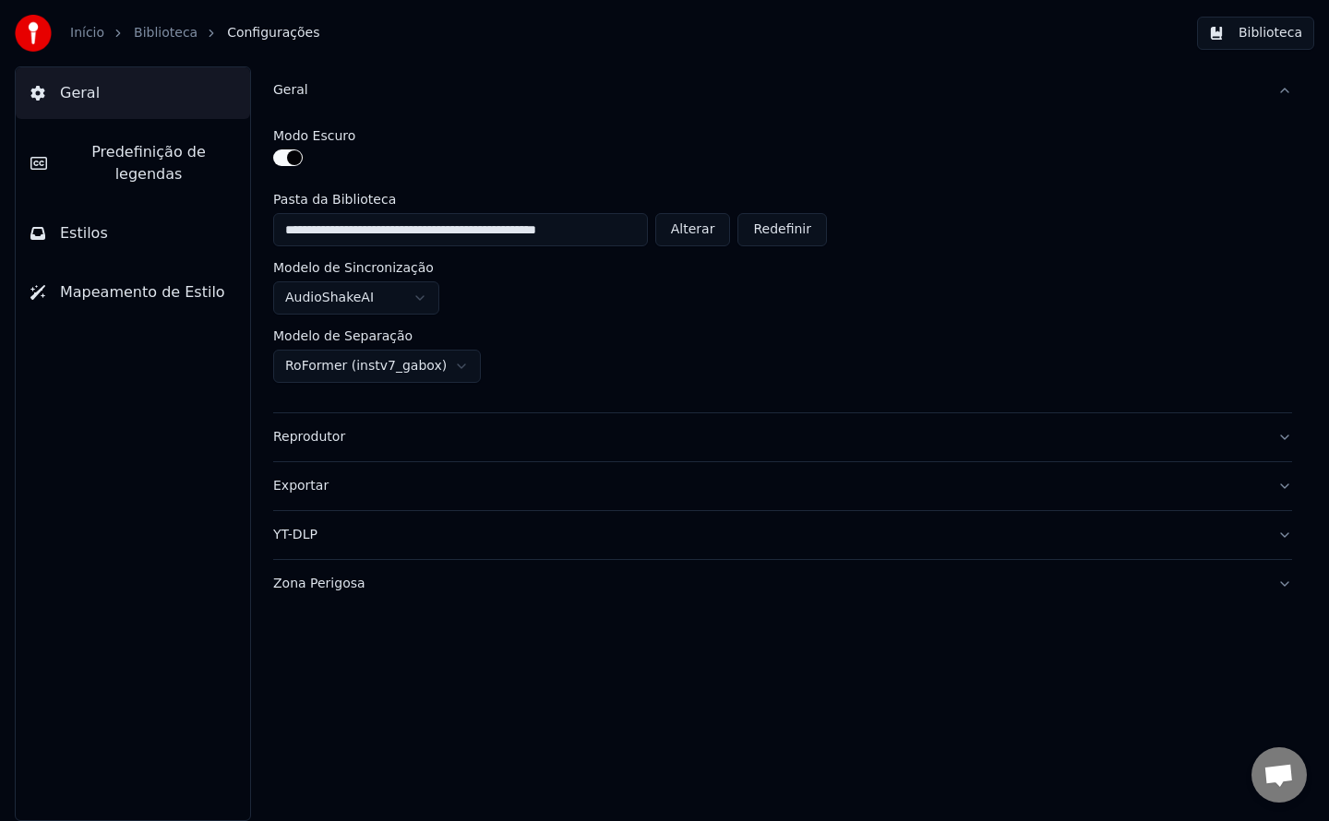
click at [676, 234] on button "Alterar" at bounding box center [693, 229] width 76 height 33
type input "**********"
click at [1280, 33] on button "Biblioteca" at bounding box center [1255, 33] width 117 height 33
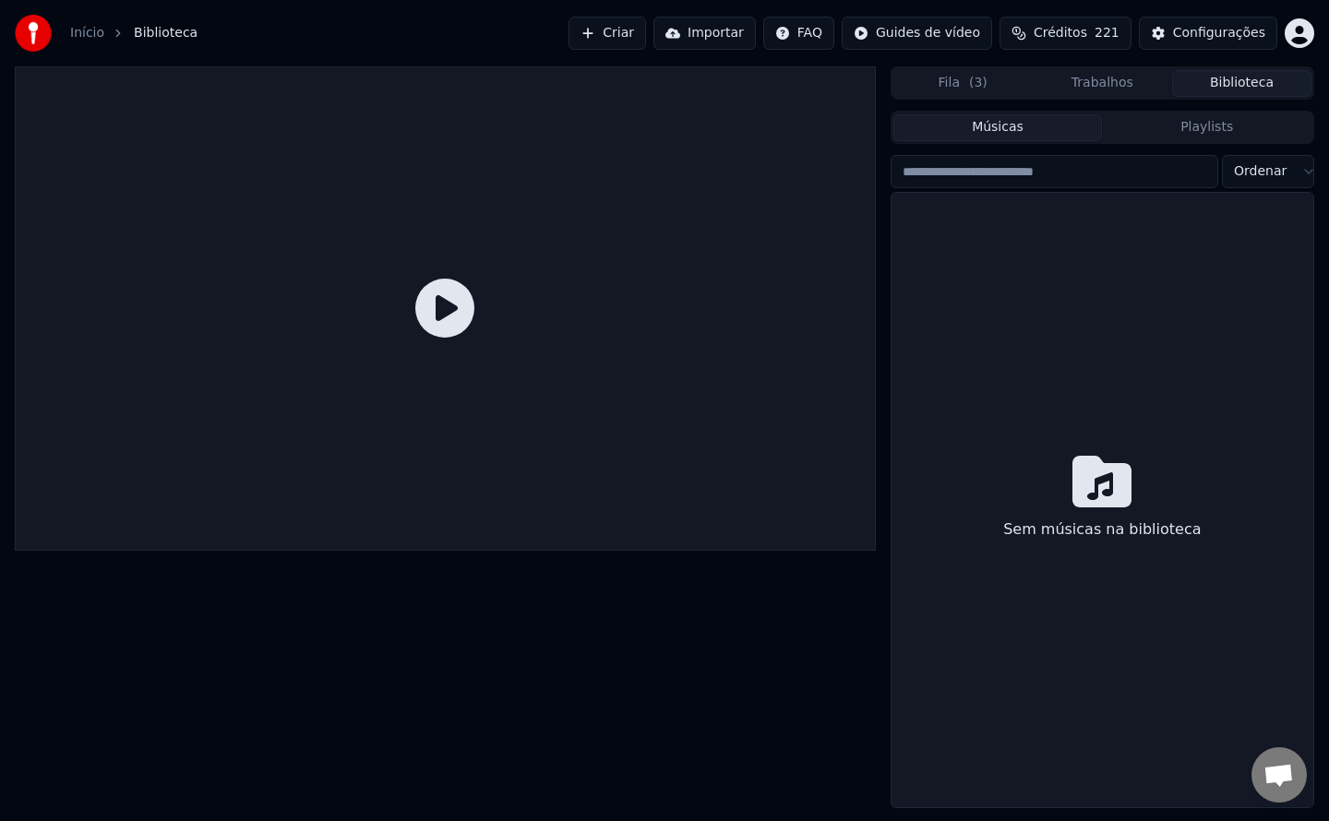
click at [646, 39] on button "Criar" at bounding box center [608, 33] width 78 height 33
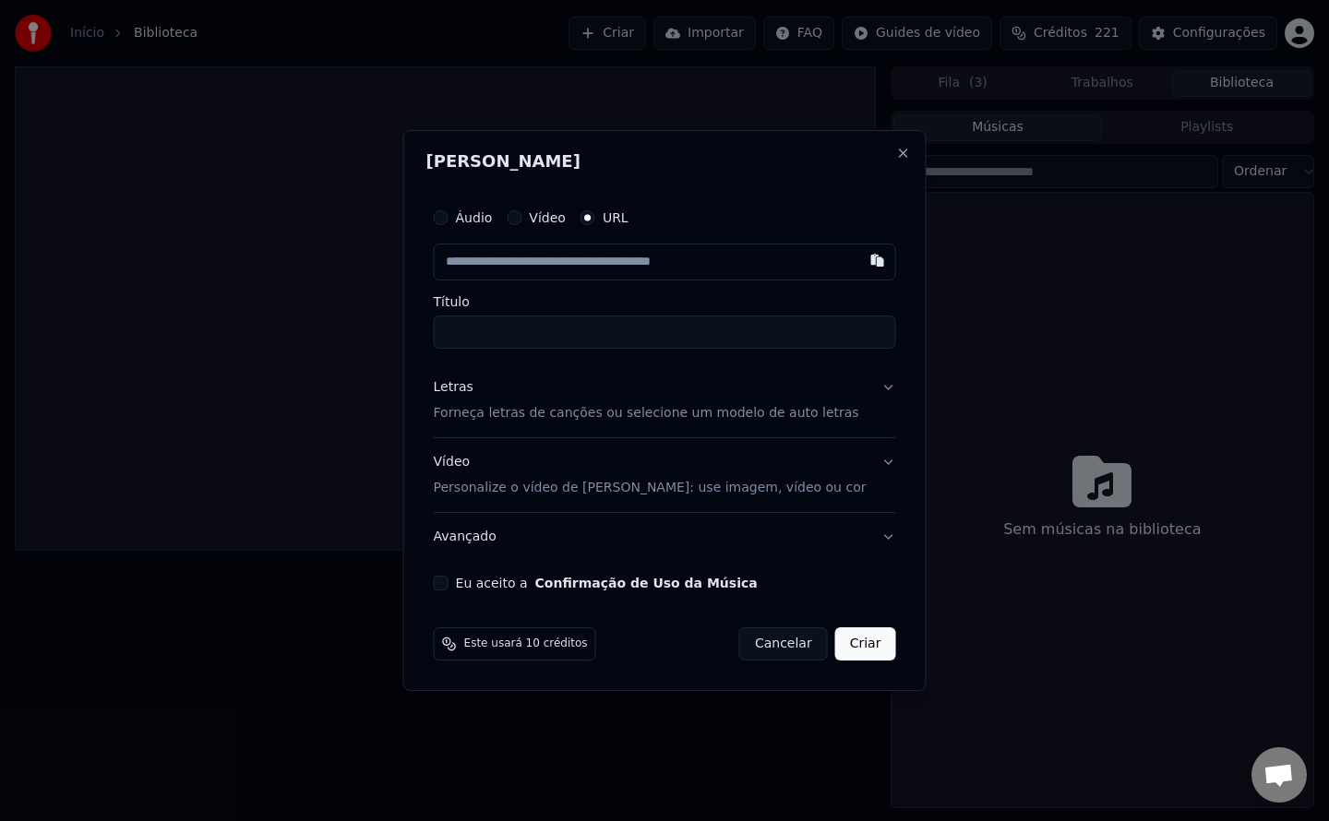
click at [449, 584] on button "Eu aceito a Confirmação de Uso da Música" at bounding box center [441, 583] width 15 height 15
click at [858, 265] on button "button" at bounding box center [876, 260] width 37 height 33
type input "**********"
click at [469, 329] on input "**********" at bounding box center [665, 332] width 462 height 33
drag, startPoint x: 859, startPoint y: 328, endPoint x: 233, endPoint y: 333, distance: 626.7
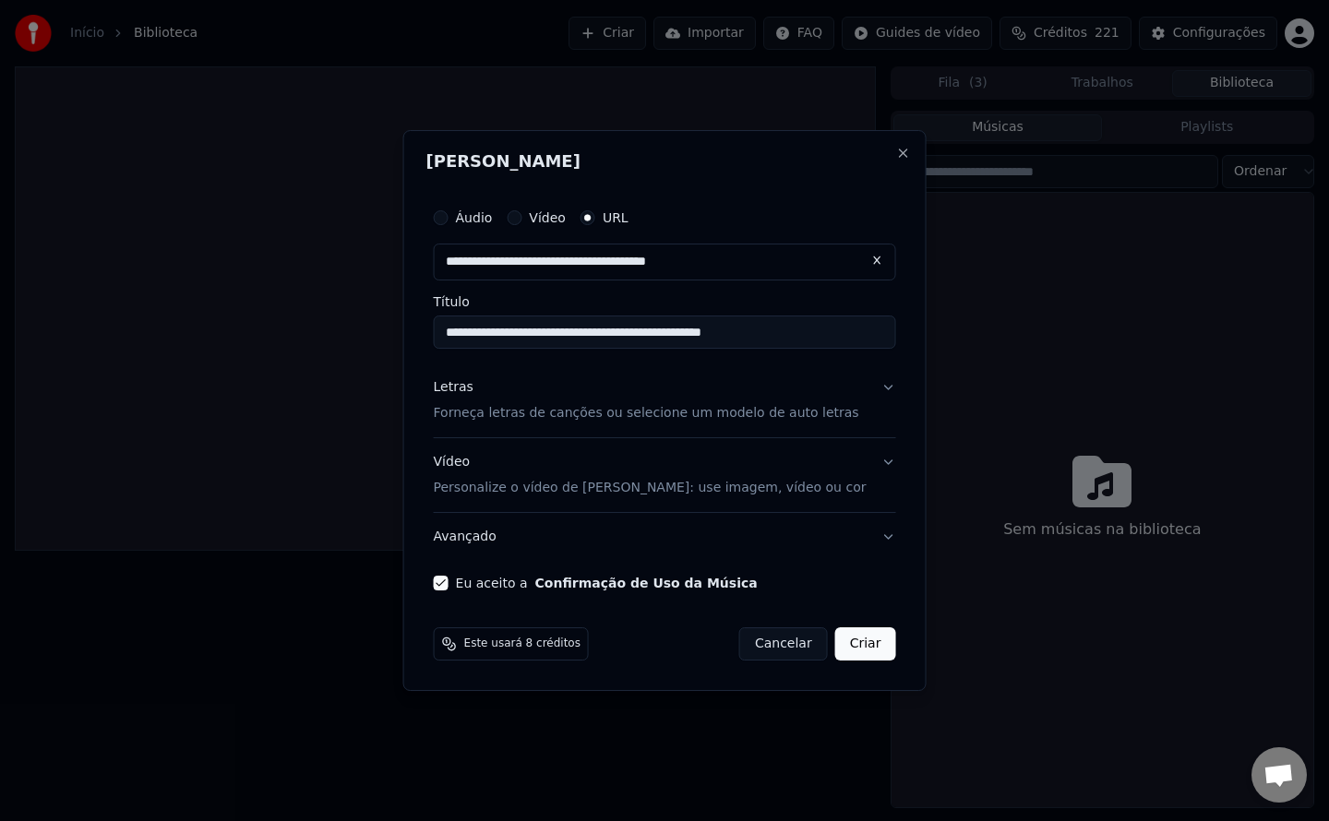
click at [233, 333] on body "Início Biblioteca Criar Importar FAQ Guides de vídeo Créditos 221 Configurações…" at bounding box center [664, 410] width 1329 height 821
type input "**********"
click at [847, 646] on button "Criar" at bounding box center [865, 644] width 61 height 33
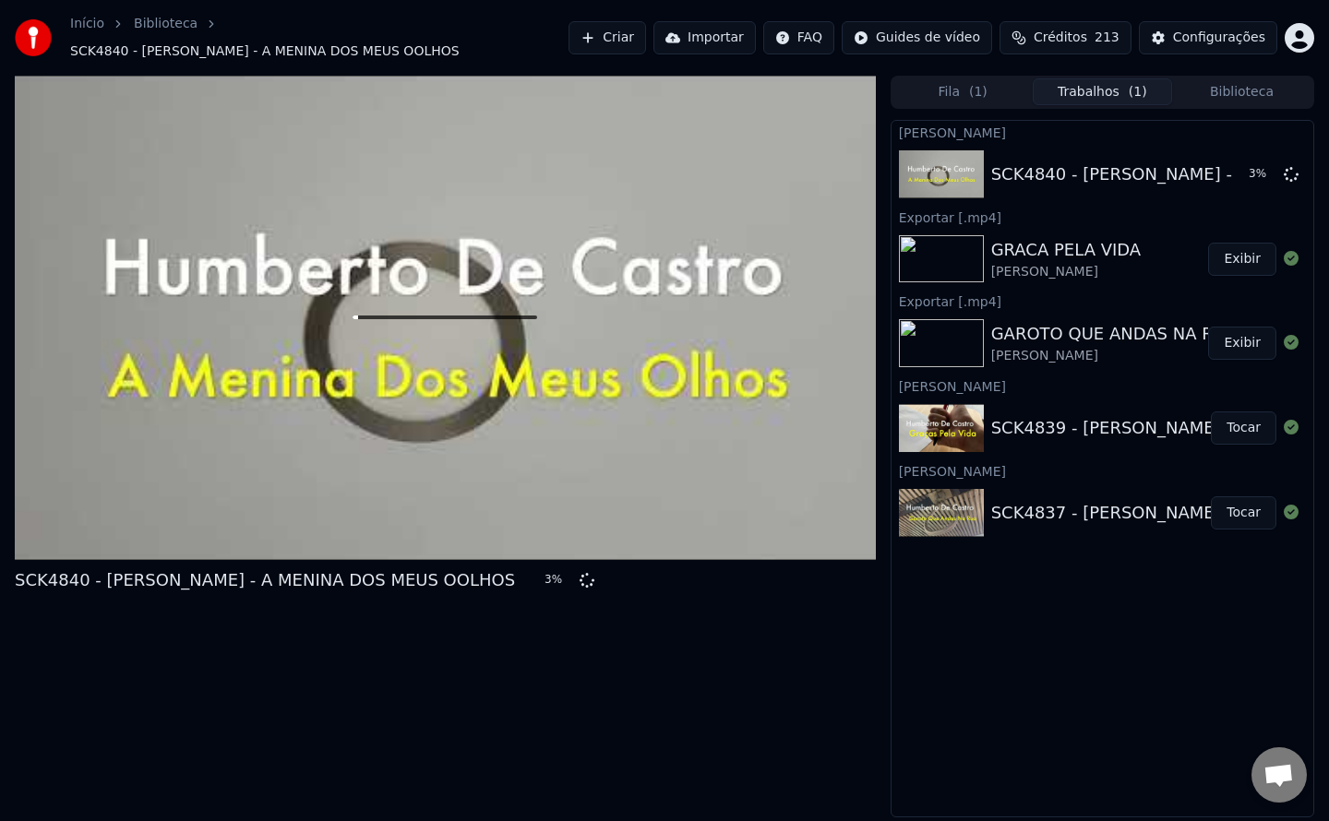
click at [646, 29] on button "Criar" at bounding box center [608, 37] width 78 height 33
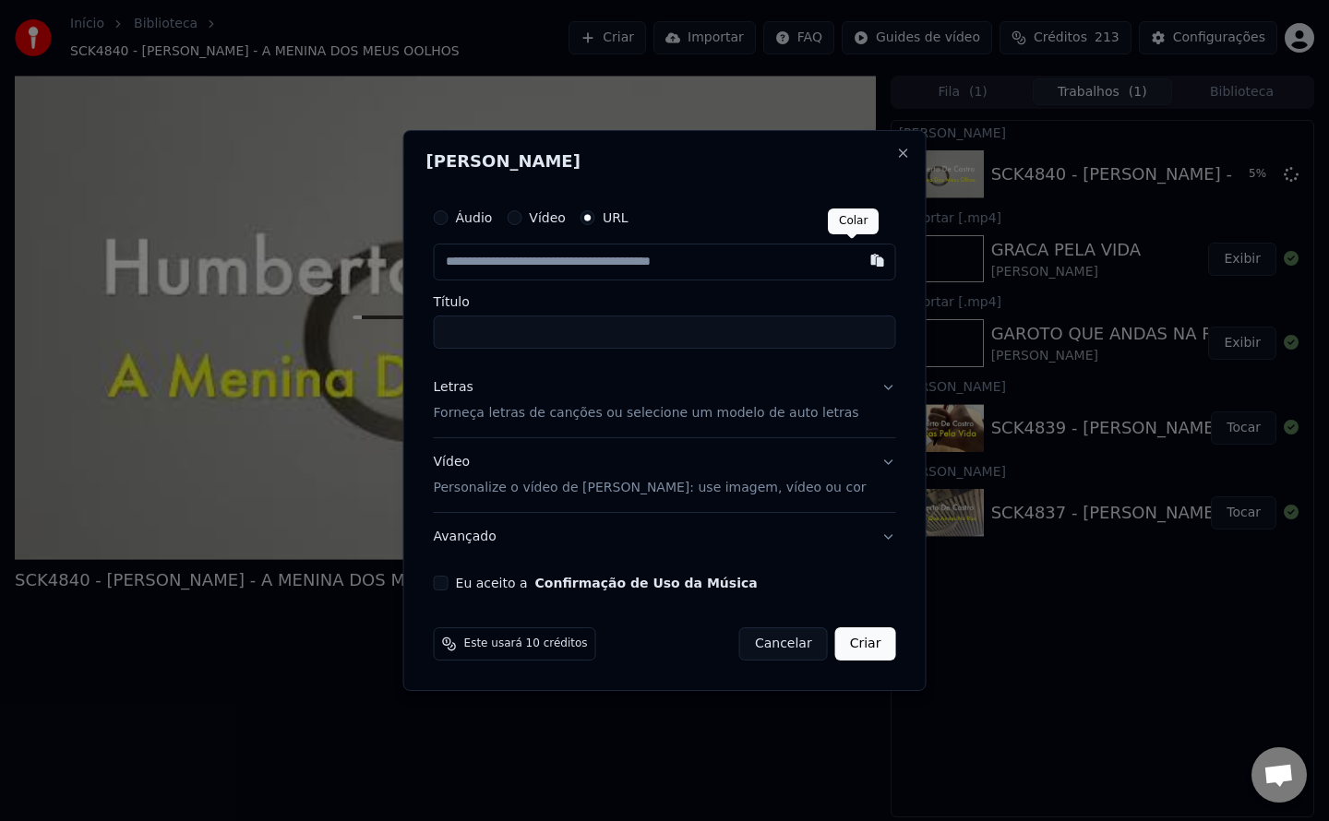
click at [858, 271] on button "button" at bounding box center [876, 260] width 37 height 33
type input "**********"
click at [756, 650] on button "Cancelar" at bounding box center [783, 644] width 89 height 33
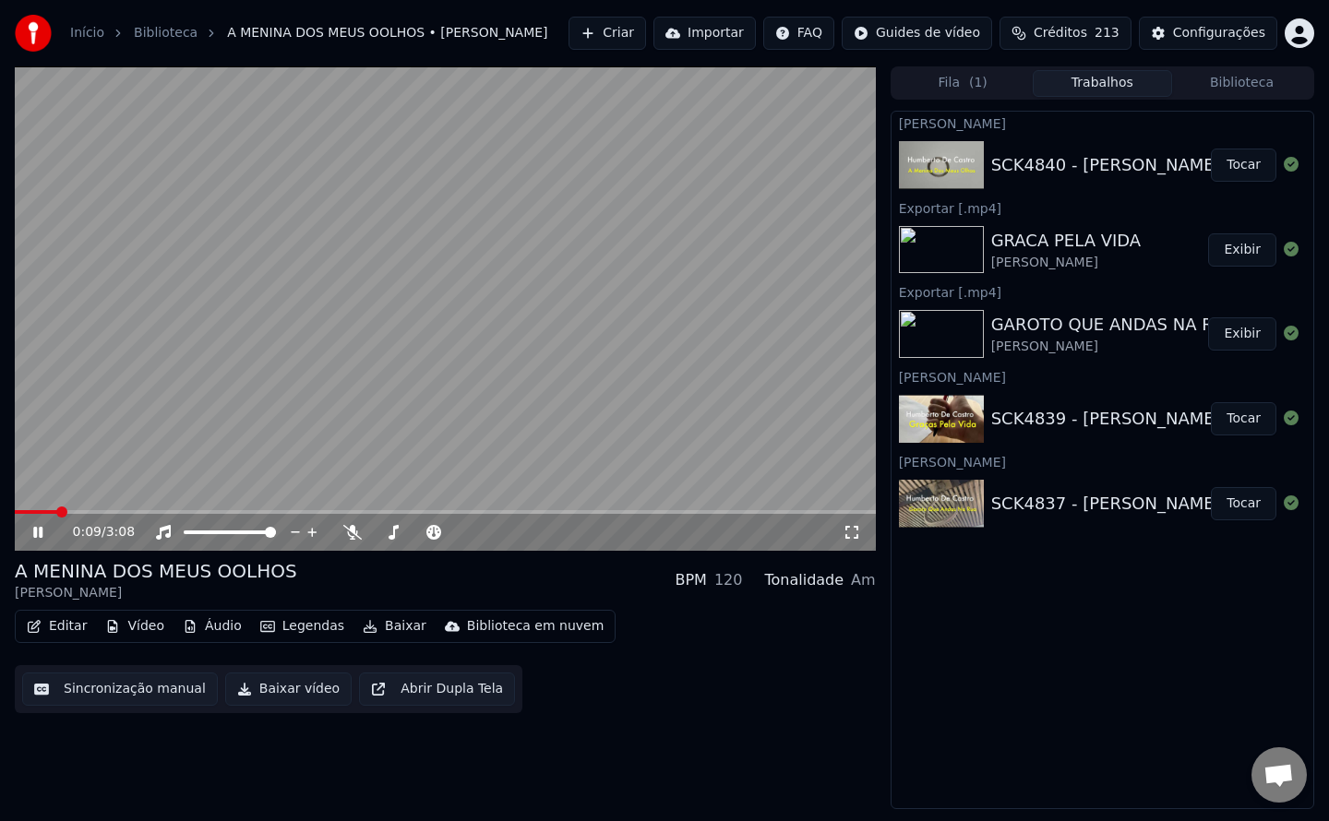
click at [341, 389] on video at bounding box center [445, 308] width 861 height 485
click at [176, 707] on div "Sincronização manual Baixar vídeo Abrir Dupla Tela" at bounding box center [269, 689] width 508 height 48
click at [182, 698] on button "Sincronização manual" at bounding box center [120, 689] width 196 height 33
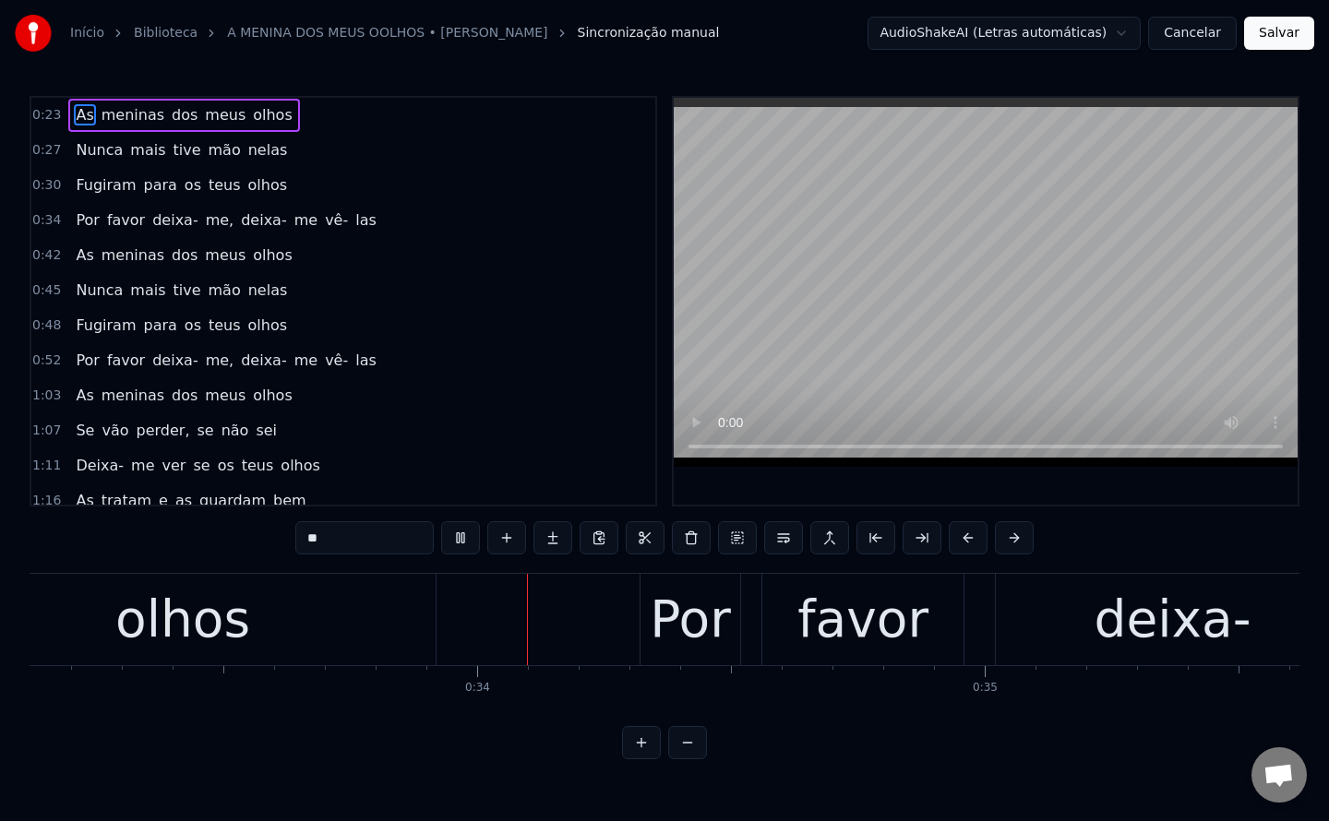
scroll to position [0, 16856]
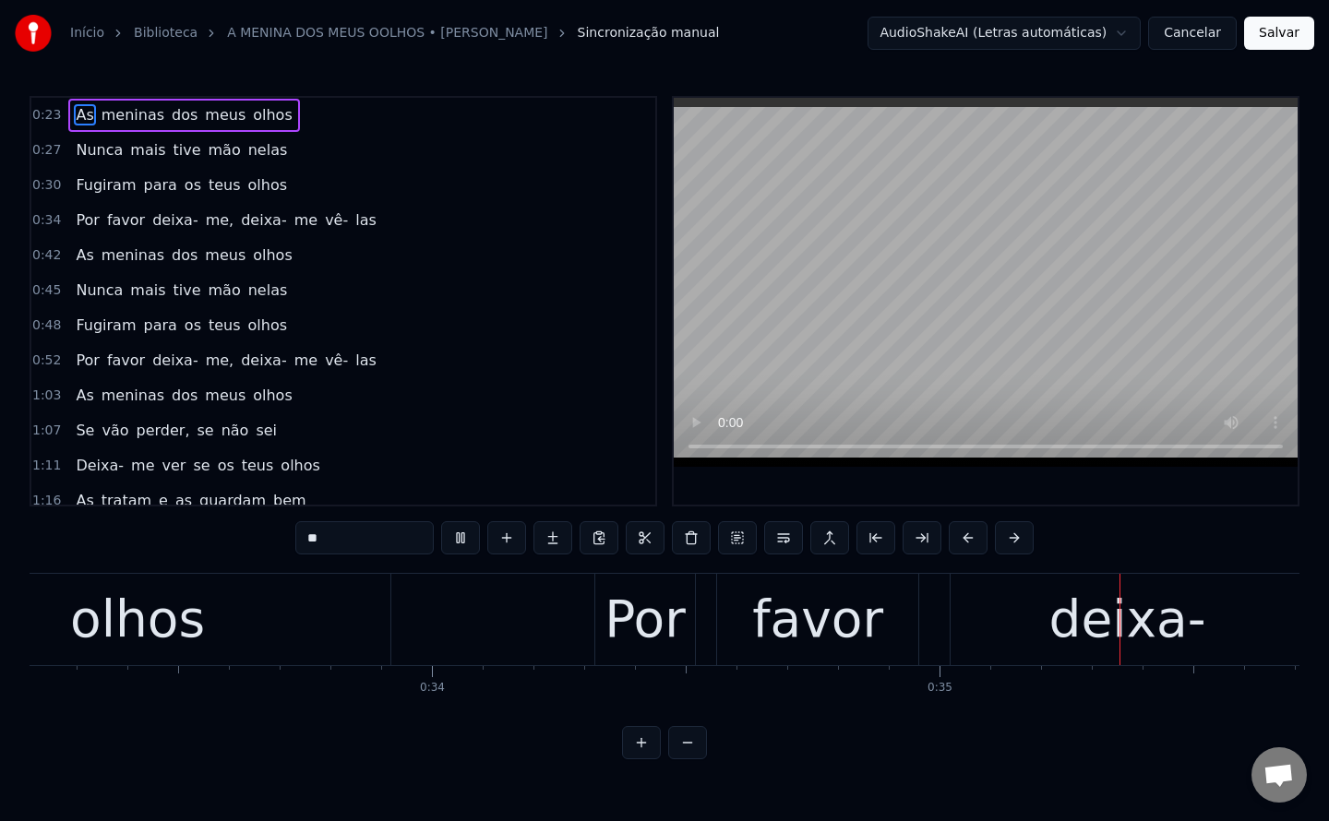
click at [91, 177] on span "Fugiram" at bounding box center [106, 184] width 64 height 21
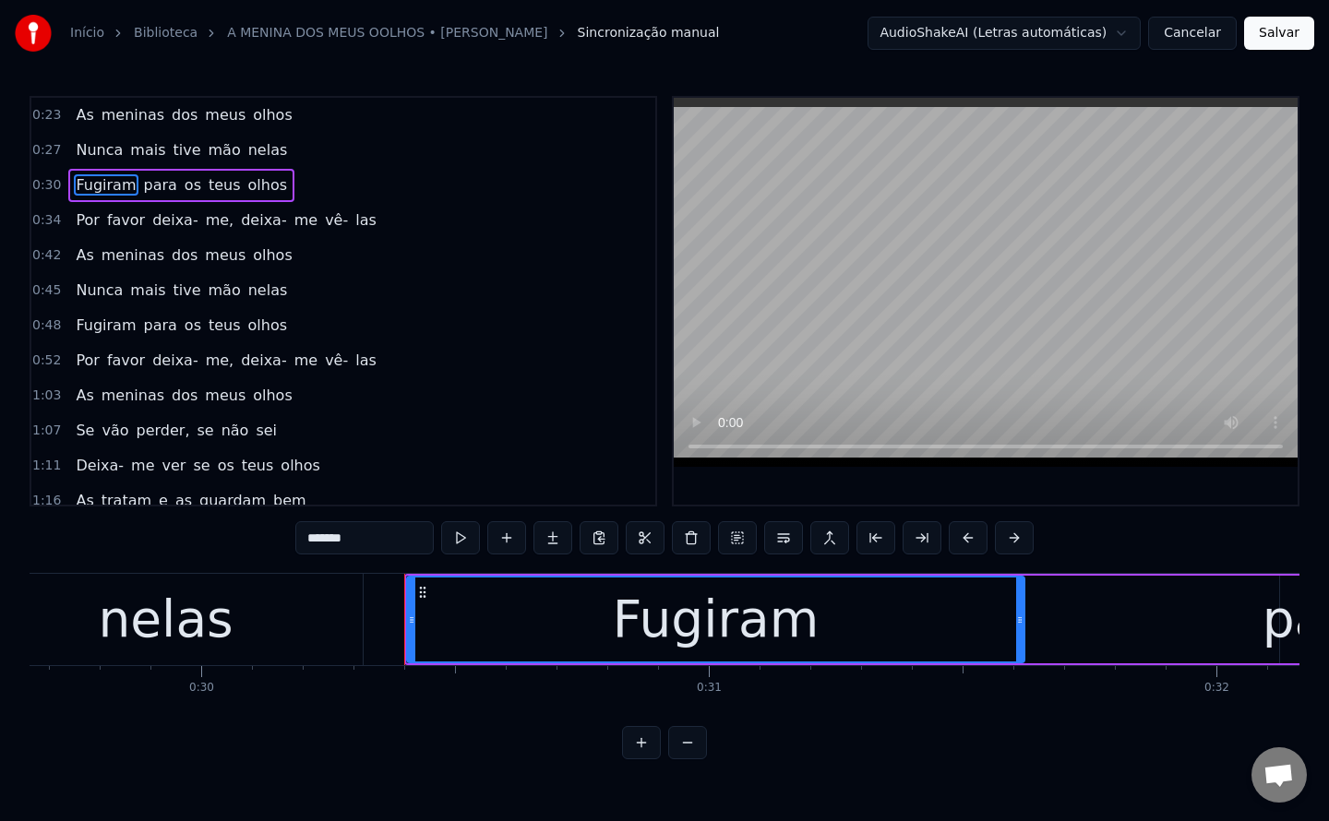
scroll to position [0, 14897]
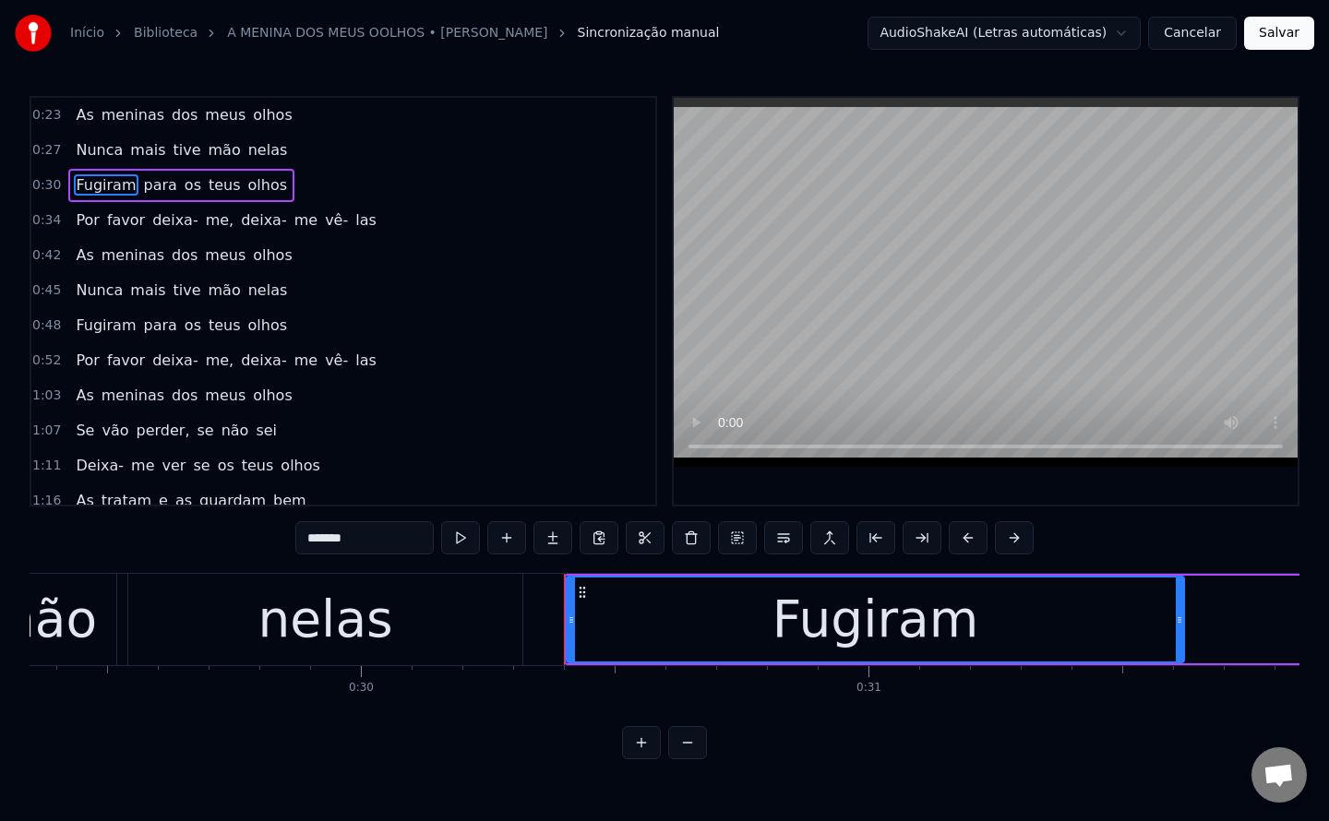
click at [389, 623] on div "nelas" at bounding box center [325, 619] width 394 height 91
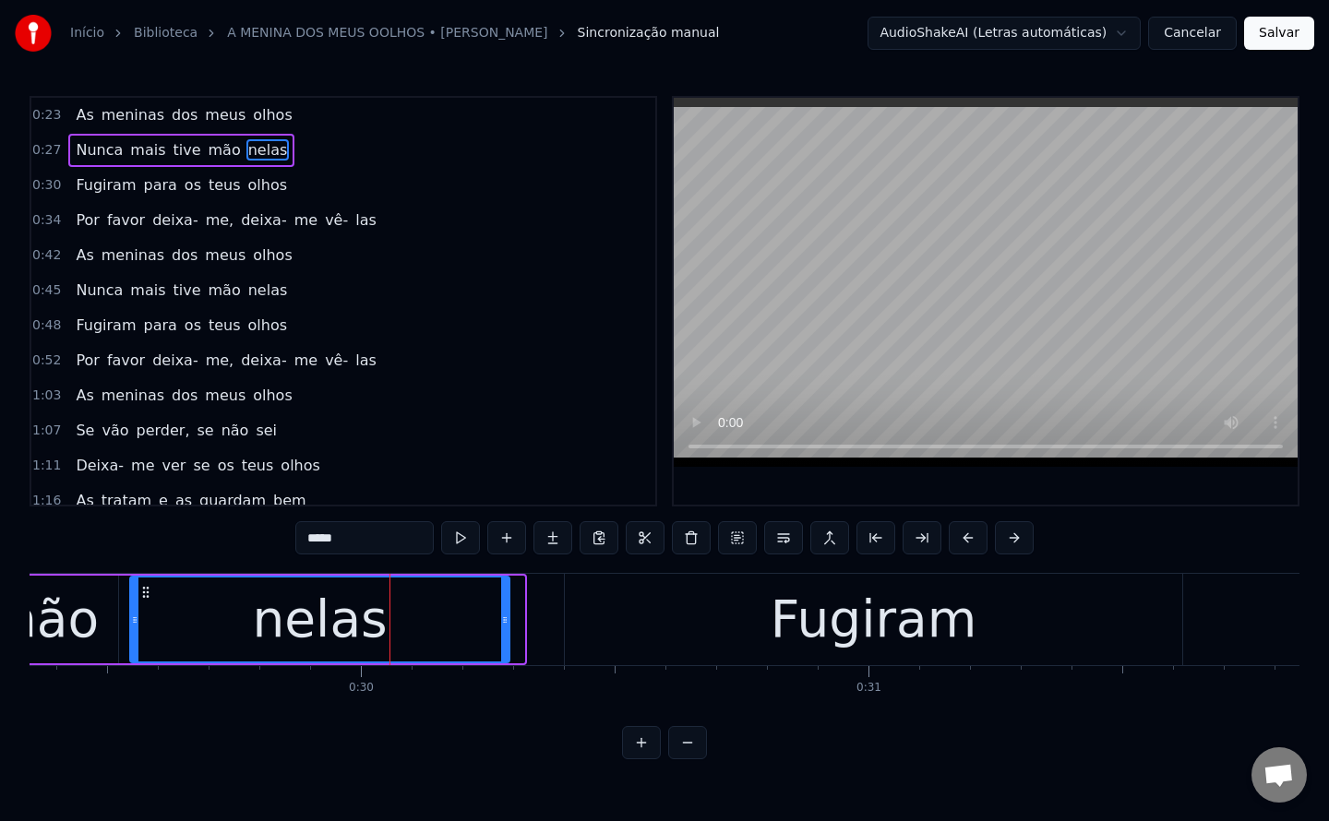
drag, startPoint x: 519, startPoint y: 617, endPoint x: 504, endPoint y: 619, distance: 15.0
click at [504, 619] on icon at bounding box center [504, 620] width 7 height 15
click at [627, 638] on div "Fugiram" at bounding box center [873, 619] width 617 height 91
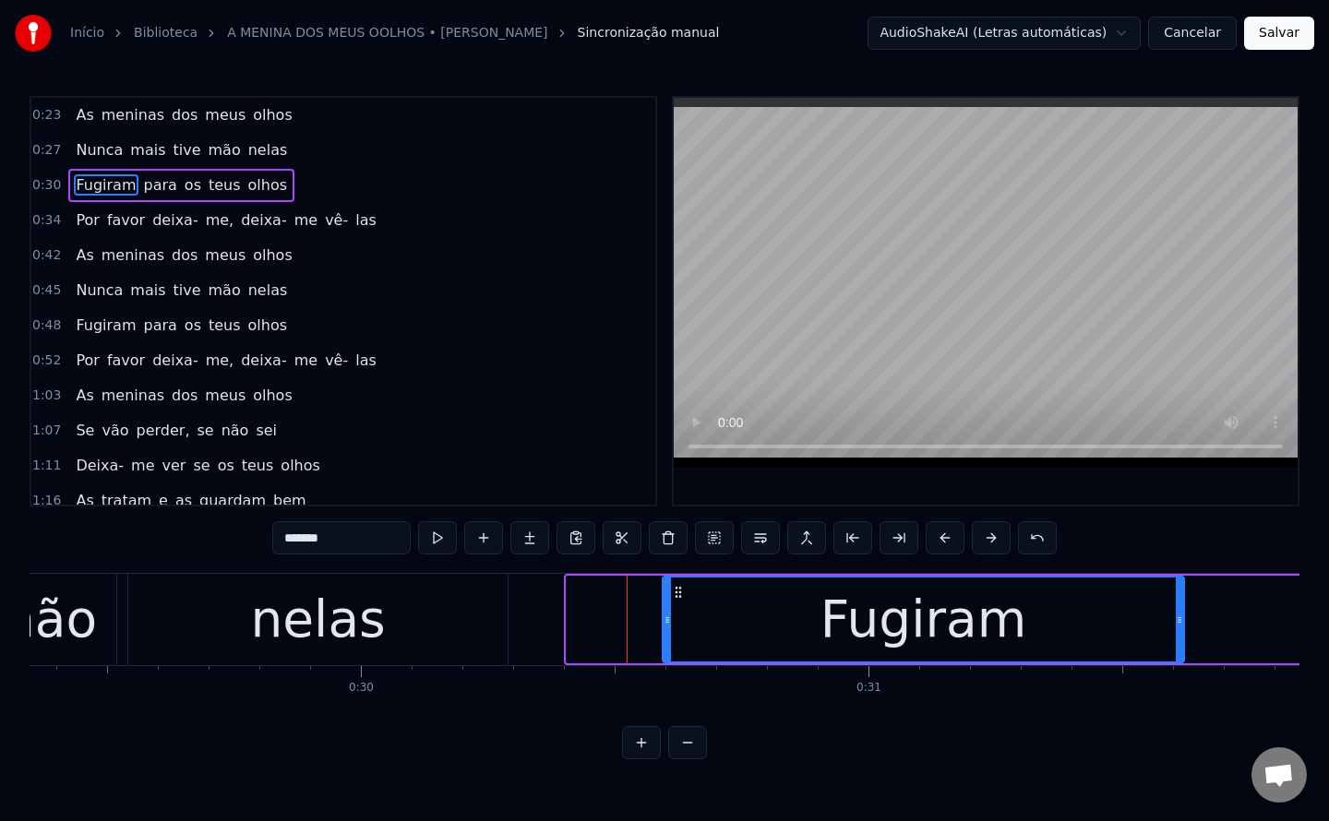
drag, startPoint x: 571, startPoint y: 617, endPoint x: 667, endPoint y: 625, distance: 96.3
click at [667, 625] on icon at bounding box center [667, 620] width 7 height 15
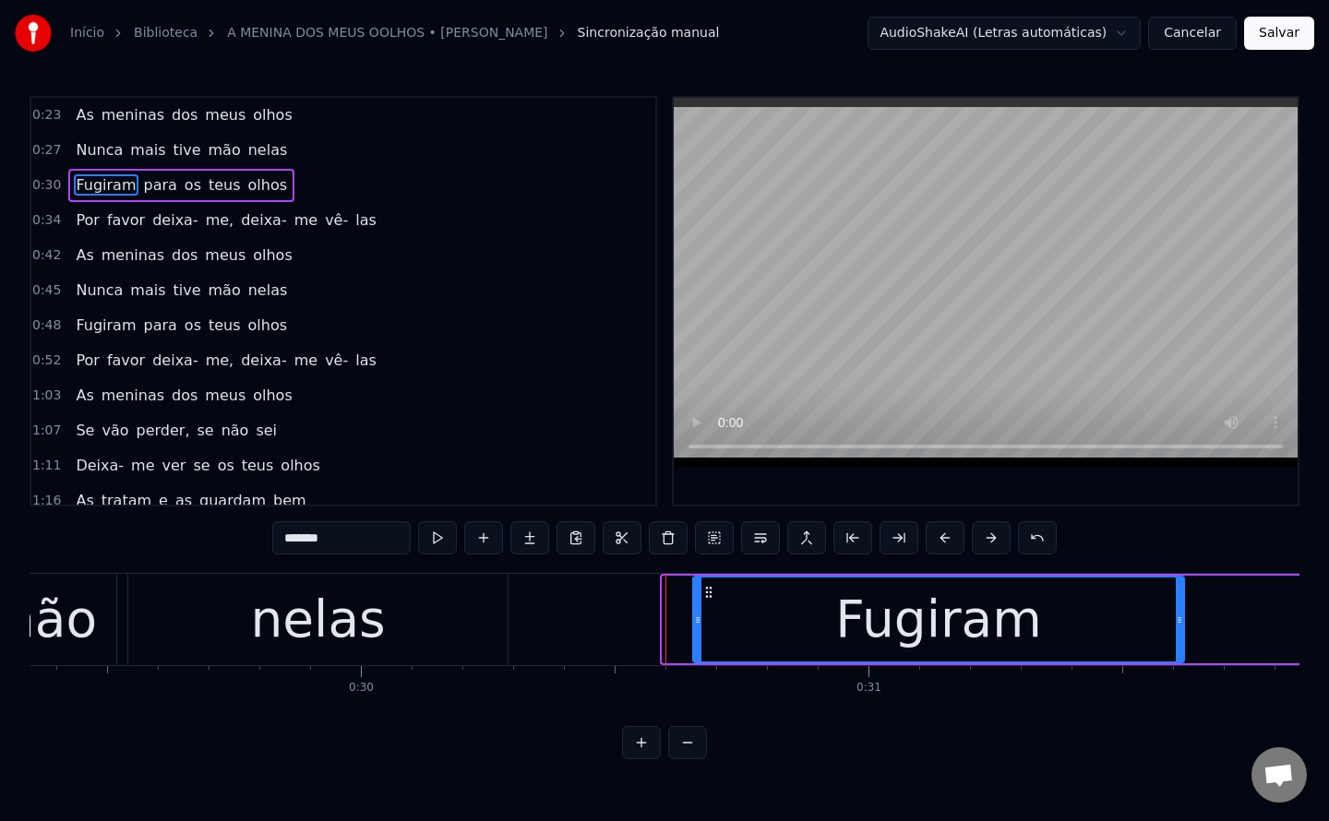
drag, startPoint x: 667, startPoint y: 625, endPoint x: 700, endPoint y: 630, distance: 32.8
click at [700, 630] on div at bounding box center [697, 620] width 7 height 84
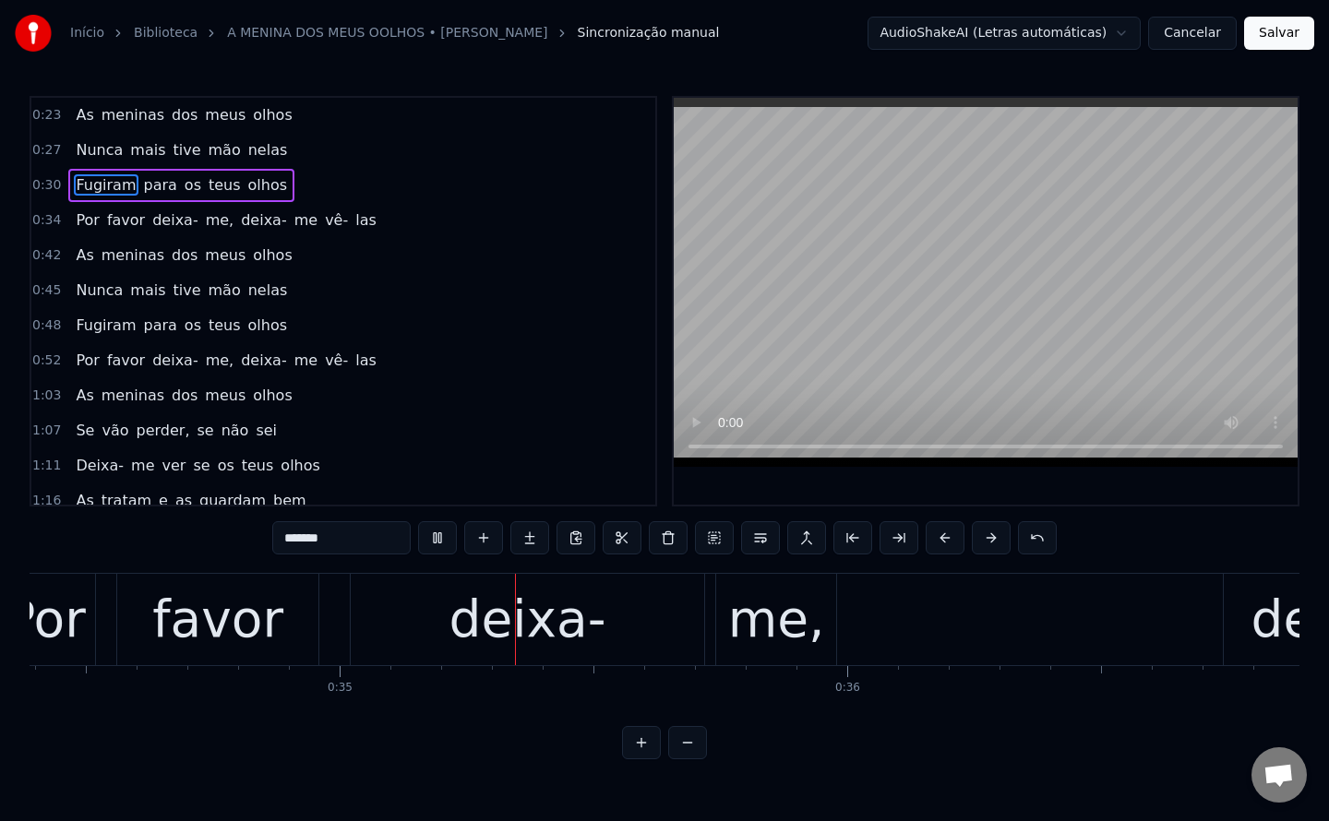
scroll to position [0, 17464]
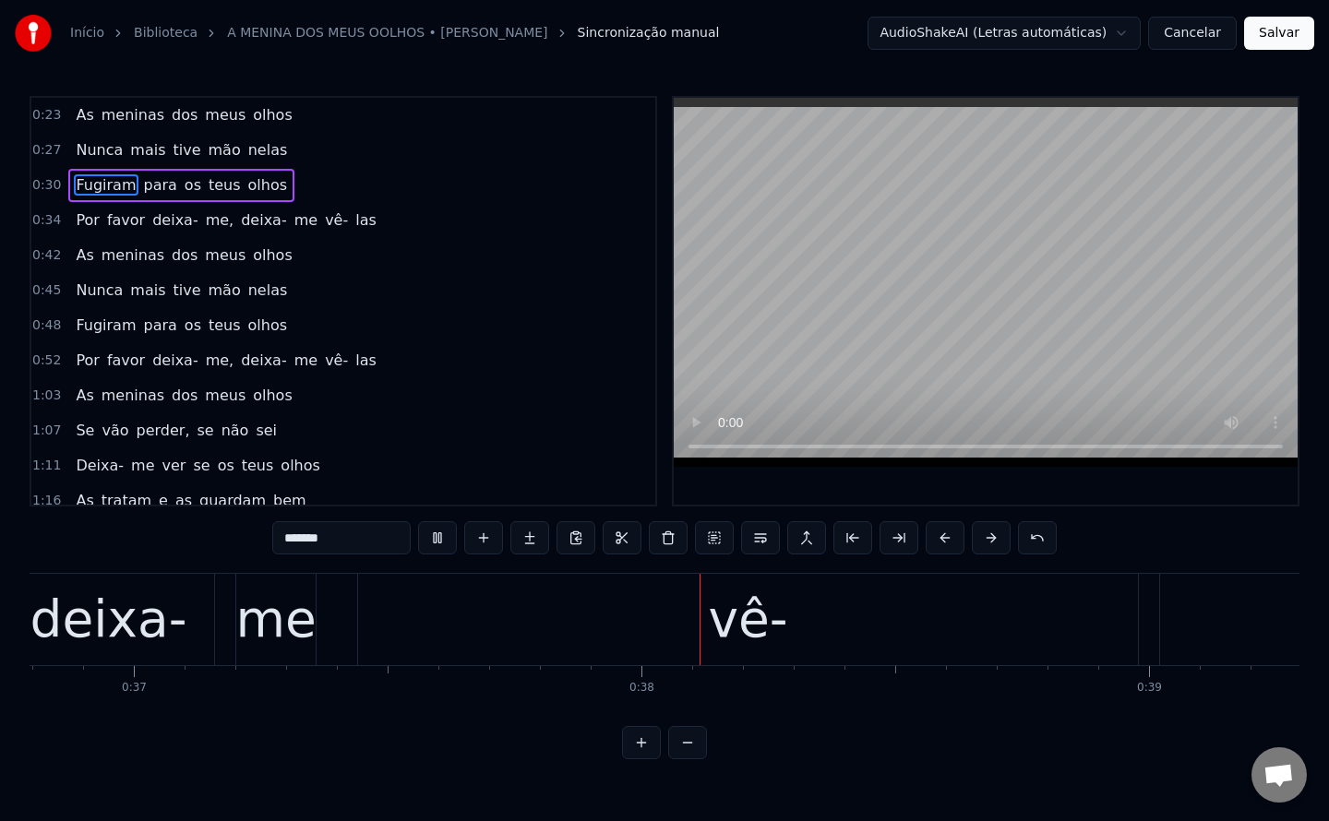
click at [204, 219] on span "me," at bounding box center [220, 220] width 32 height 21
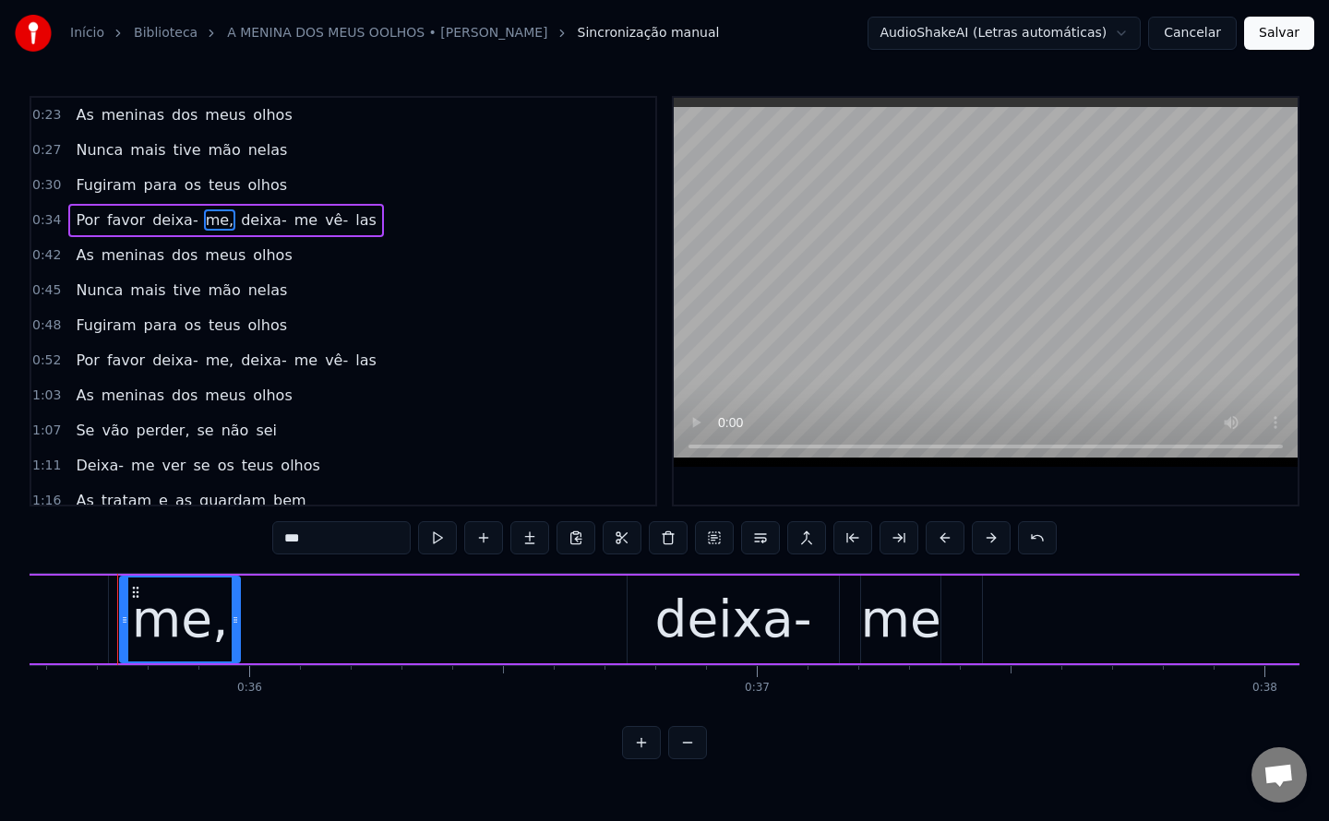
scroll to position [0, 18049]
click at [377, 540] on input "***" at bounding box center [341, 537] width 138 height 33
click at [234, 219] on span "deixa-" at bounding box center [259, 220] width 50 height 21
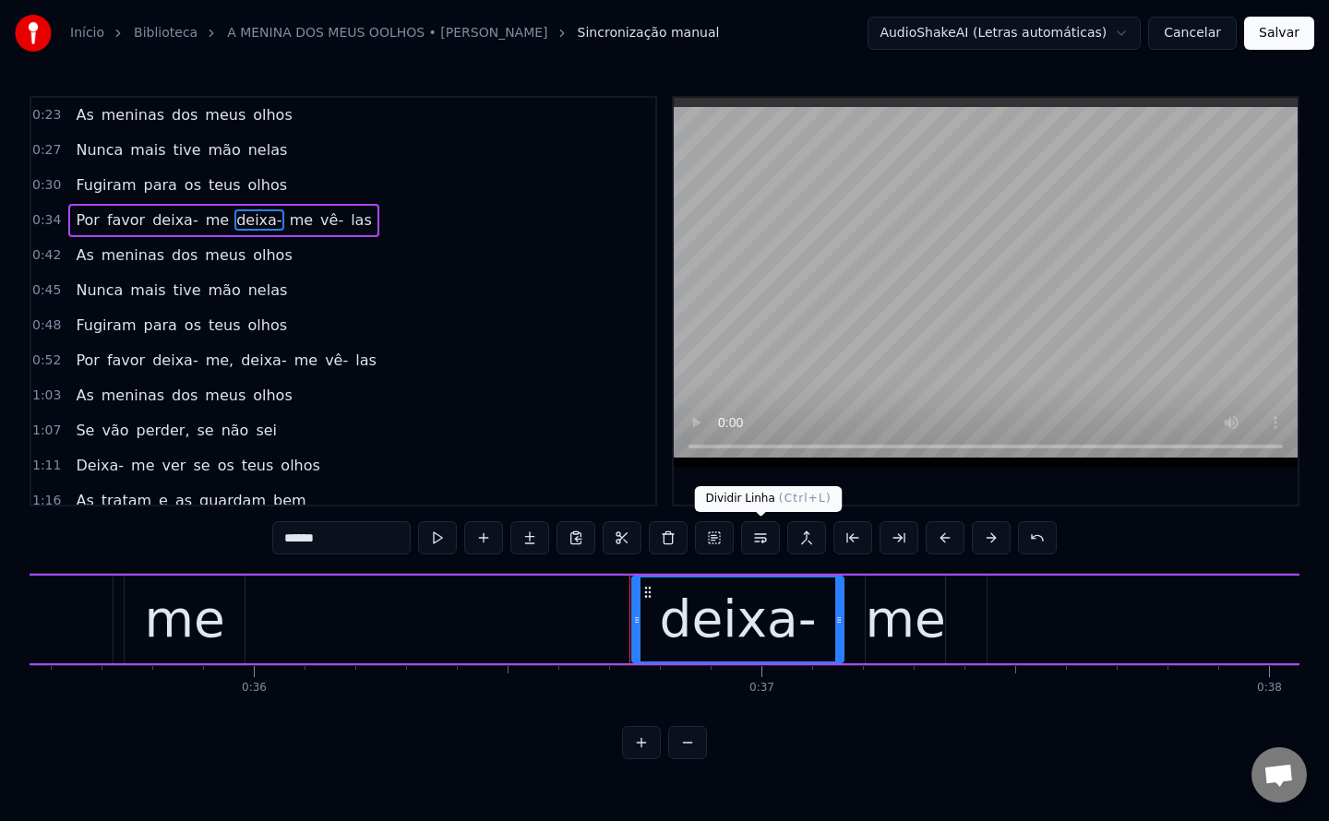
click at [765, 537] on button at bounding box center [760, 537] width 39 height 33
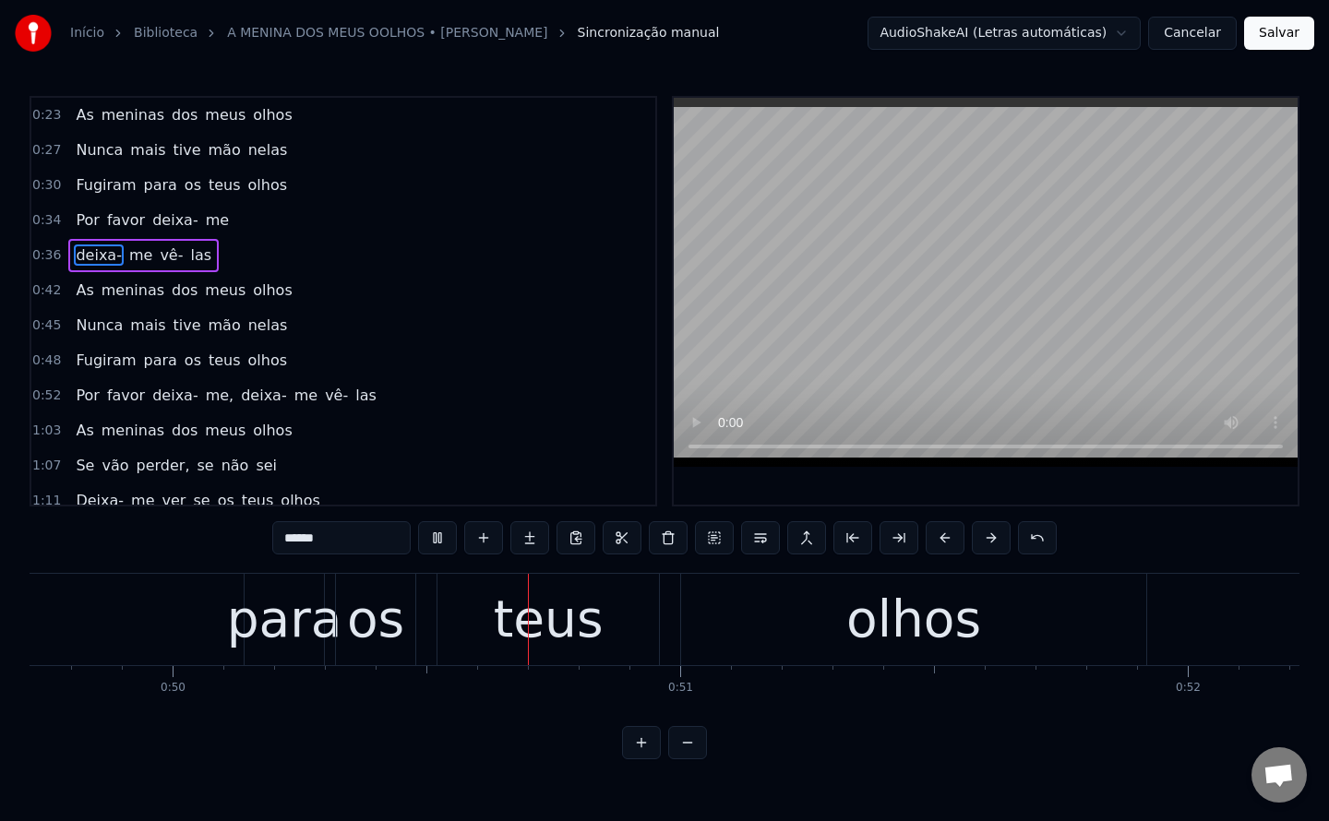
scroll to position [0, 25278]
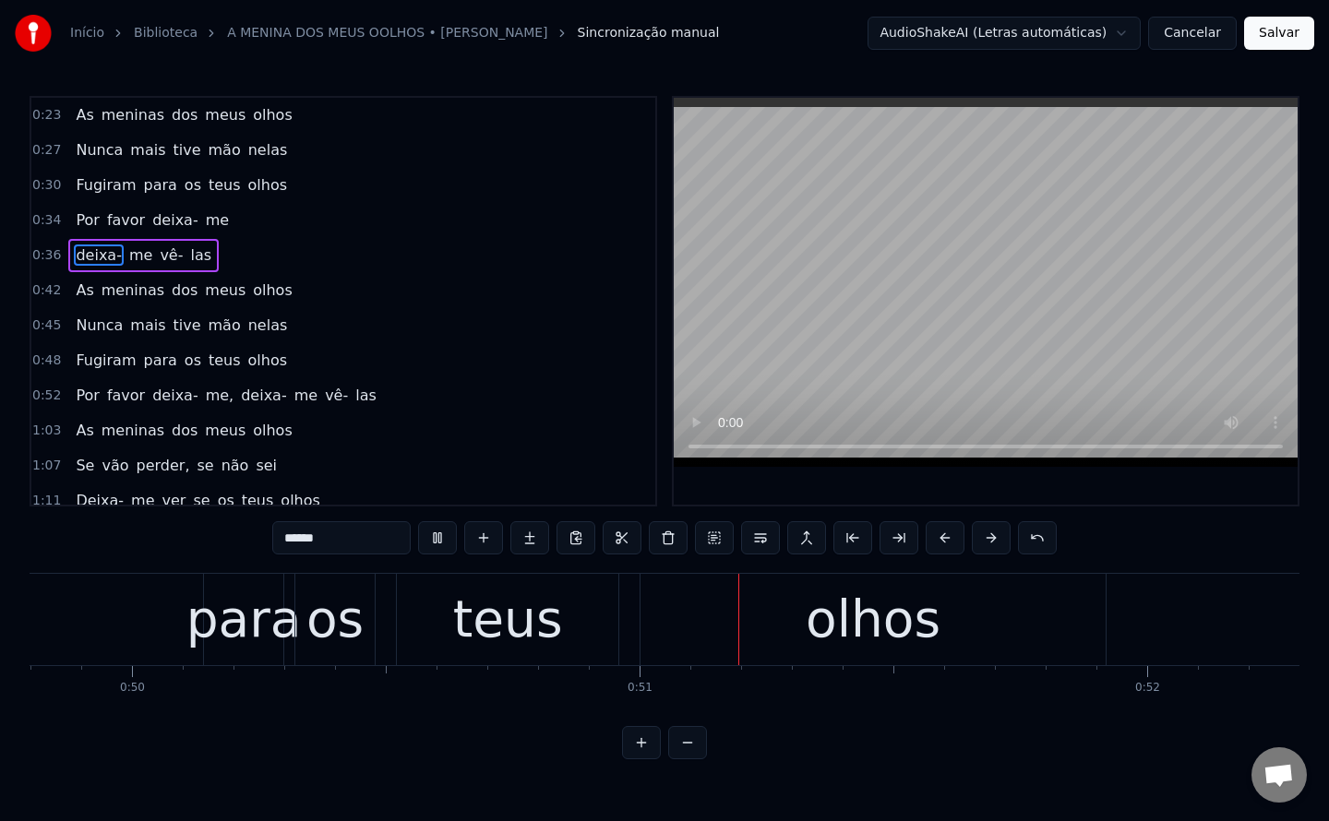
click at [276, 641] on div "para" at bounding box center [243, 619] width 115 height 77
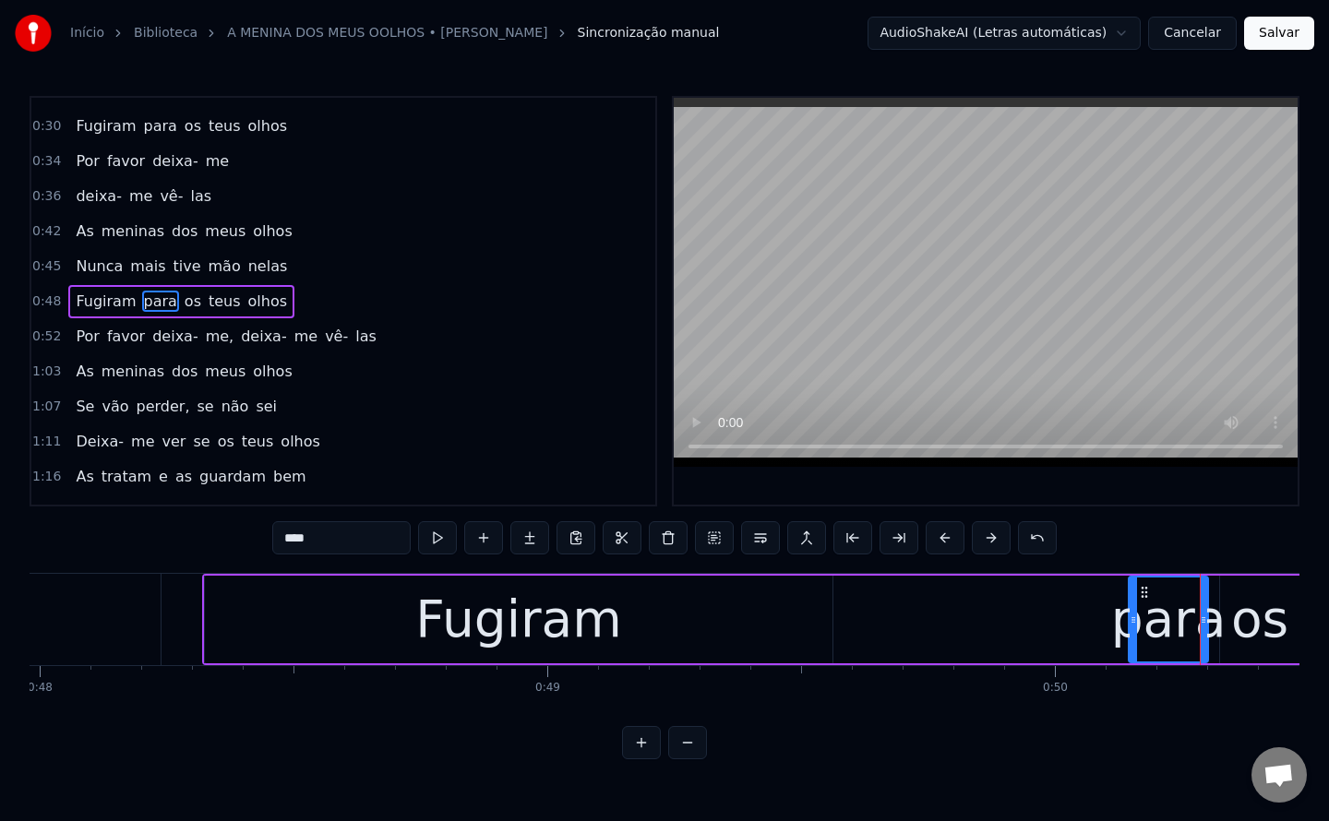
scroll to position [0, 24306]
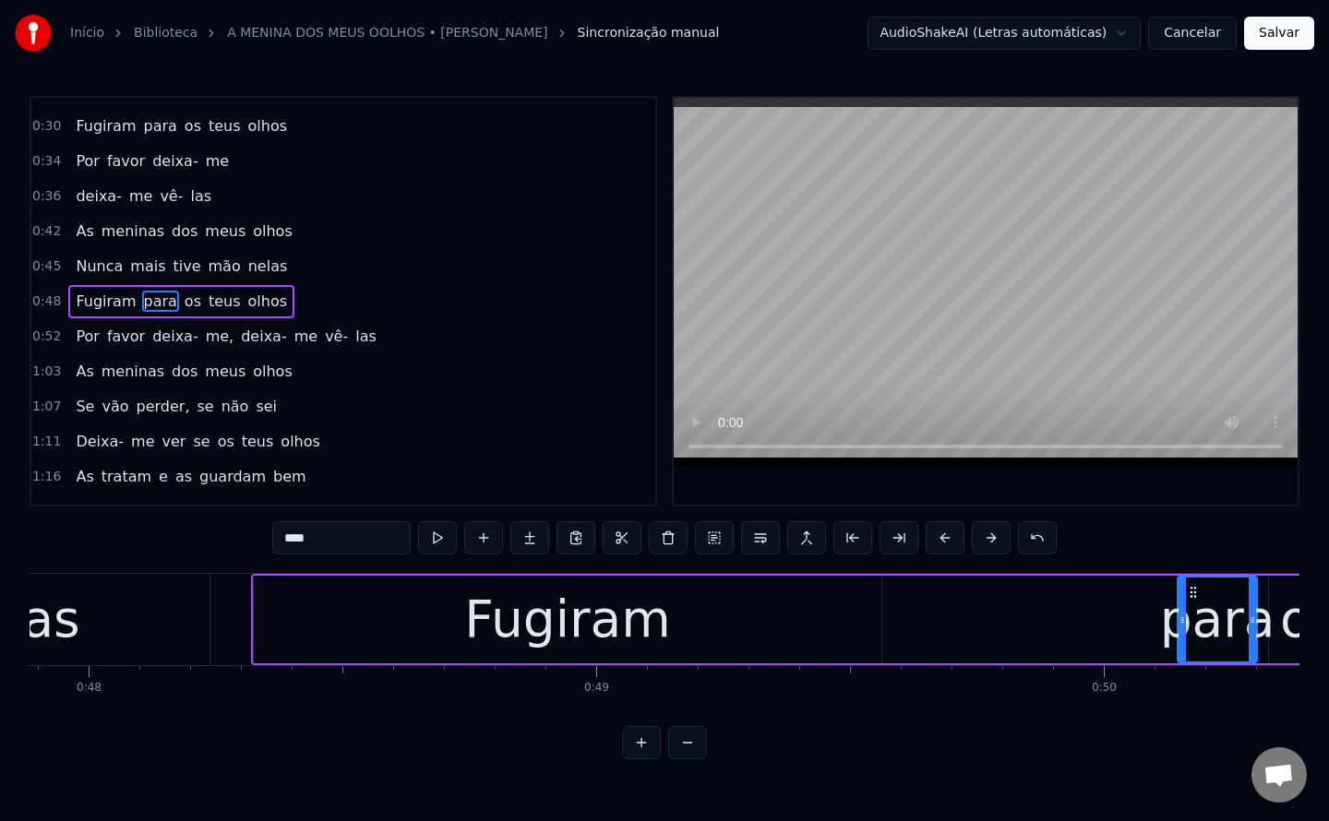
click at [292, 618] on div "Fugiram" at bounding box center [568, 620] width 628 height 88
type input "*******"
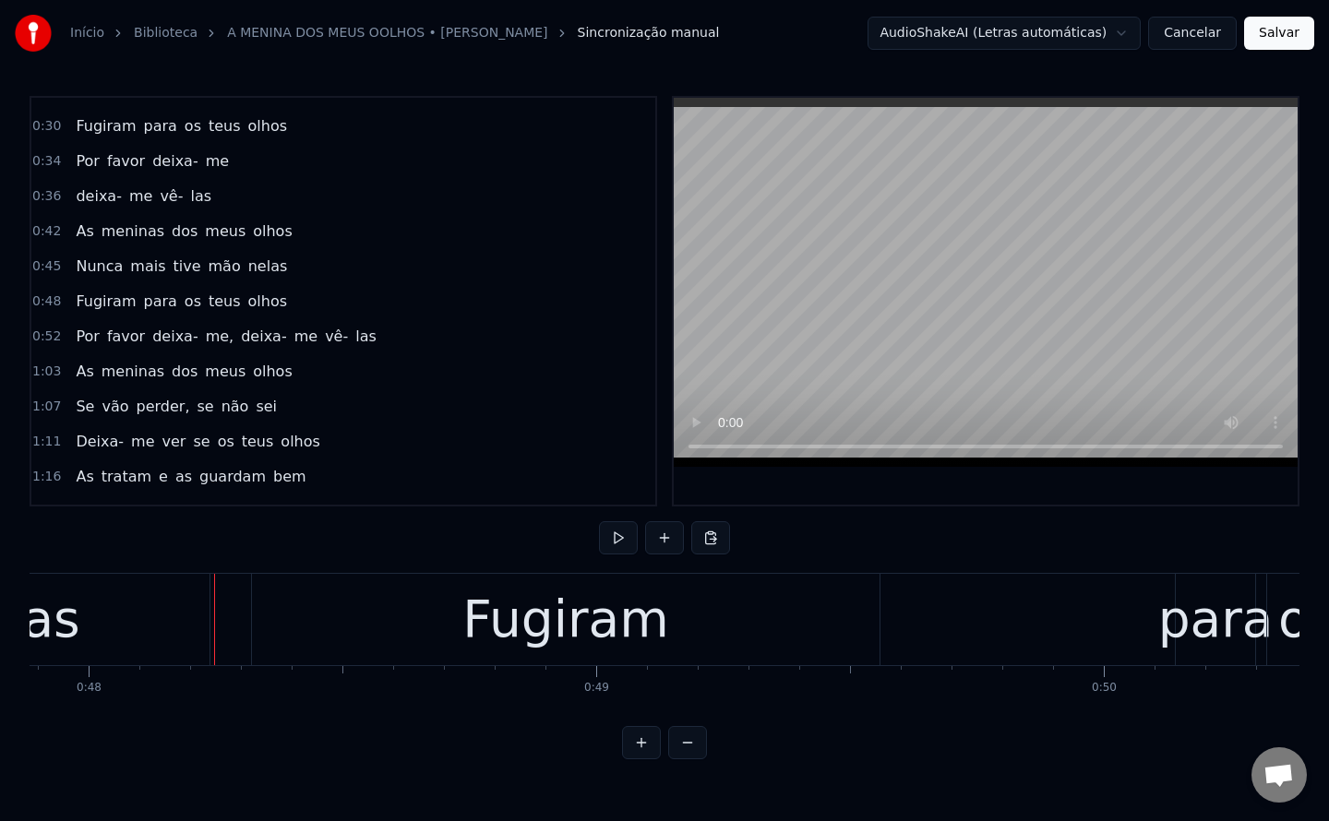
click at [331, 617] on div "Fugiram" at bounding box center [566, 619] width 628 height 91
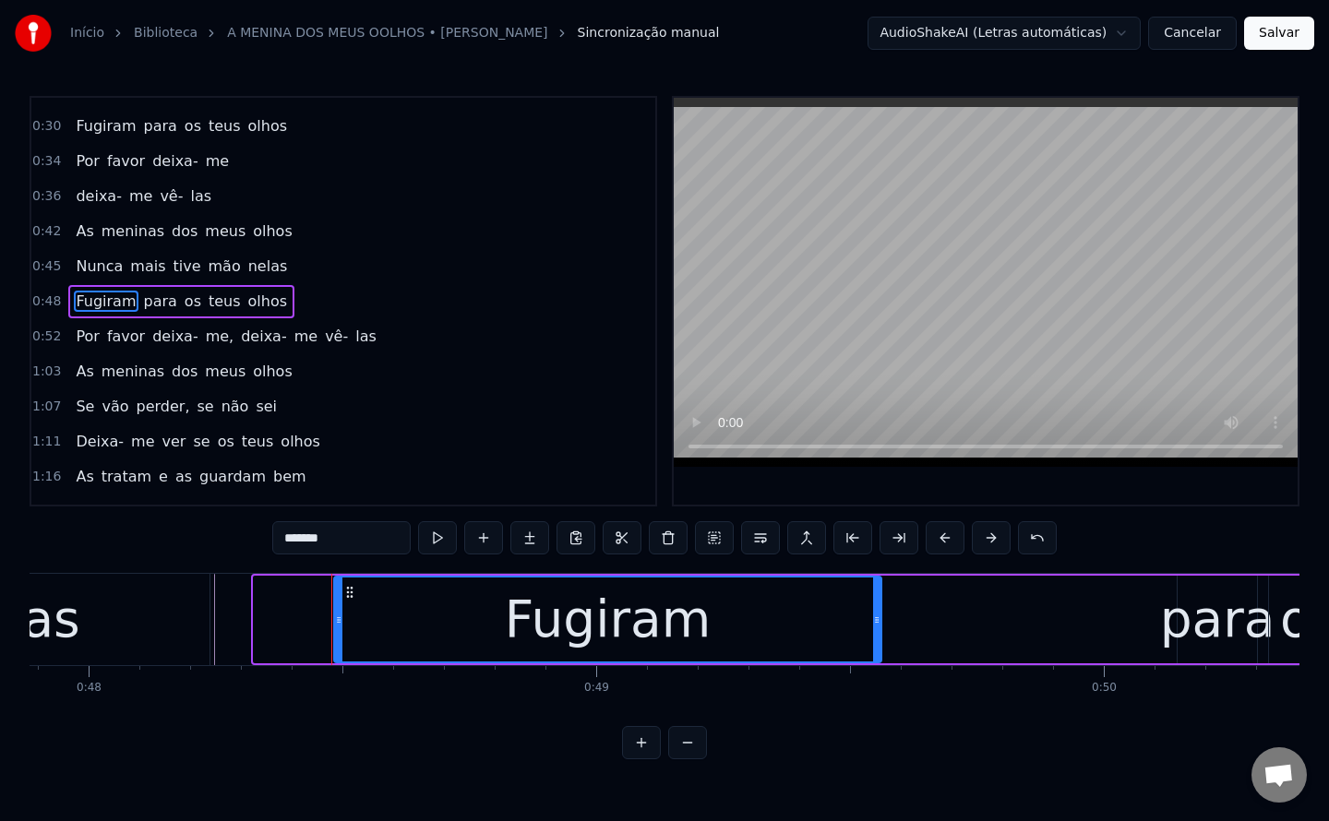
drag, startPoint x: 256, startPoint y: 619, endPoint x: 336, endPoint y: 635, distance: 81.8
click at [336, 635] on div at bounding box center [338, 620] width 7 height 84
click at [174, 646] on div "nelas" at bounding box center [12, 619] width 394 height 91
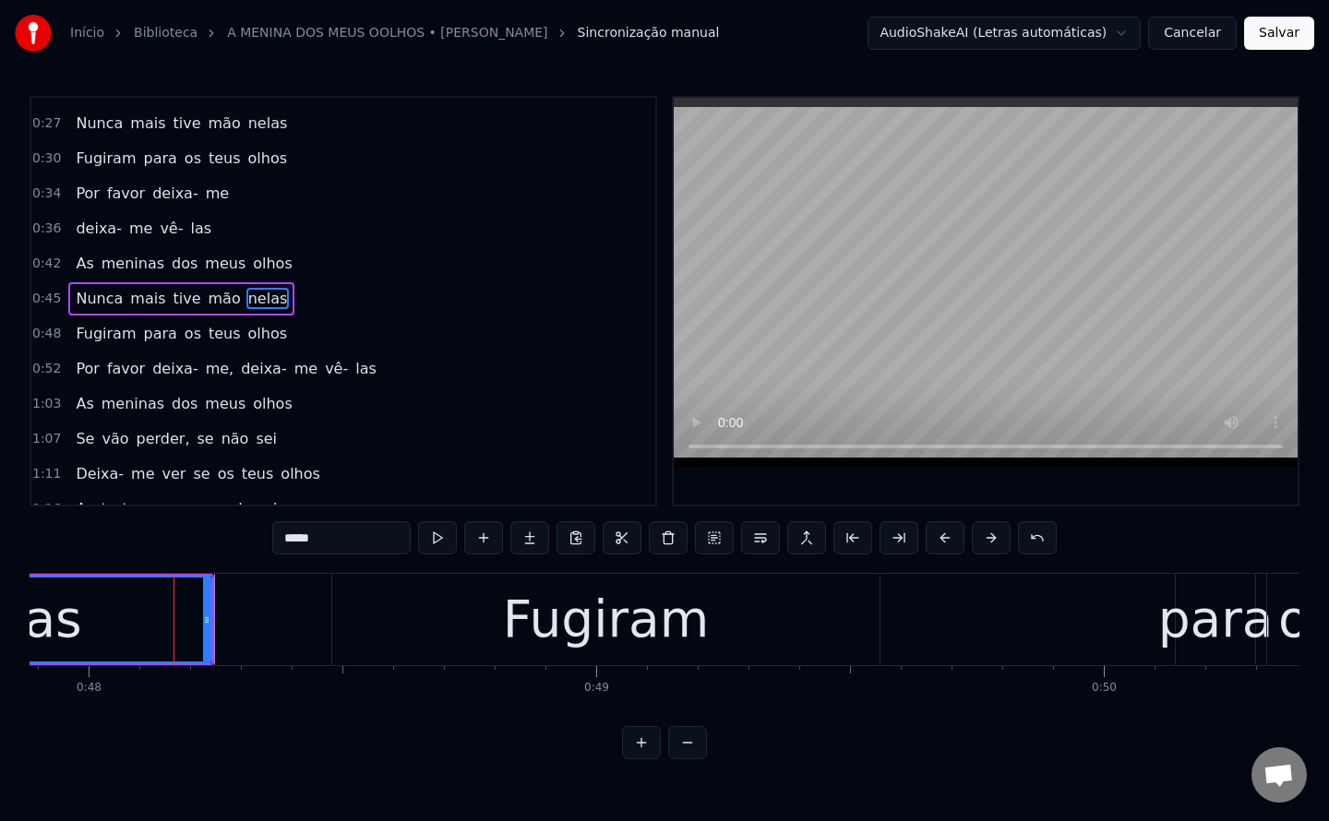
scroll to position [24, 0]
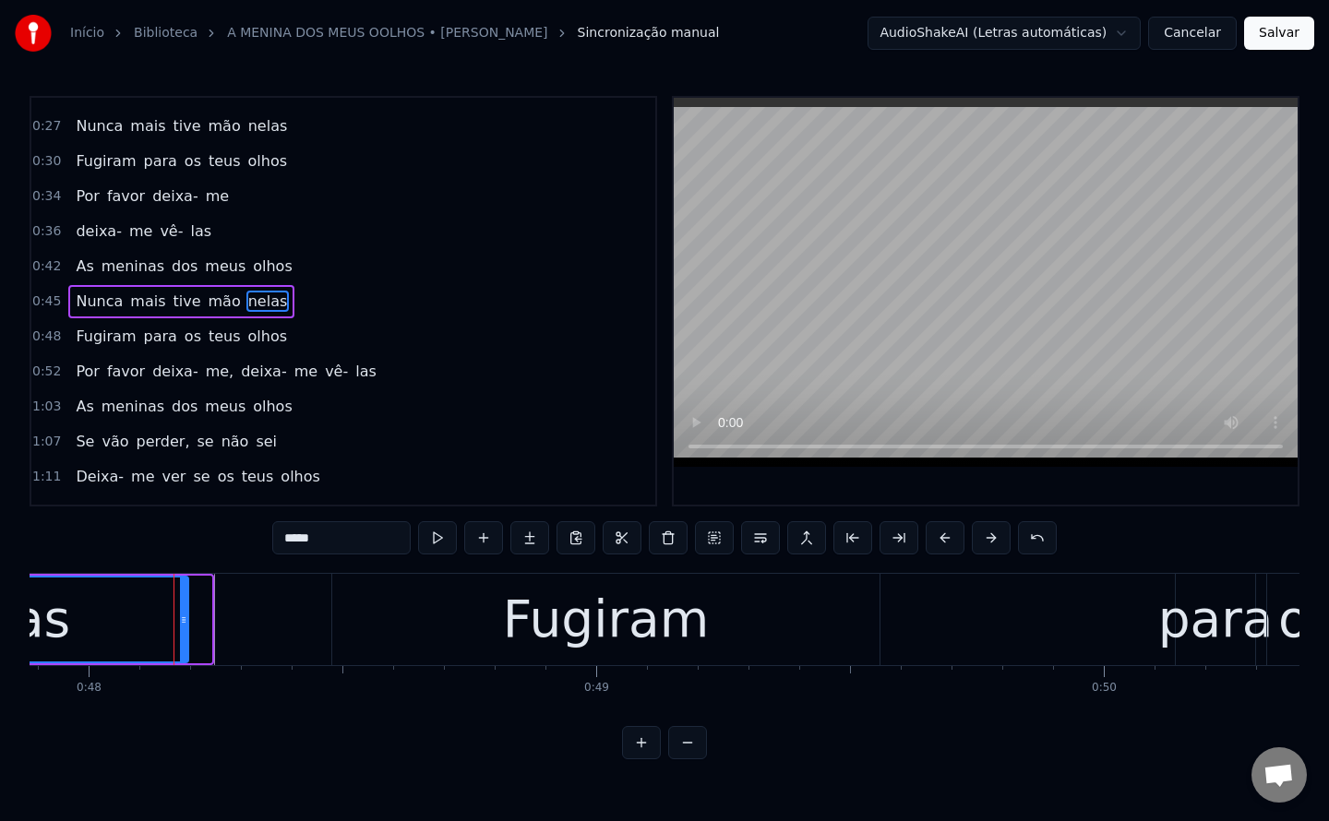
drag, startPoint x: 203, startPoint y: 621, endPoint x: 180, endPoint y: 616, distance: 23.7
click at [180, 616] on icon at bounding box center [183, 620] width 7 height 15
click at [519, 653] on div "Fugiram" at bounding box center [606, 619] width 207 height 77
type input "*******"
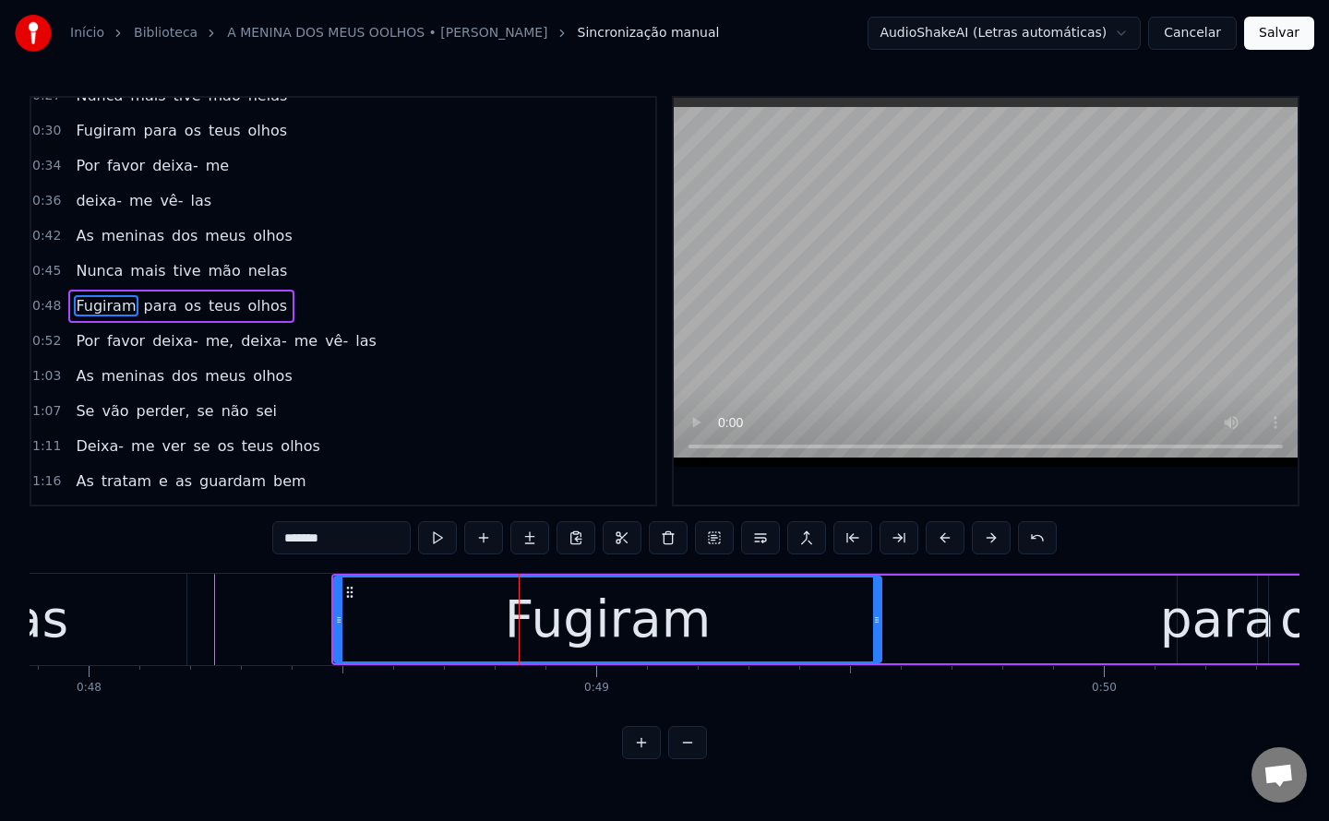
scroll to position [59, 0]
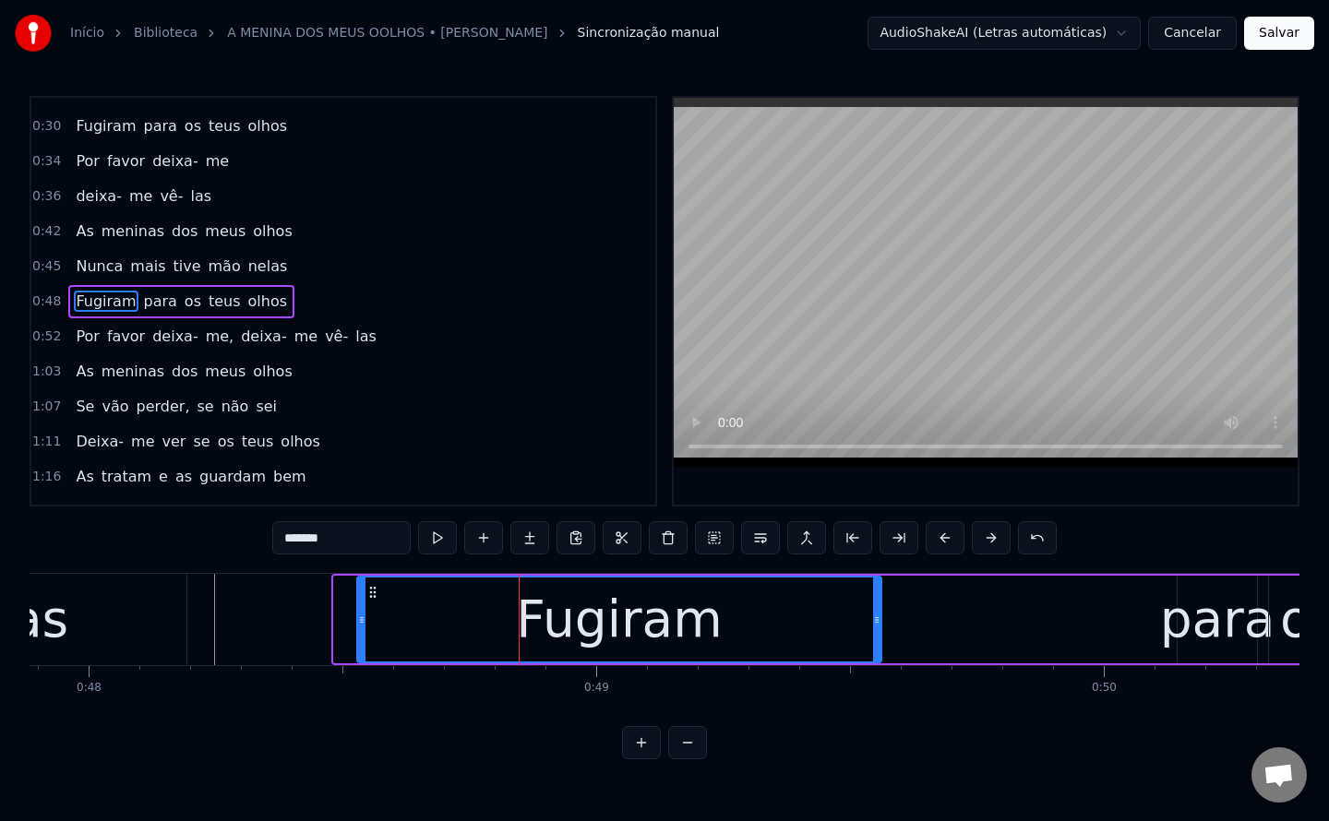
drag, startPoint x: 340, startPoint y: 621, endPoint x: 363, endPoint y: 617, distance: 23.4
click at [363, 617] on icon at bounding box center [361, 620] width 7 height 15
click at [732, 634] on div "Fugiram" at bounding box center [619, 620] width 522 height 84
click at [1085, 630] on div "Fugiram para os teus olhos" at bounding box center [1218, 619] width 1728 height 91
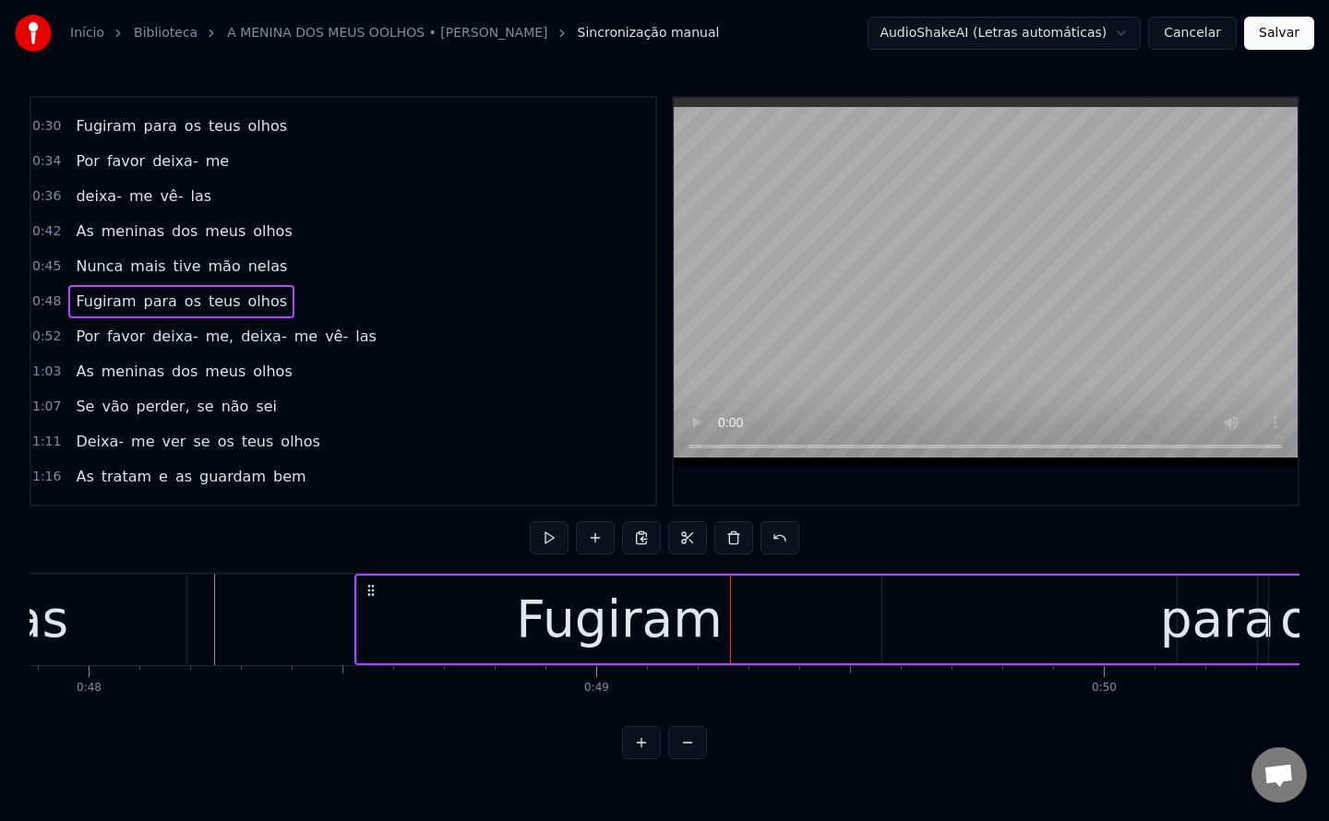
click at [1167, 629] on div "Fugiram para os teus olhos" at bounding box center [1218, 619] width 1728 height 91
click at [1189, 629] on div "para" at bounding box center [1217, 619] width 115 height 77
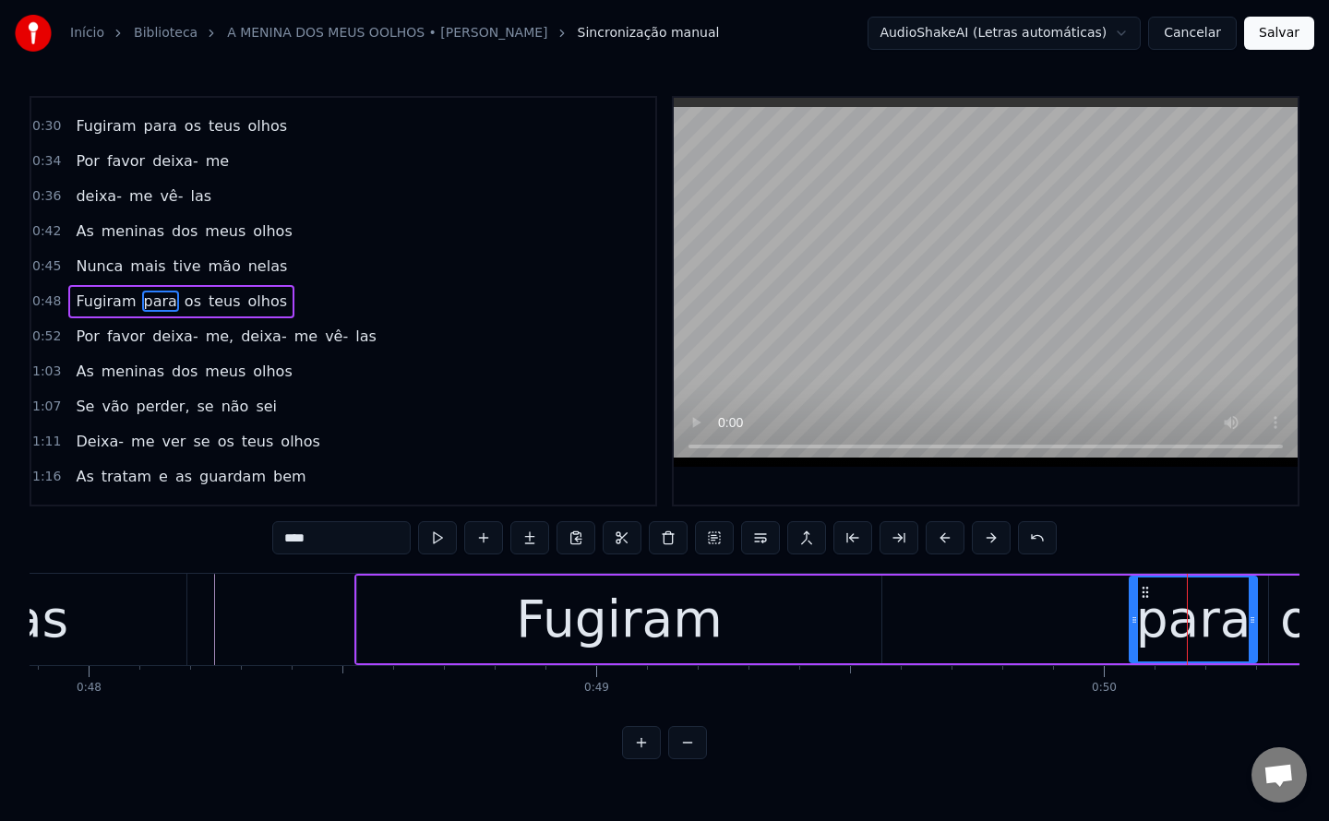
drag, startPoint x: 1179, startPoint y: 628, endPoint x: 1131, endPoint y: 637, distance: 48.9
click at [1131, 637] on div at bounding box center [1134, 620] width 7 height 84
click at [639, 608] on div "Fugiram" at bounding box center [619, 619] width 207 height 77
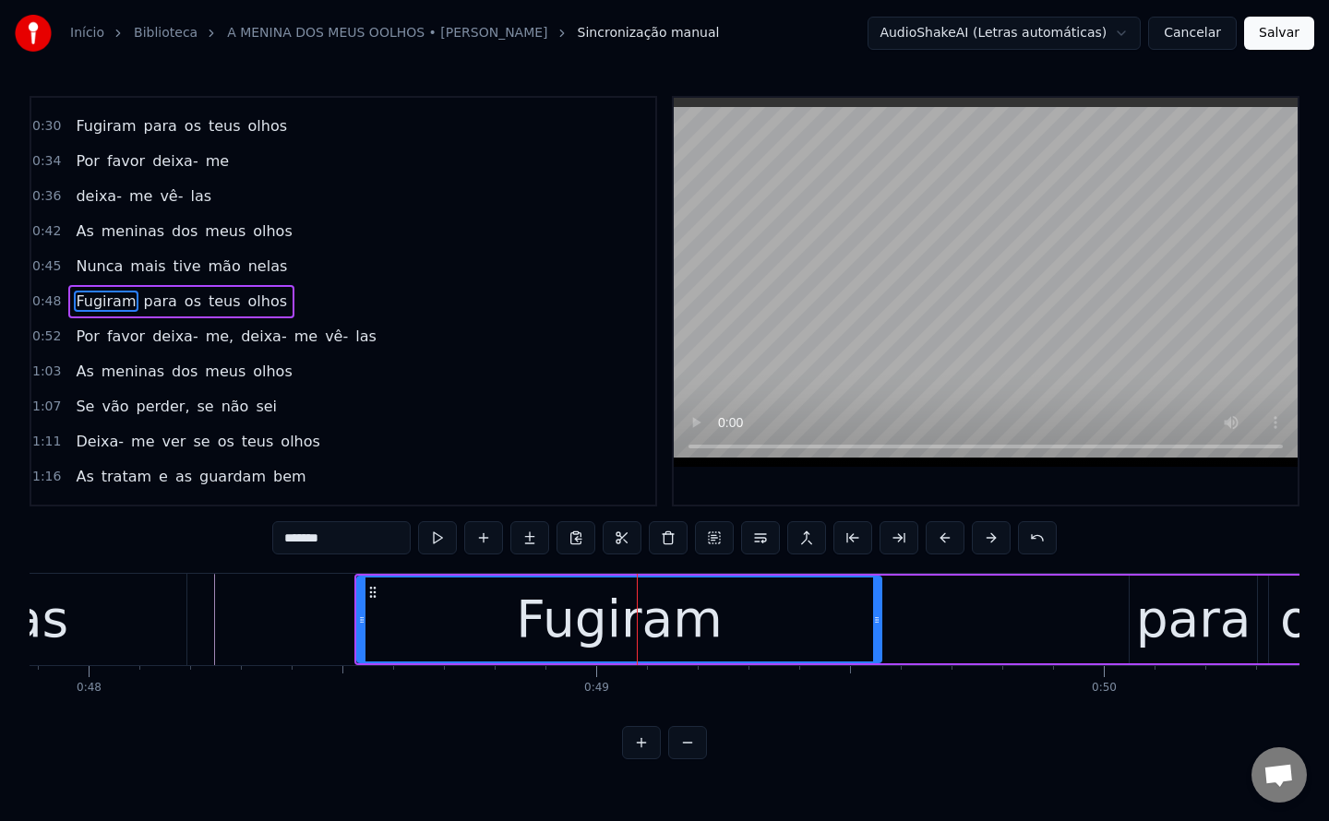
click at [860, 629] on div "Fugiram" at bounding box center [619, 620] width 522 height 84
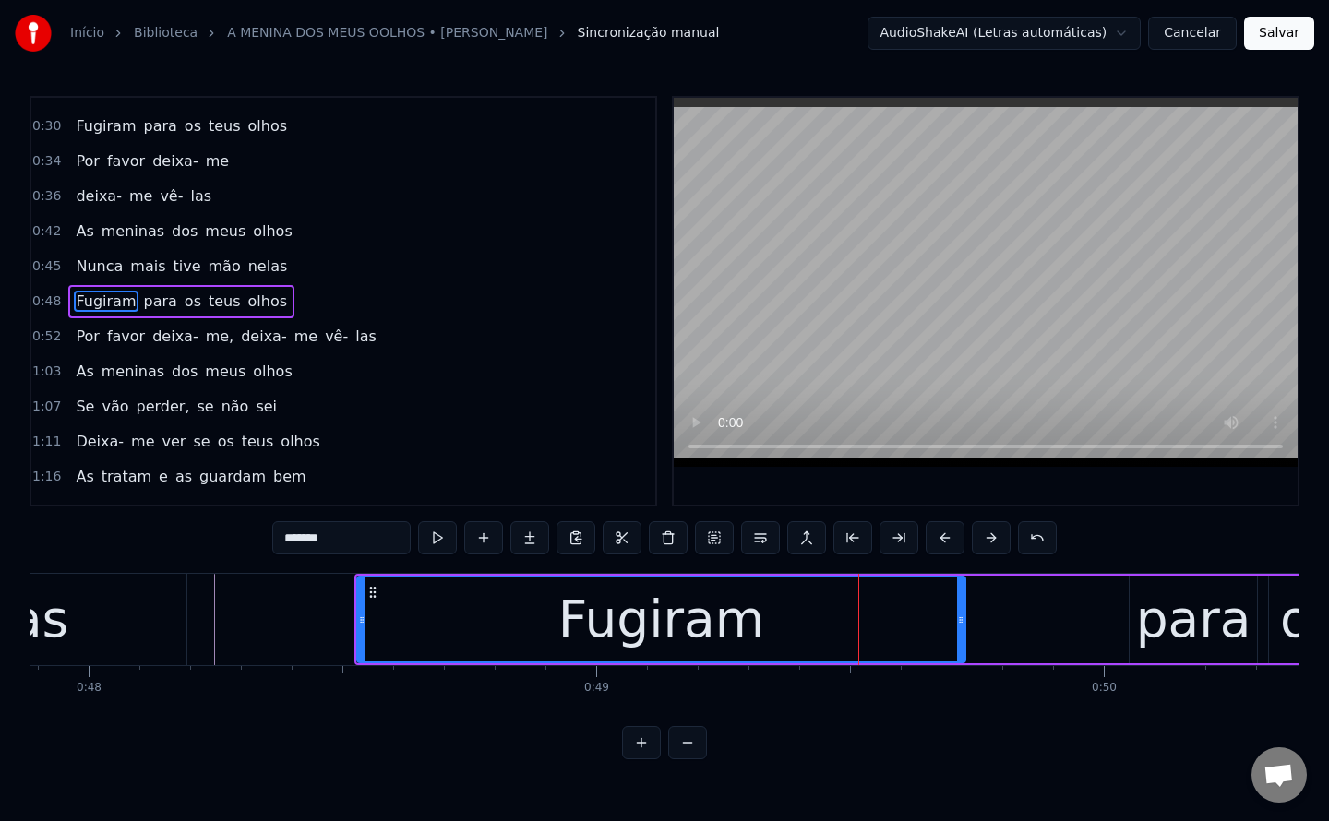
drag, startPoint x: 876, startPoint y: 617, endPoint x: 960, endPoint y: 617, distance: 84.0
click at [960, 617] on icon at bounding box center [960, 620] width 7 height 15
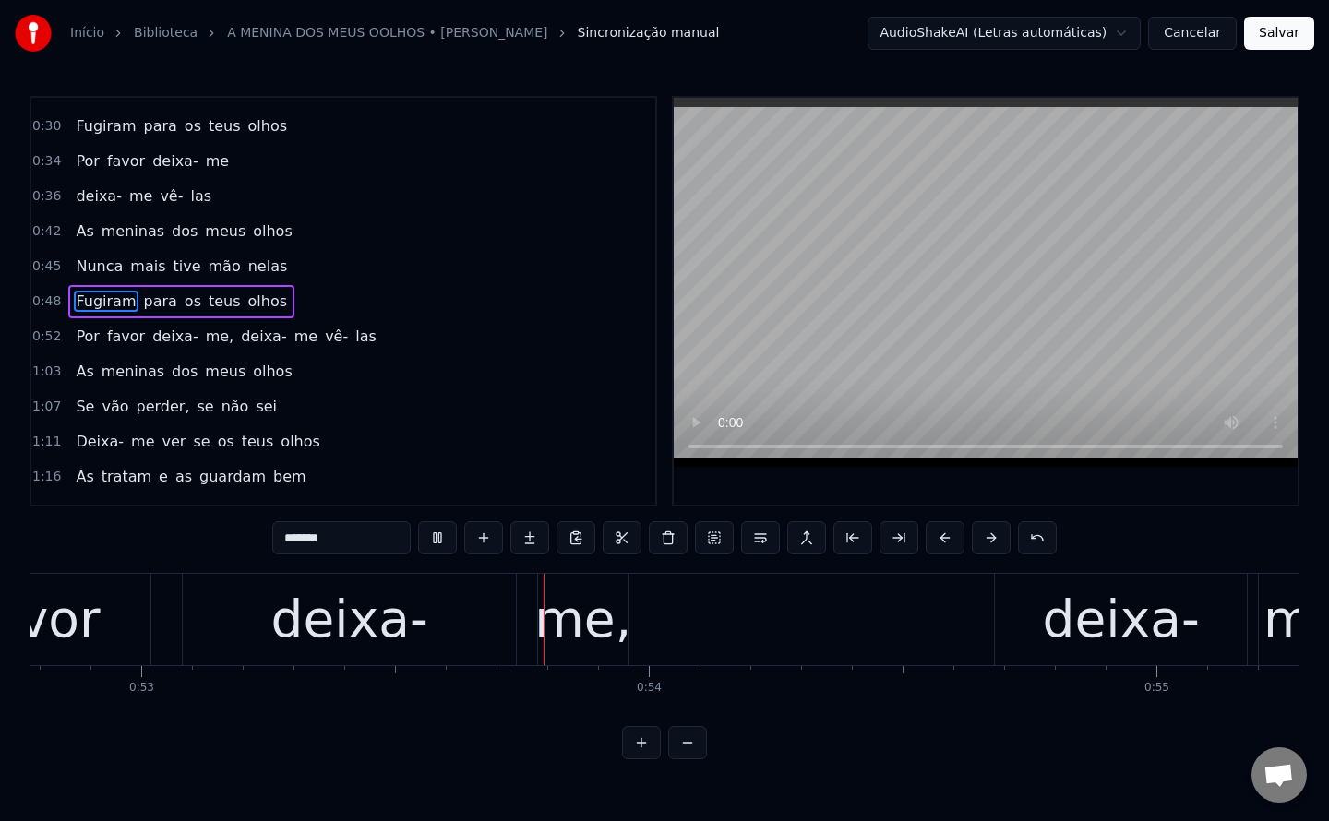
scroll to position [0, 26870]
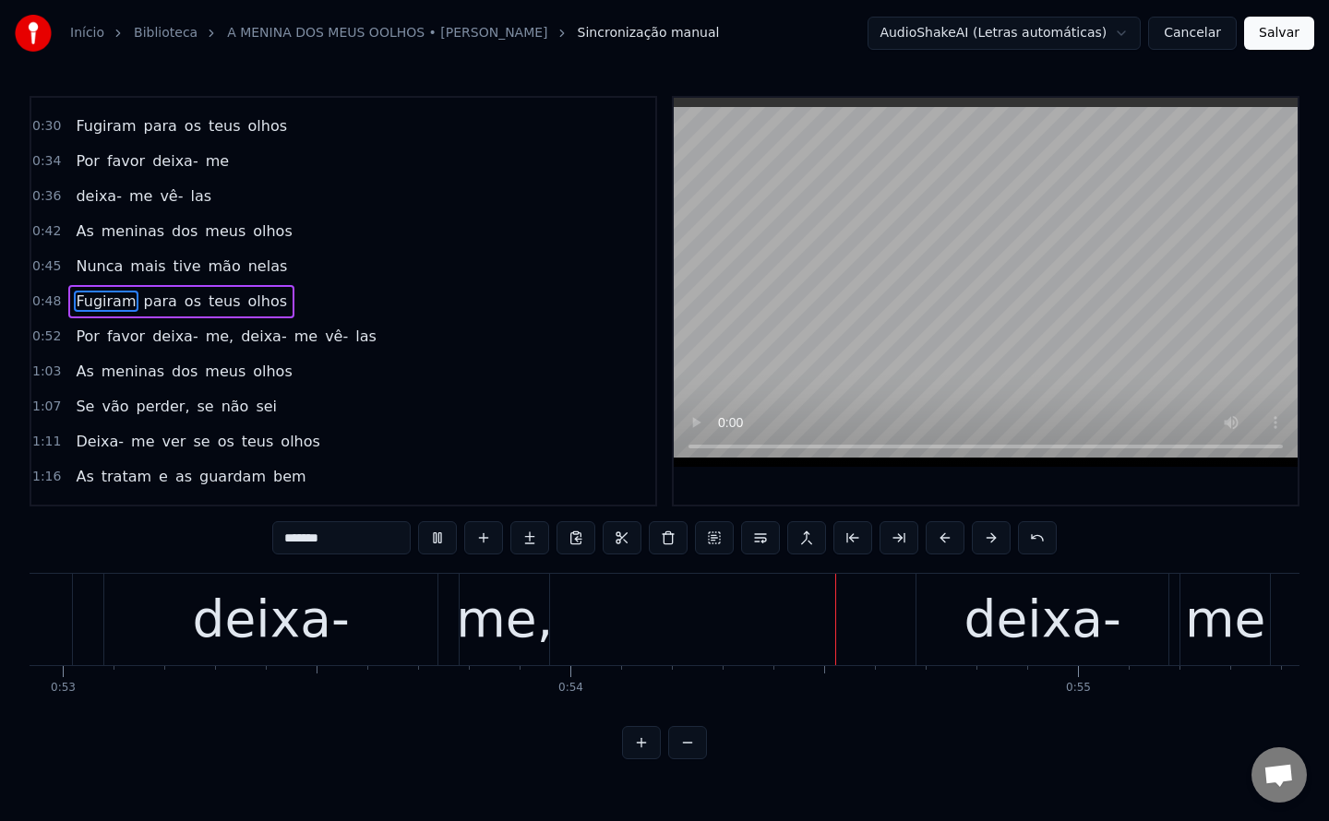
click at [204, 341] on span "me," at bounding box center [220, 336] width 32 height 21
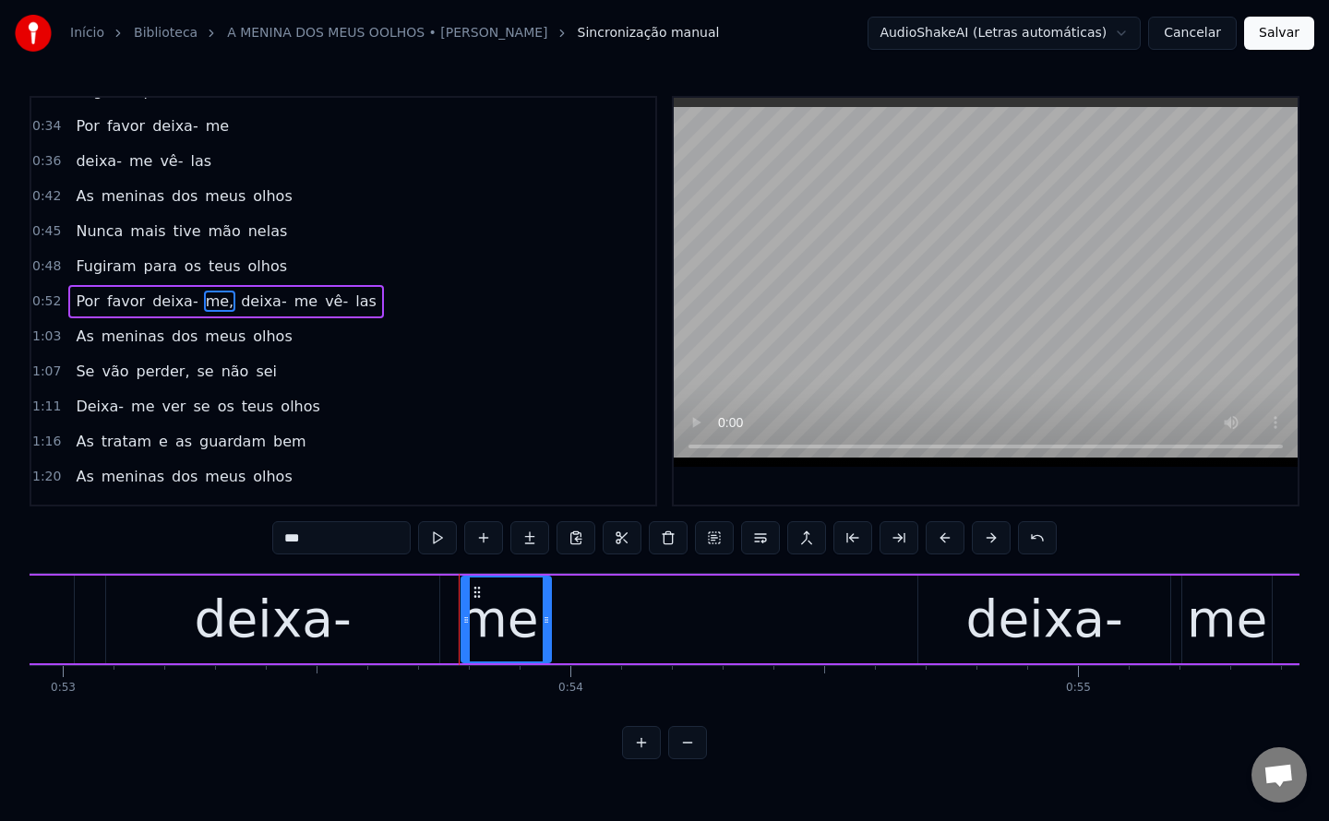
scroll to position [94, 0]
click at [361, 533] on input "***" at bounding box center [341, 537] width 138 height 33
click at [234, 303] on span "deixa-" at bounding box center [259, 301] width 50 height 21
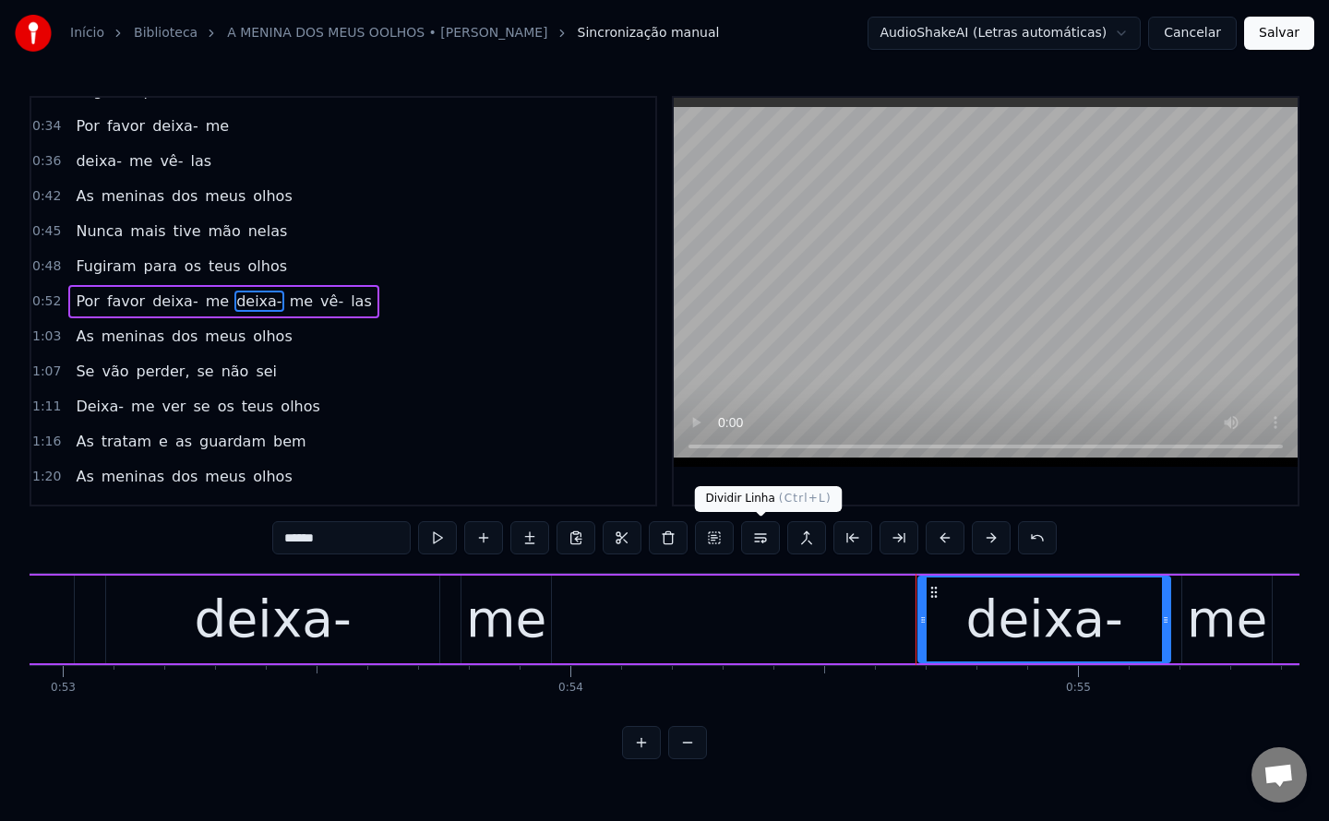
click at [758, 533] on button at bounding box center [760, 537] width 39 height 33
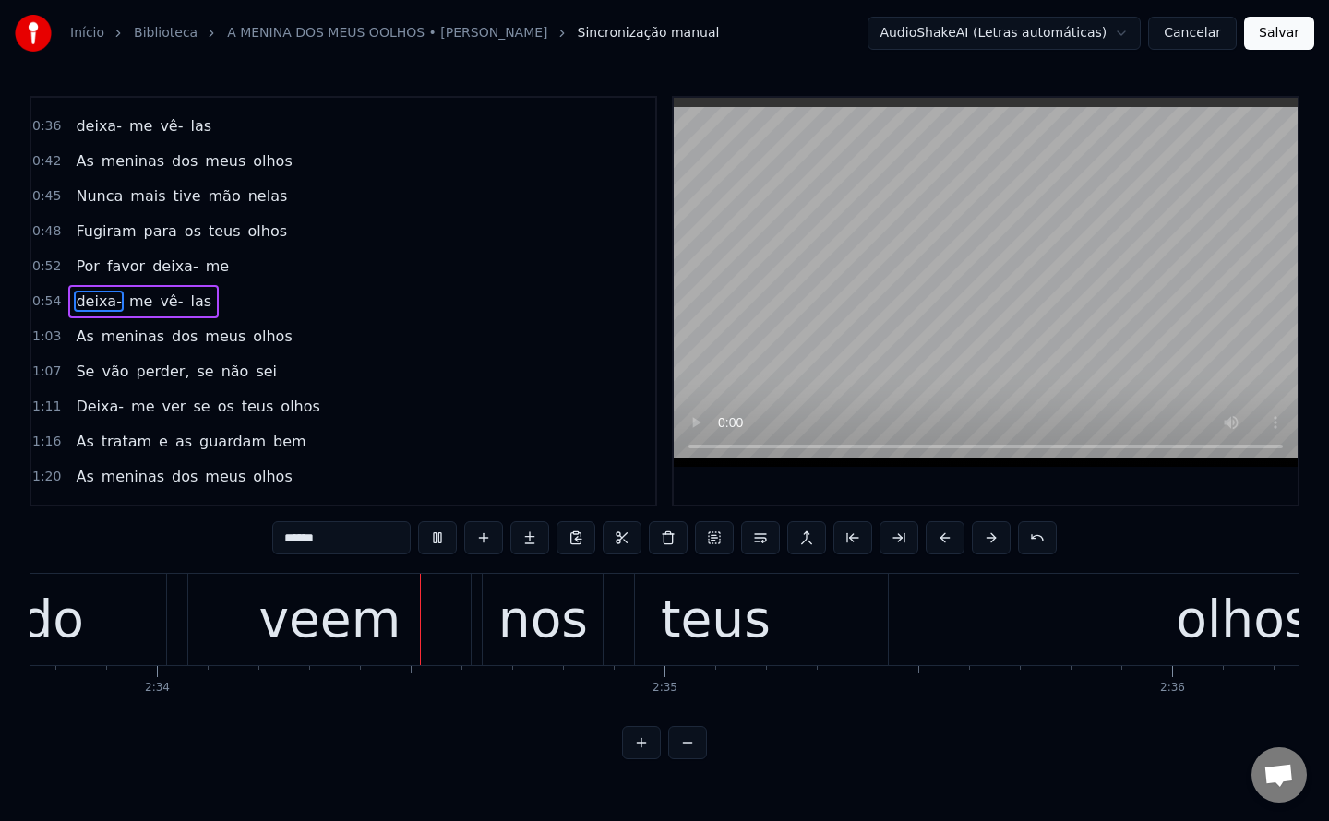
scroll to position [0, 78067]
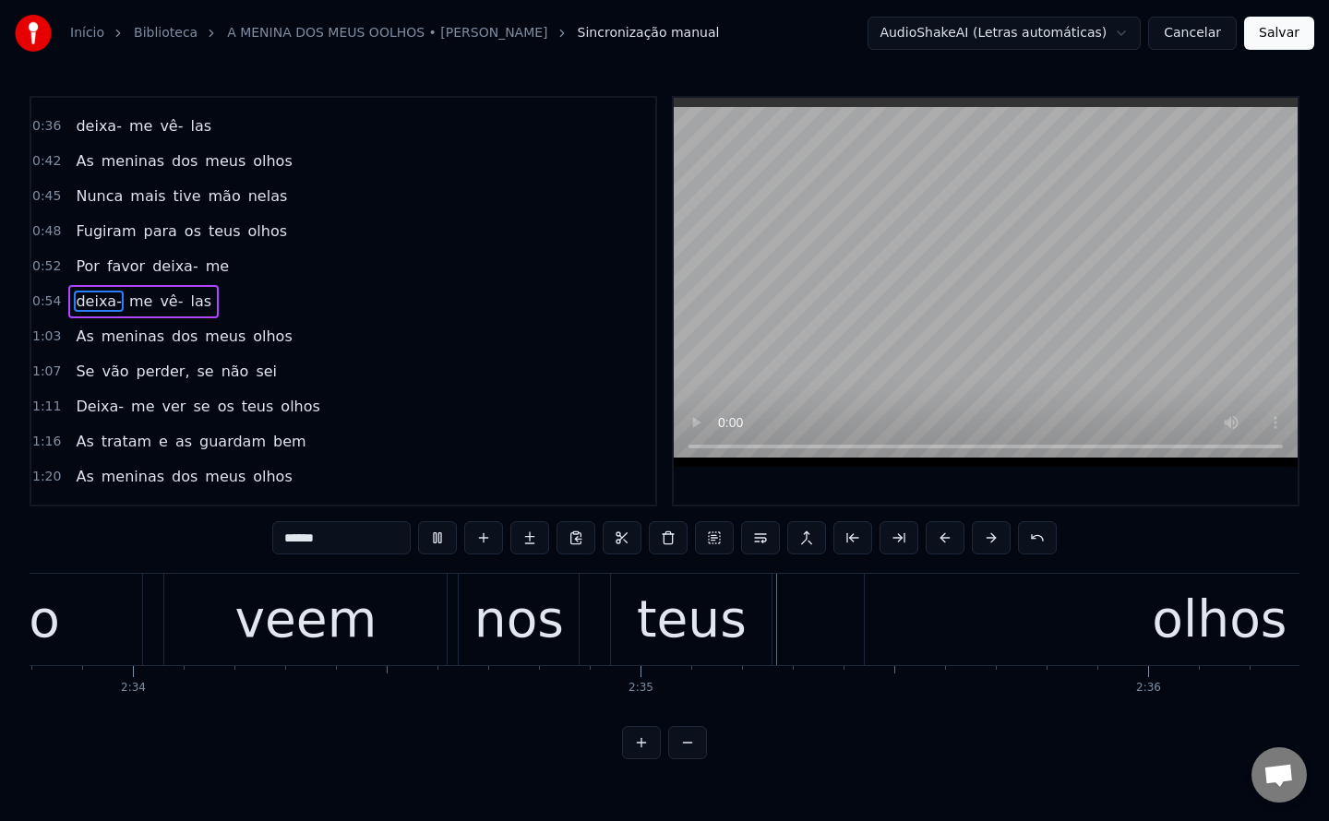
click at [499, 618] on div "nos" at bounding box center [519, 619] width 90 height 77
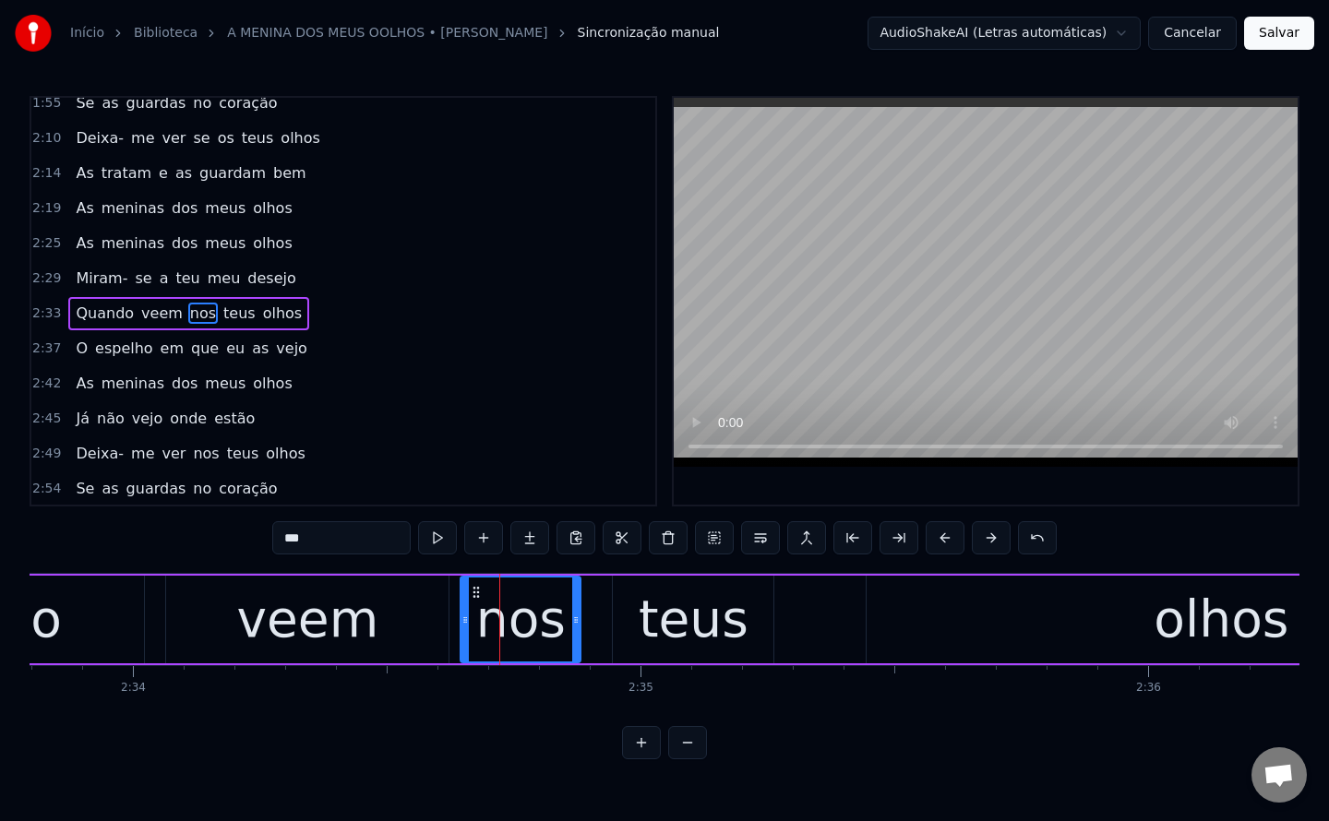
scroll to position [785, 0]
click at [87, 275] on span "Miram-" at bounding box center [101, 276] width 55 height 21
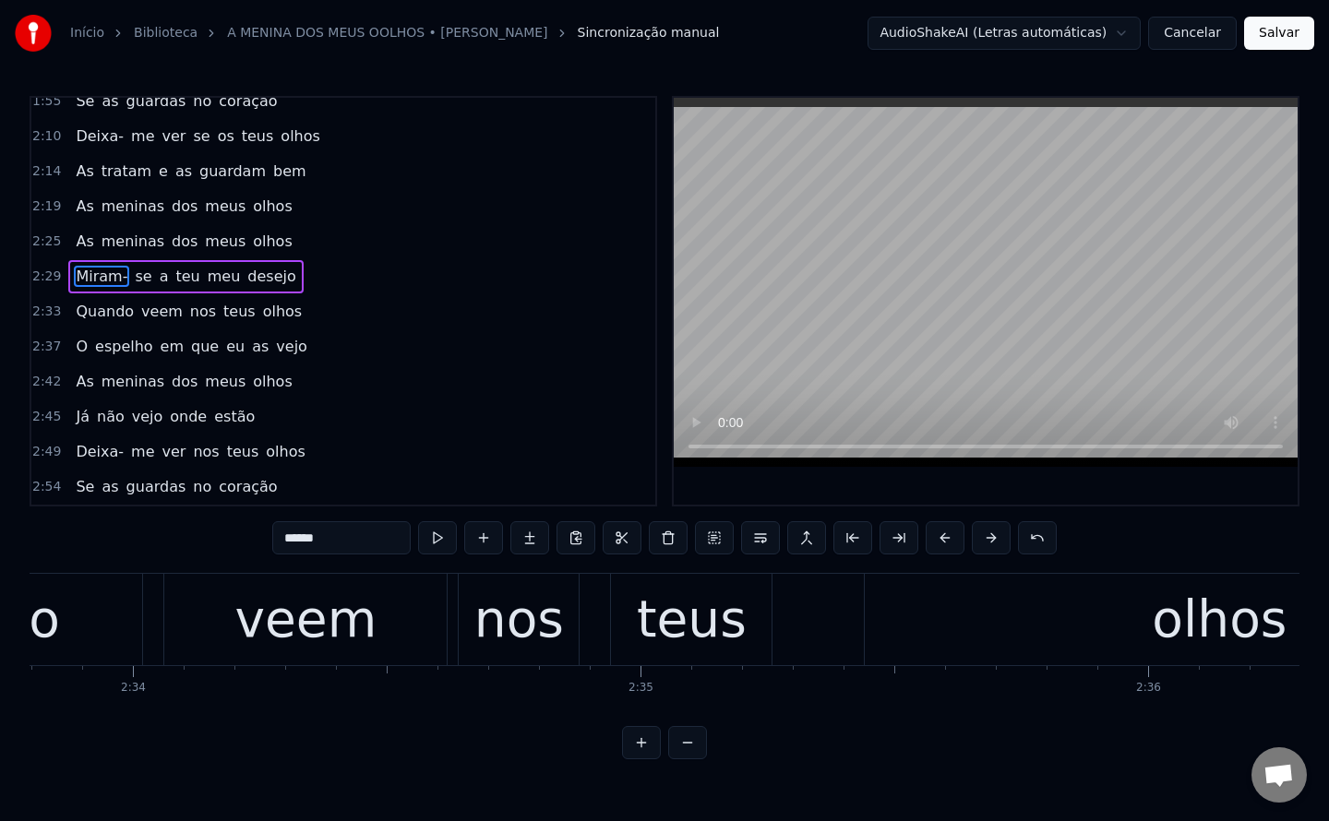
scroll to position [760, 0]
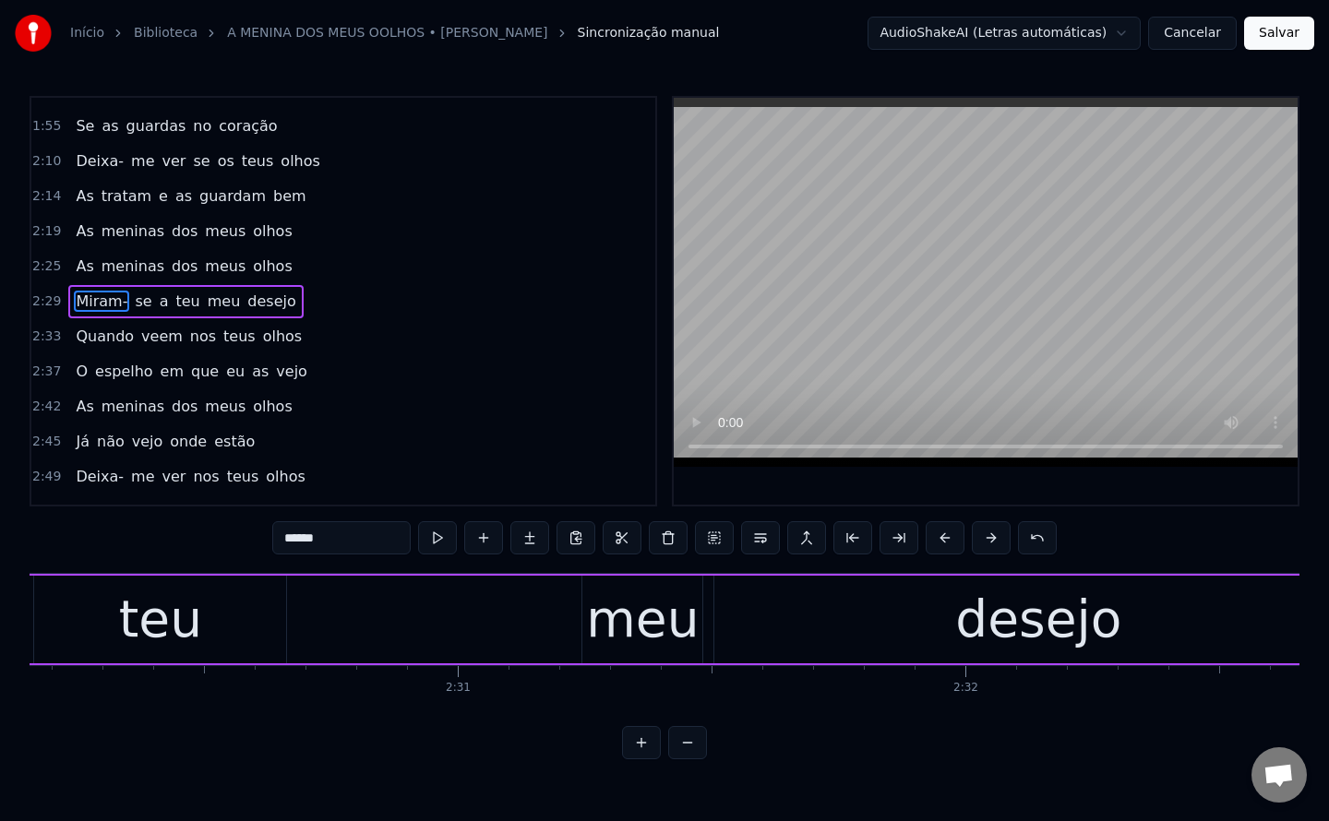
click at [350, 547] on input "******" at bounding box center [341, 537] width 138 height 33
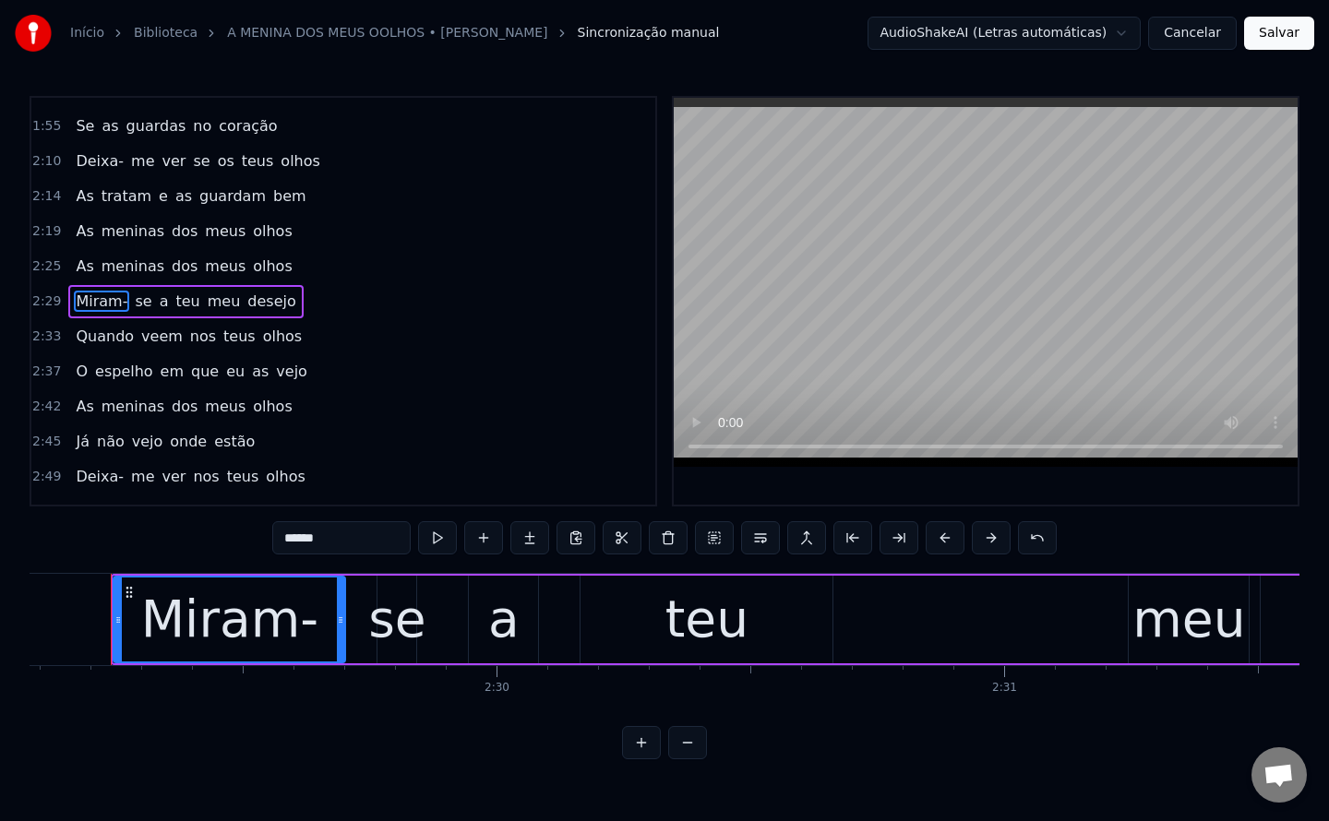
scroll to position [0, 75662]
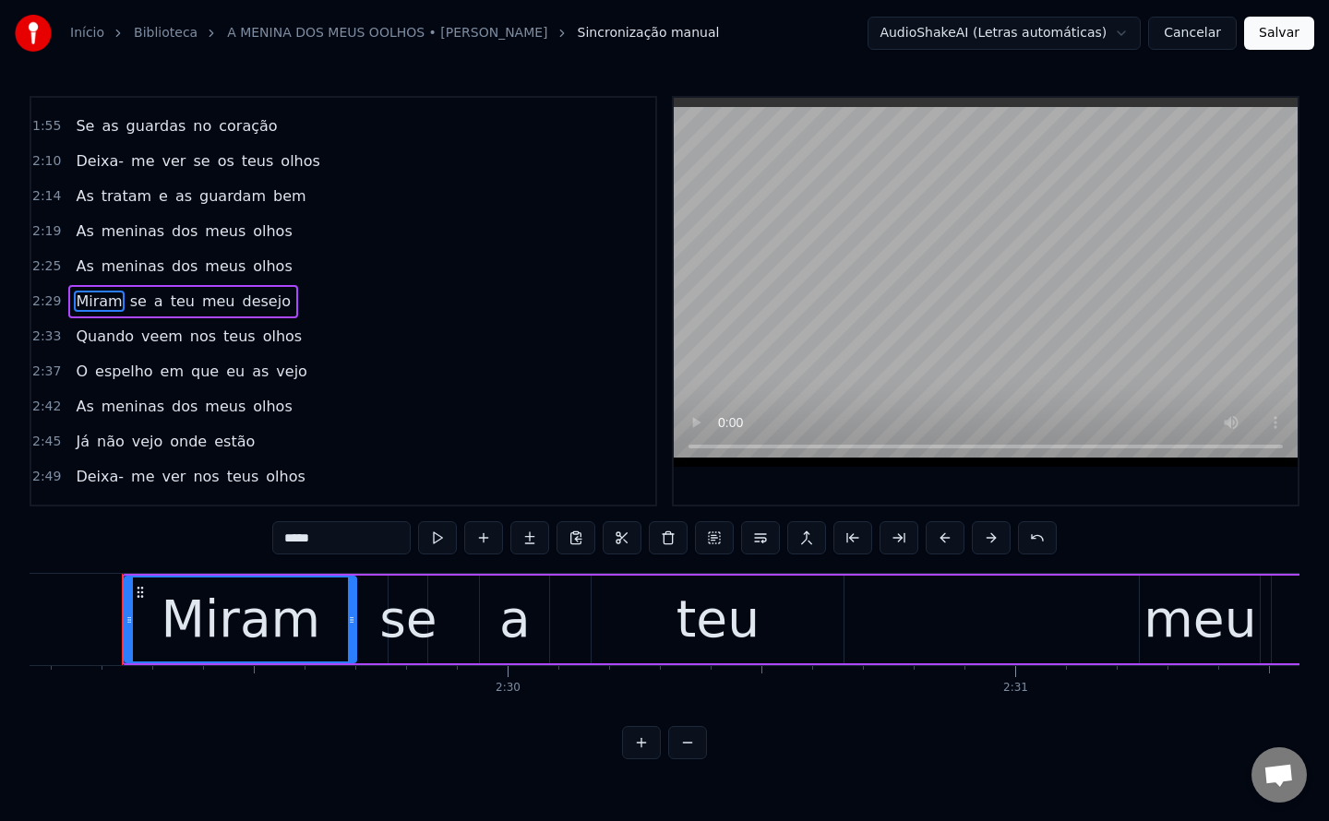
click at [152, 301] on span "a" at bounding box center [158, 301] width 13 height 21
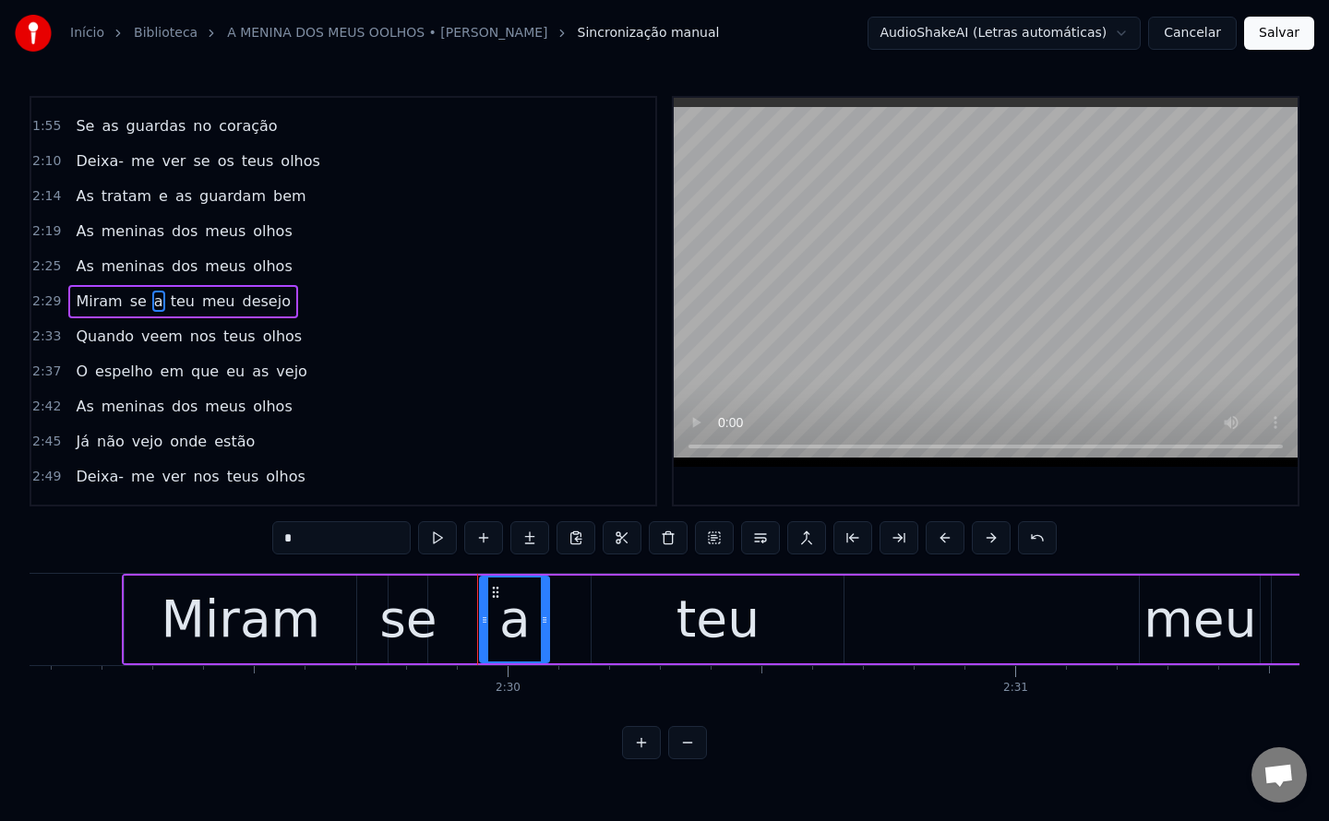
drag, startPoint x: 345, startPoint y: 525, endPoint x: 233, endPoint y: 595, distance: 132.7
click at [233, 595] on div "0:23 As meninas dos meus olhos 0:27 Nunca mais tive mão nelas 0:30 Fugiram para…" at bounding box center [665, 428] width 1270 height 664
drag, startPoint x: 337, startPoint y: 549, endPoint x: 38, endPoint y: 509, distance: 301.8
click at [38, 509] on div "0:23 As meninas dos meus olhos 0:27 Nunca mais tive mão nelas 0:30 Fugiram para…" at bounding box center [665, 428] width 1270 height 664
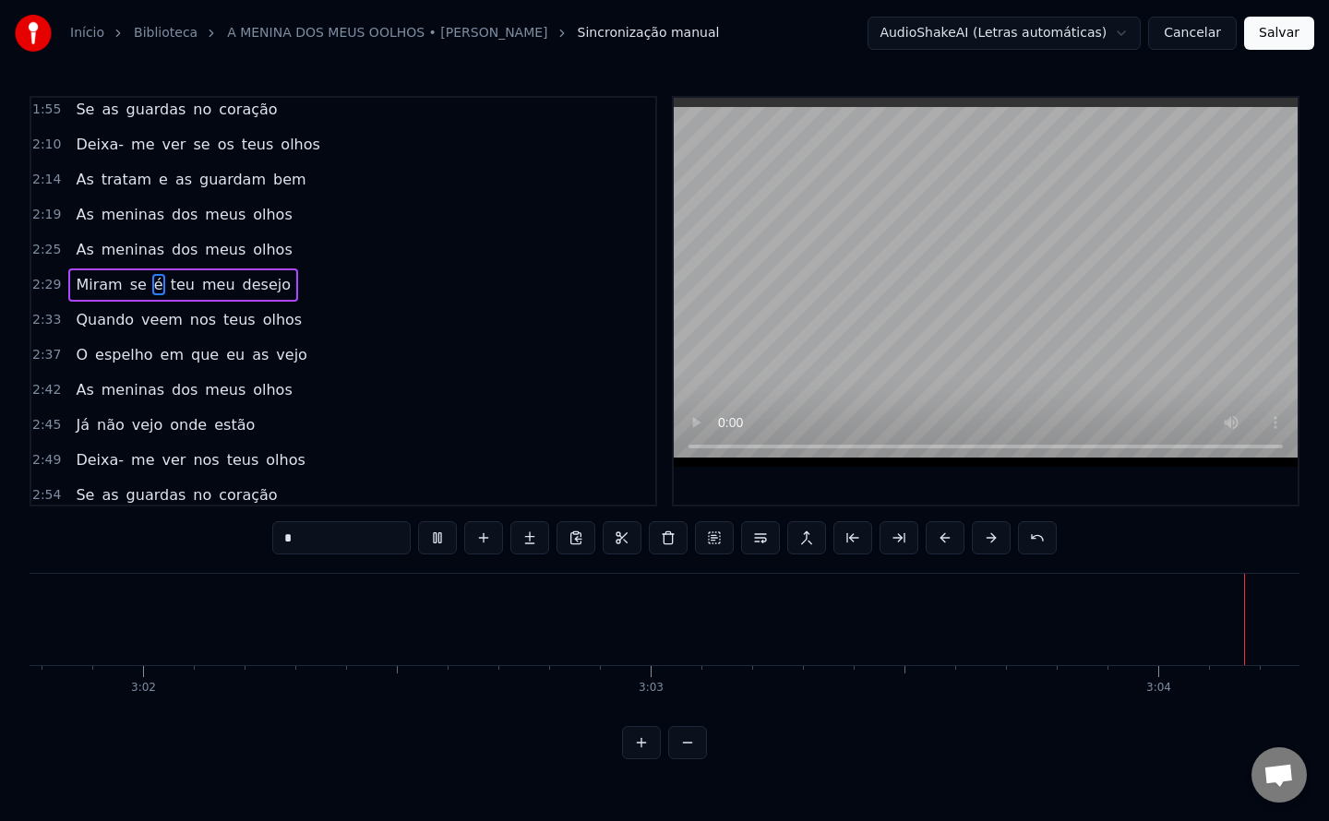
scroll to position [785, 0]
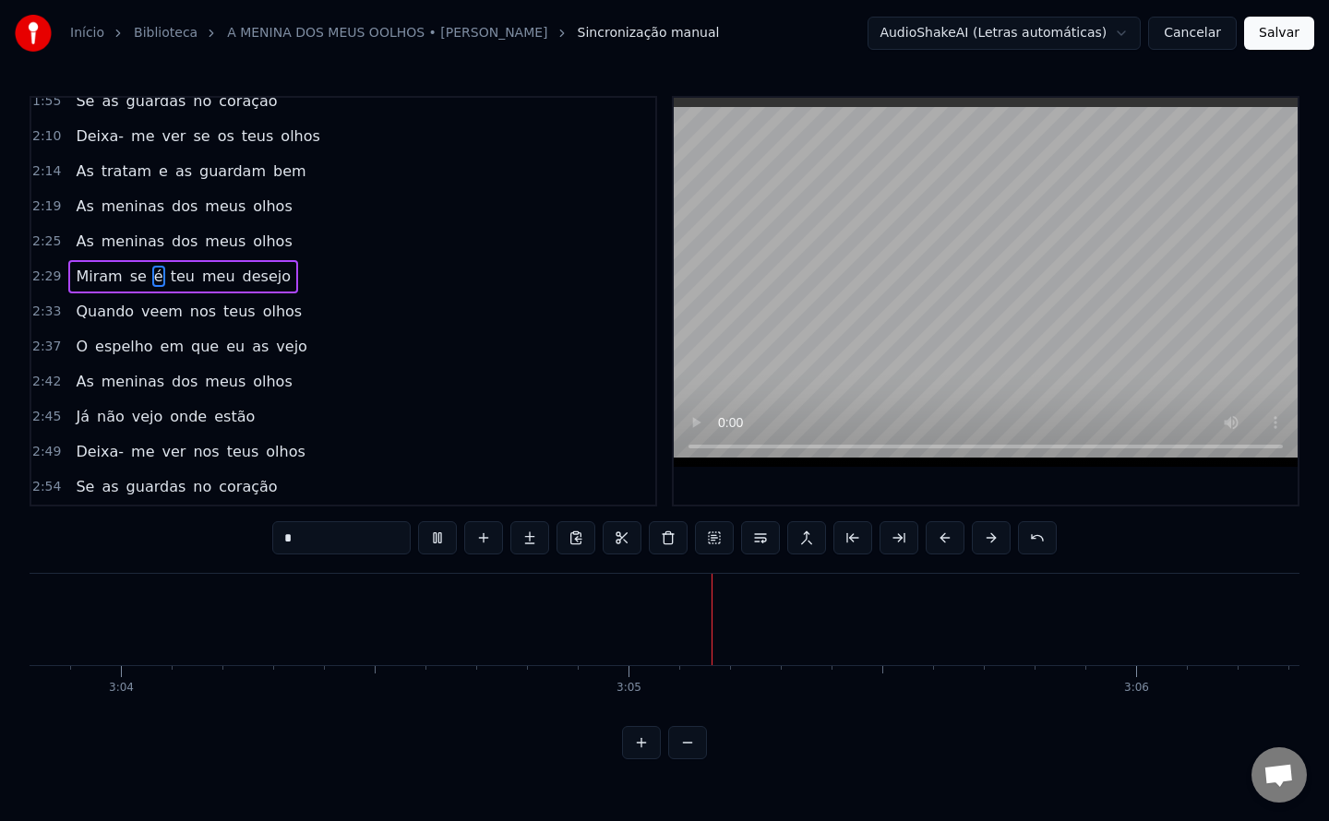
click at [217, 483] on span "coração" at bounding box center [248, 486] width 62 height 21
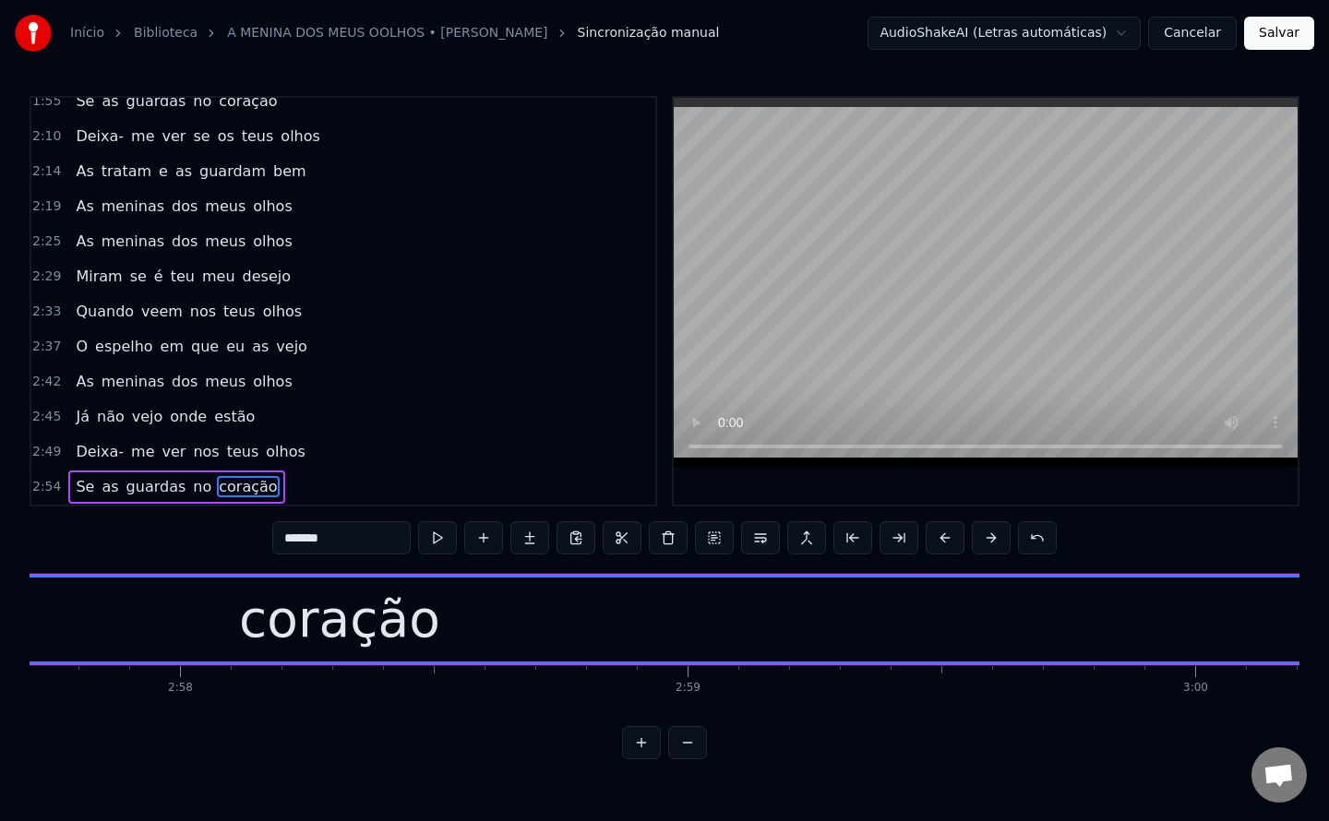
click at [353, 549] on input "*******" at bounding box center [341, 537] width 138 height 33
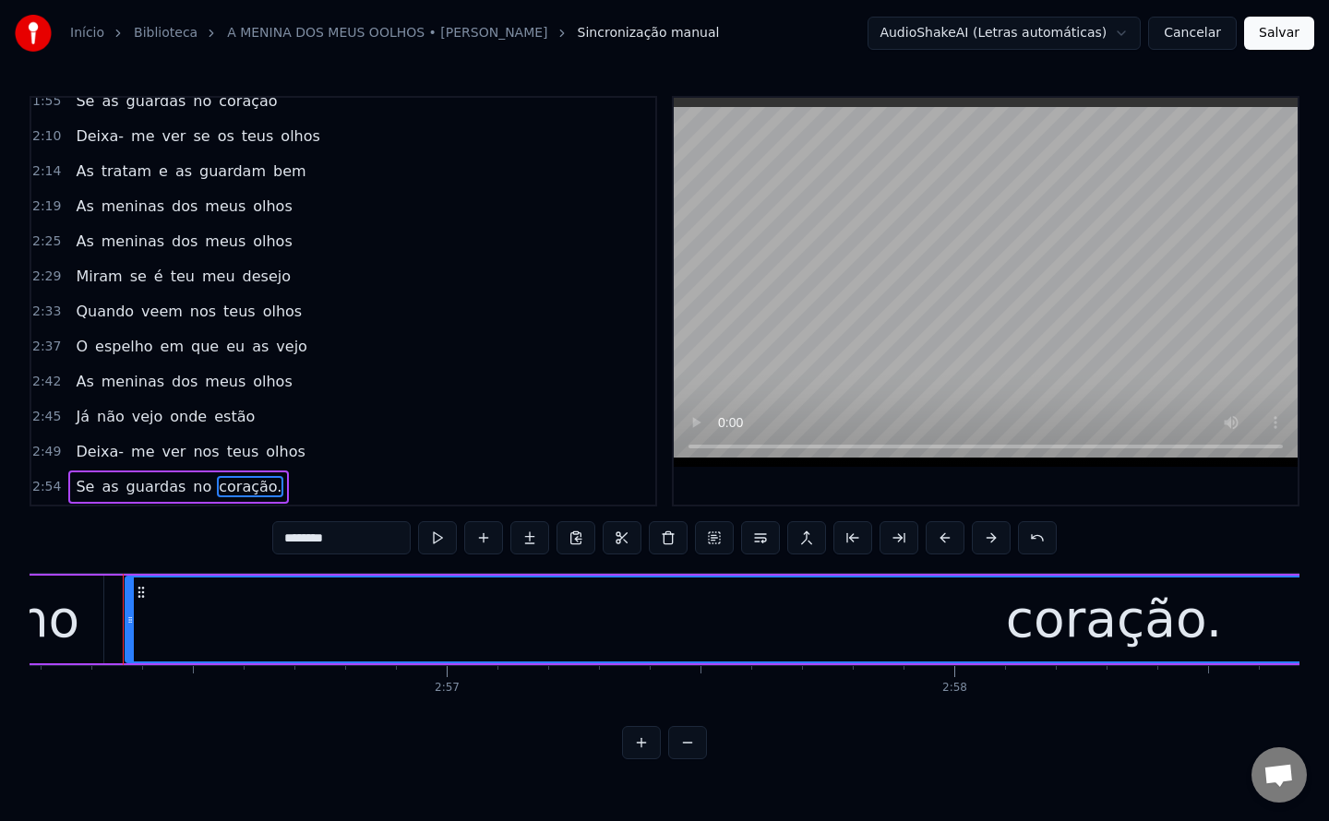
type input "********"
click at [1290, 40] on button "Salvar" at bounding box center [1279, 33] width 70 height 33
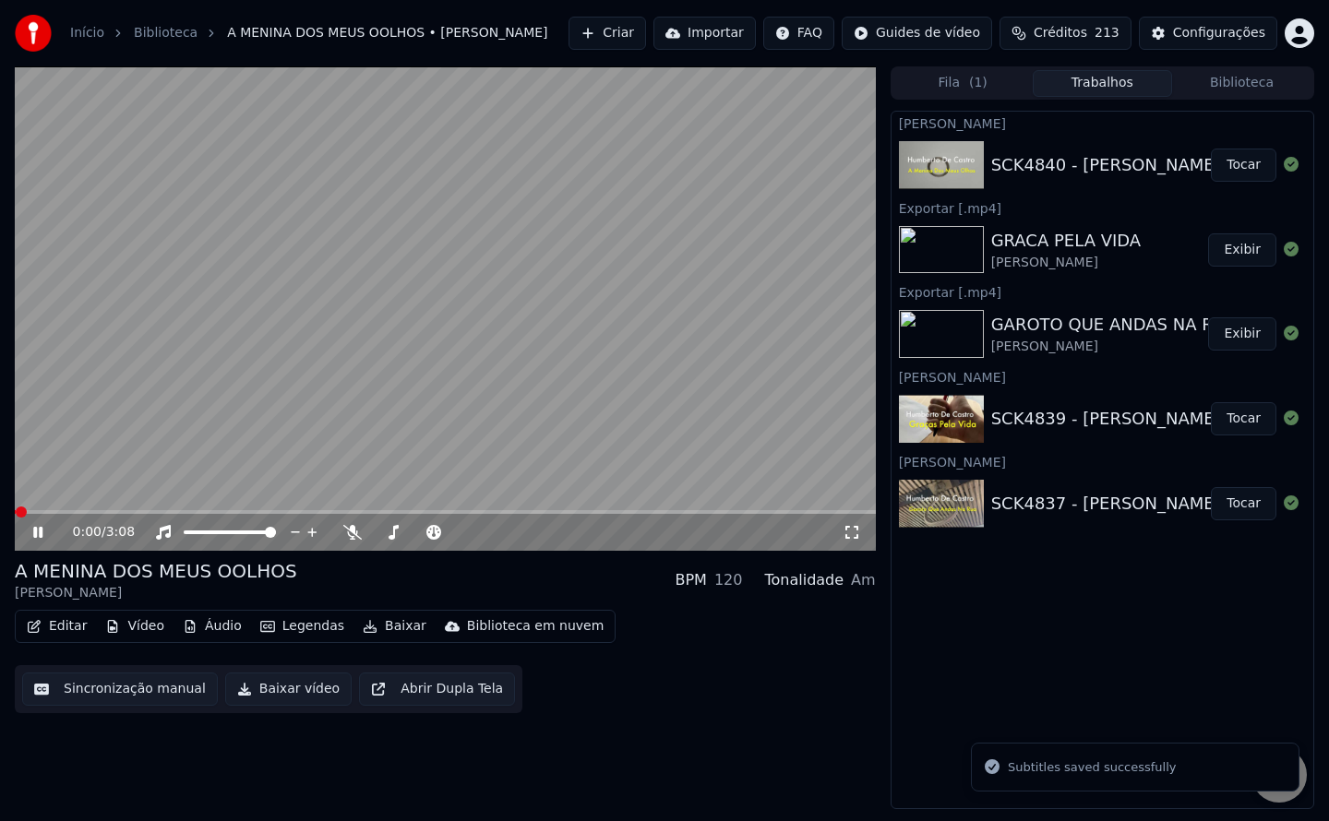
click at [276, 696] on button "Baixar vídeo" at bounding box center [288, 689] width 126 height 33
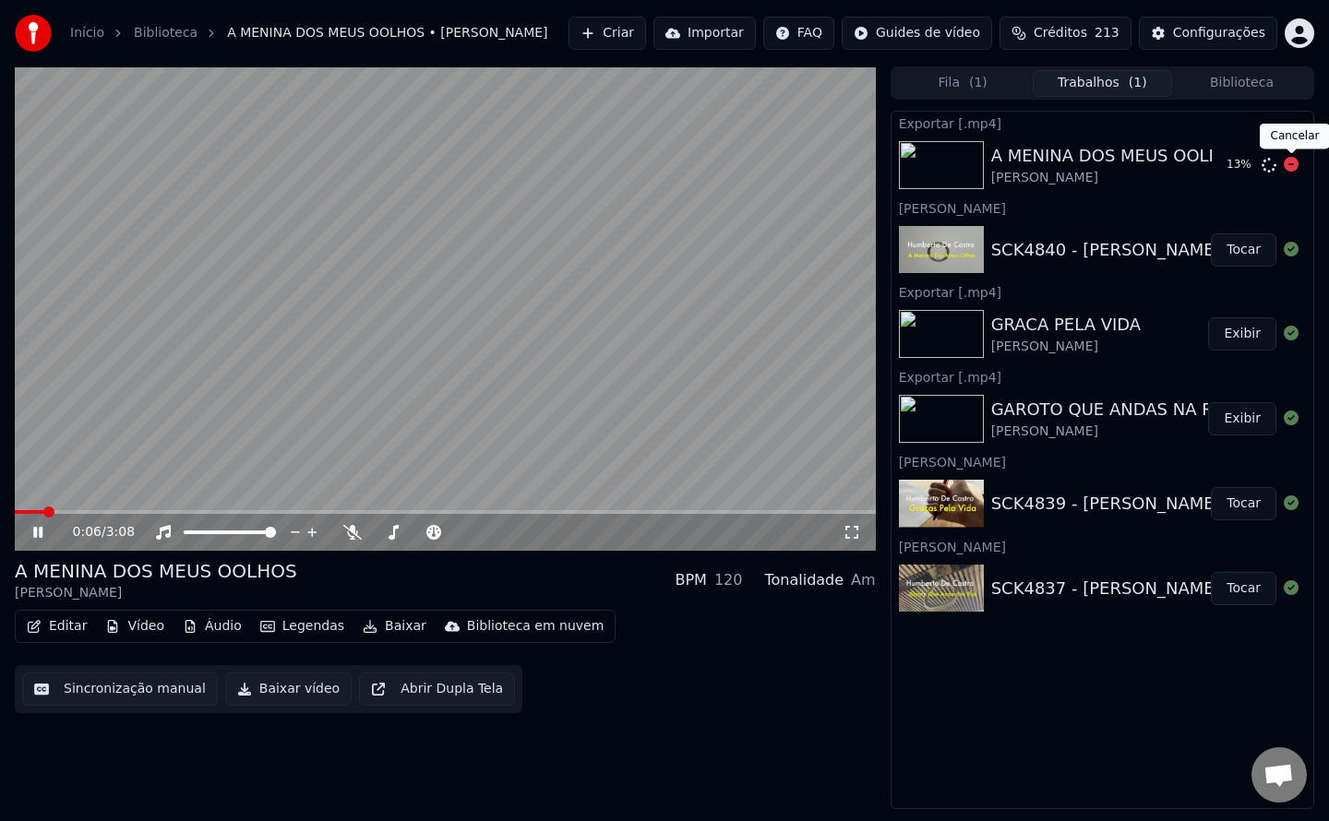
click at [1295, 157] on body "Início Biblioteca A MENINA DOS MEUS OOLHOS • [PERSON_NAME] Importar FAQ Guides …" at bounding box center [664, 410] width 1329 height 821
click at [1296, 165] on icon at bounding box center [1291, 164] width 15 height 15
click at [60, 626] on button "Editar" at bounding box center [56, 627] width 75 height 26
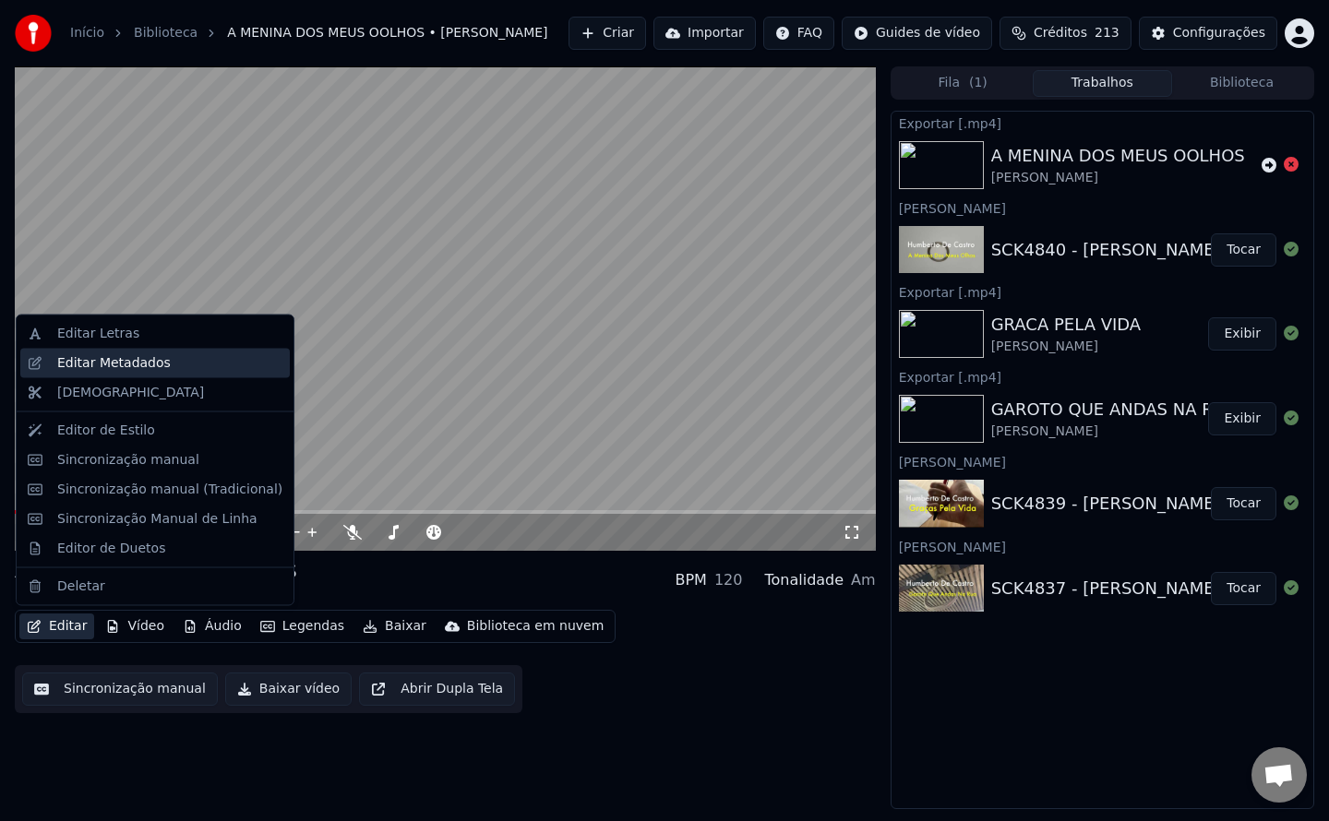
click at [89, 365] on div "Editar Metadados" at bounding box center [114, 362] width 114 height 18
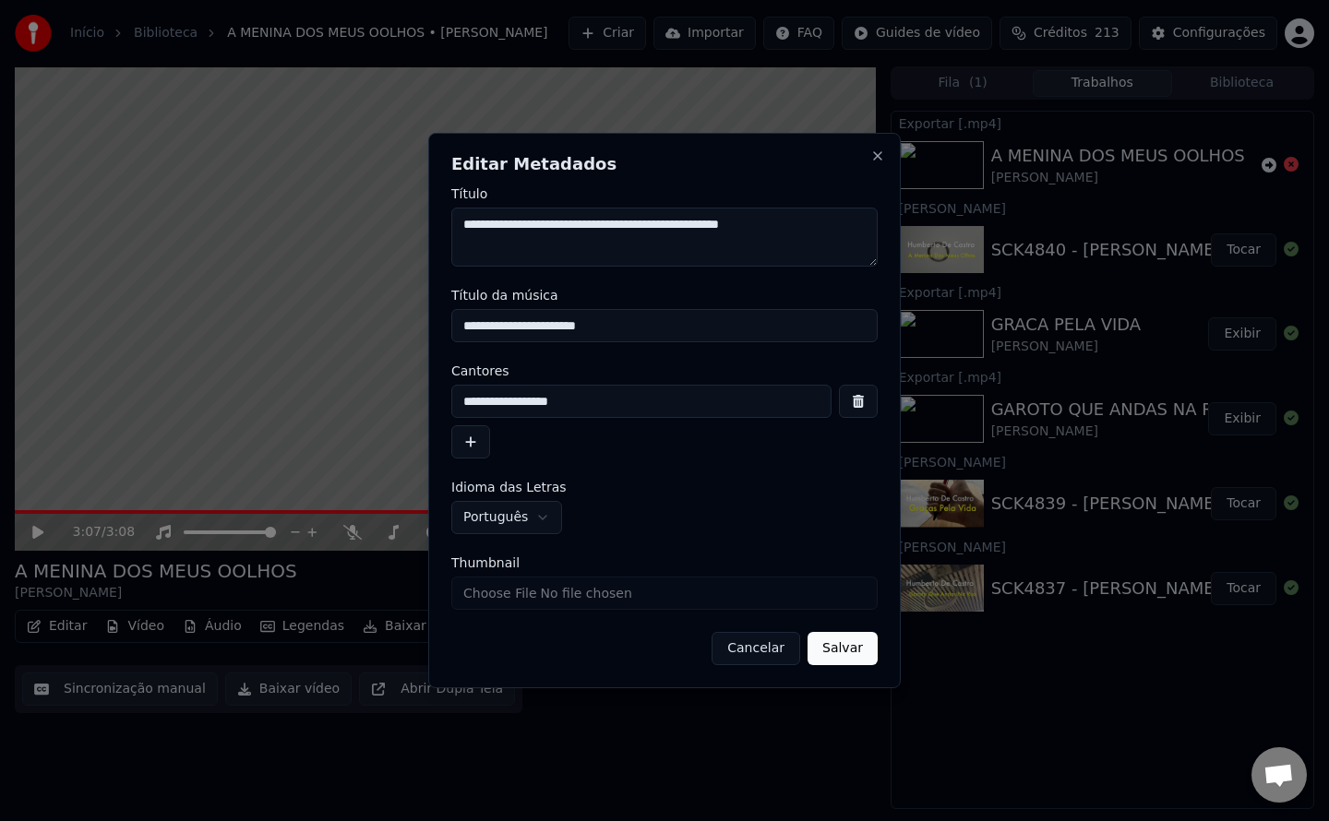
click at [607, 329] on input "**********" at bounding box center [664, 325] width 426 height 33
type input "**********"
click at [830, 662] on button "Salvar" at bounding box center [843, 648] width 70 height 33
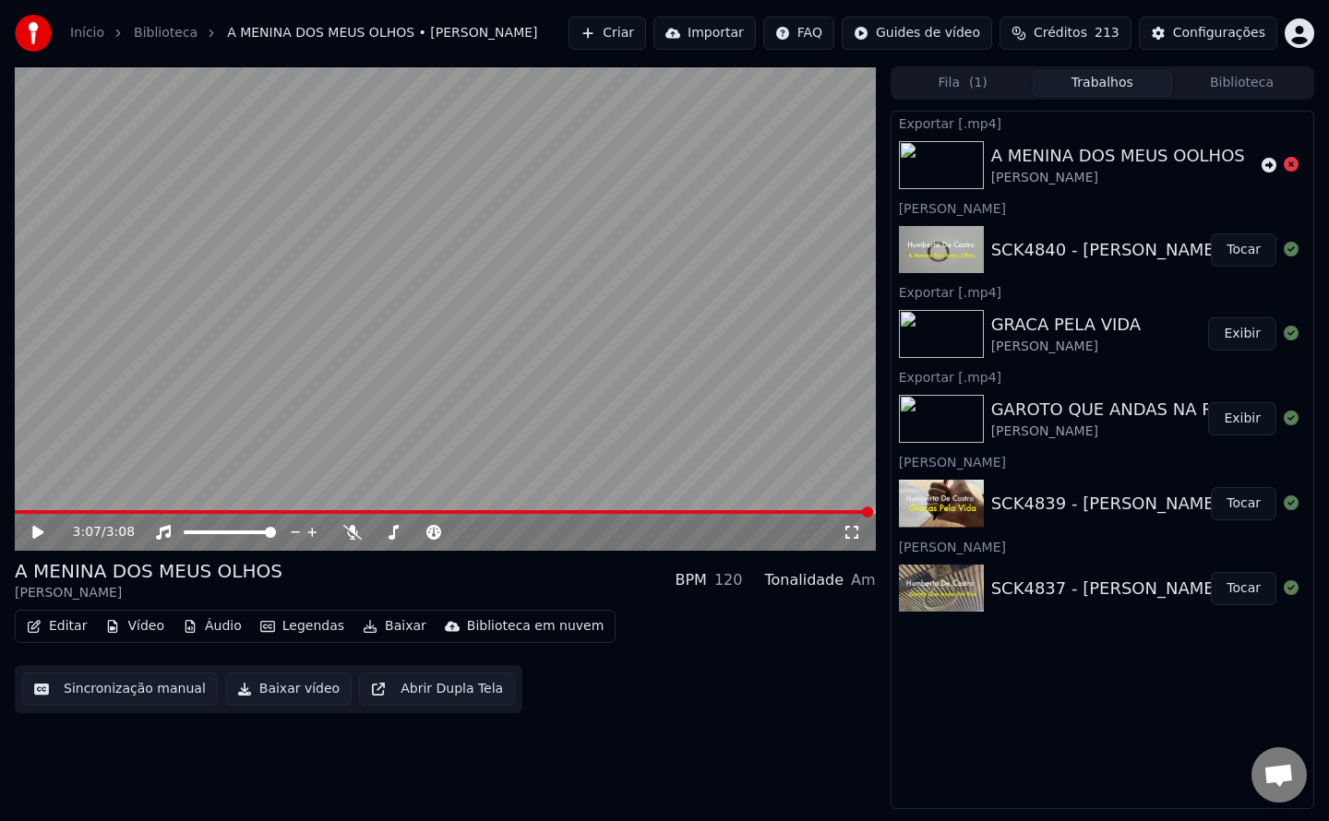
click at [271, 691] on button "Baixar vídeo" at bounding box center [288, 689] width 126 height 33
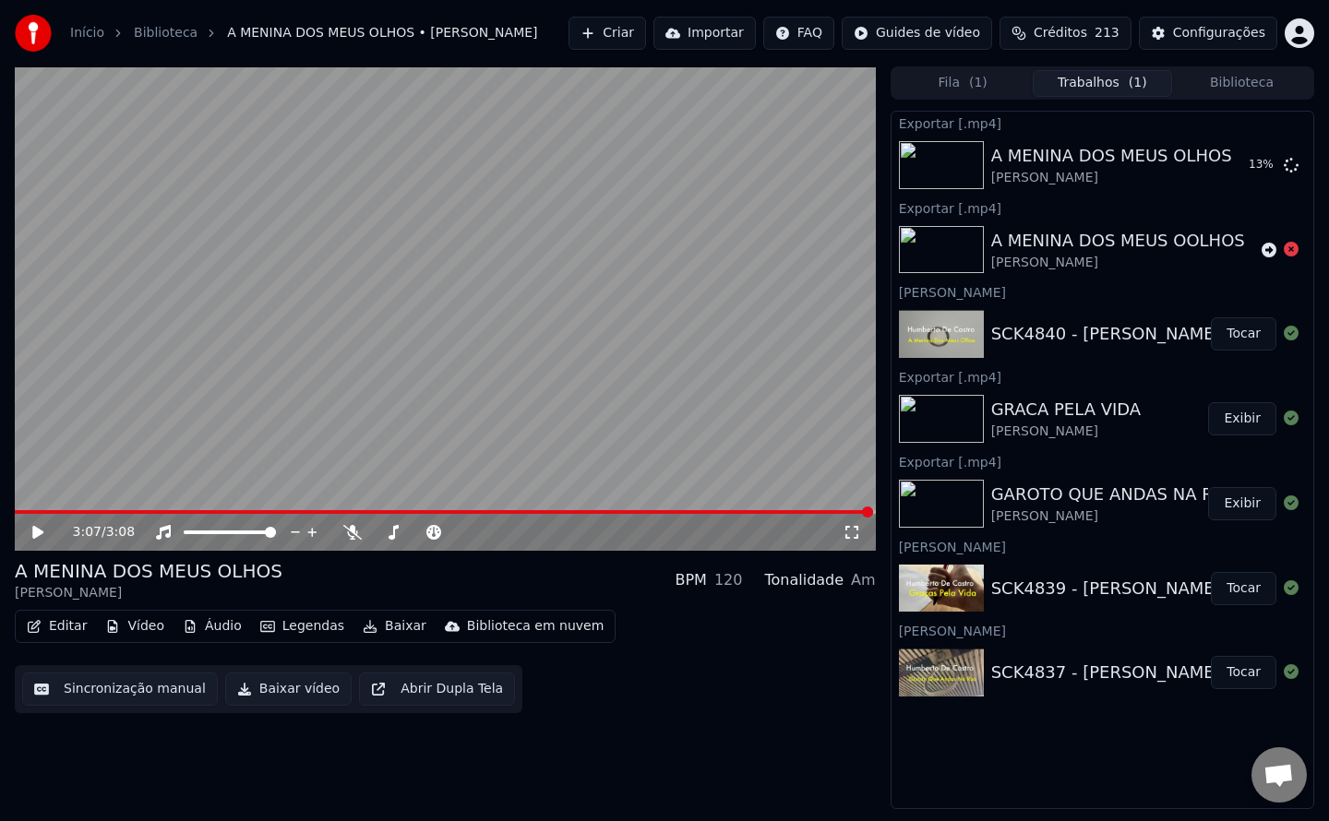
click at [1249, 334] on button "Tocar" at bounding box center [1244, 333] width 66 height 33
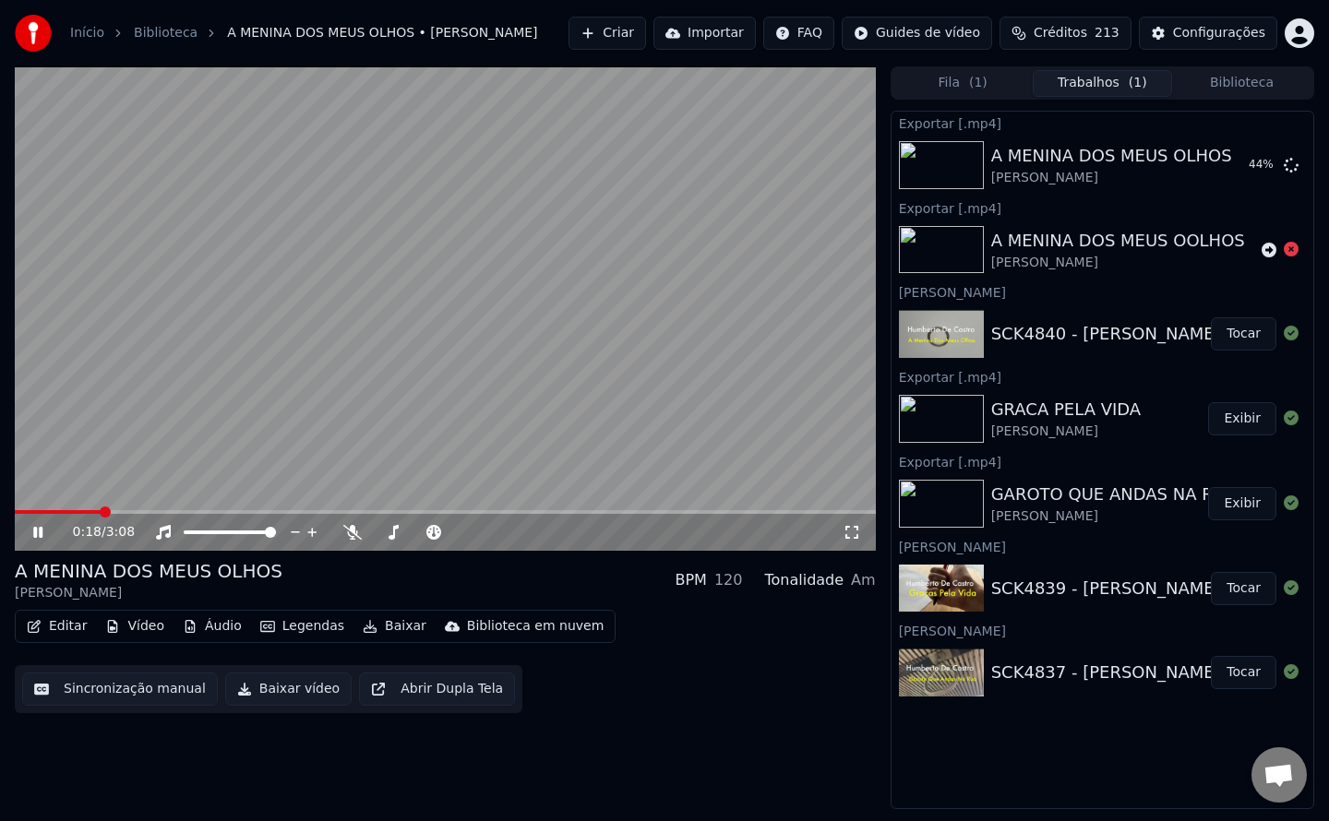
click at [622, 341] on video at bounding box center [445, 308] width 861 height 485
click at [756, 302] on video at bounding box center [445, 308] width 861 height 485
click at [1212, 80] on button "Biblioteca" at bounding box center [1241, 83] width 139 height 27
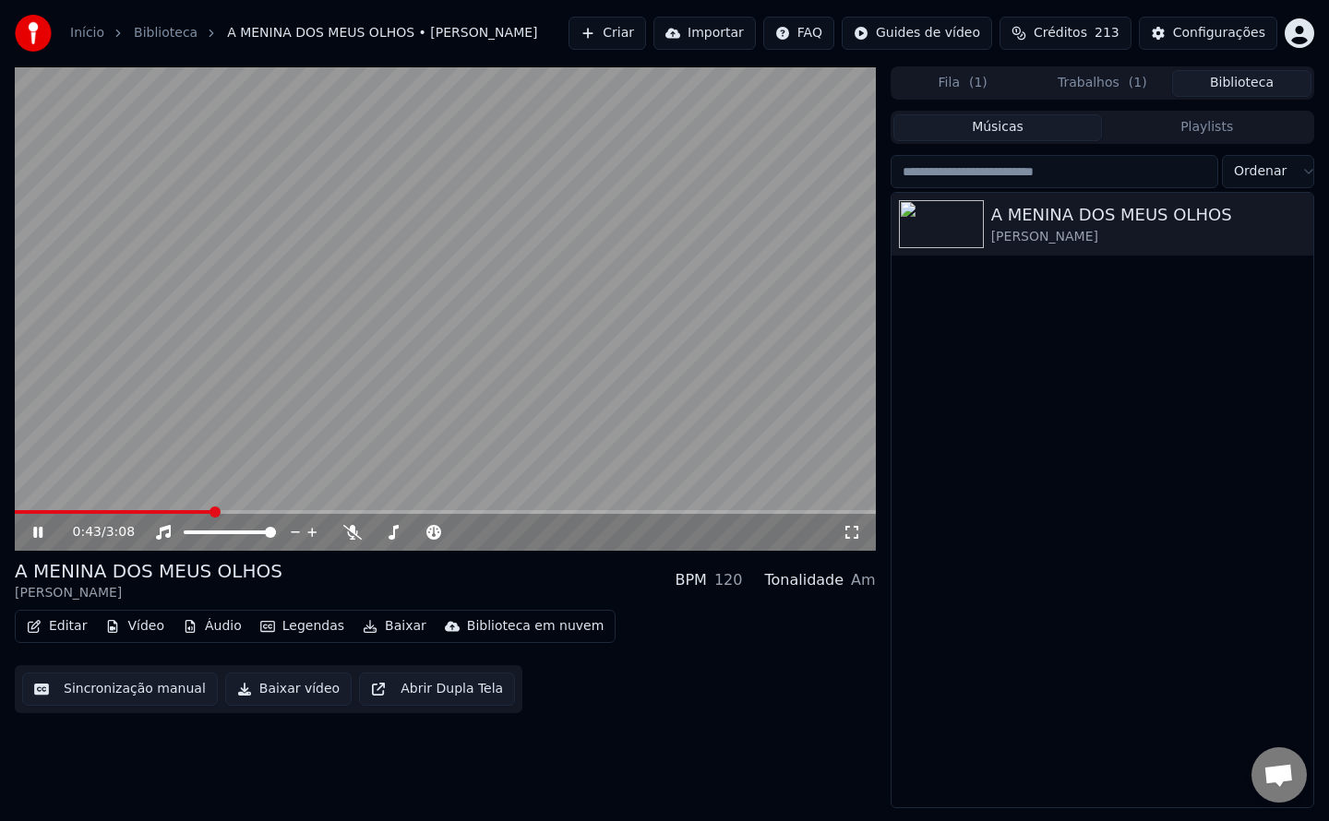
click at [483, 244] on video at bounding box center [445, 308] width 861 height 485
click at [487, 244] on video at bounding box center [445, 308] width 861 height 485
click at [521, 246] on video at bounding box center [445, 308] width 861 height 485
click at [950, 673] on div "A MENINA DOS MEUS OLHOS [PERSON_NAME]" at bounding box center [1103, 500] width 422 height 615
